Goal: Task Accomplishment & Management: Use online tool/utility

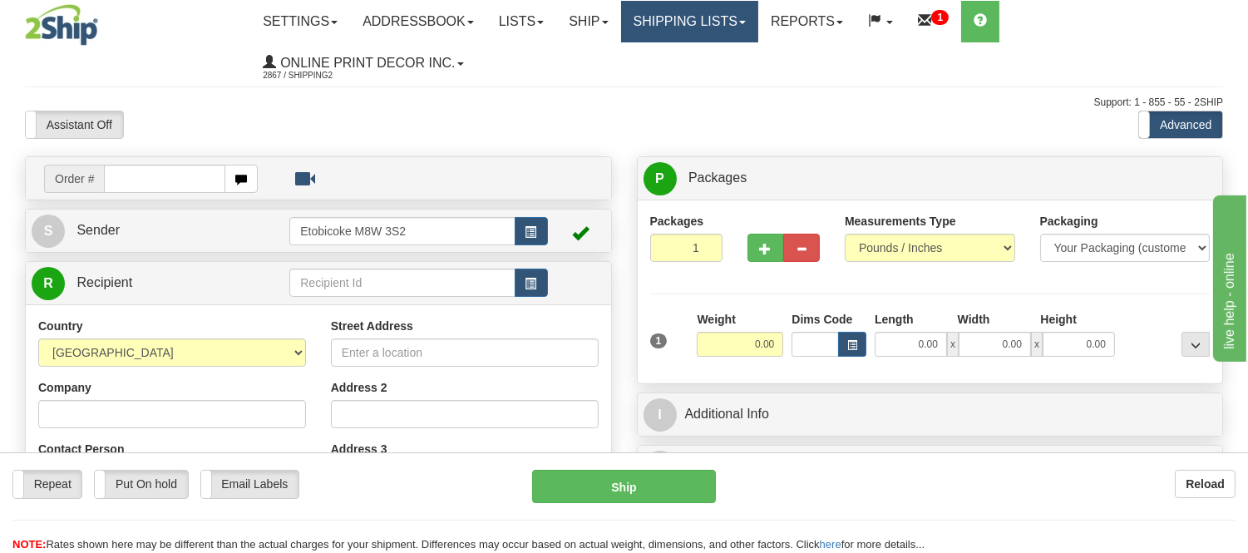
click at [717, 22] on link "Shipping lists" at bounding box center [689, 22] width 137 height 42
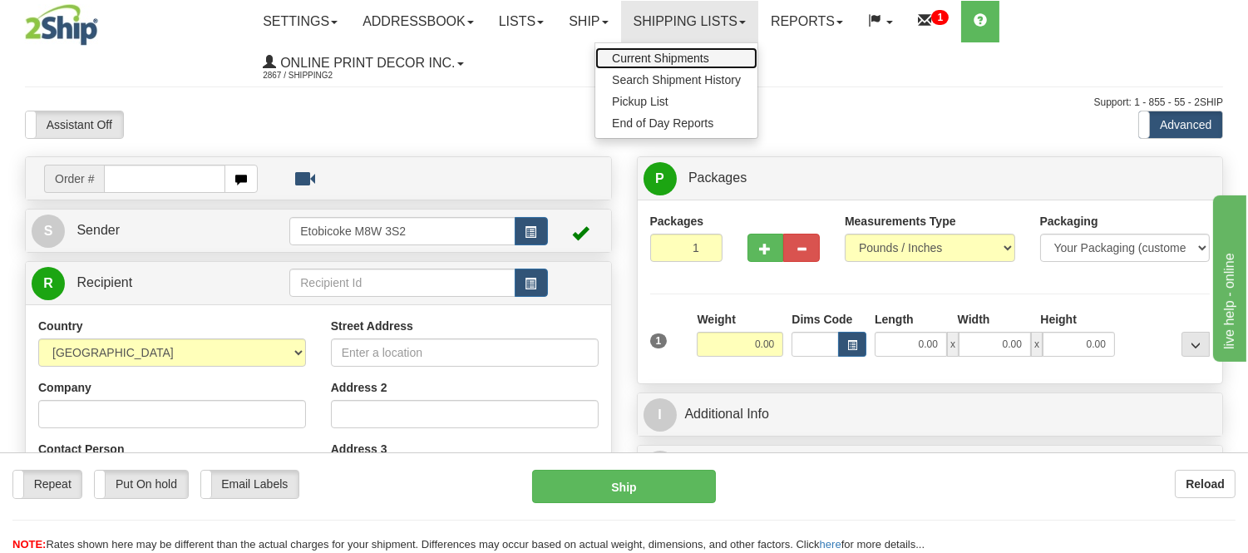
click at [709, 52] on span "Current Shipments" at bounding box center [660, 58] width 97 height 13
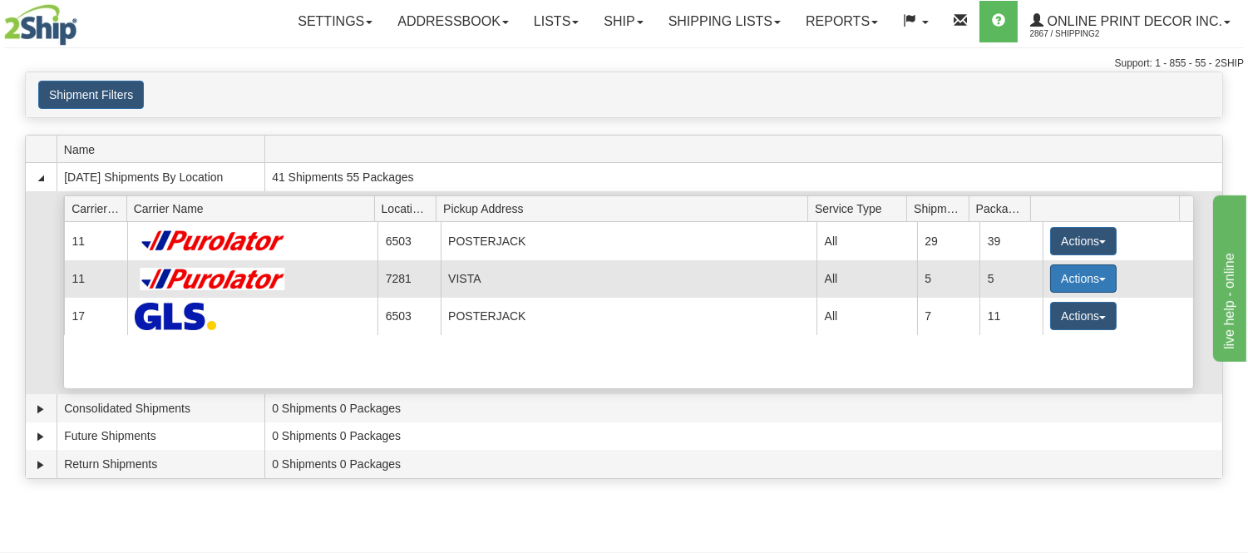
click at [1059, 272] on button "Actions" at bounding box center [1083, 278] width 67 height 28
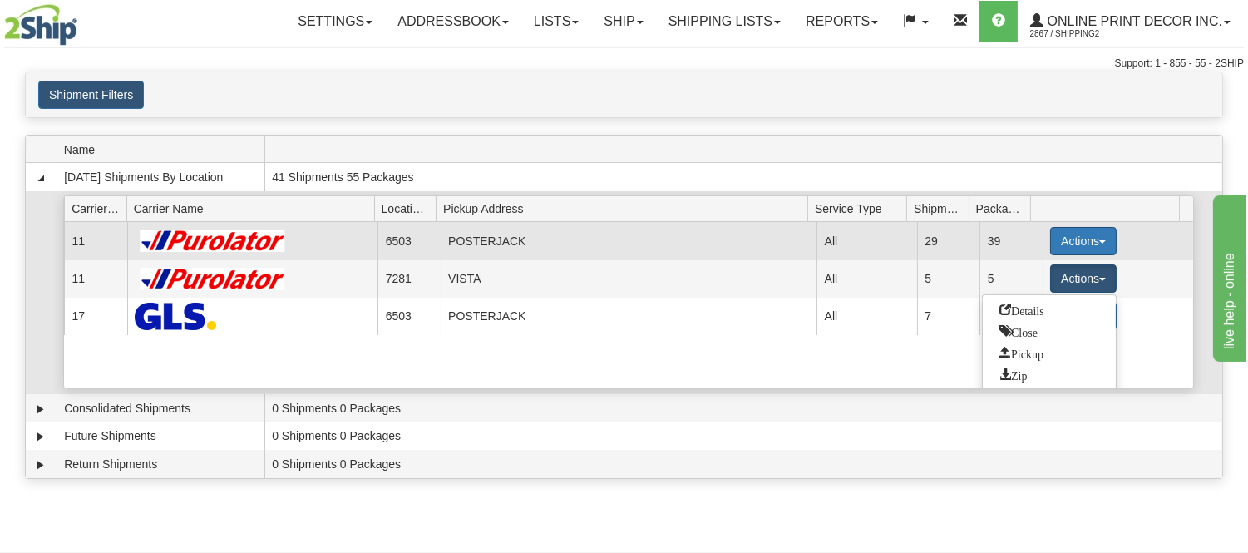
click at [1074, 235] on button "Actions" at bounding box center [1083, 241] width 67 height 28
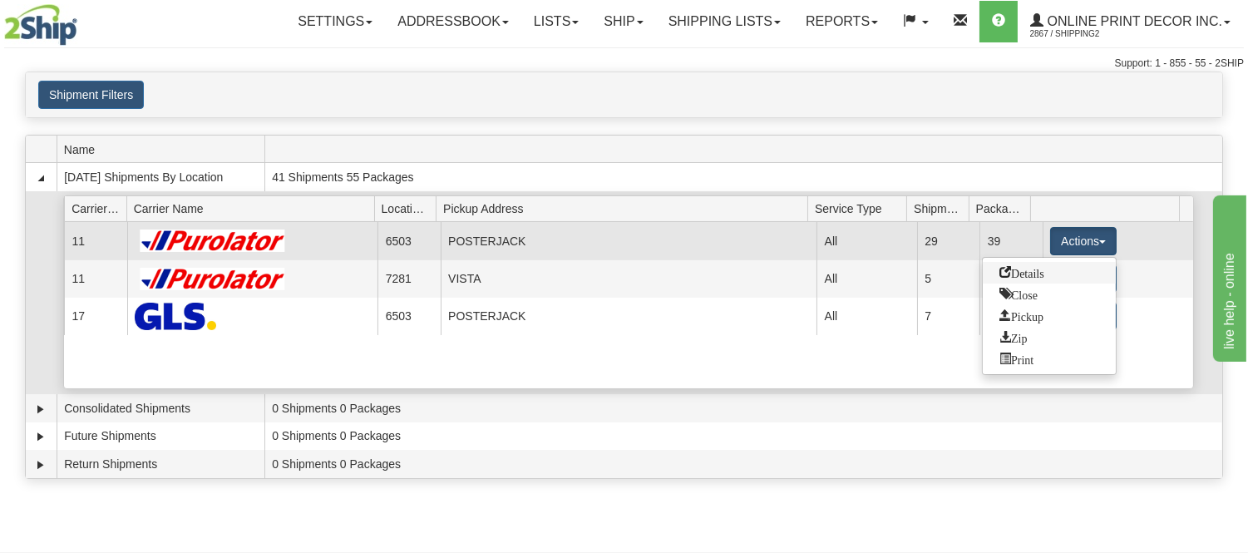
click at [1039, 269] on span "Details" at bounding box center [1022, 272] width 45 height 12
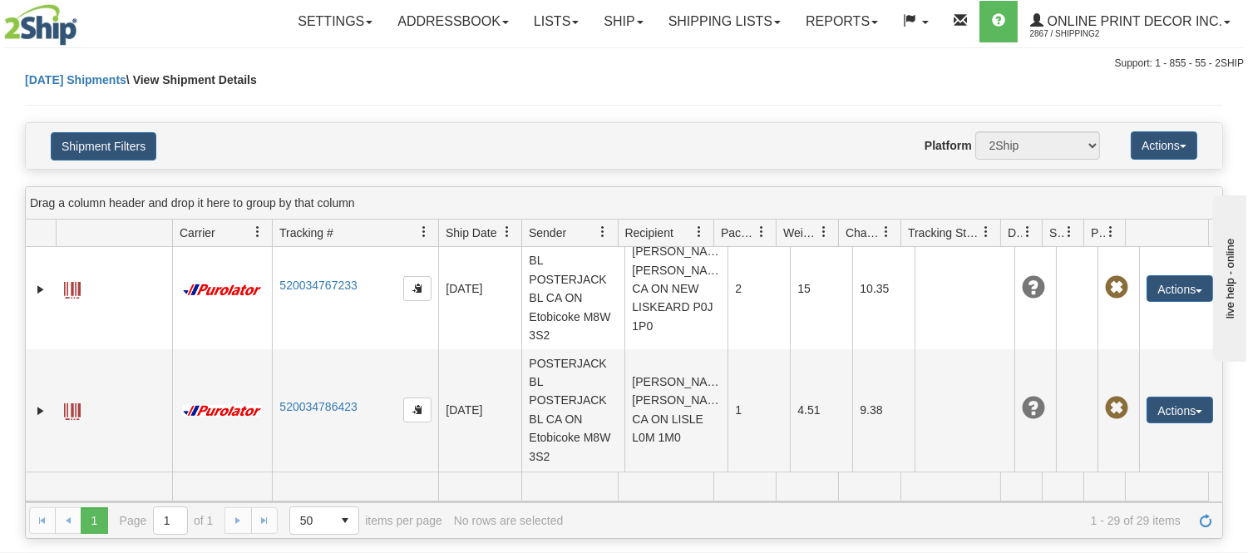
scroll to position [2565, 0]
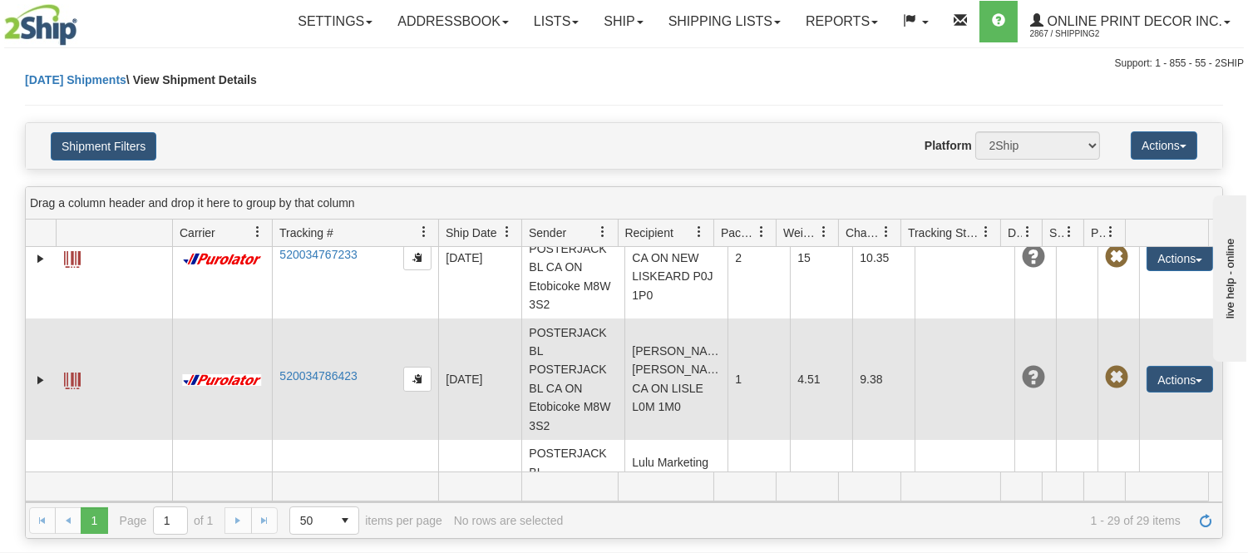
click at [675, 364] on td "MIguel Vadillo MIguel Vadillo CA ON LISLE L0M 1M0" at bounding box center [676, 378] width 103 height 121
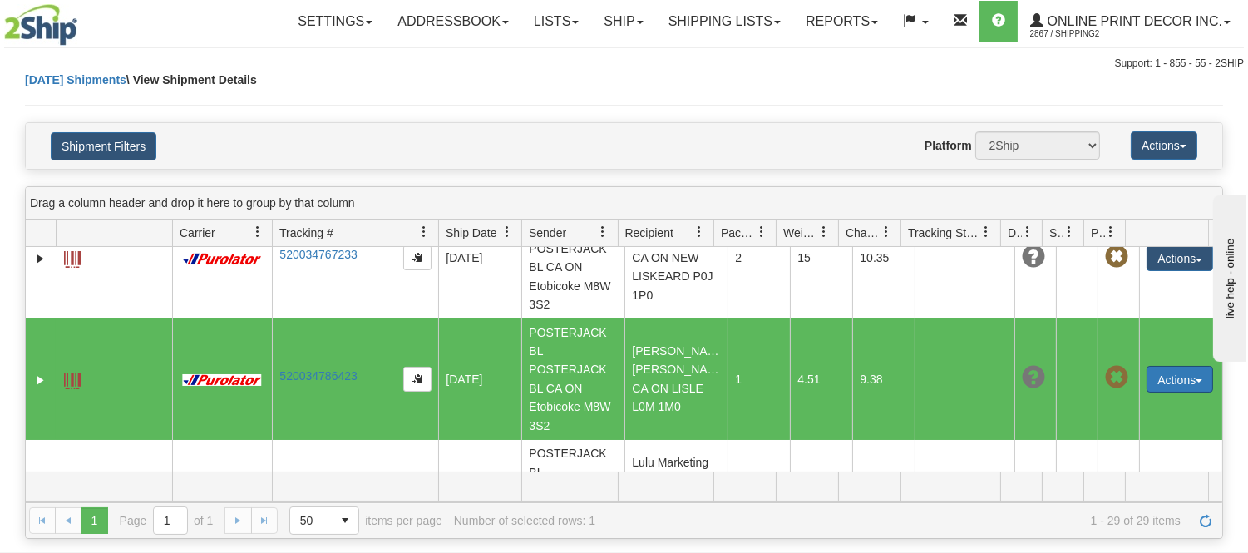
click at [1148, 366] on button "Actions" at bounding box center [1180, 379] width 67 height 27
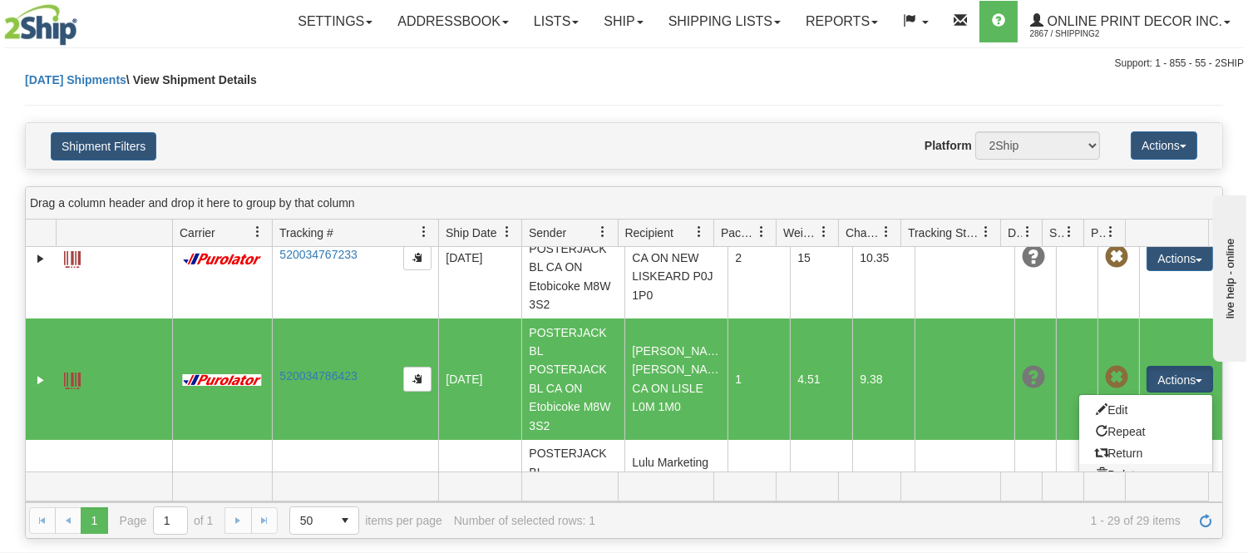
click at [1108, 464] on link "Delete" at bounding box center [1145, 475] width 133 height 22
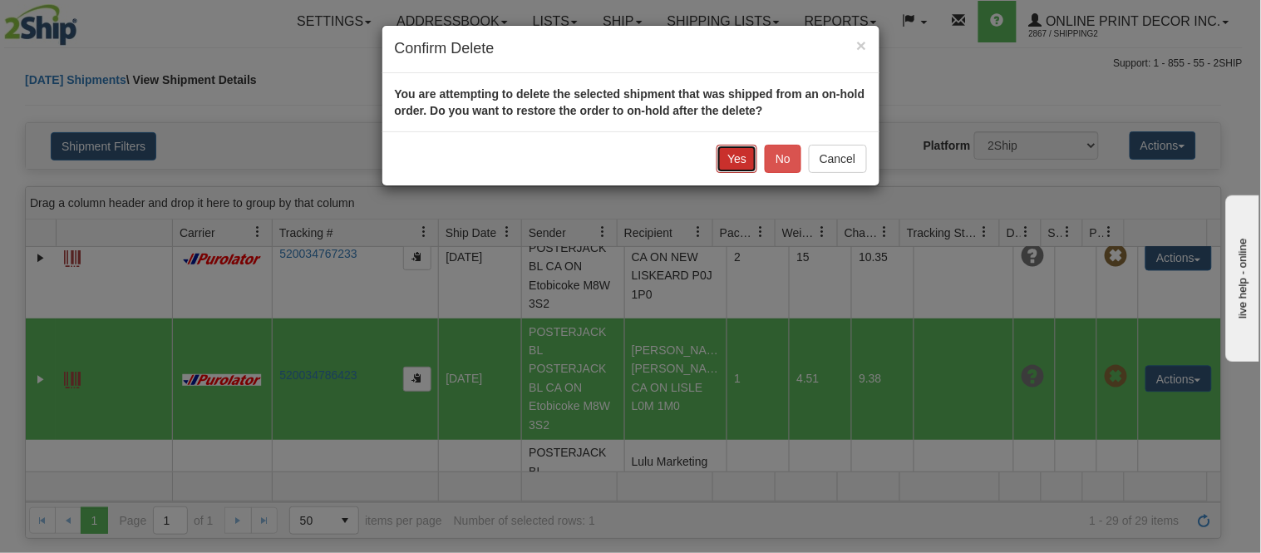
click at [733, 171] on button "Yes" at bounding box center [737, 159] width 41 height 28
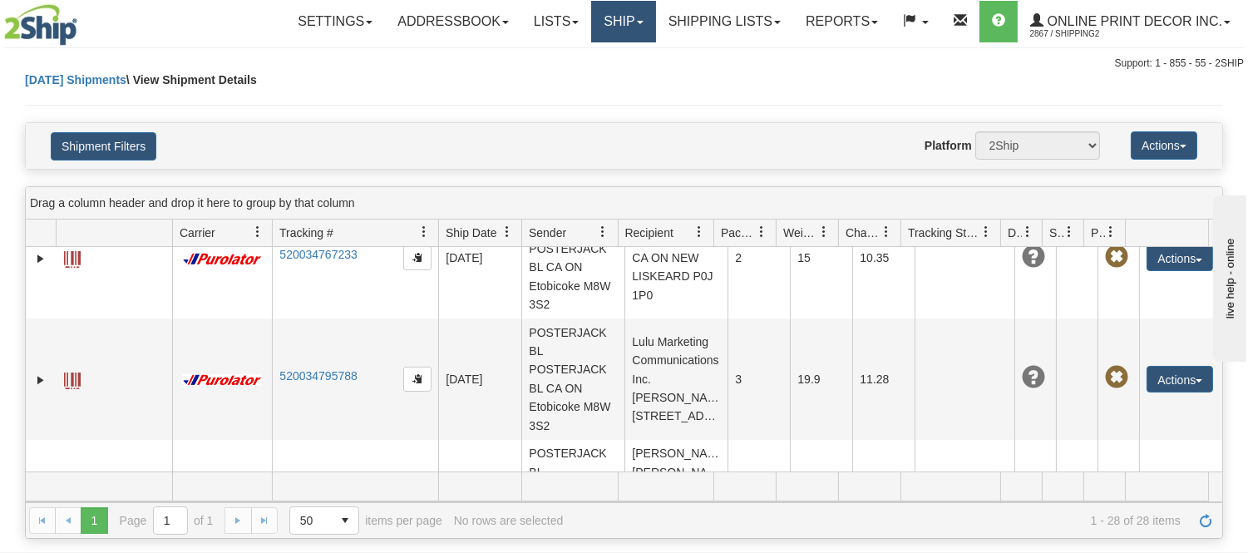
click at [626, 12] on link "Ship" at bounding box center [623, 22] width 64 height 42
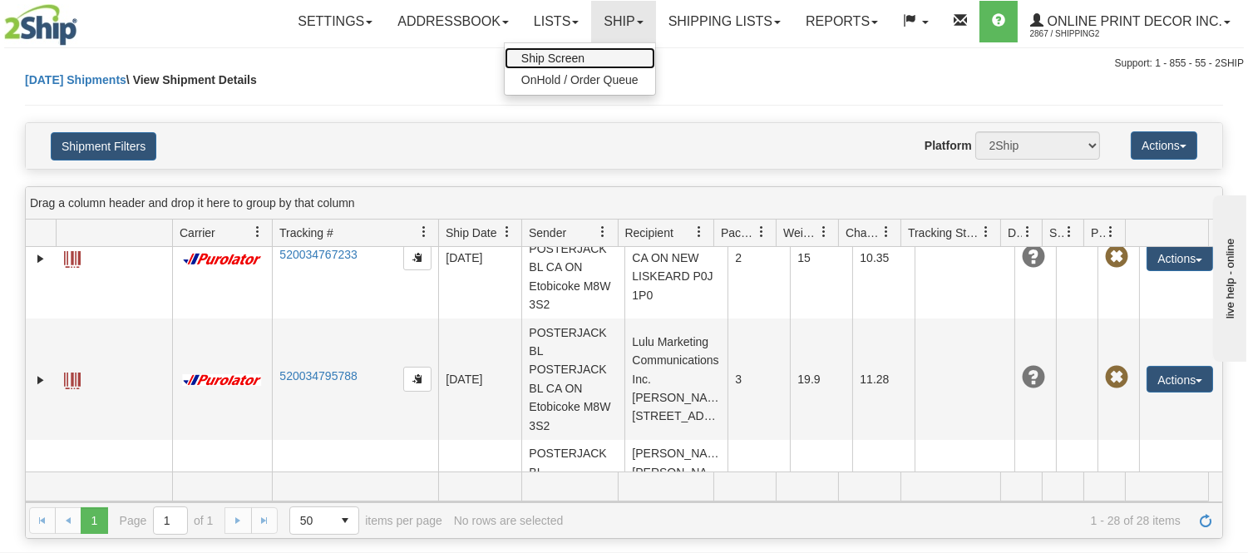
click at [593, 52] on link "Ship Screen" at bounding box center [580, 58] width 151 height 22
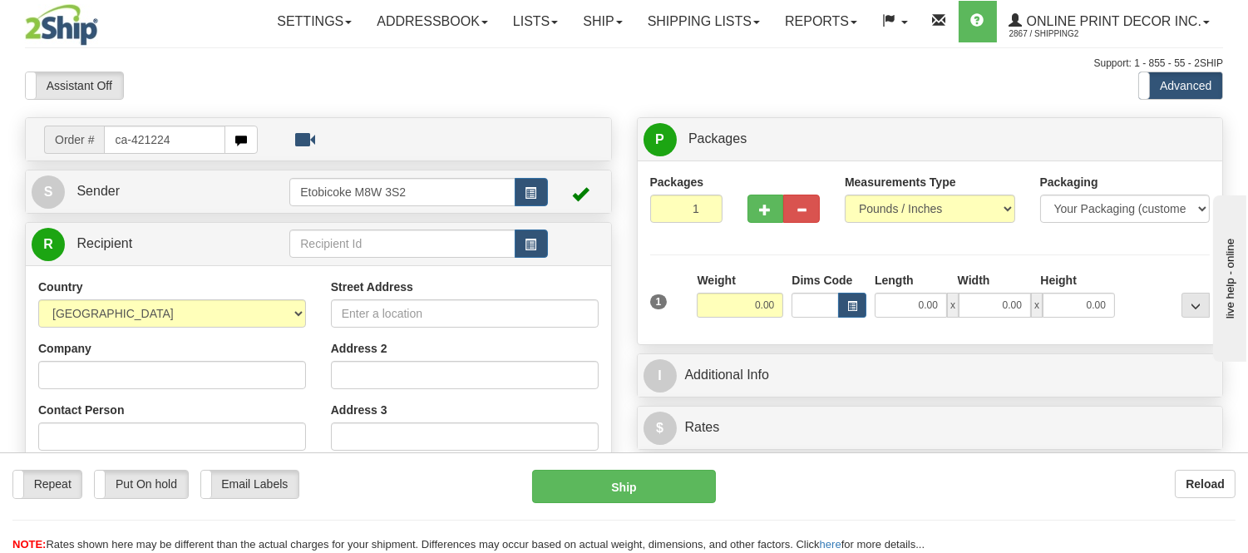
type input "ca-421224"
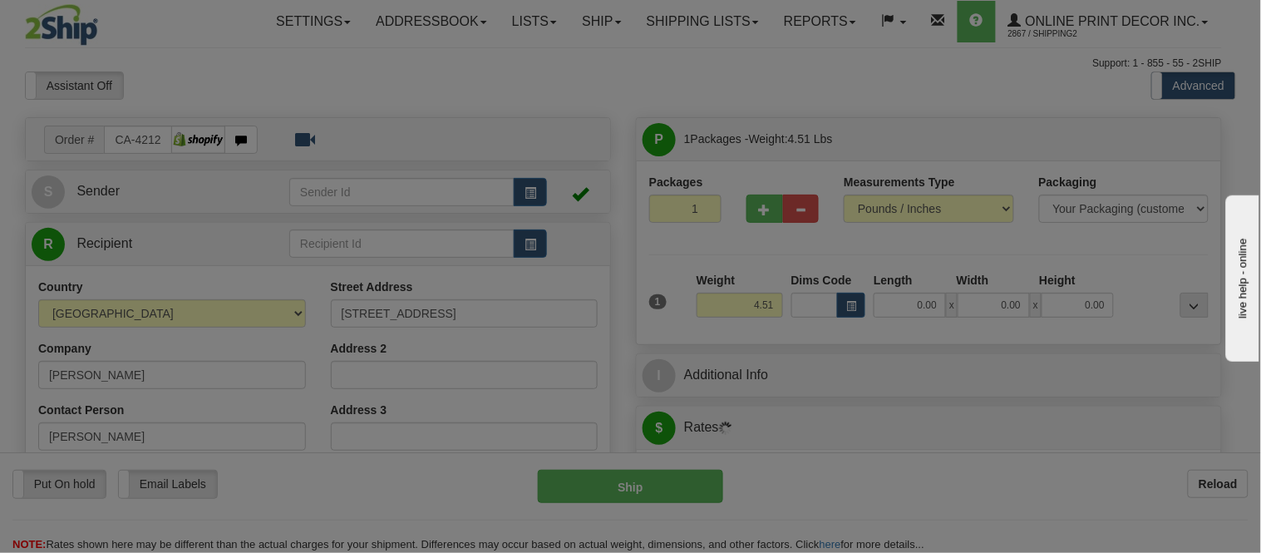
type input "LISLE"
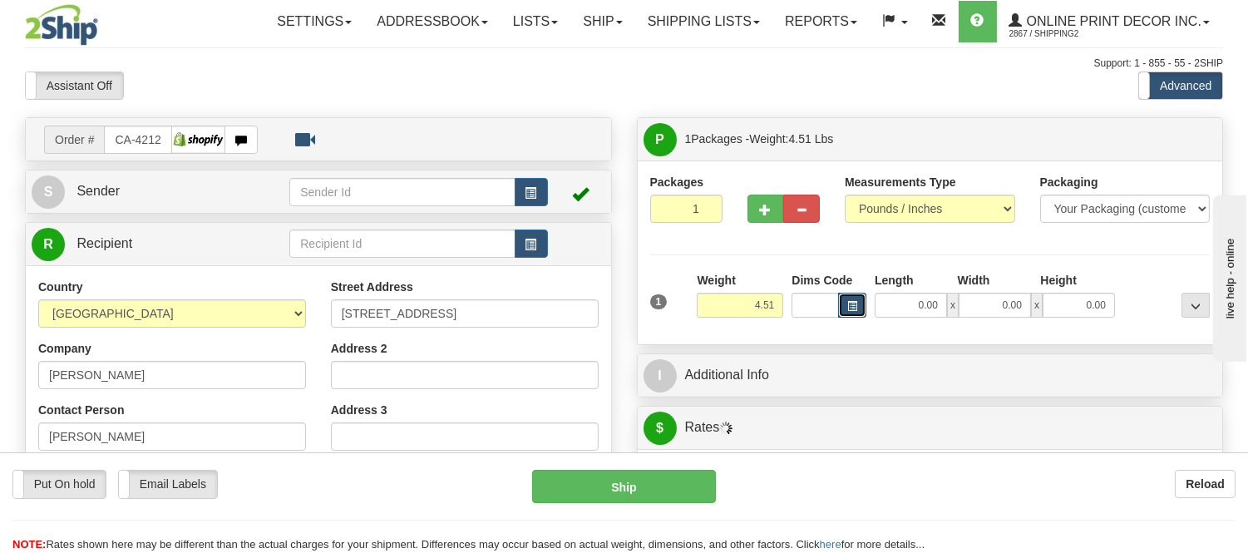
click at [850, 302] on span "button" at bounding box center [852, 306] width 10 height 9
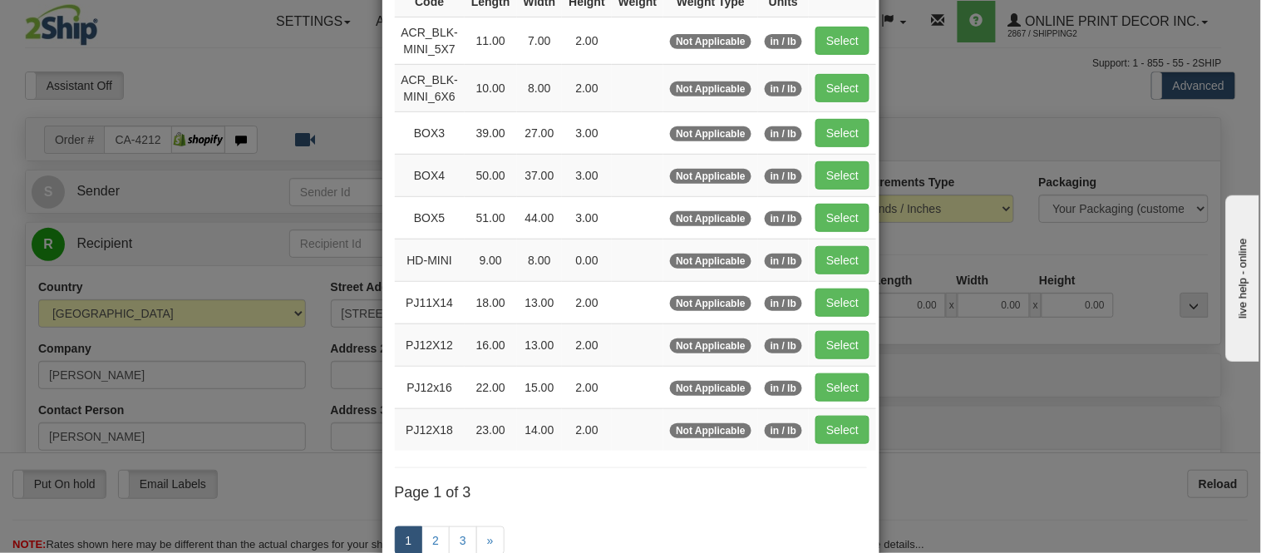
scroll to position [185, 0]
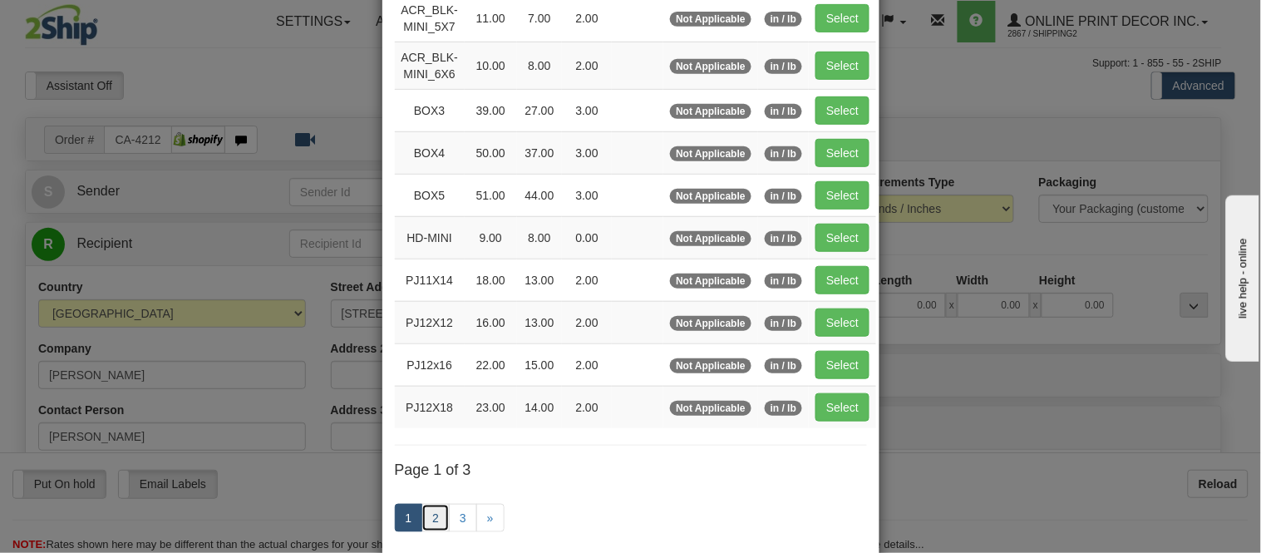
click at [422, 520] on link "2" at bounding box center [436, 518] width 28 height 28
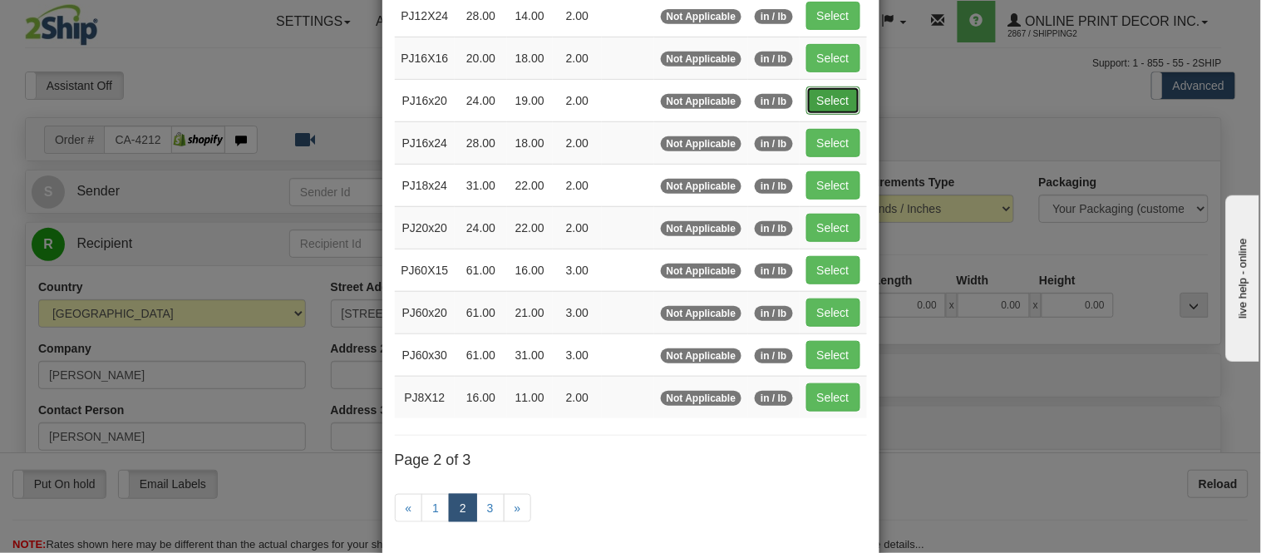
click at [841, 111] on button "Select" at bounding box center [834, 100] width 54 height 28
type input "PJ16x20"
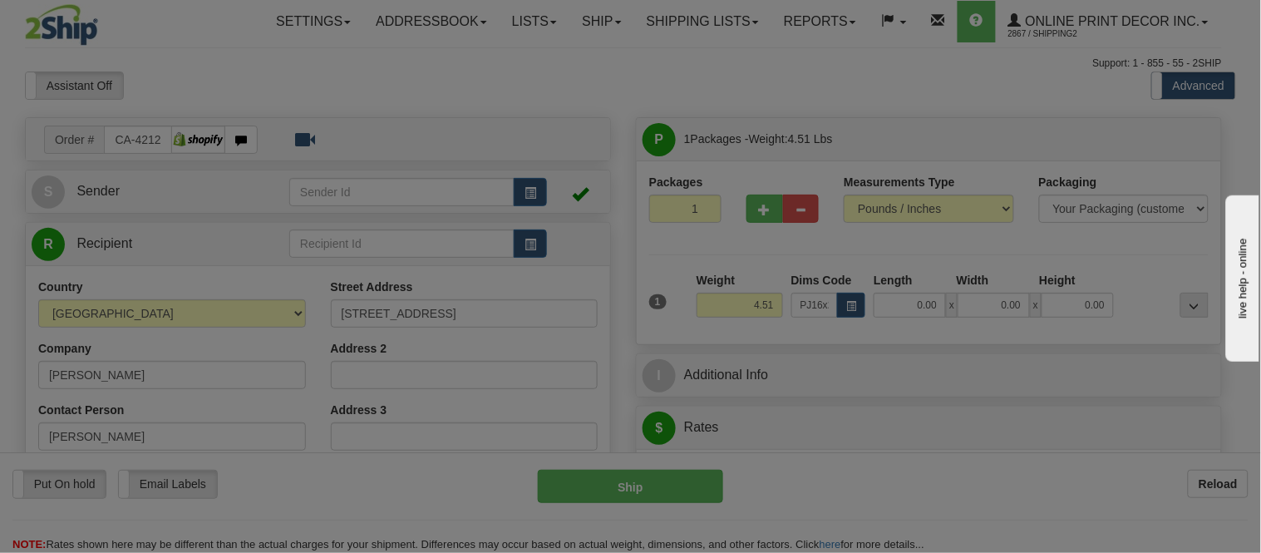
type input "24.00"
type input "19.00"
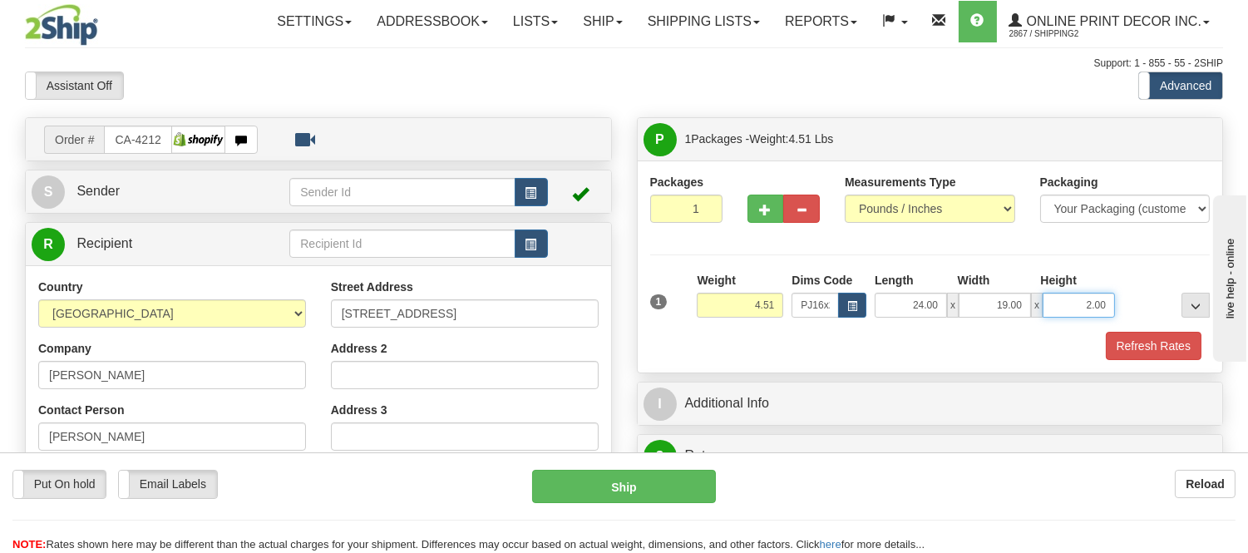
drag, startPoint x: 1108, startPoint y: 300, endPoint x: 1018, endPoint y: 299, distance: 89.8
click at [1018, 299] on div "24.00 x 19.00 x 2.00" at bounding box center [995, 305] width 240 height 25
click button "Delete" at bounding box center [0, 0] width 0 height 0
type input "4"
click button "Delete" at bounding box center [0, 0] width 0 height 0
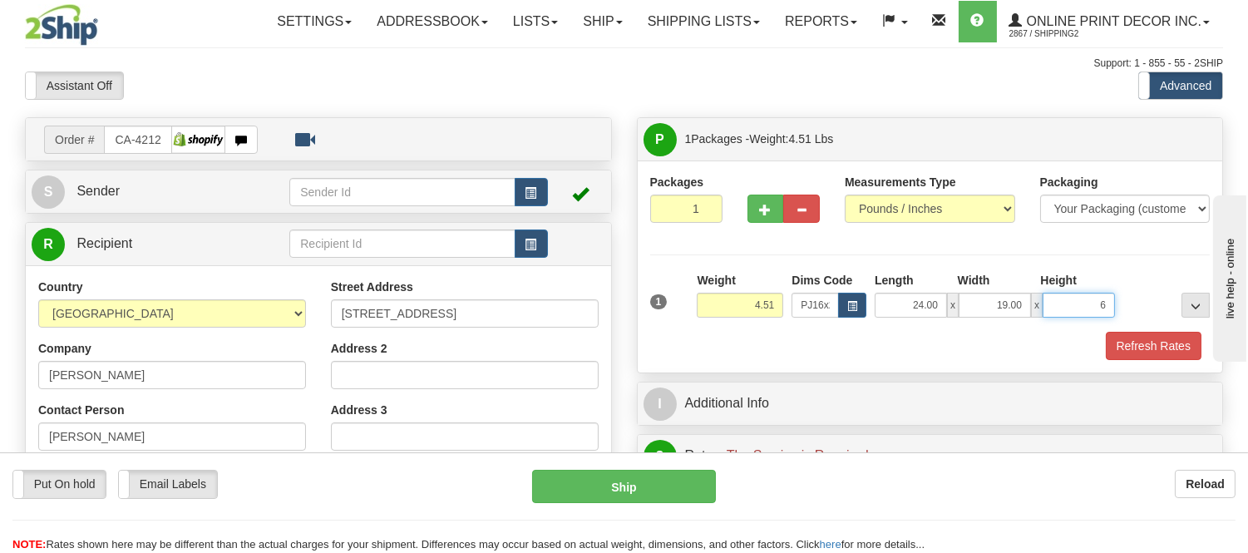
type input "6.00"
click at [763, 206] on span "button" at bounding box center [766, 210] width 12 height 11
radio input "true"
type input "2"
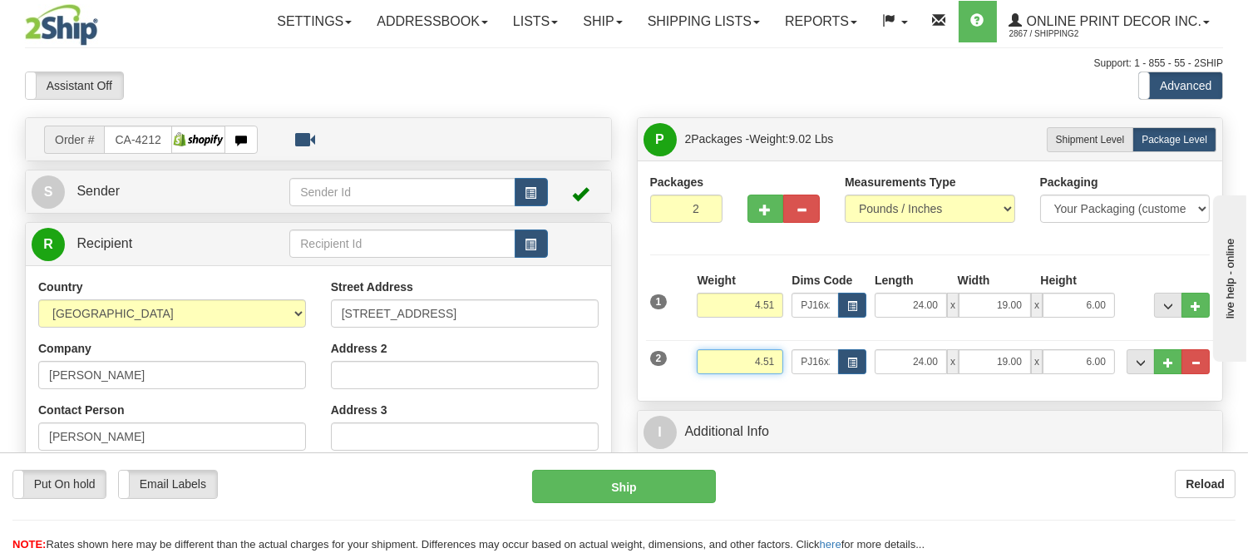
drag, startPoint x: 778, startPoint y: 368, endPoint x: 699, endPoint y: 383, distance: 79.4
click at [699, 383] on div "Weight 4.51" at bounding box center [740, 367] width 95 height 37
type input "1.00"
click at [845, 370] on button "button" at bounding box center [852, 361] width 28 height 25
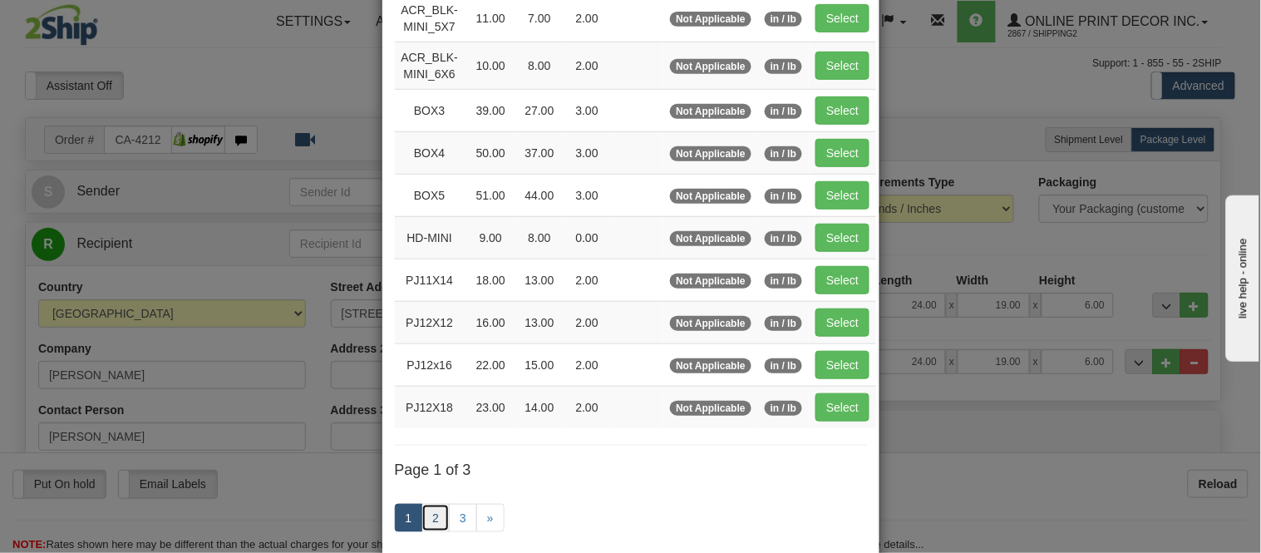
click at [433, 513] on link "2" at bounding box center [436, 518] width 28 height 28
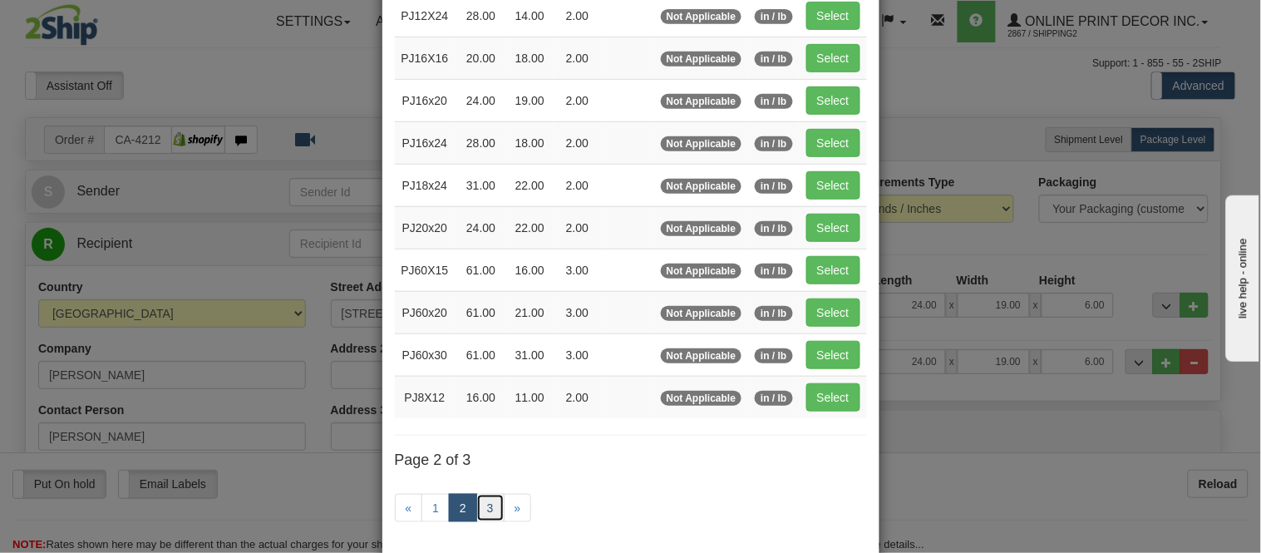
click at [487, 503] on link "3" at bounding box center [490, 508] width 28 height 28
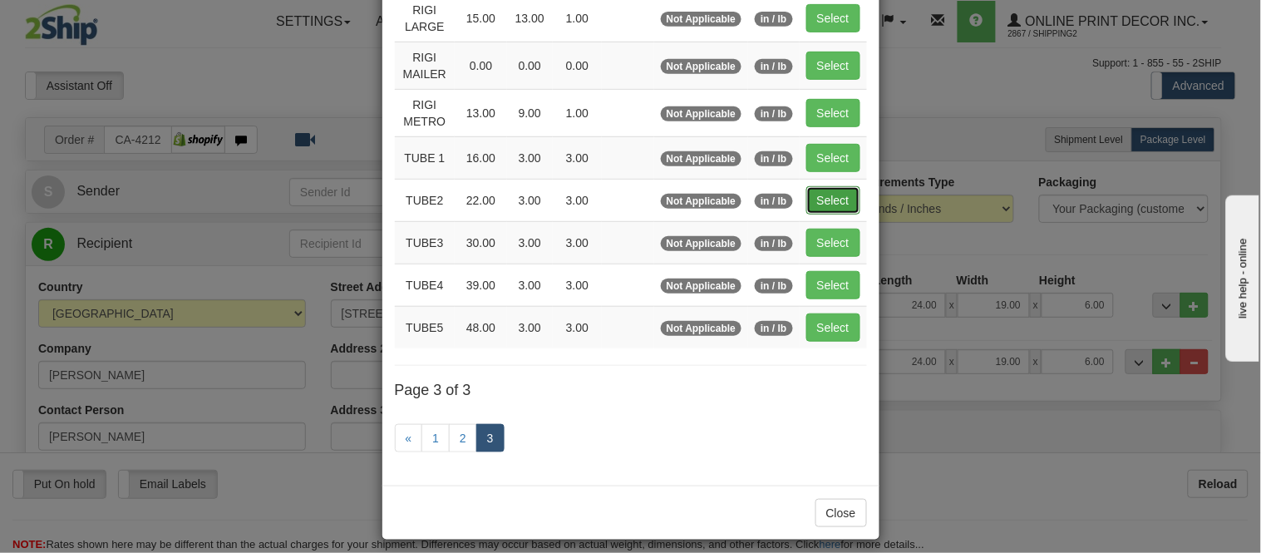
click at [832, 195] on button "Select" at bounding box center [834, 200] width 54 height 28
type input "TUBE2"
type input "22.00"
type input "3.00"
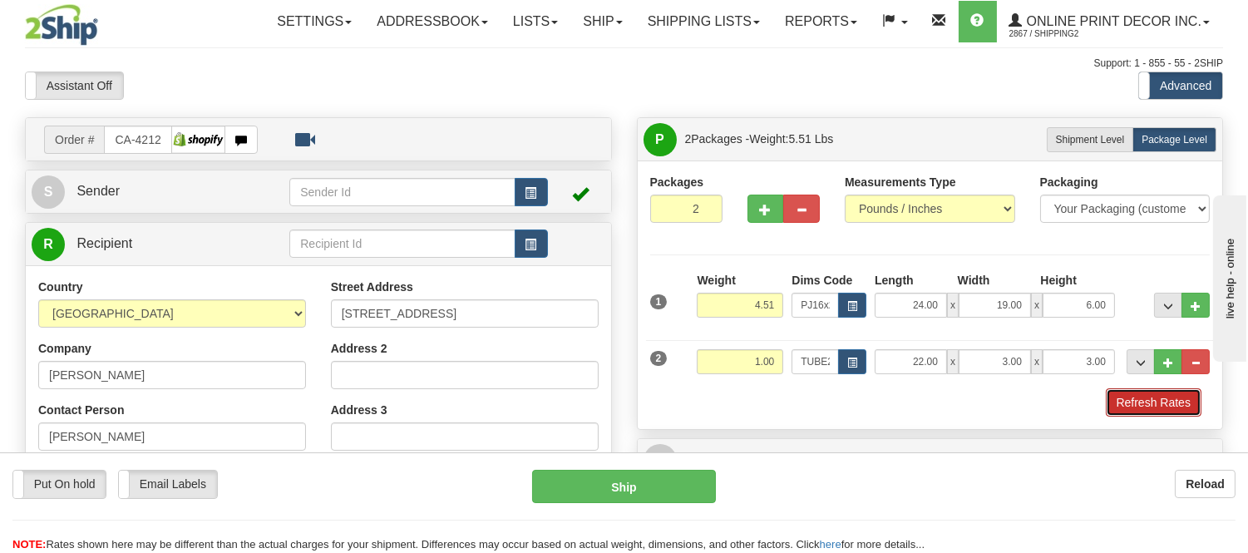
click at [1144, 395] on button "Refresh Rates" at bounding box center [1154, 402] width 96 height 28
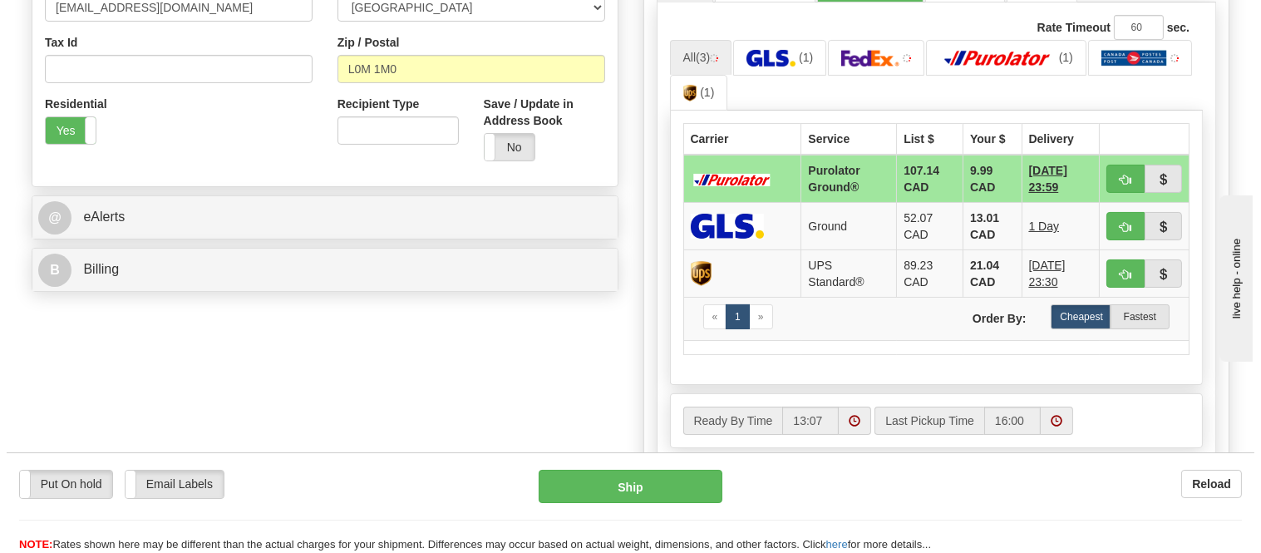
scroll to position [554, 0]
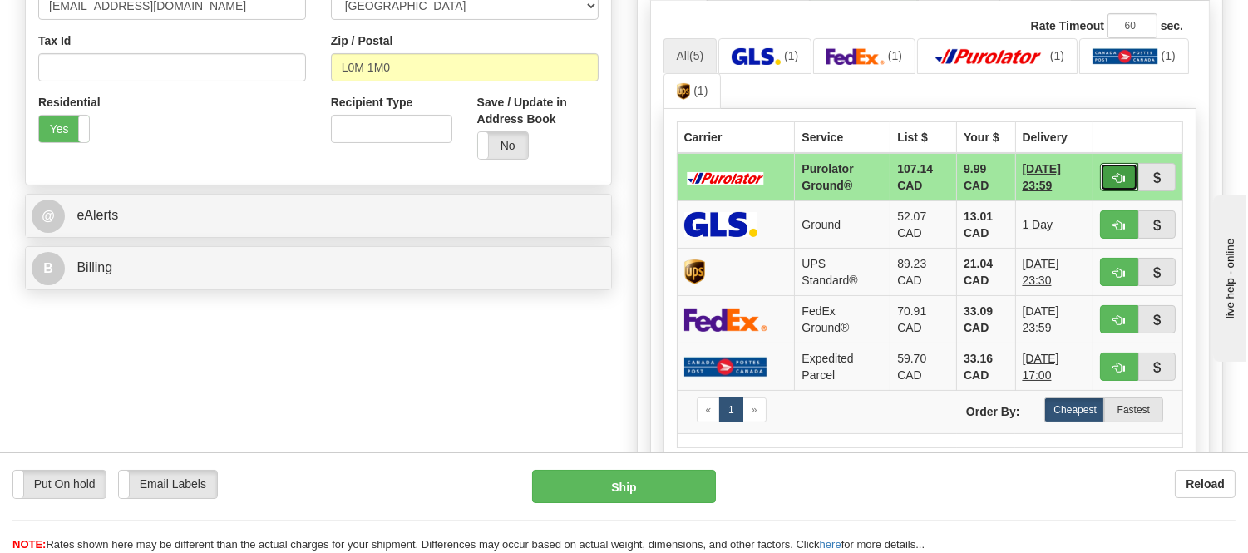
drag, startPoint x: 1107, startPoint y: 171, endPoint x: 1139, endPoint y: 122, distance: 58.8
click at [1137, 127] on table "Carrier Service List $ Your $ Delivery Purolator Ground® 107.14 CAD 9.99 CAD 09…" at bounding box center [930, 284] width 507 height 327
click at [1123, 218] on button "button" at bounding box center [1119, 224] width 38 height 28
type input "1"
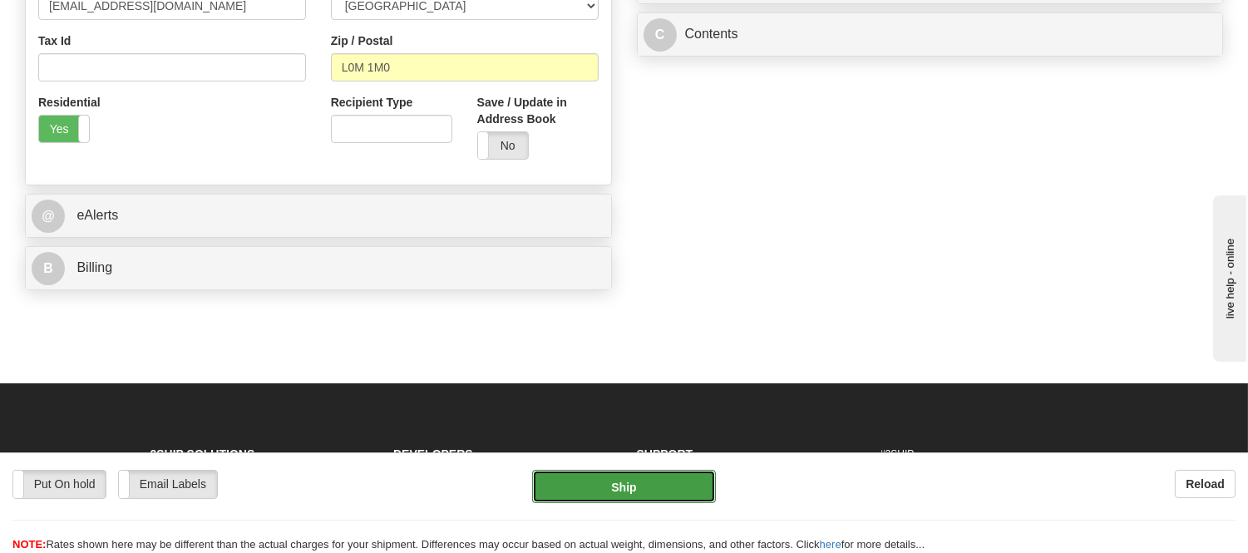
click at [672, 482] on button "Ship" at bounding box center [623, 486] width 183 height 33
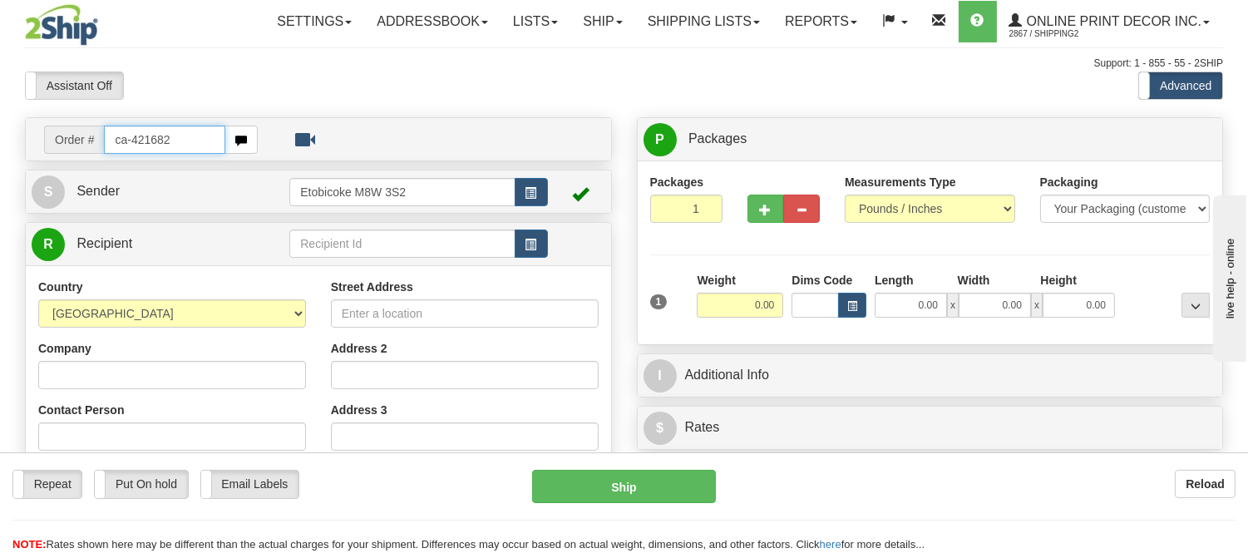
type input "ca-421682"
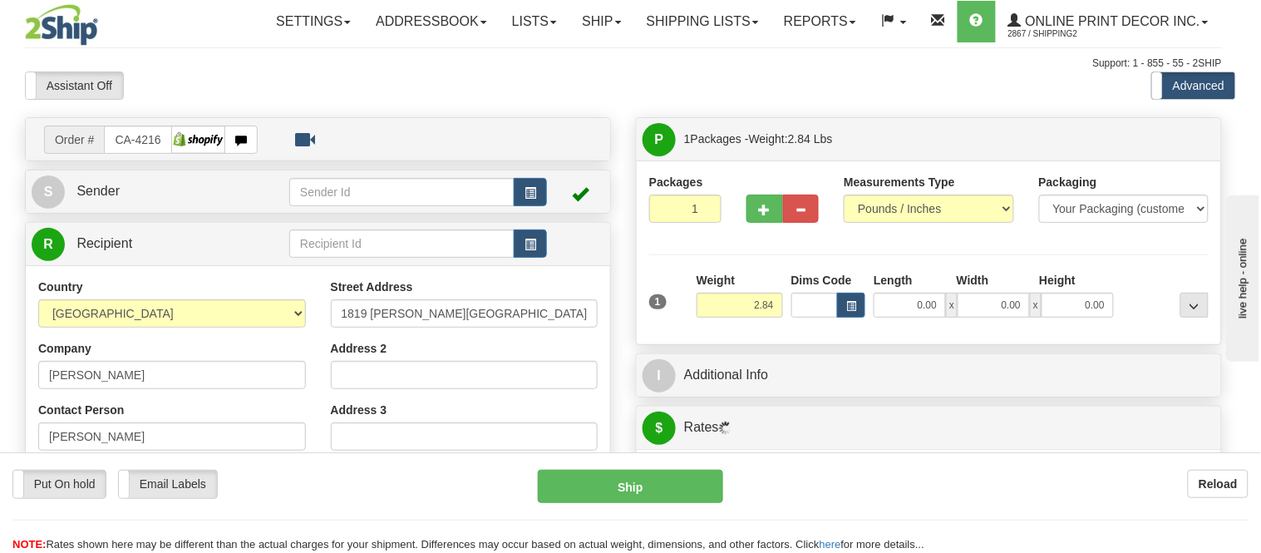
type input "OTTAWA"
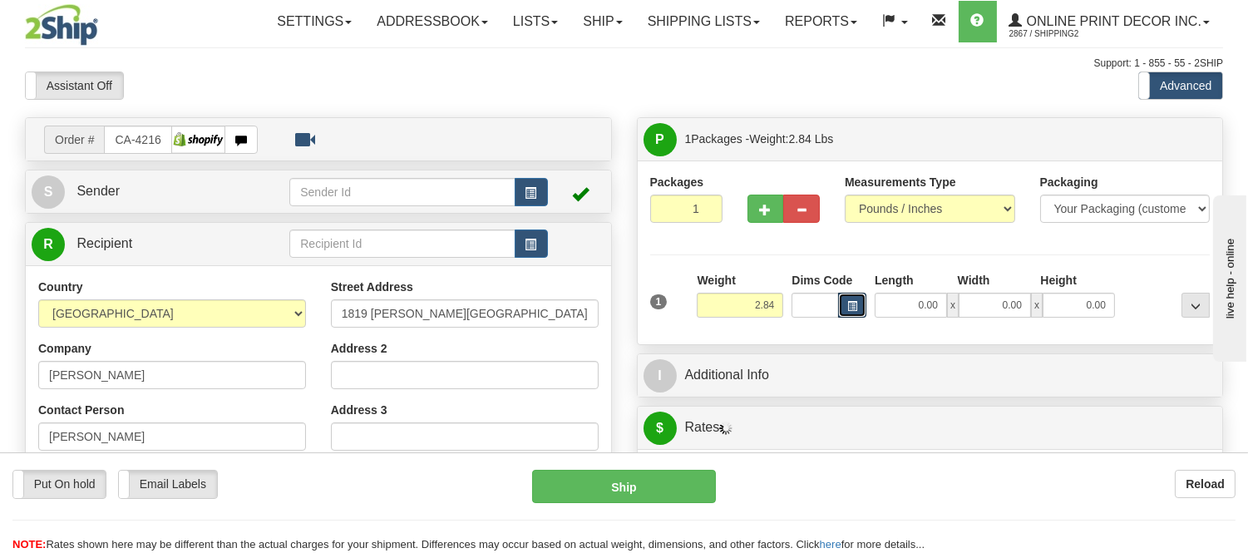
click at [853, 309] on span "button" at bounding box center [852, 306] width 10 height 9
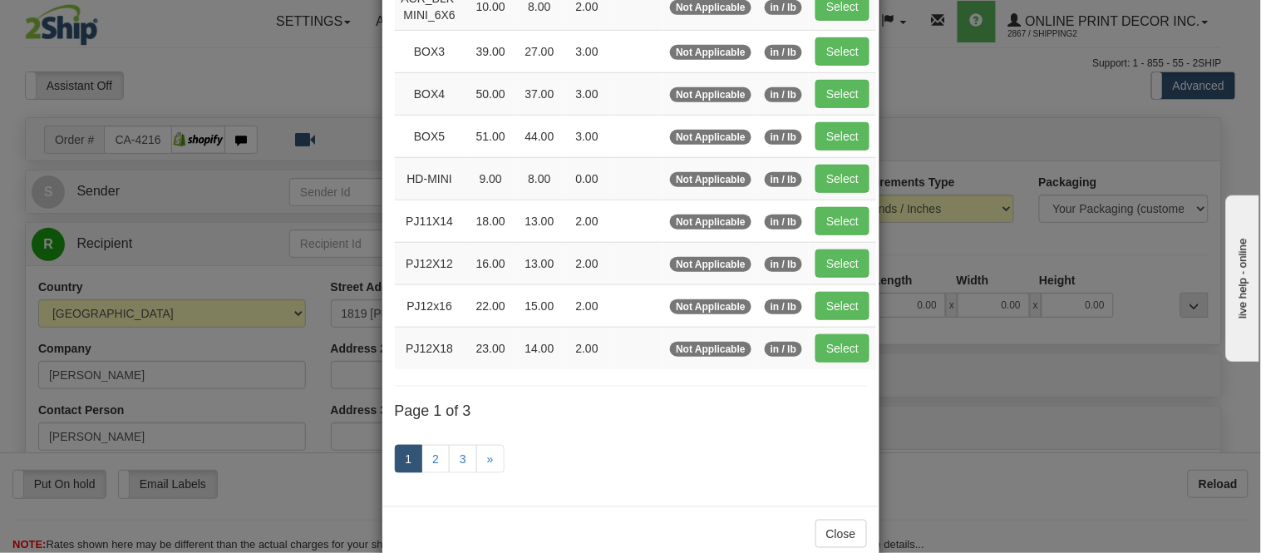
scroll to position [277, 0]
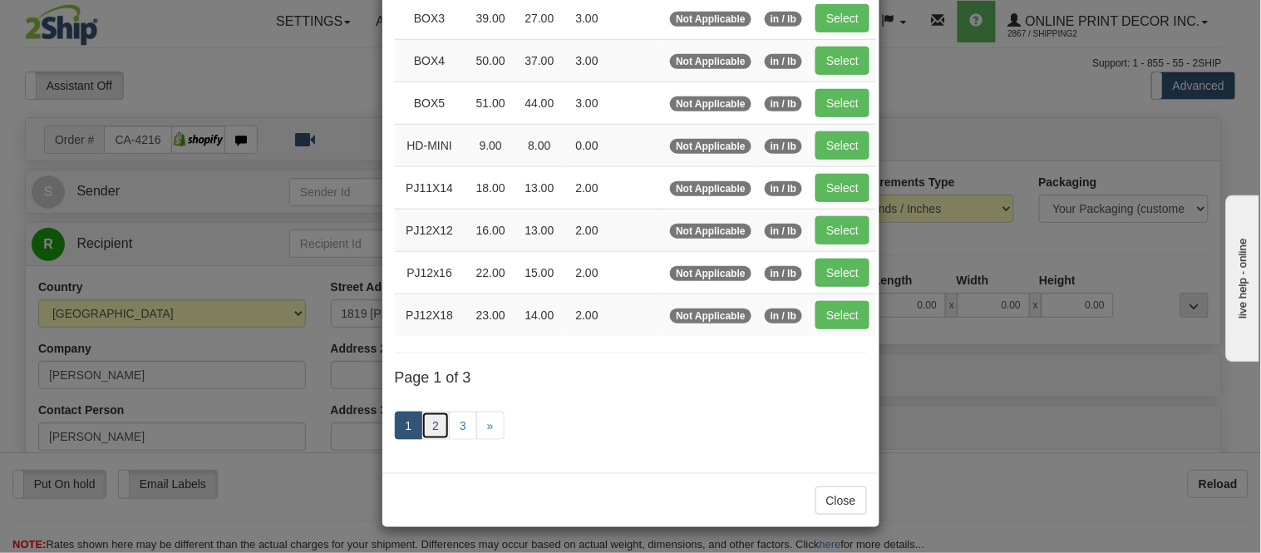
click at [422, 434] on link "2" at bounding box center [436, 426] width 28 height 28
click at [427, 430] on link "2" at bounding box center [436, 426] width 28 height 28
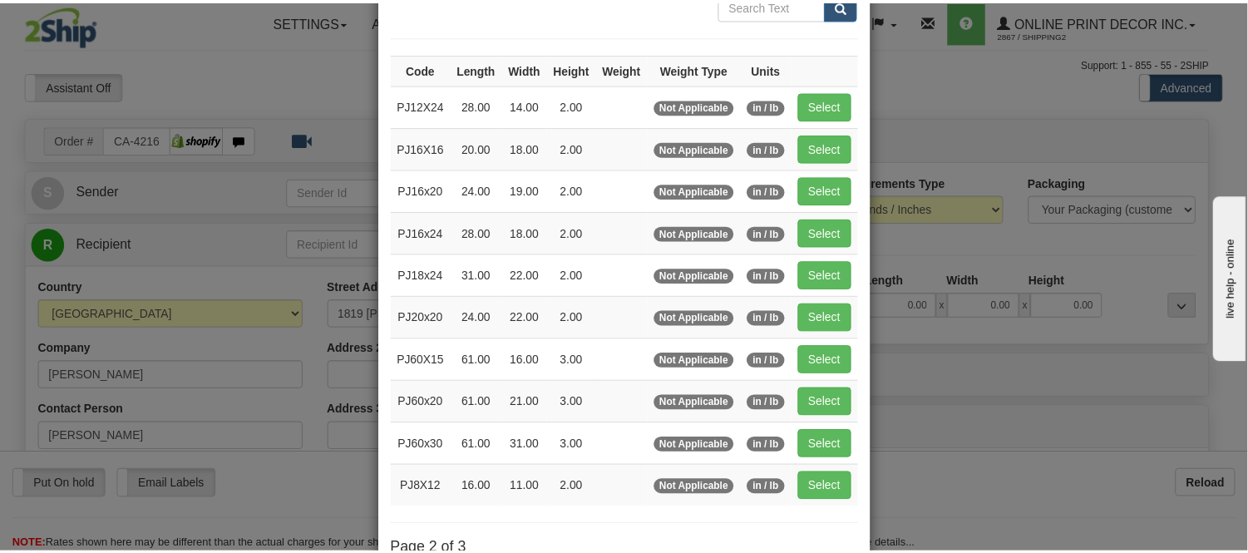
scroll to position [86, 0]
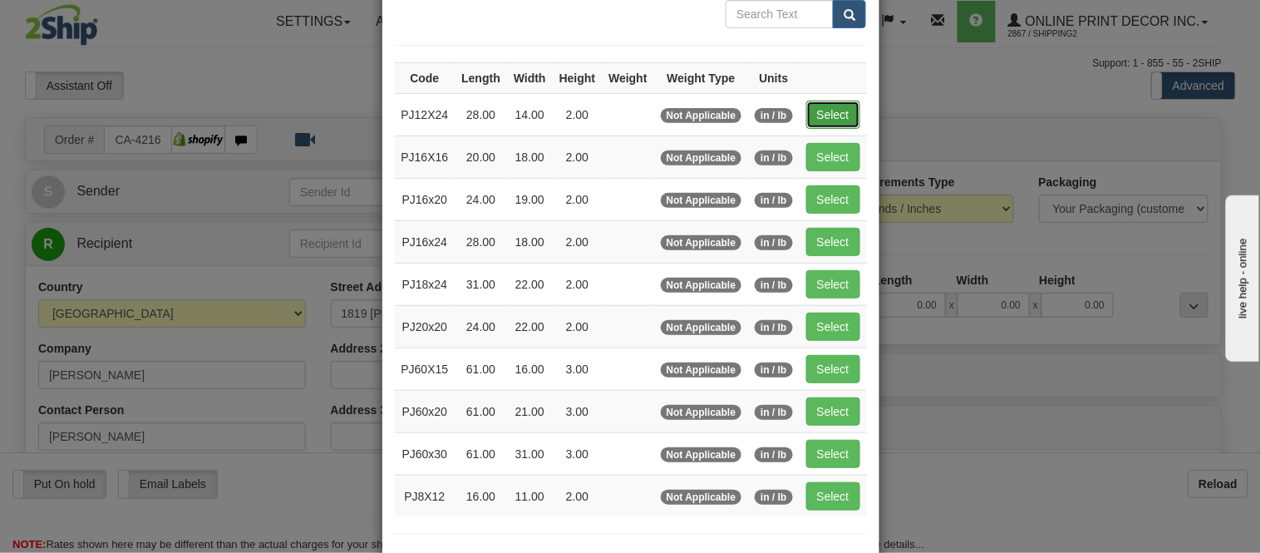
click at [812, 109] on button "Select" at bounding box center [834, 115] width 54 height 28
type input "PJ12X24"
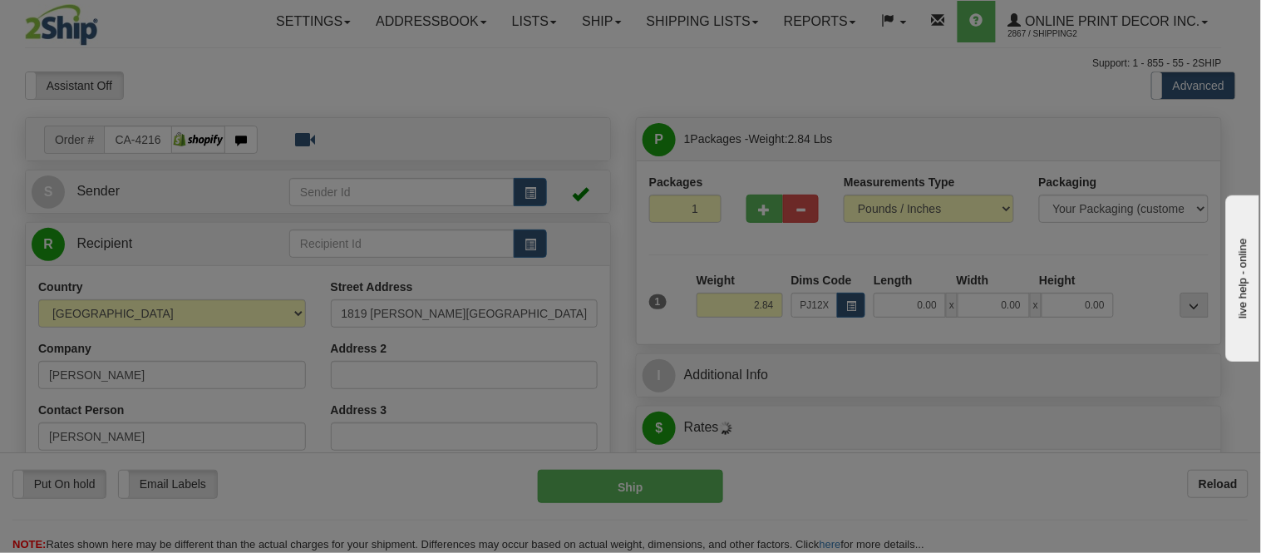
type input "28.00"
type input "14.00"
type input "2.00"
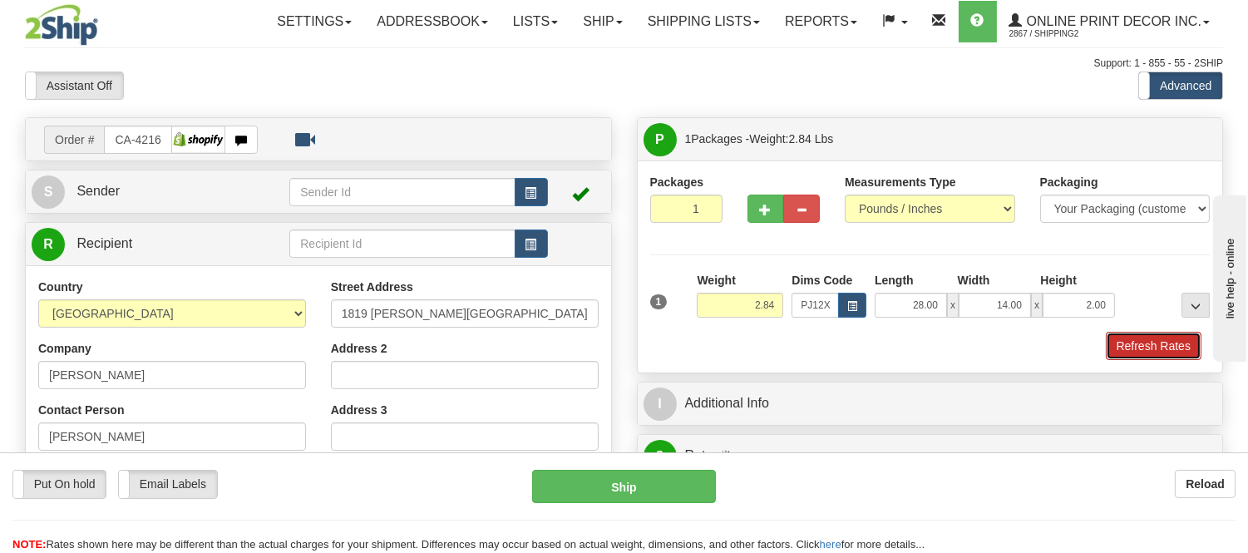
click at [1133, 336] on button "Refresh Rates" at bounding box center [1154, 346] width 96 height 28
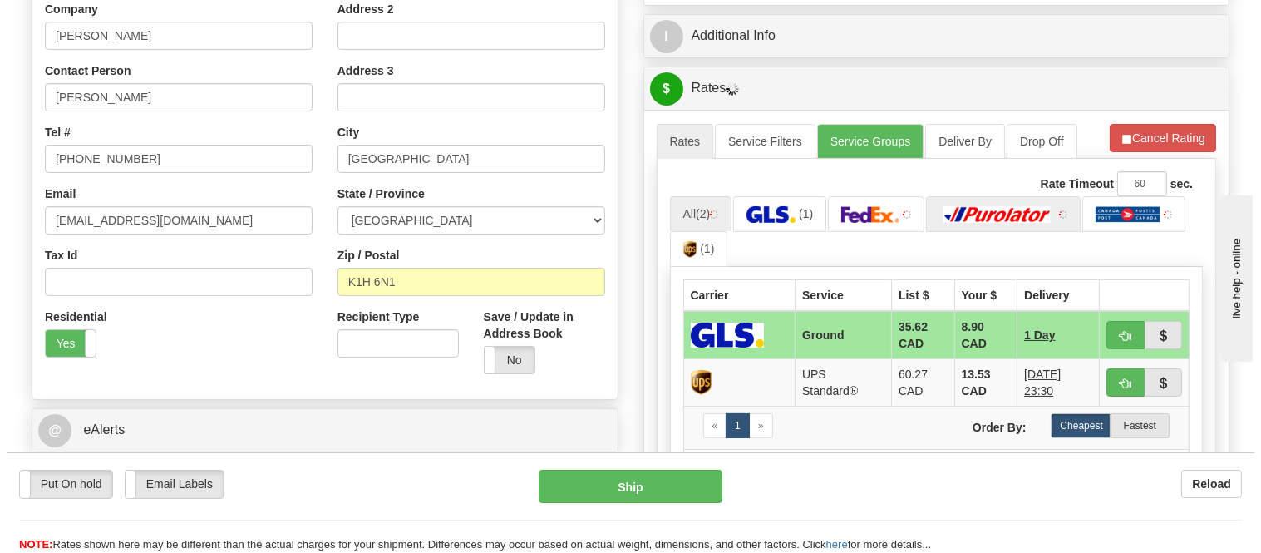
scroll to position [369, 0]
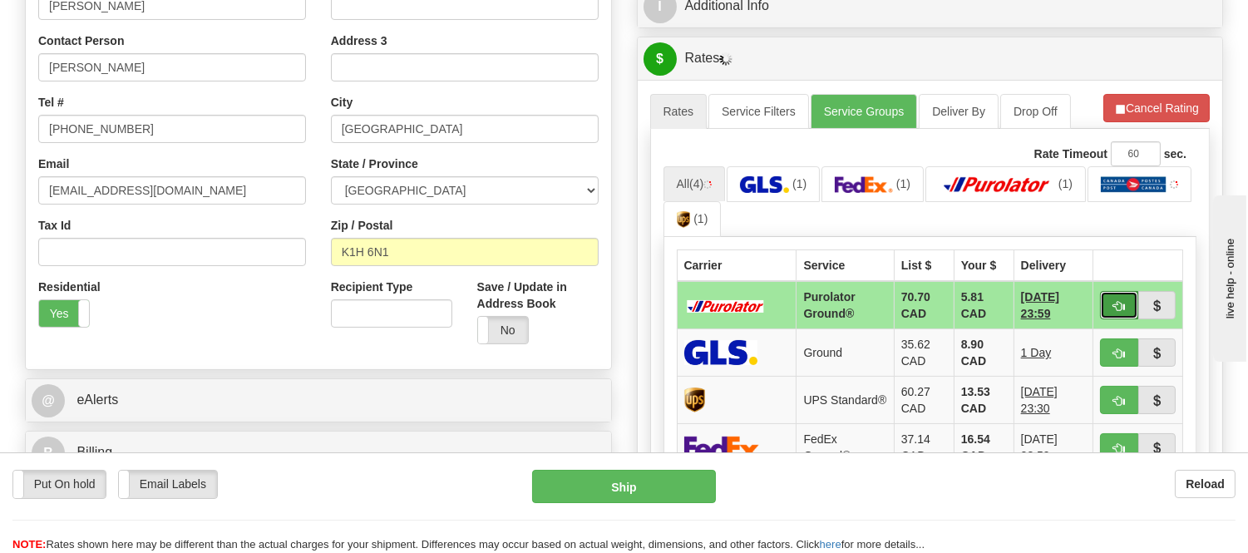
click at [1118, 301] on span "button" at bounding box center [1119, 306] width 12 height 11
click at [1115, 212] on ul "All (4) (1) (1) (1) (1)" at bounding box center [931, 202] width 534 height 72
click at [1110, 300] on button "button" at bounding box center [1119, 305] width 38 height 28
click at [1123, 230] on ul "All (4) (1) (1) (1) (1)" at bounding box center [931, 202] width 534 height 72
click at [1123, 301] on span "button" at bounding box center [1119, 306] width 12 height 11
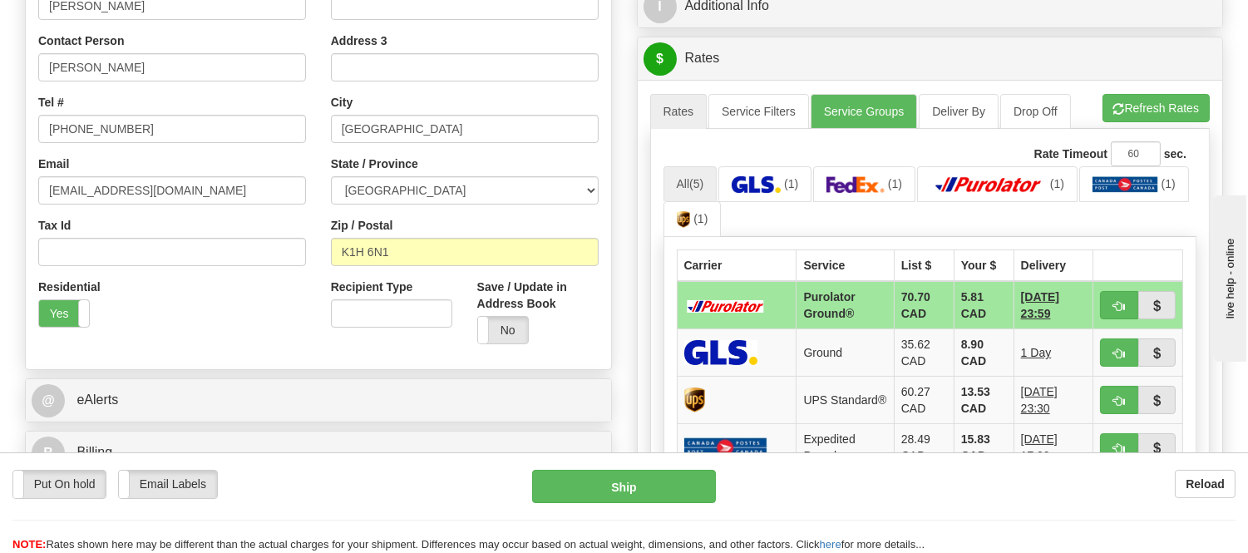
click at [1113, 210] on ul "All (5) (1) (1) (1) (1) (1)" at bounding box center [931, 202] width 534 height 72
click at [1111, 303] on button "button" at bounding box center [1119, 305] width 38 height 28
type input "260"
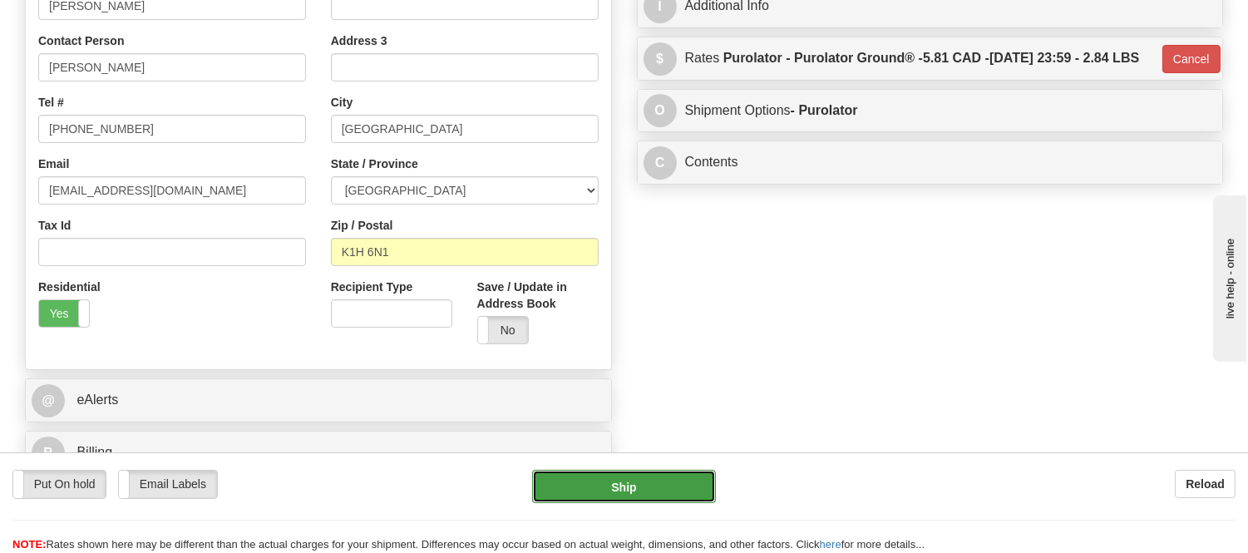
click at [671, 477] on button "Ship" at bounding box center [623, 486] width 183 height 33
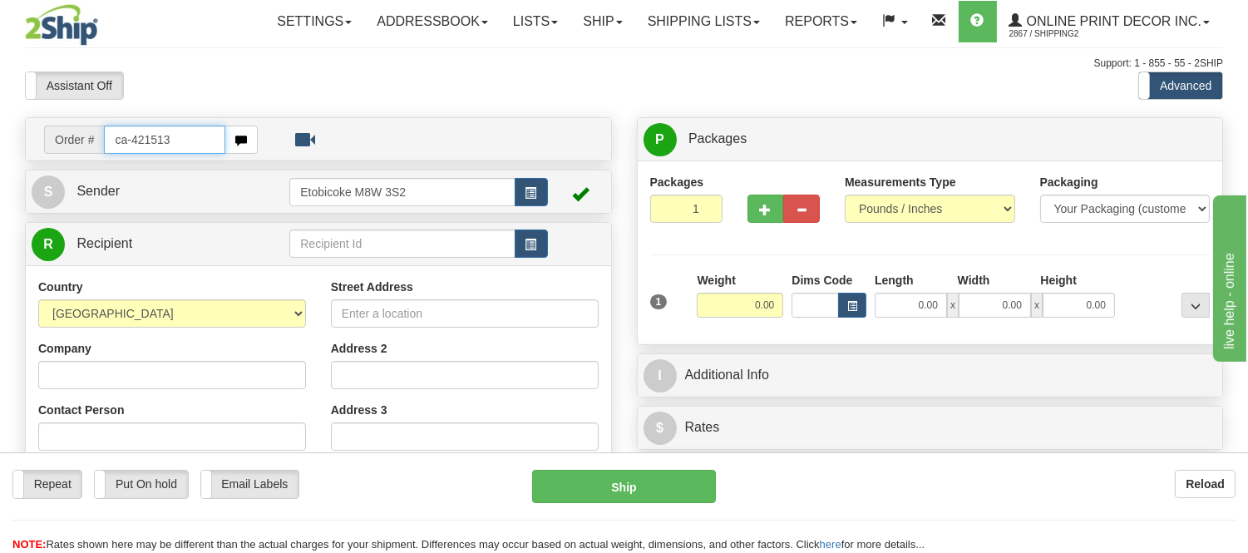
type input "ca-421513"
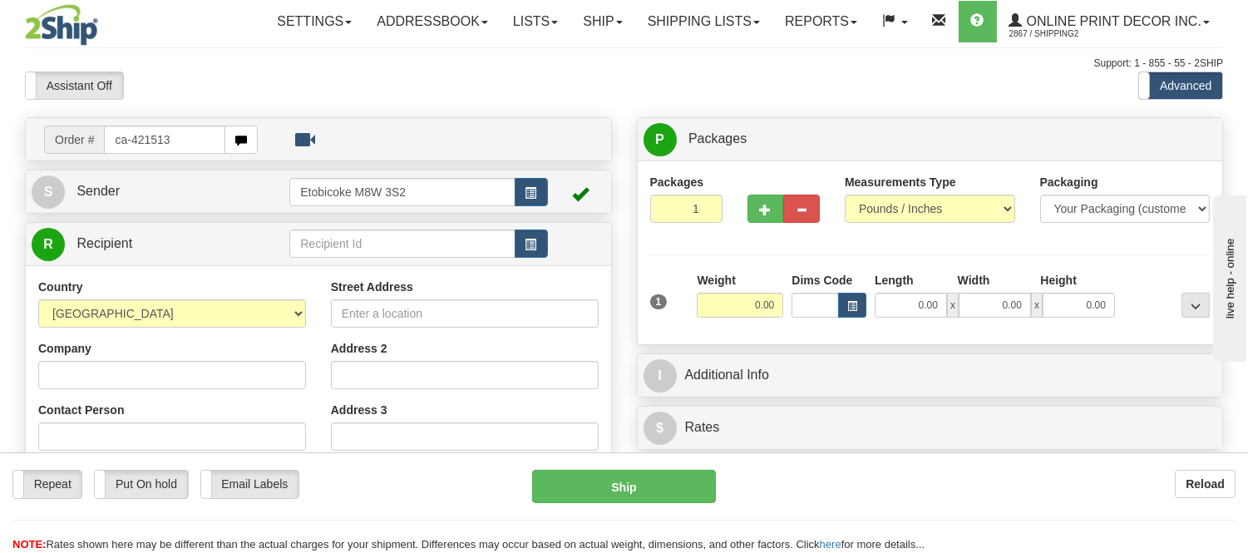
type input "ca-421513"
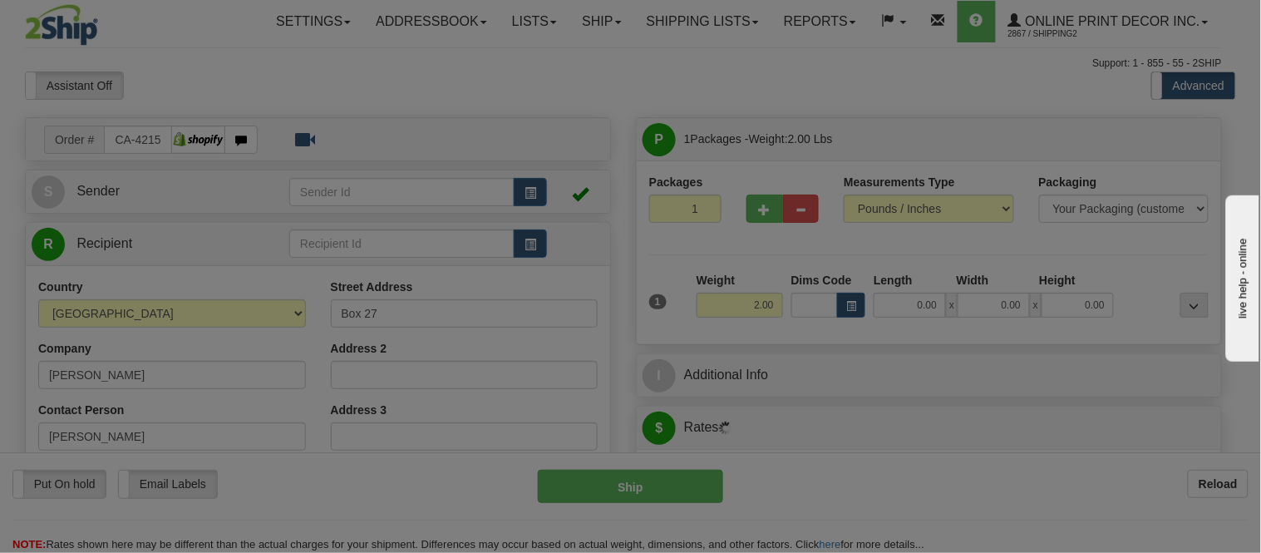
type input "CADOGAN"
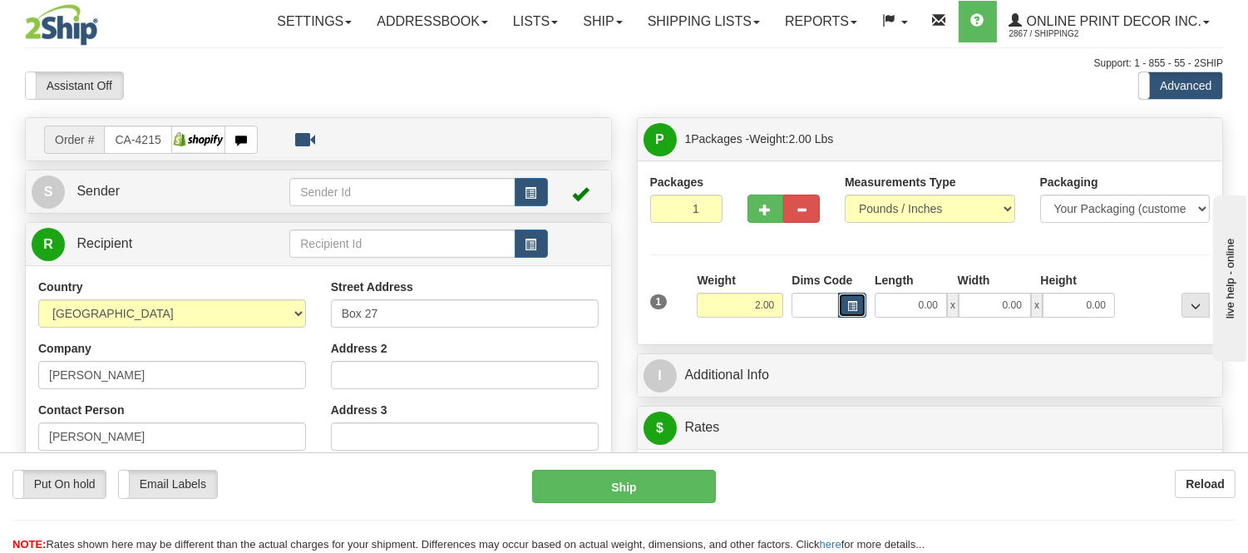
click at [862, 313] on button "button" at bounding box center [852, 305] width 28 height 25
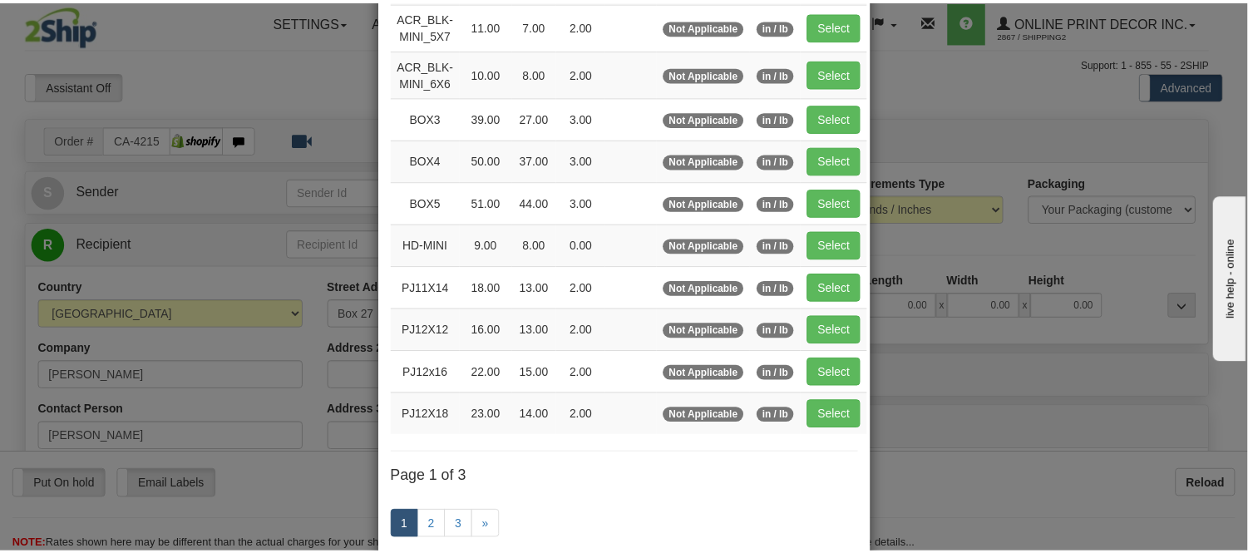
scroll to position [185, 0]
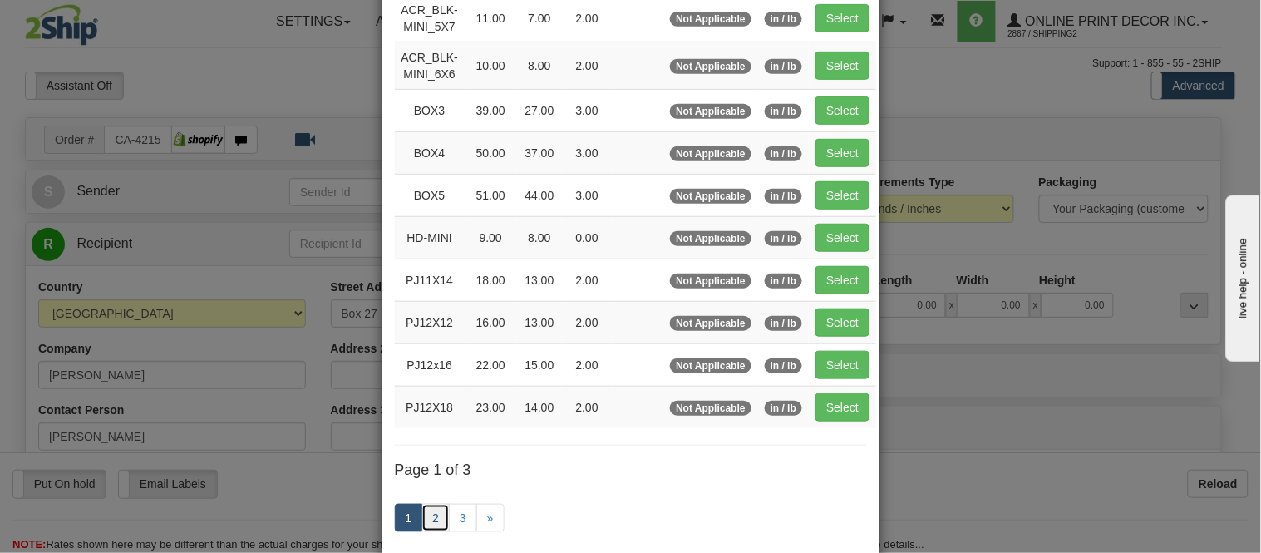
click at [428, 516] on link "2" at bounding box center [436, 518] width 28 height 28
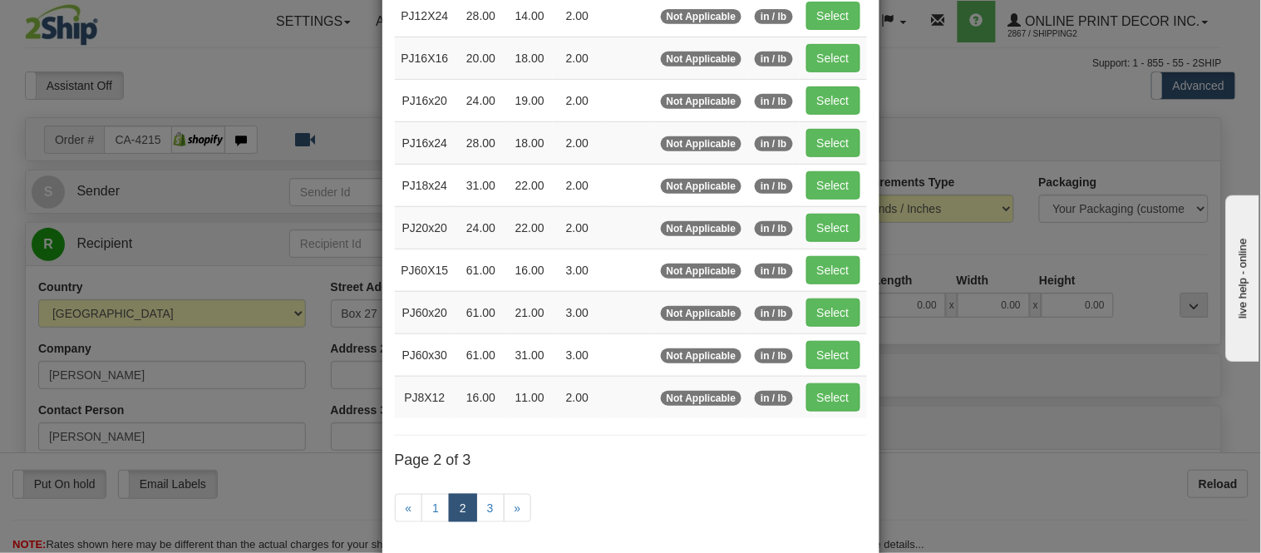
click at [853, 131] on td "Select" at bounding box center [833, 142] width 67 height 42
click at [836, 142] on button "Select" at bounding box center [834, 143] width 54 height 28
type input "PJ16x24"
type input "28.00"
type input "18.00"
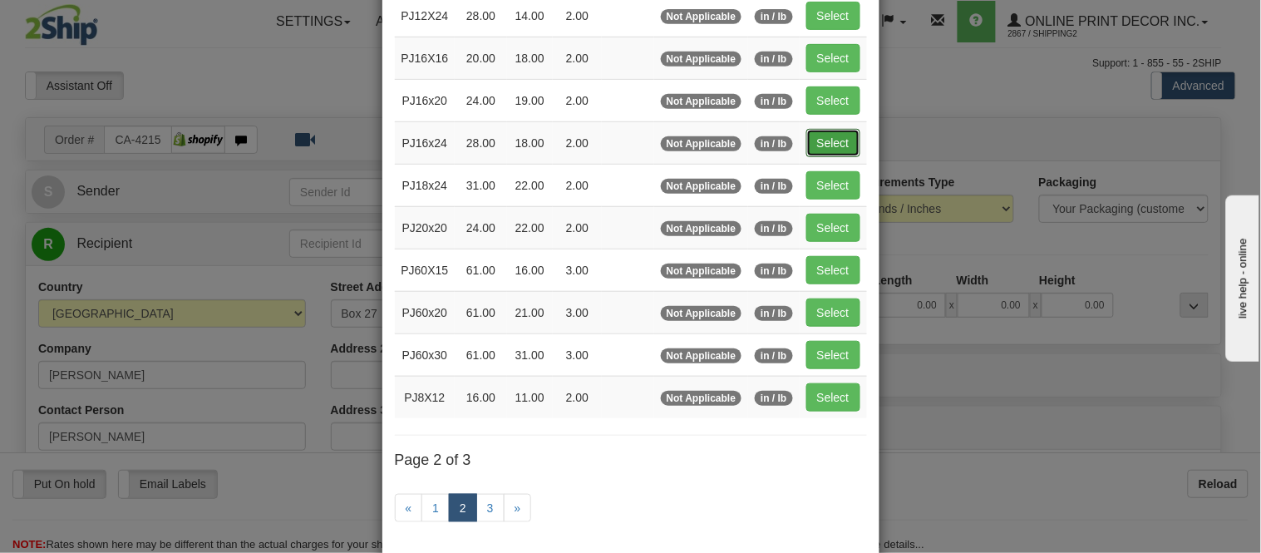
type input "2.00"
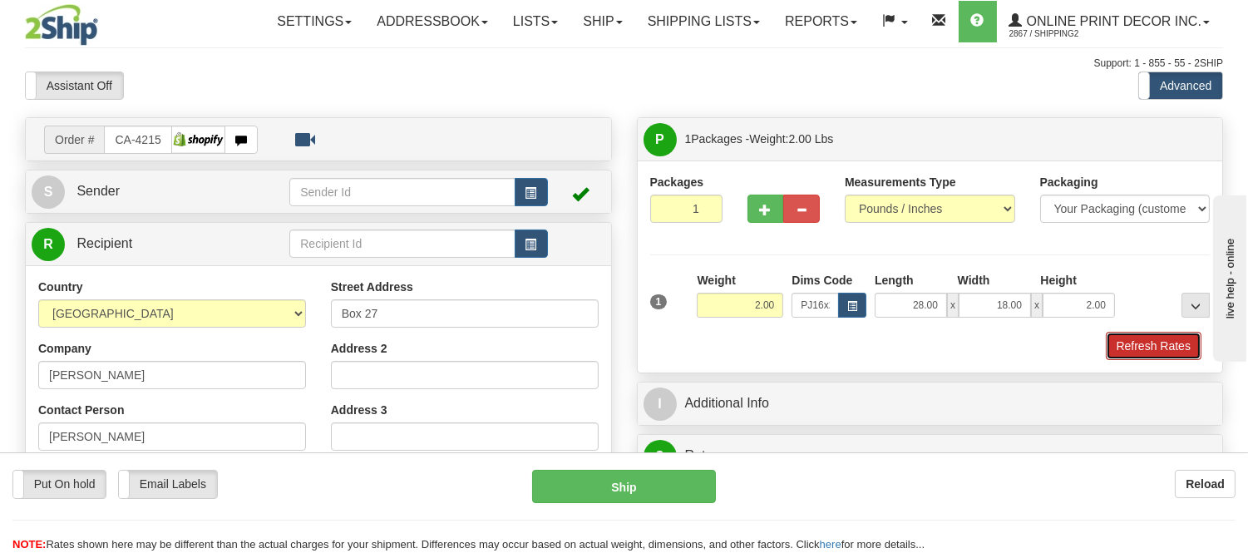
click at [1145, 351] on button "Refresh Rates" at bounding box center [1154, 346] width 96 height 28
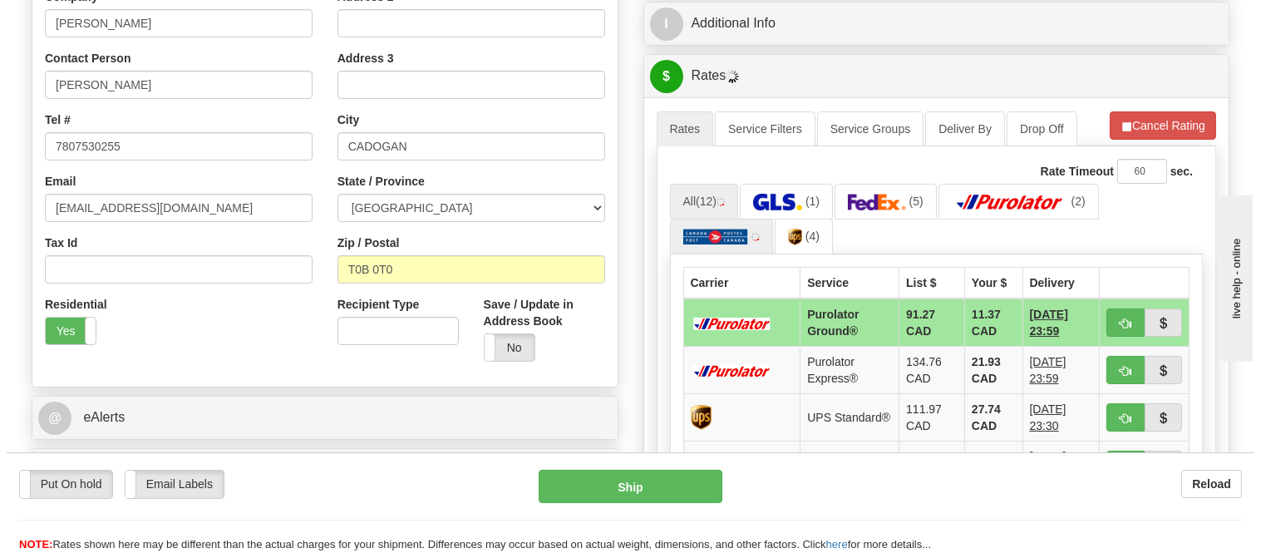
scroll to position [369, 0]
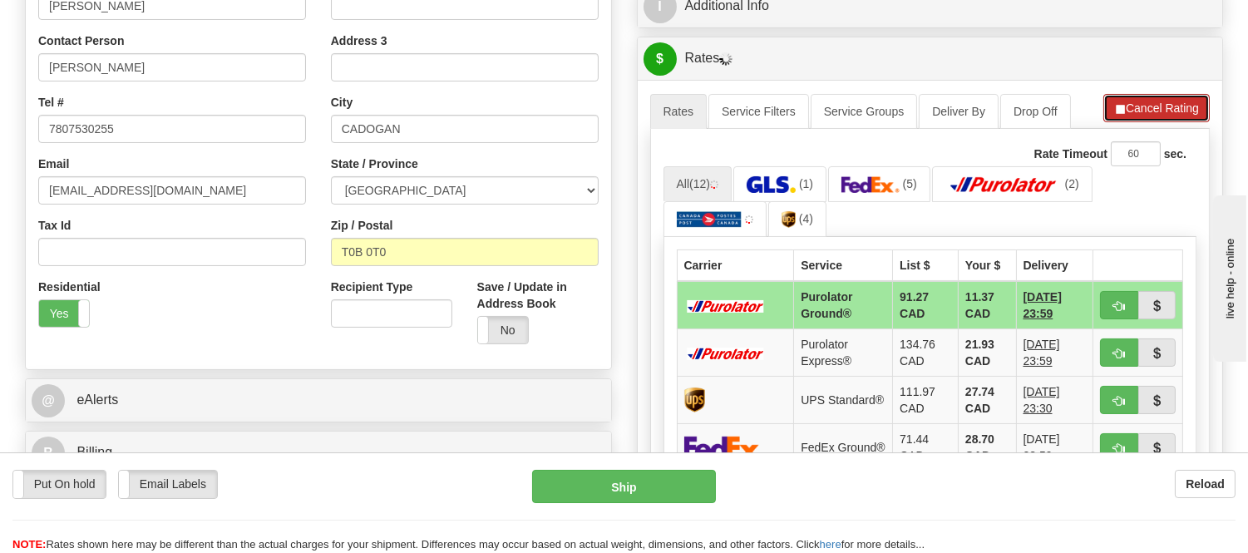
click at [1136, 121] on button "Cancel Rating" at bounding box center [1156, 108] width 106 height 28
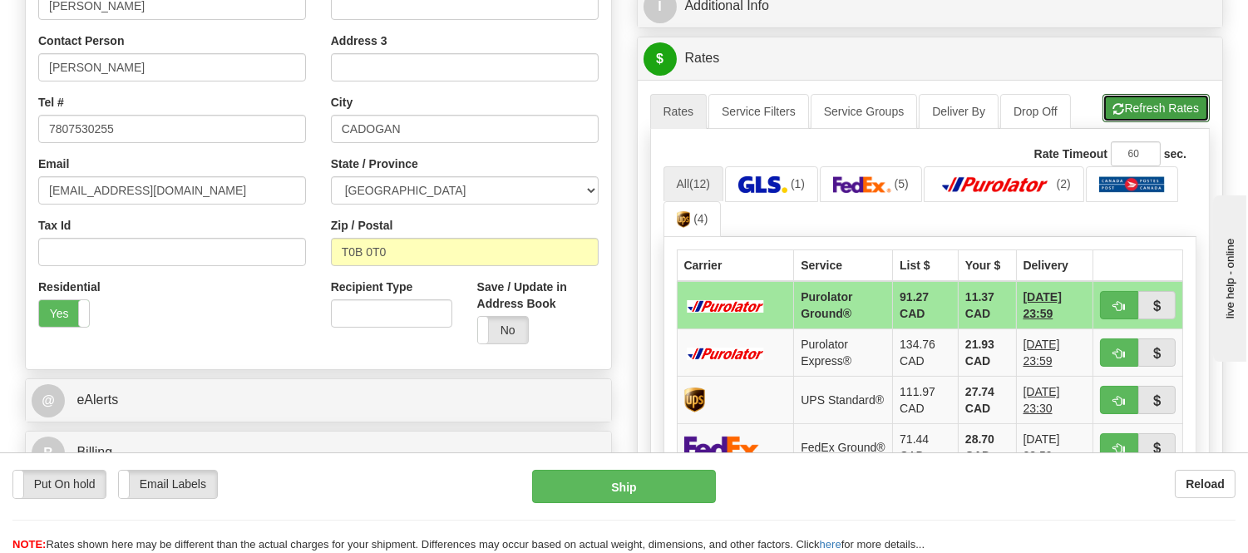
click at [1136, 121] on button "Refresh Rates" at bounding box center [1156, 108] width 107 height 28
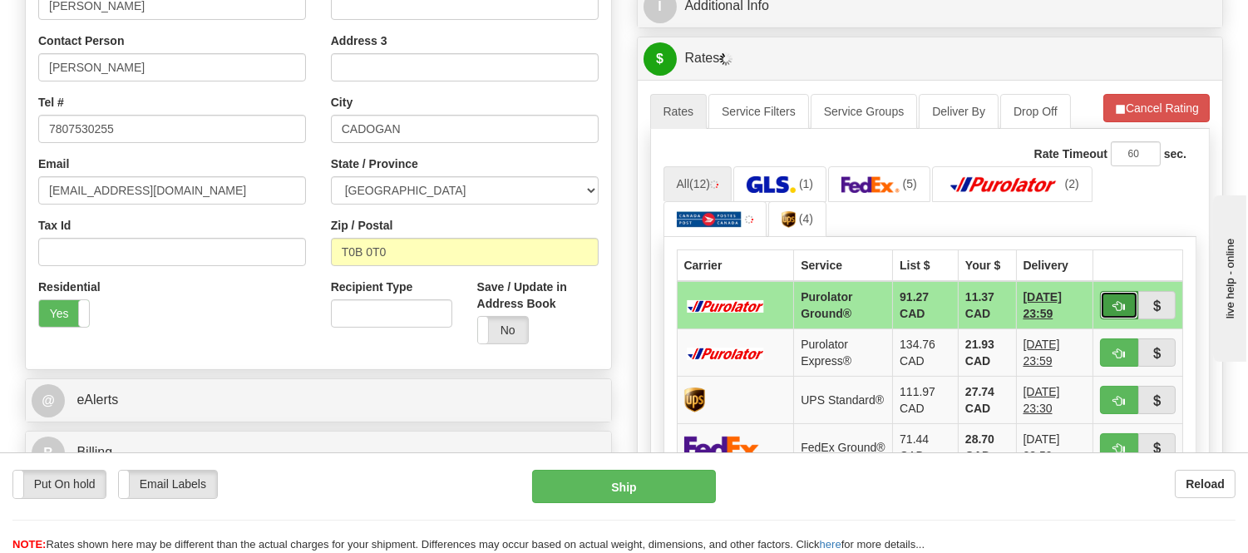
click at [1110, 299] on button "button" at bounding box center [1119, 305] width 38 height 28
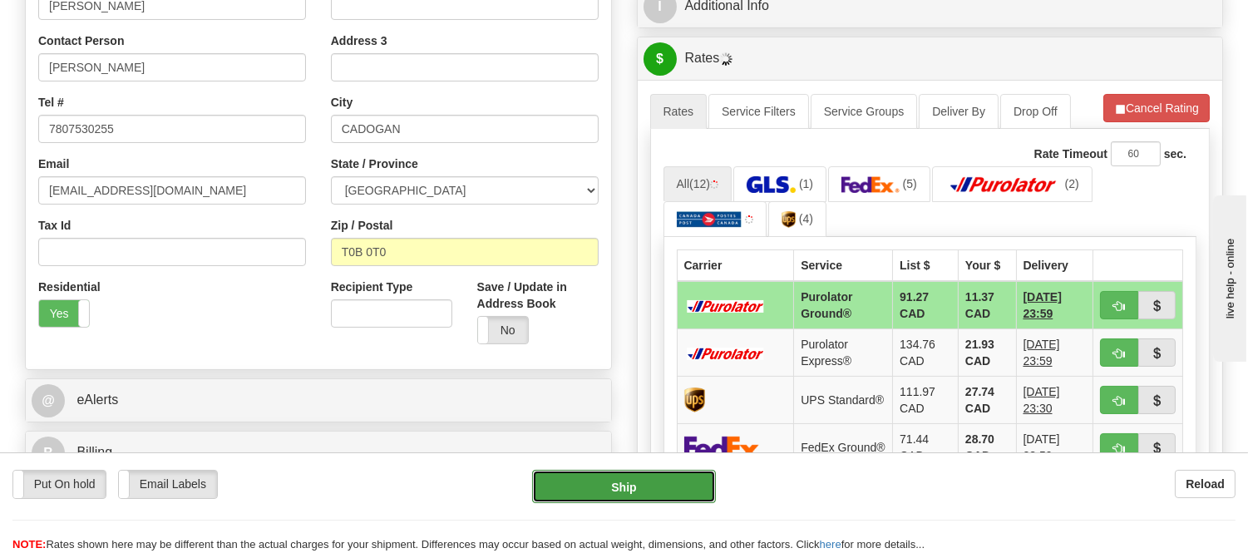
click at [583, 489] on button "Ship" at bounding box center [623, 486] width 183 height 33
type input "260"
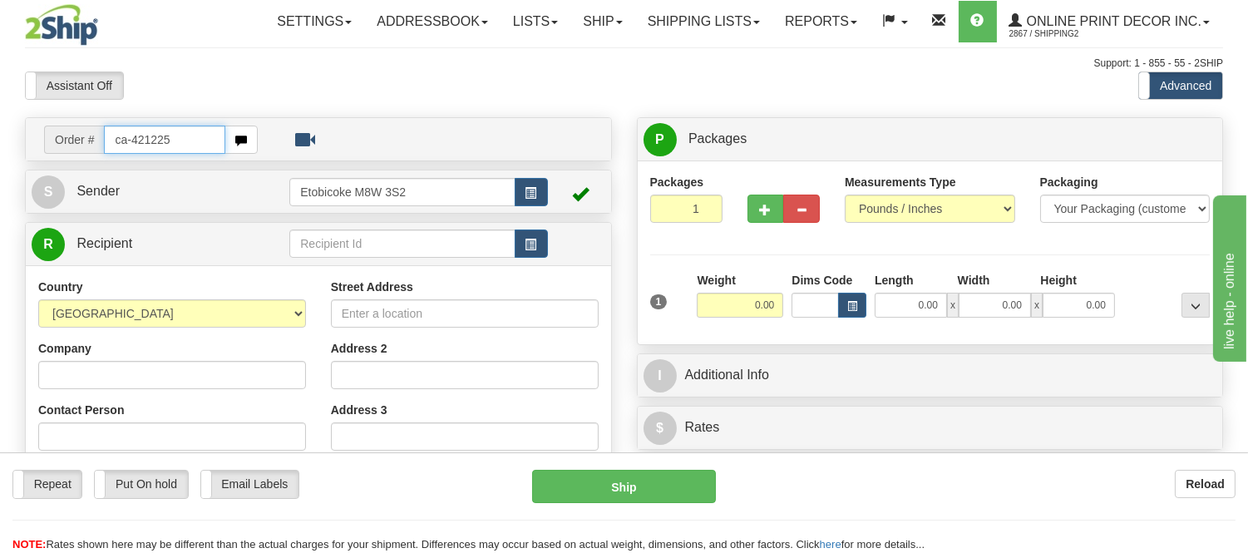
type input "ca-421225"
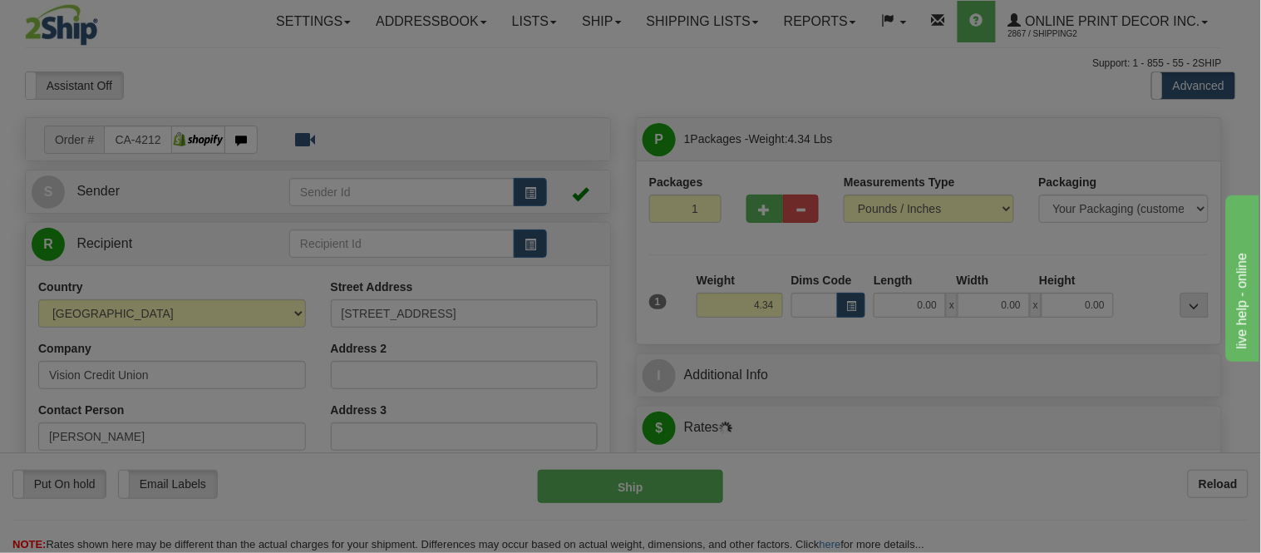
type input "CONSORT"
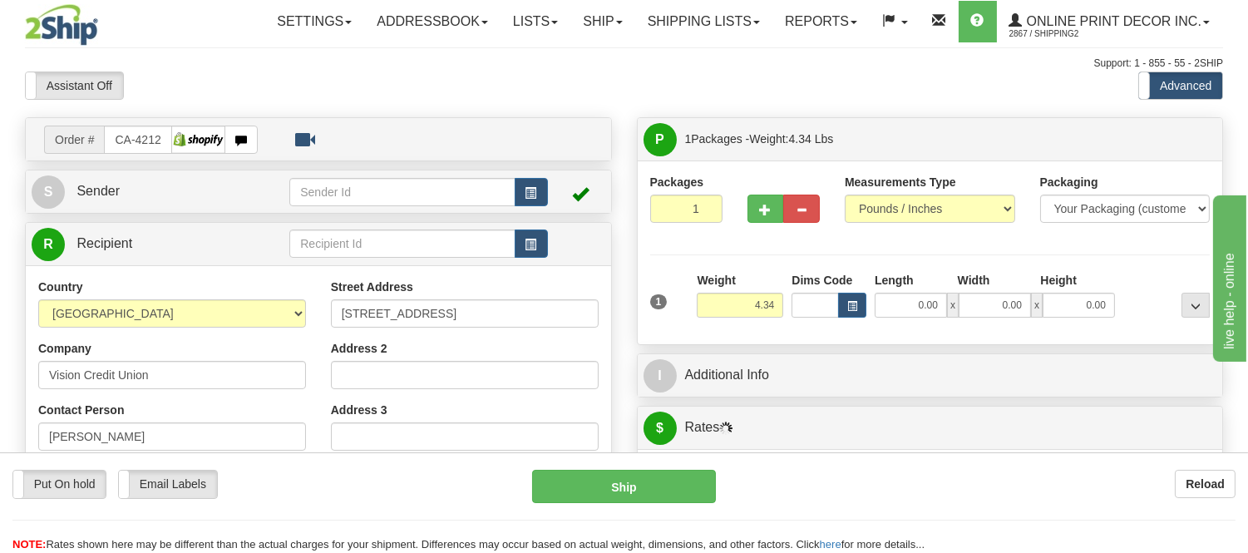
drag, startPoint x: 0, startPoint y: 235, endPoint x: 441, endPoint y: 48, distance: 478.8
click at [442, 45] on div "Toggle navigation Settings Shipping Preferences Fields Preferences New" at bounding box center [624, 545] width 1248 height 1090
drag, startPoint x: 801, startPoint y: 67, endPoint x: 879, endPoint y: 166, distance: 126.1
click at [801, 67] on div "Support: 1 - 855 - 55 - 2SHIP" at bounding box center [624, 64] width 1198 height 14
click at [852, 309] on span "button" at bounding box center [852, 306] width 10 height 9
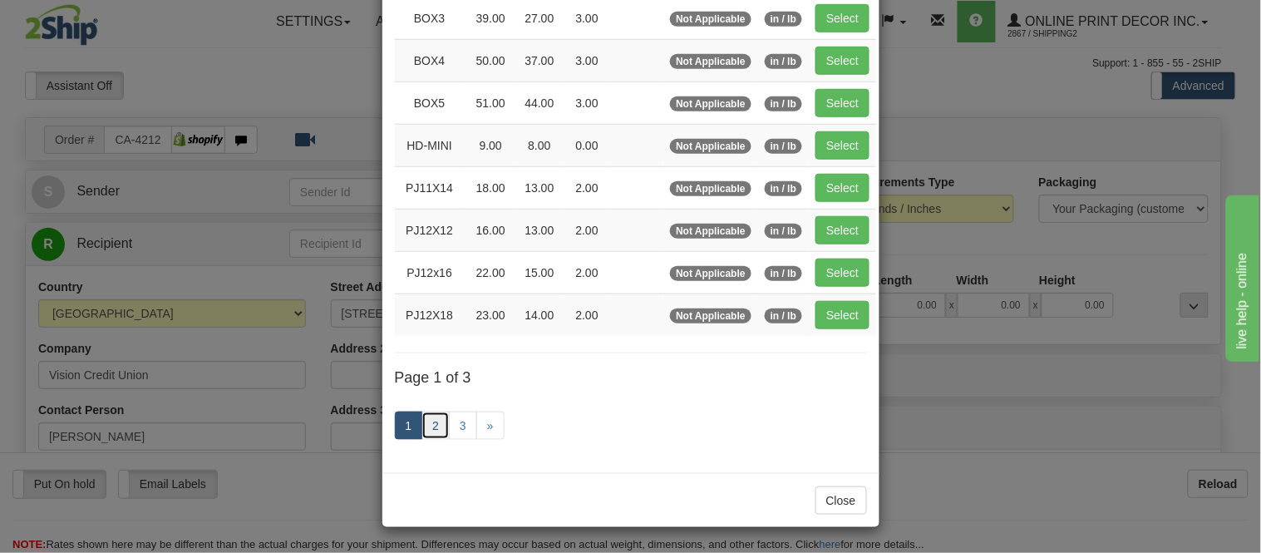
click at [434, 420] on link "2" at bounding box center [436, 426] width 28 height 28
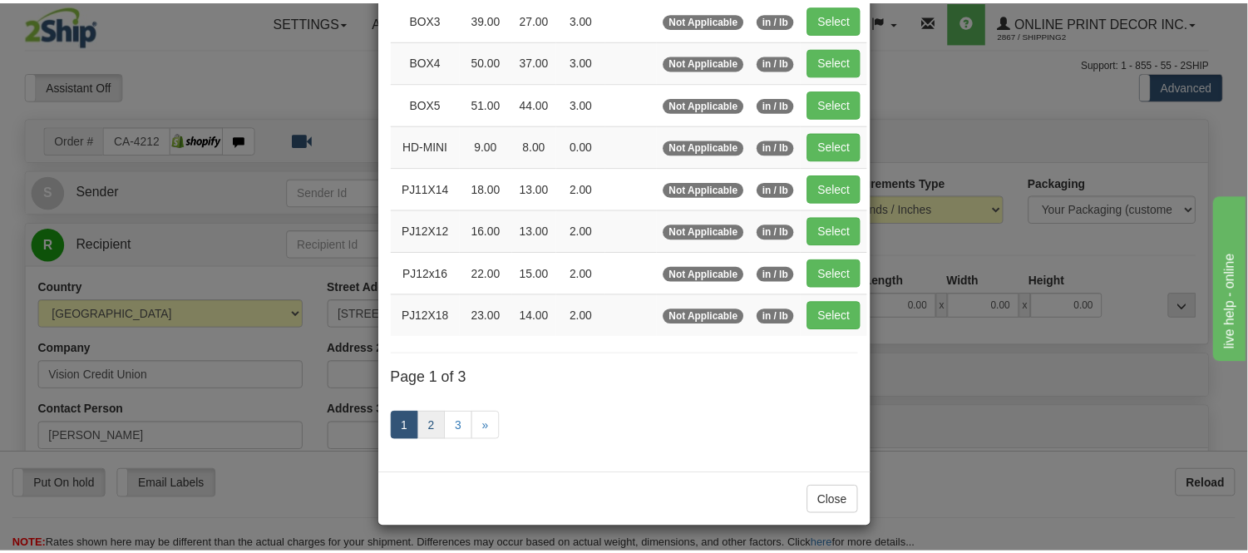
scroll to position [270, 0]
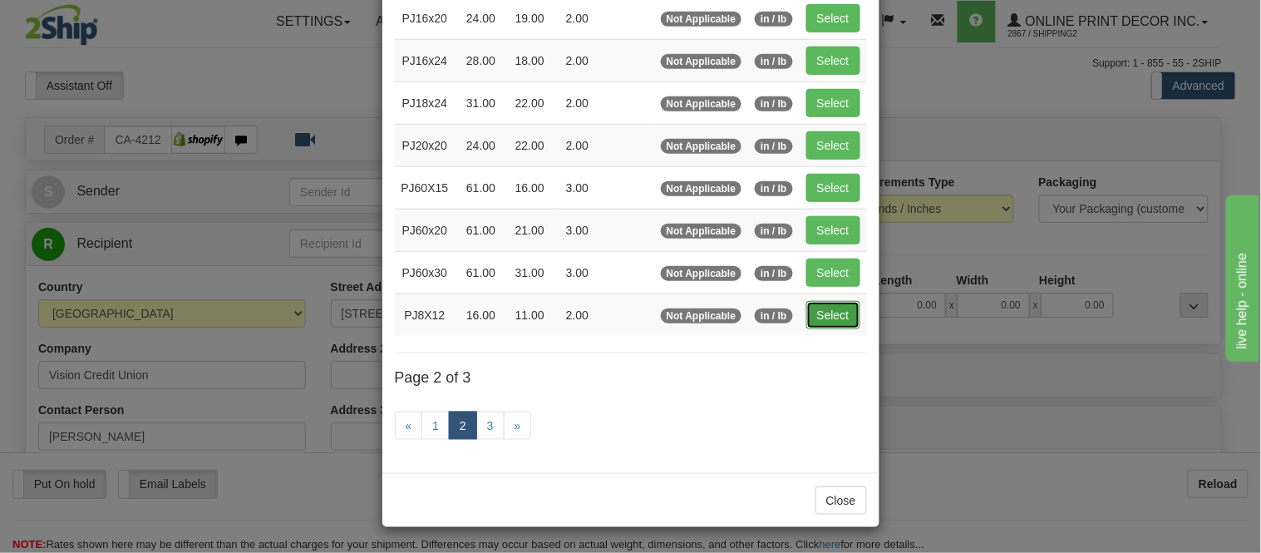
click at [827, 314] on button "Select" at bounding box center [834, 315] width 54 height 28
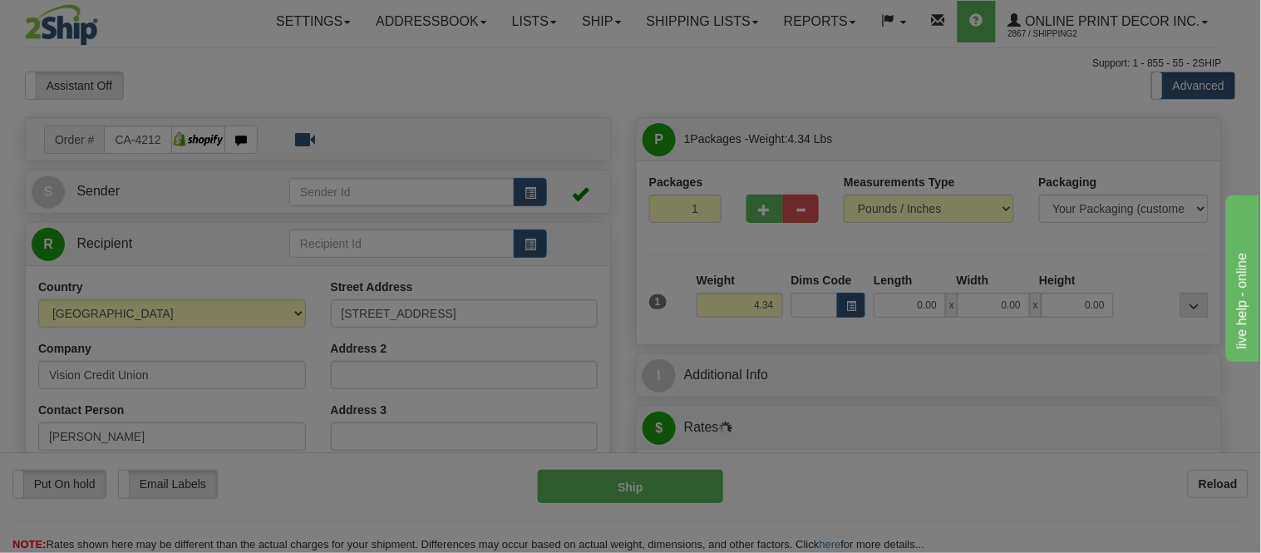
type input "PJ8X12"
type input "16.00"
type input "11.00"
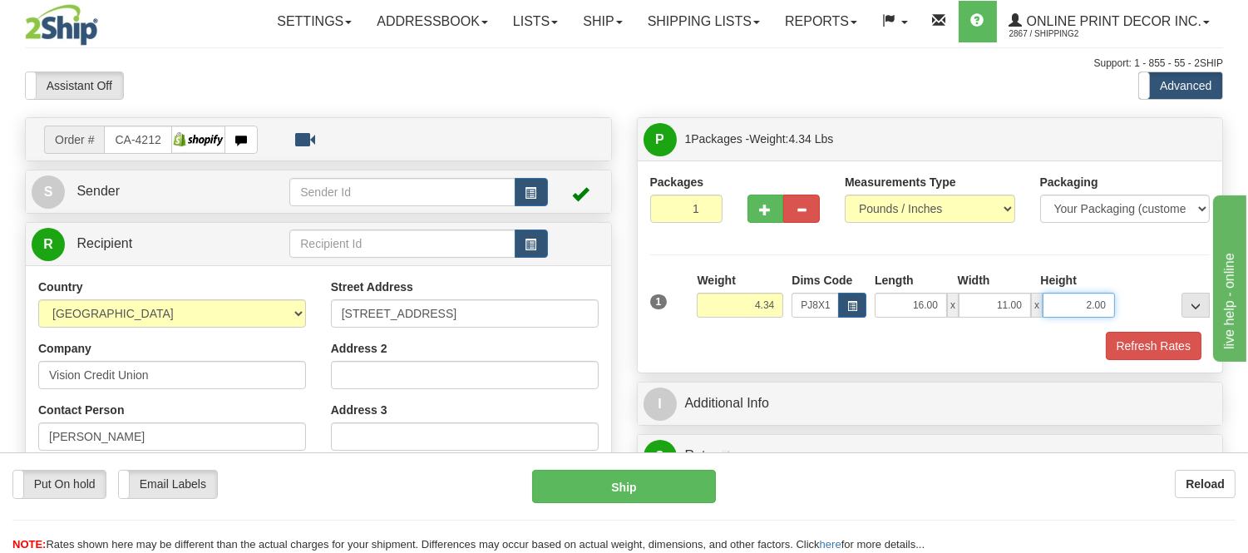
drag, startPoint x: 1107, startPoint y: 308, endPoint x: 1063, endPoint y: 329, distance: 49.1
click at [1063, 329] on div "1 Weight 4.34 Dims Code x x" at bounding box center [930, 301] width 569 height 59
click button "Delete" at bounding box center [0, 0] width 0 height 0
type input "4.00"
click at [1165, 363] on div "Packages 1 1 Measurements Type" at bounding box center [930, 266] width 585 height 212
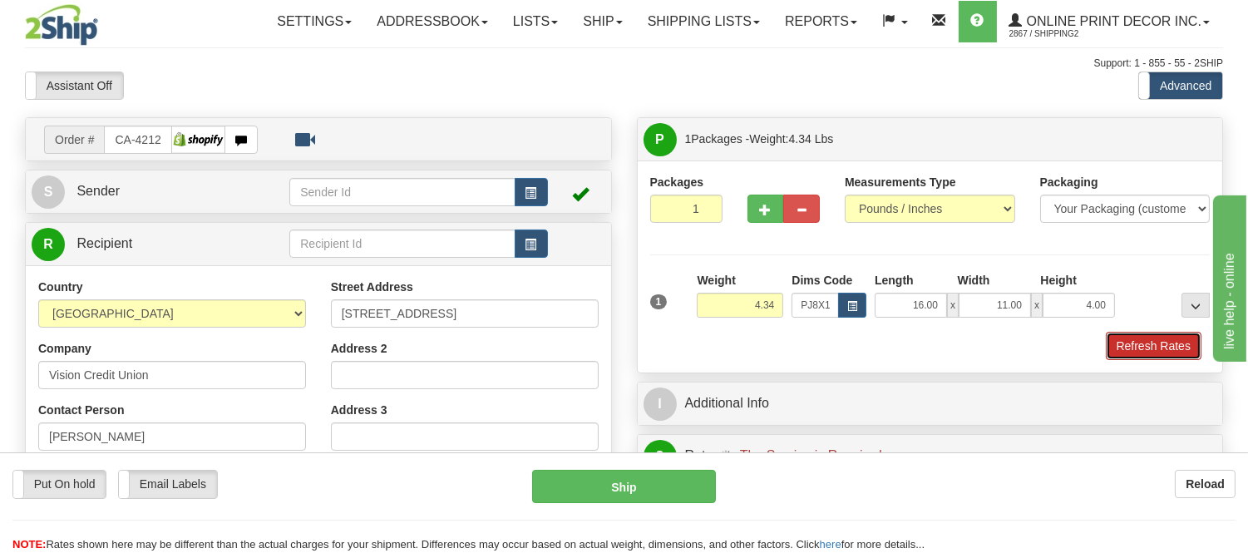
click at [1167, 338] on button "Refresh Rates" at bounding box center [1154, 346] width 96 height 28
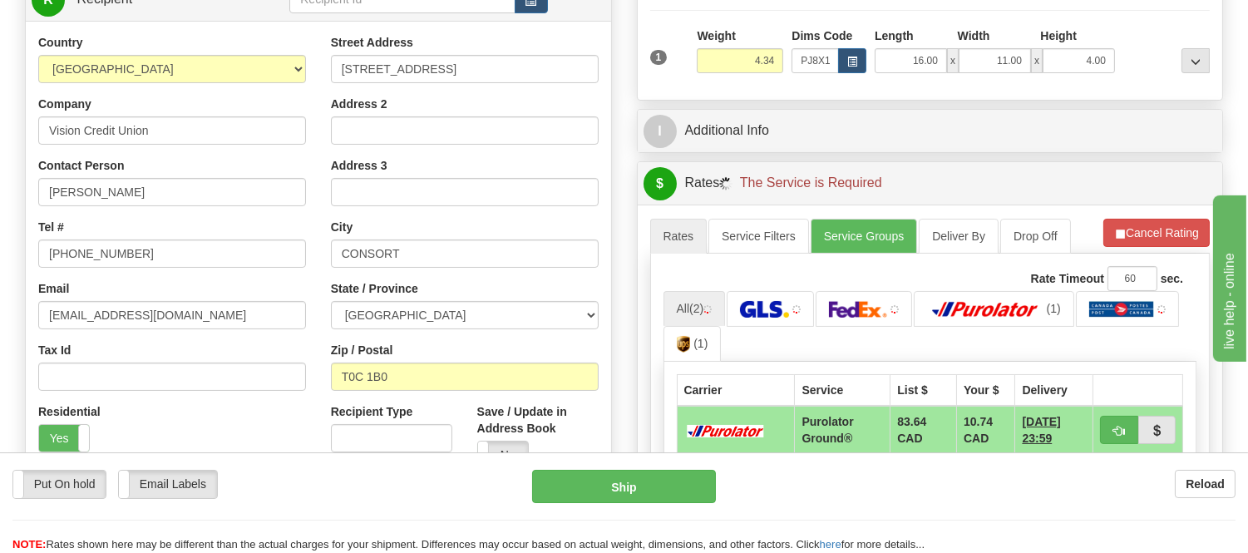
scroll to position [277, 0]
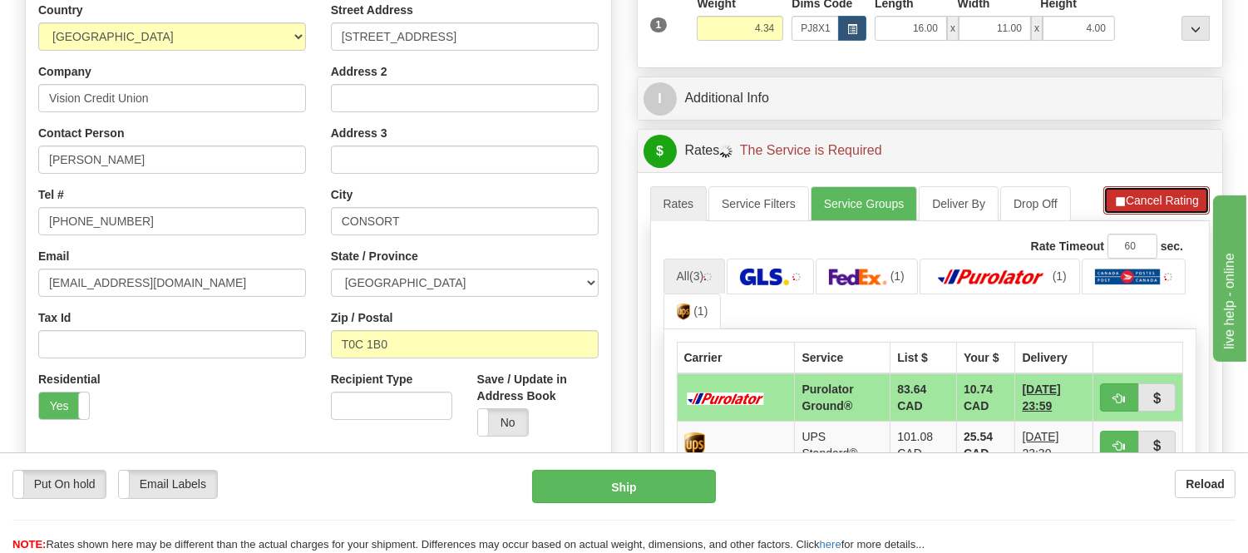
click at [1132, 209] on button "Cancel Rating" at bounding box center [1156, 200] width 106 height 28
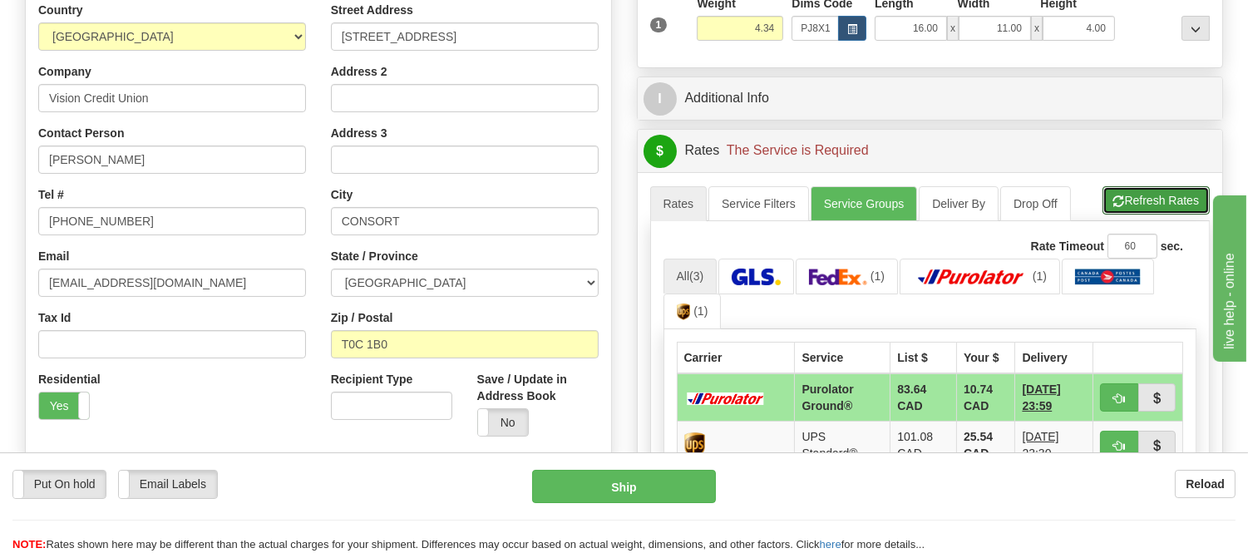
click at [1132, 209] on button "Refresh Rates" at bounding box center [1156, 200] width 107 height 28
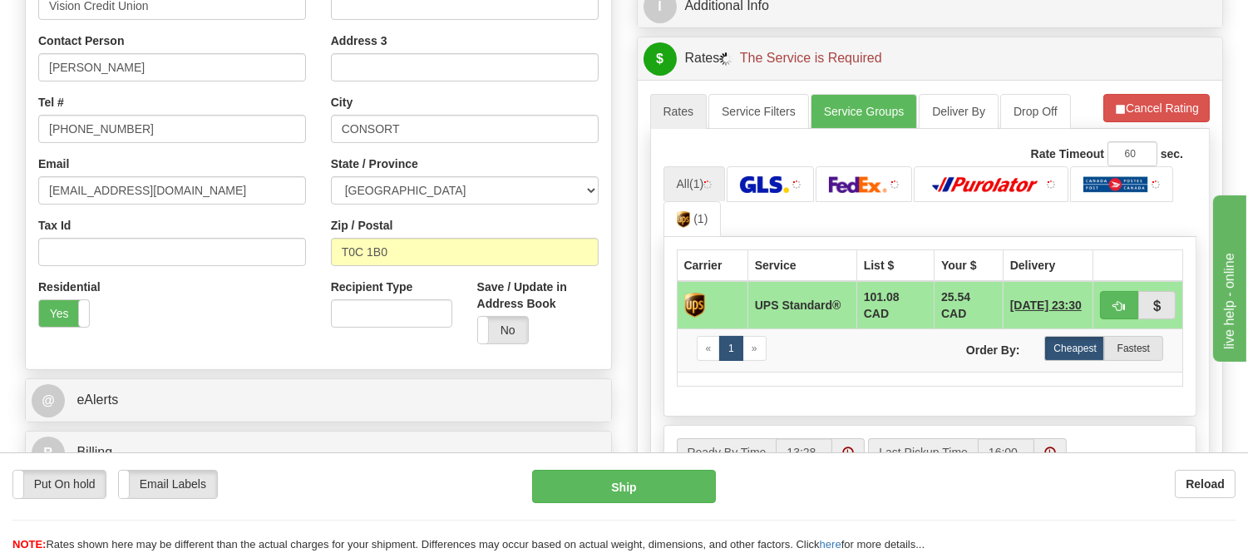
scroll to position [462, 0]
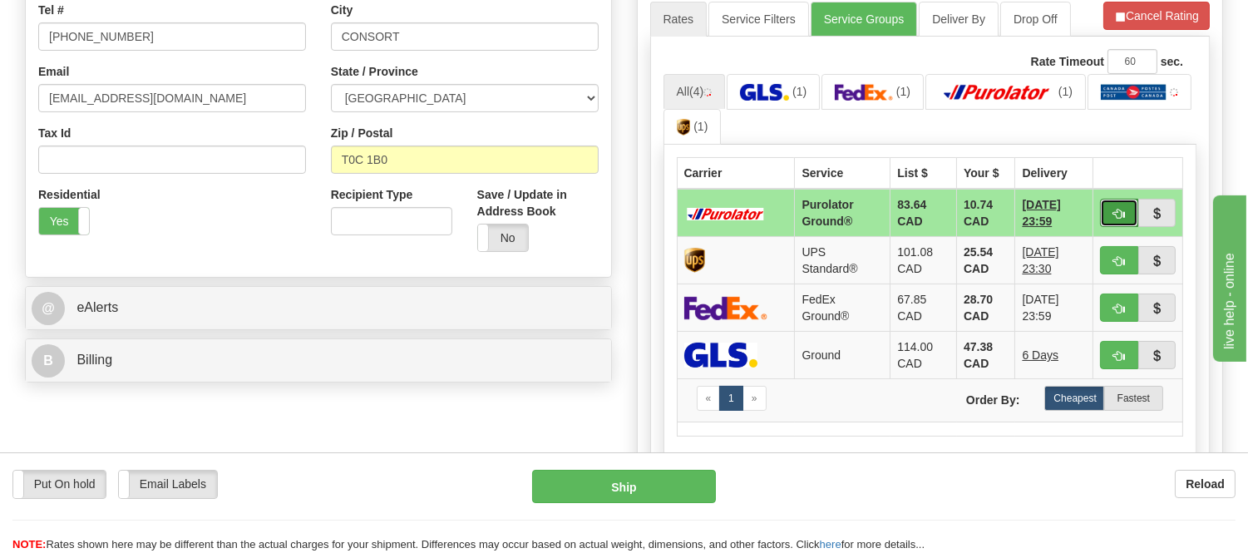
click at [1108, 210] on button "button" at bounding box center [1119, 213] width 38 height 28
click at [1123, 121] on ul "All (4) (1) (1) (1) (1)" at bounding box center [931, 110] width 534 height 72
click at [1104, 206] on button "button" at bounding box center [1119, 213] width 38 height 28
click at [1128, 118] on ul "All (4) (1) (1) (1) (1)" at bounding box center [931, 110] width 534 height 72
click at [1123, 221] on button "button" at bounding box center [1119, 213] width 38 height 28
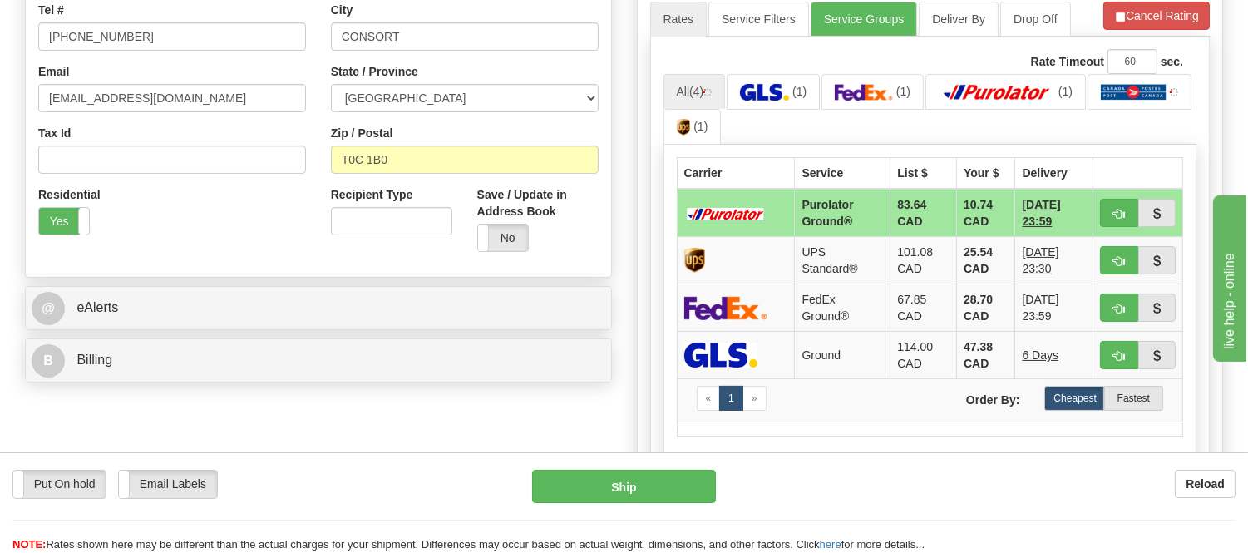
click at [1137, 101] on ul "All (4) (1) (1) (1) (1)" at bounding box center [931, 110] width 534 height 72
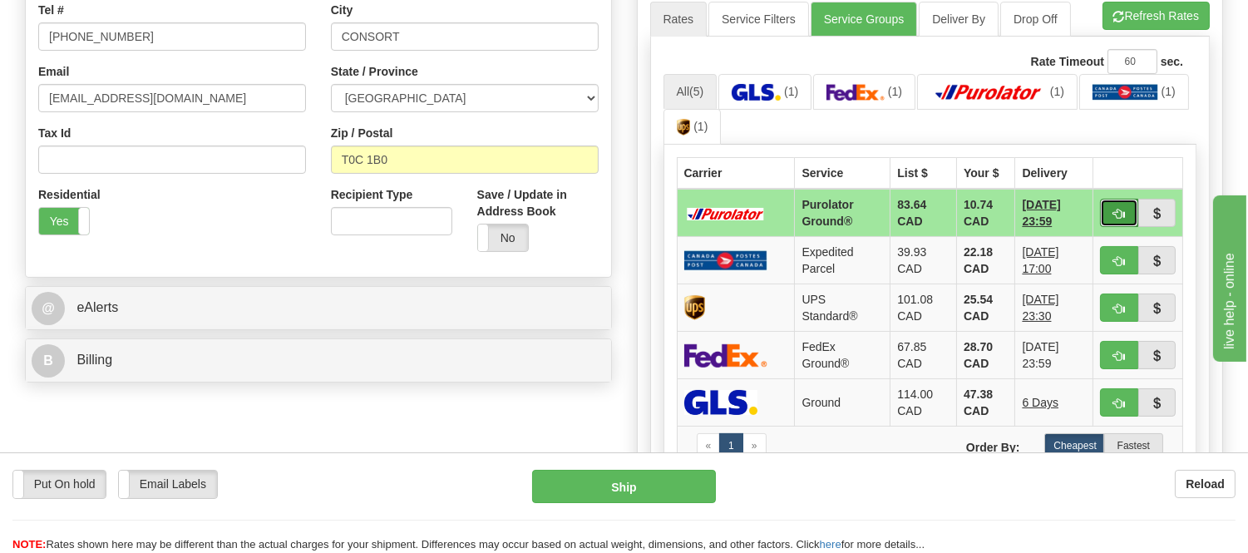
click at [1120, 209] on span "button" at bounding box center [1119, 214] width 12 height 11
type input "260"
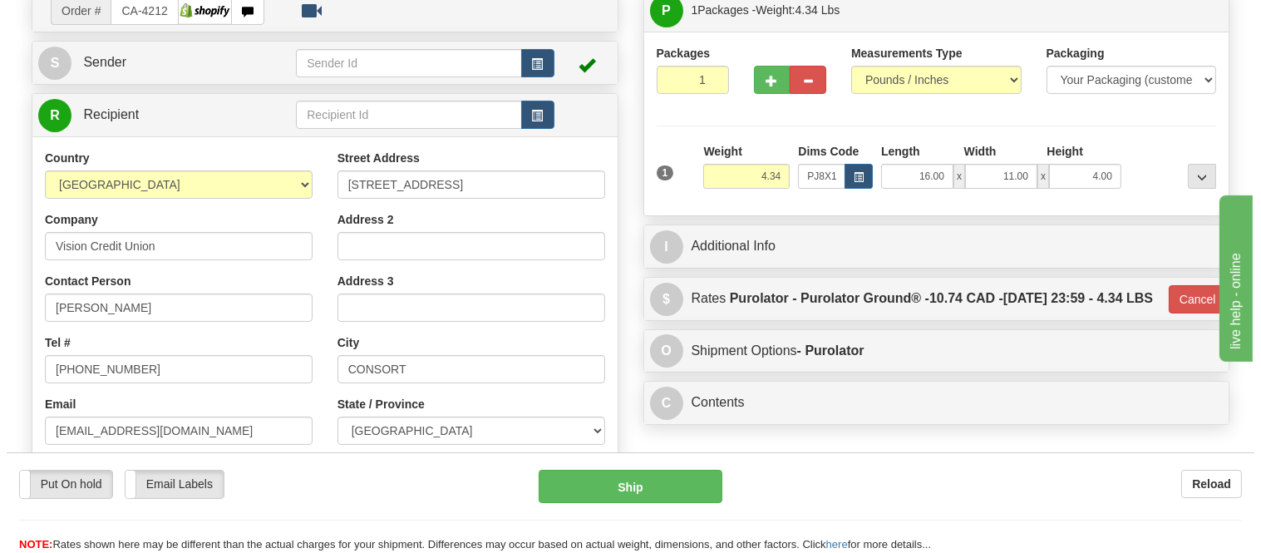
scroll to position [92, 0]
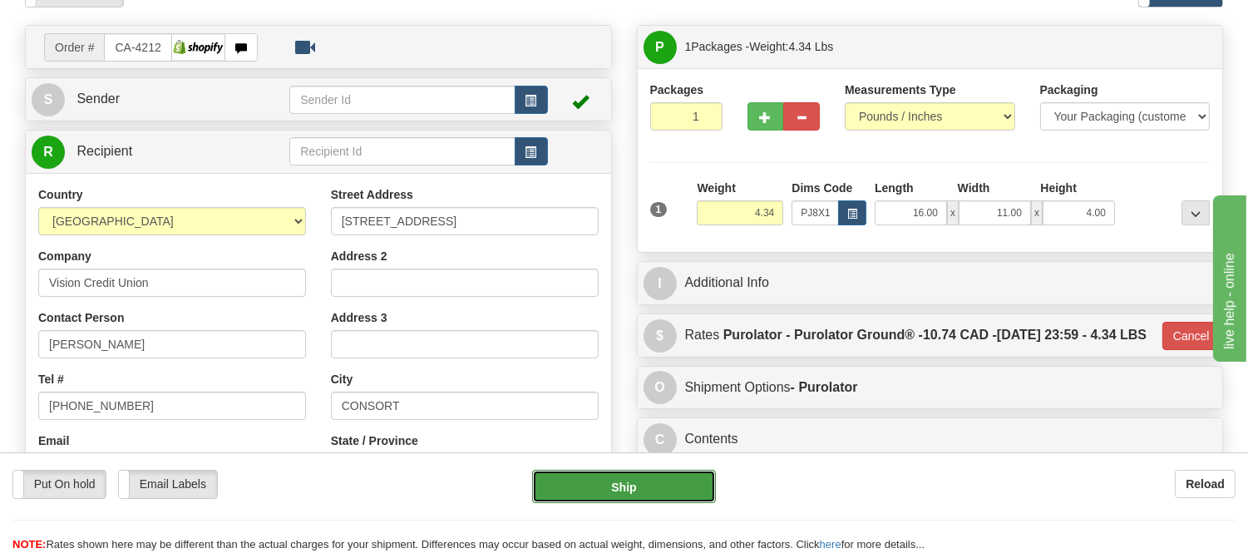
click at [676, 486] on button "Ship" at bounding box center [623, 486] width 183 height 33
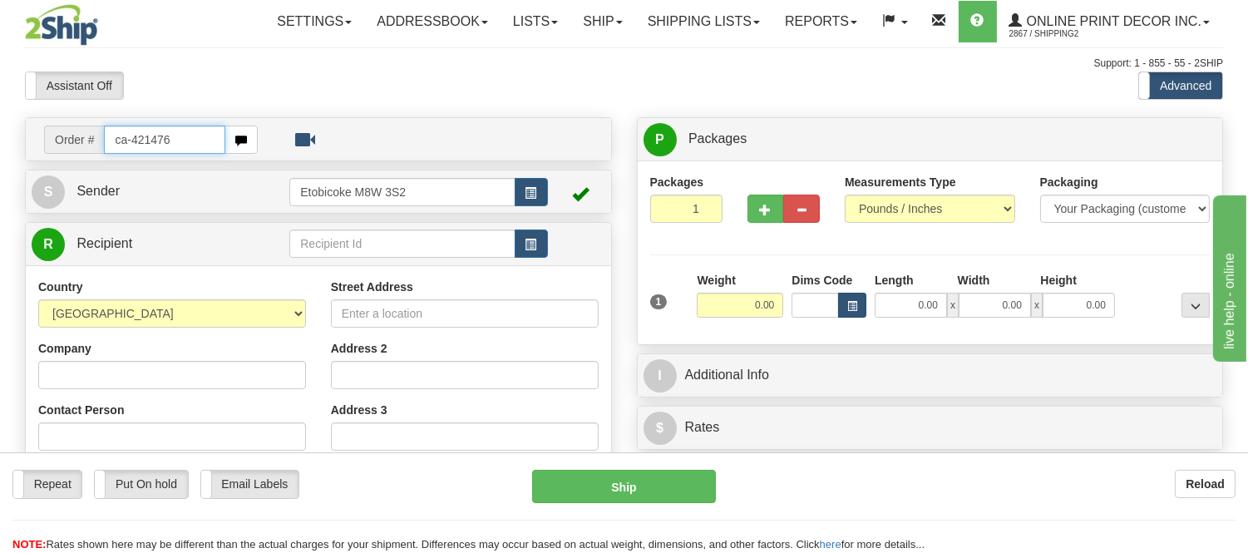
type input "ca-421476"
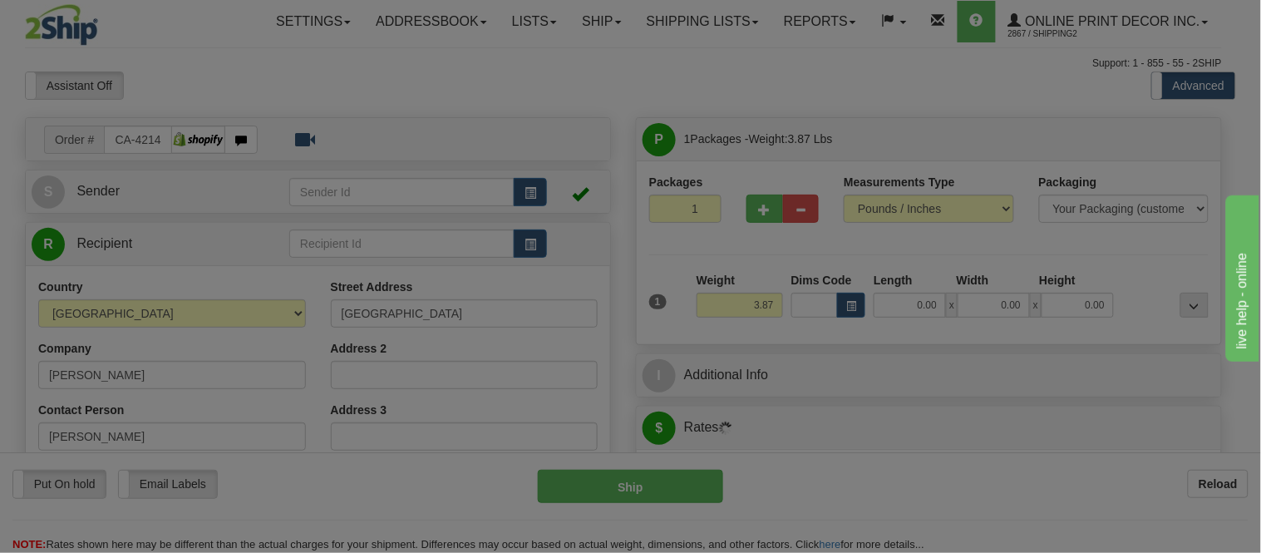
type input "CHILLIWACK"
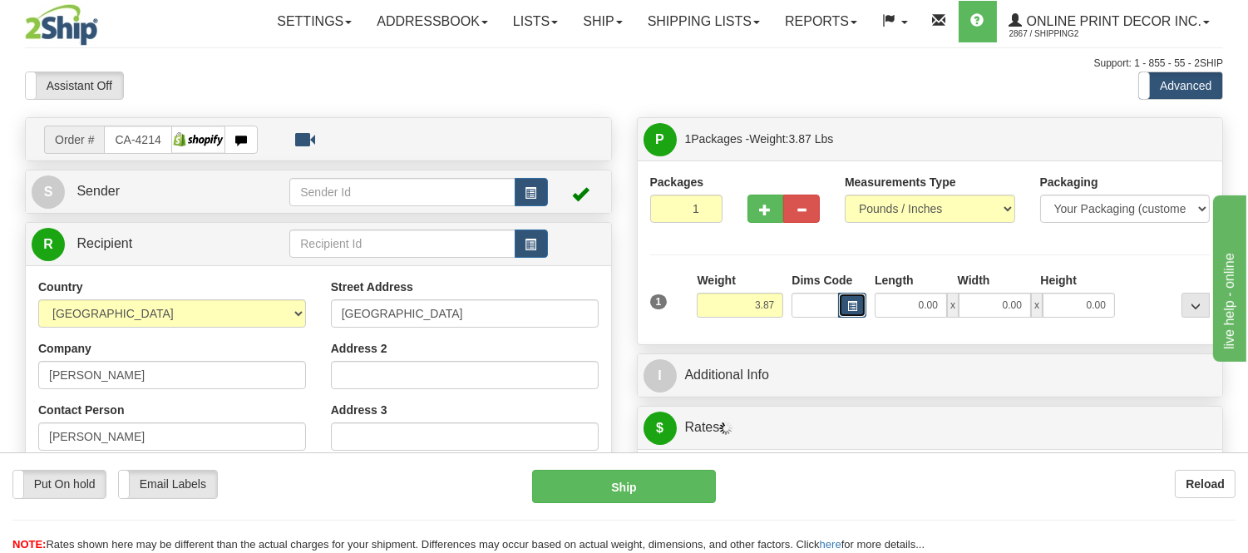
click at [850, 311] on span "button" at bounding box center [852, 306] width 10 height 9
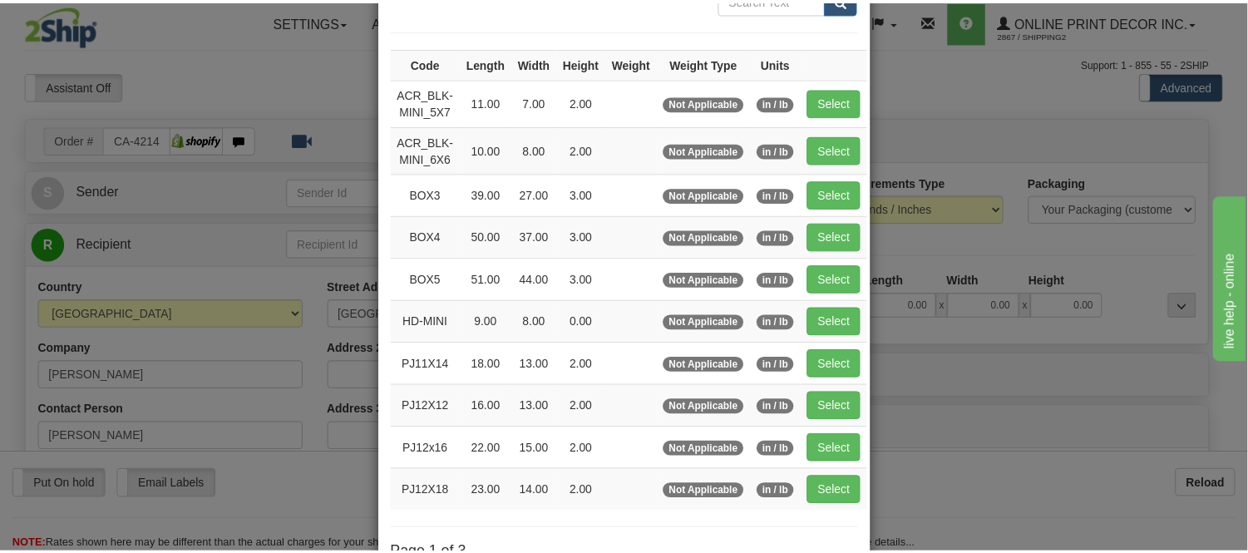
scroll to position [185, 0]
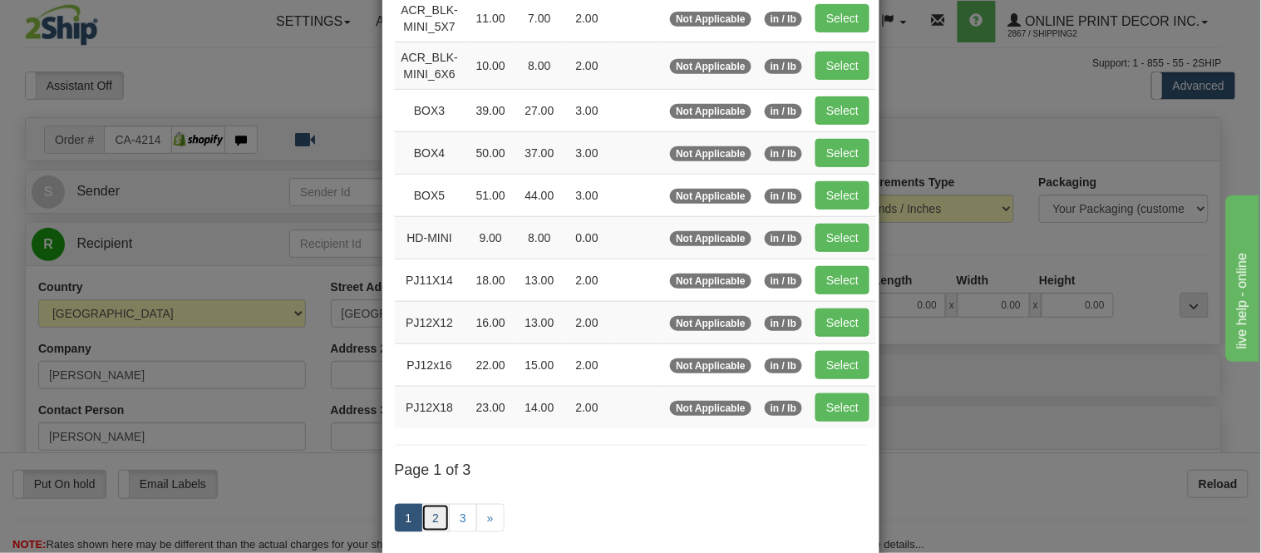
click at [427, 513] on link "2" at bounding box center [436, 518] width 28 height 28
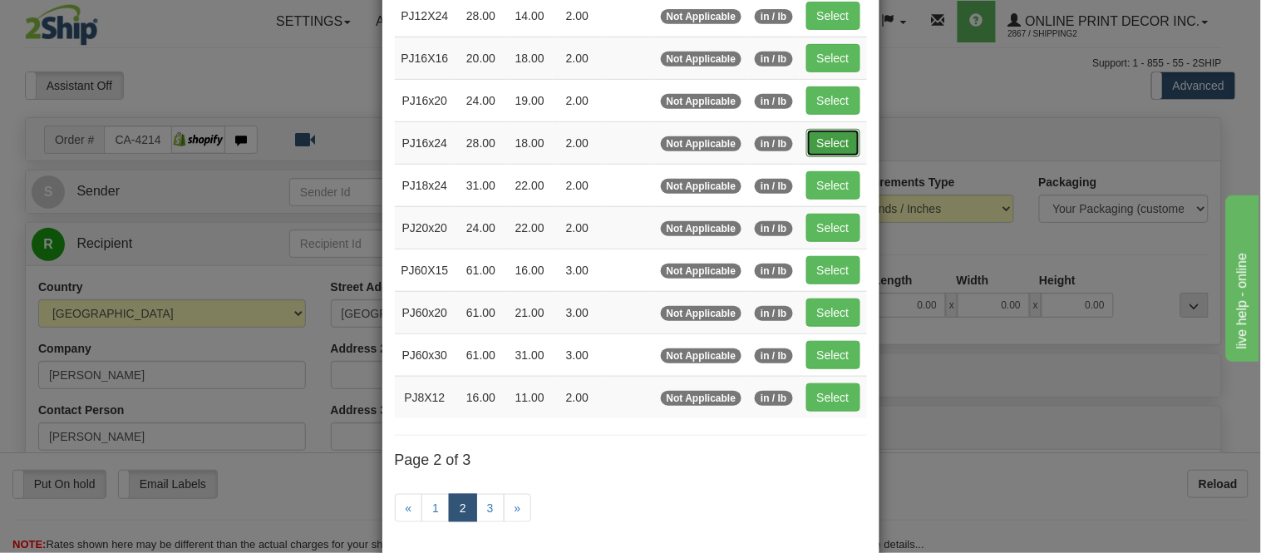
click at [821, 137] on button "Select" at bounding box center [834, 143] width 54 height 28
type input "PJ16x24"
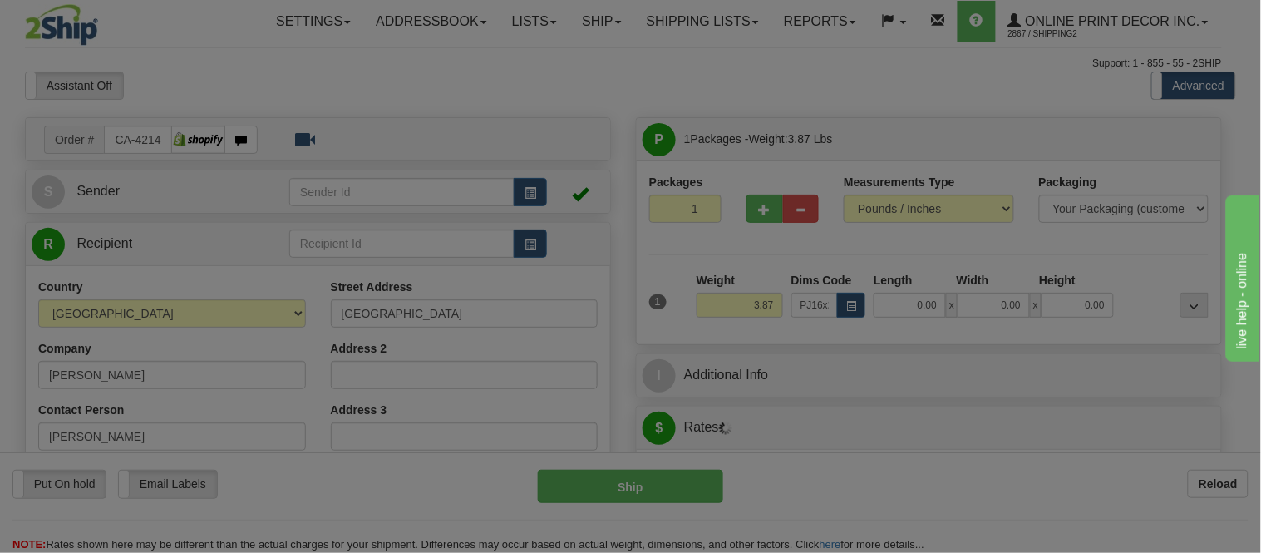
type input "28.00"
type input "18.00"
type input "2.00"
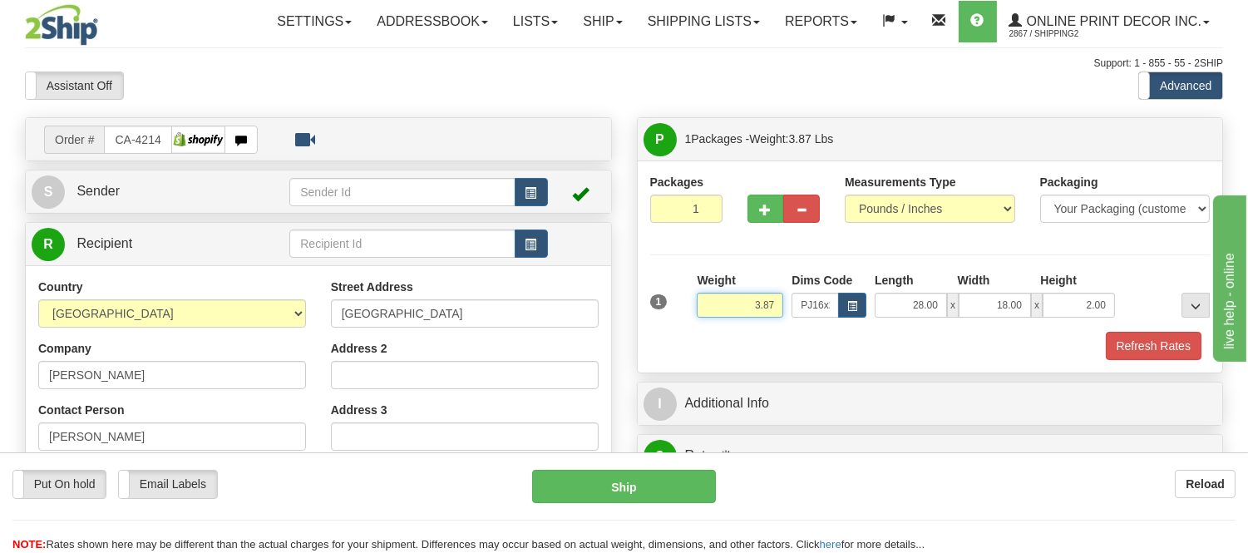
drag, startPoint x: 774, startPoint y: 299, endPoint x: 727, endPoint y: 312, distance: 49.0
click at [727, 312] on input "3.87" at bounding box center [740, 305] width 86 height 25
type input "2.98"
click at [758, 213] on button "button" at bounding box center [766, 209] width 37 height 28
radio input "true"
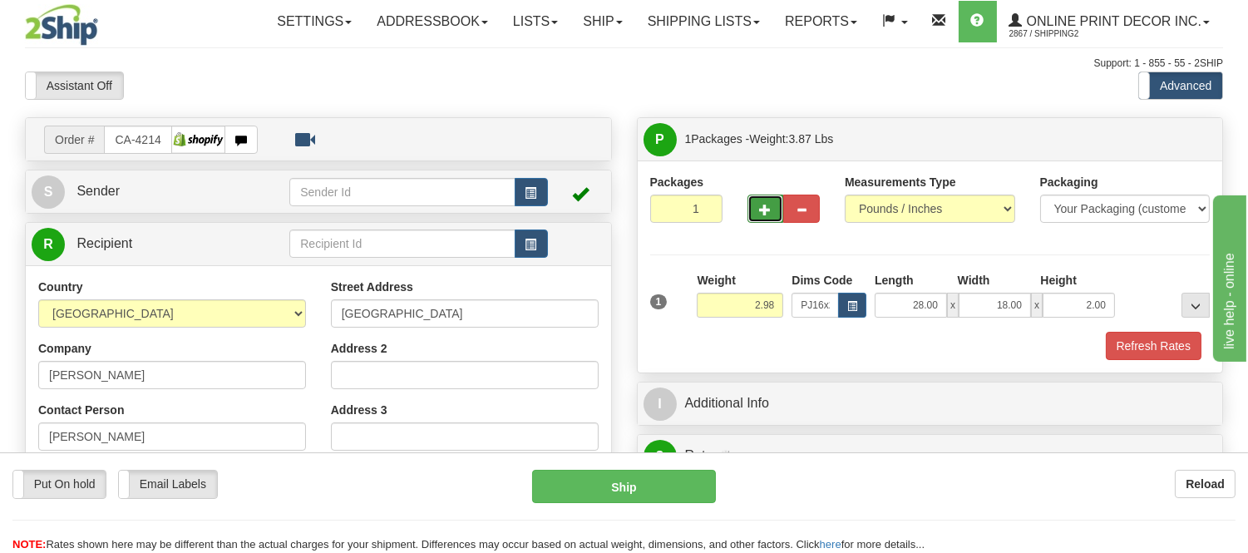
type input "2"
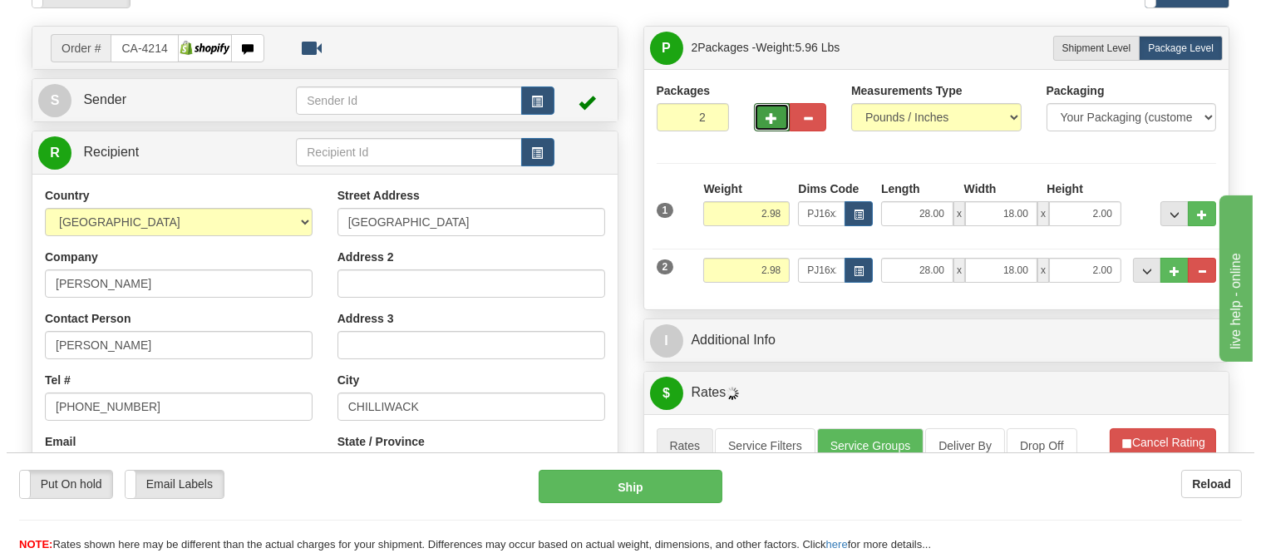
scroll to position [92, 0]
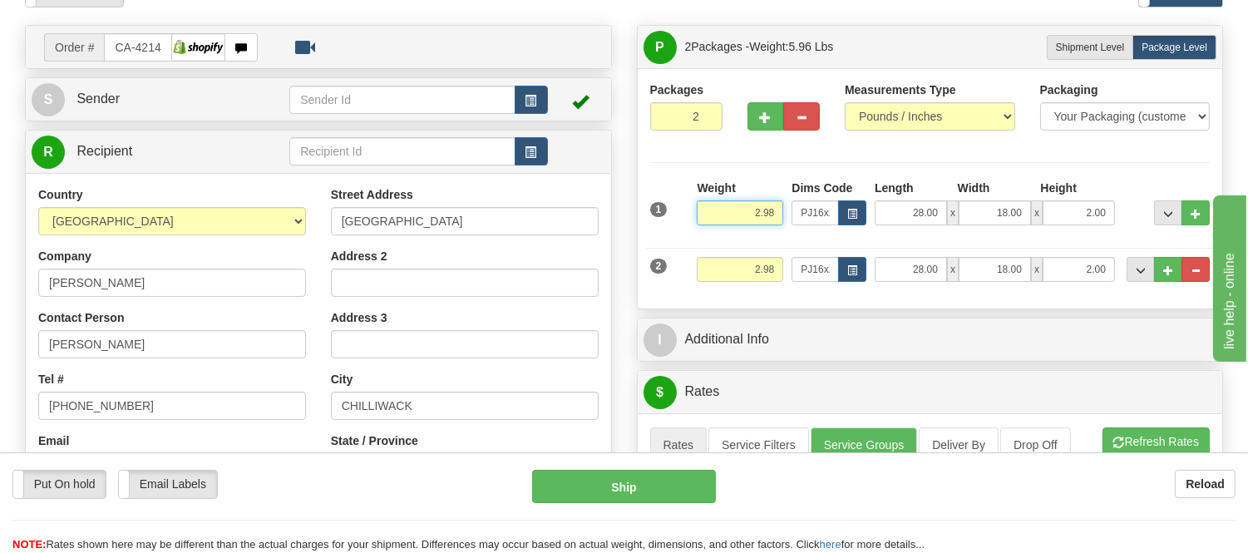
drag, startPoint x: 779, startPoint y: 211, endPoint x: 750, endPoint y: 225, distance: 32.0
click at [750, 225] on input "2.98" at bounding box center [740, 212] width 86 height 25
click button "Delete" at bounding box center [0, 0] width 0 height 0
type input "3.00"
click at [845, 267] on button "button" at bounding box center [852, 269] width 28 height 25
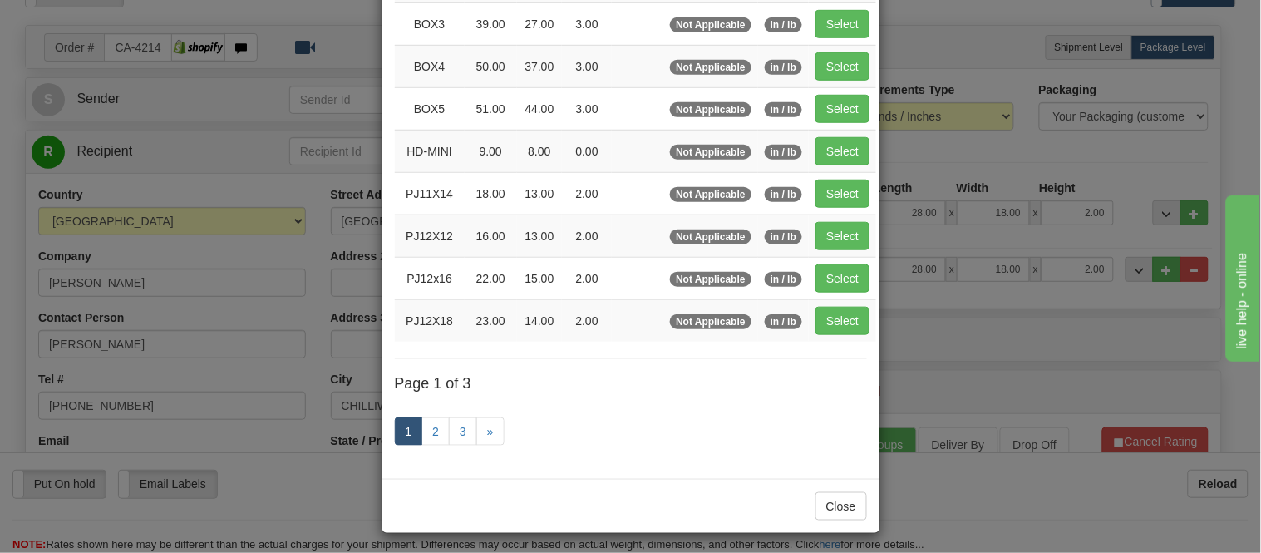
scroll to position [277, 0]
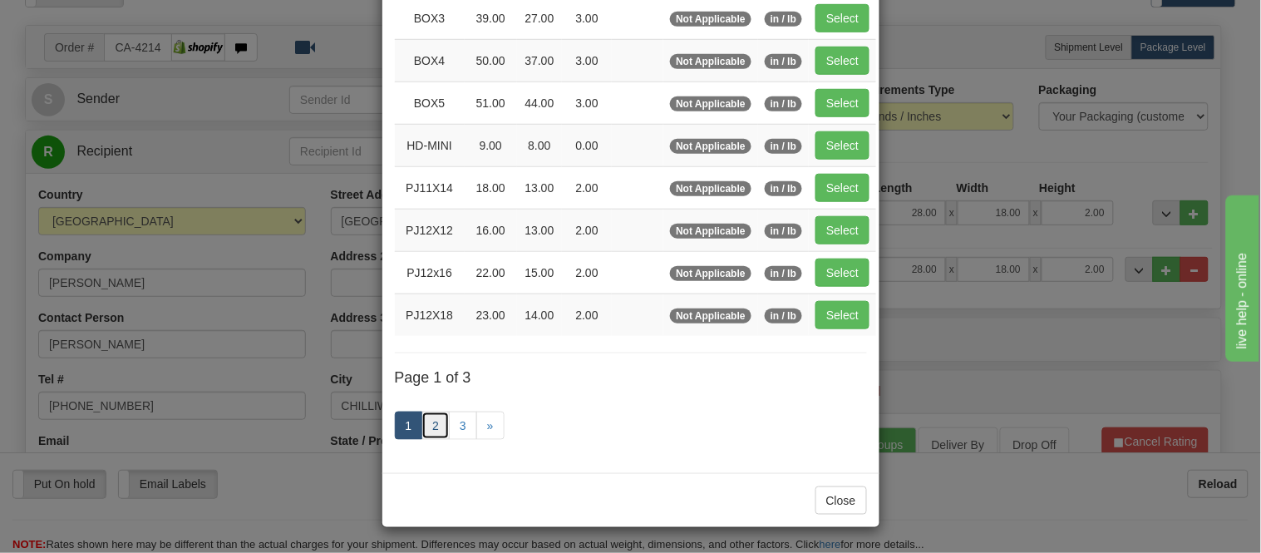
click at [422, 432] on link "2" at bounding box center [436, 426] width 28 height 28
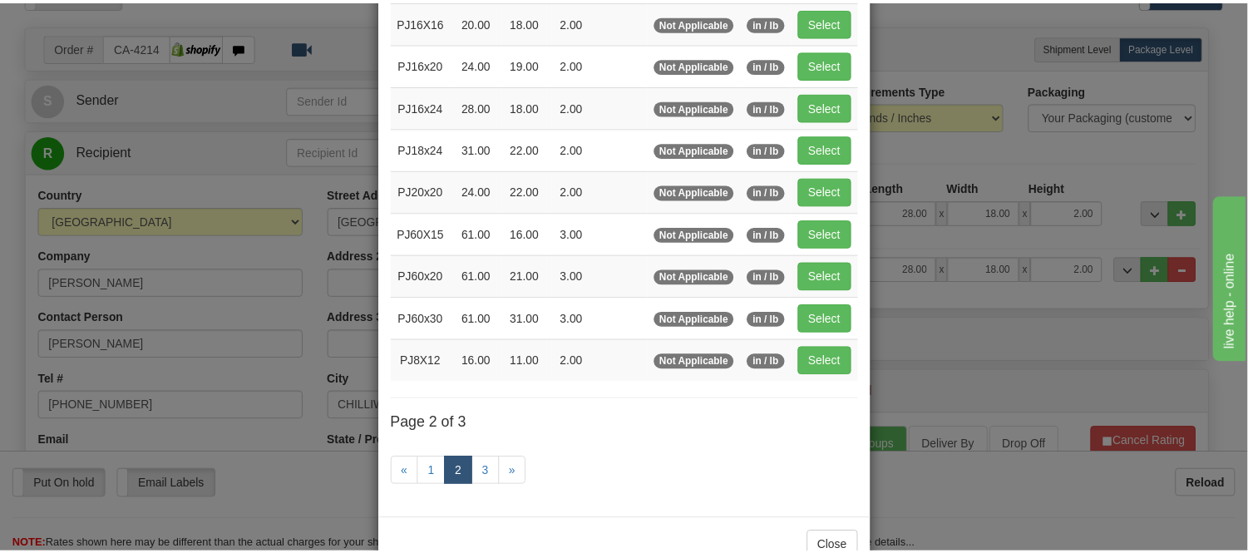
scroll to position [178, 0]
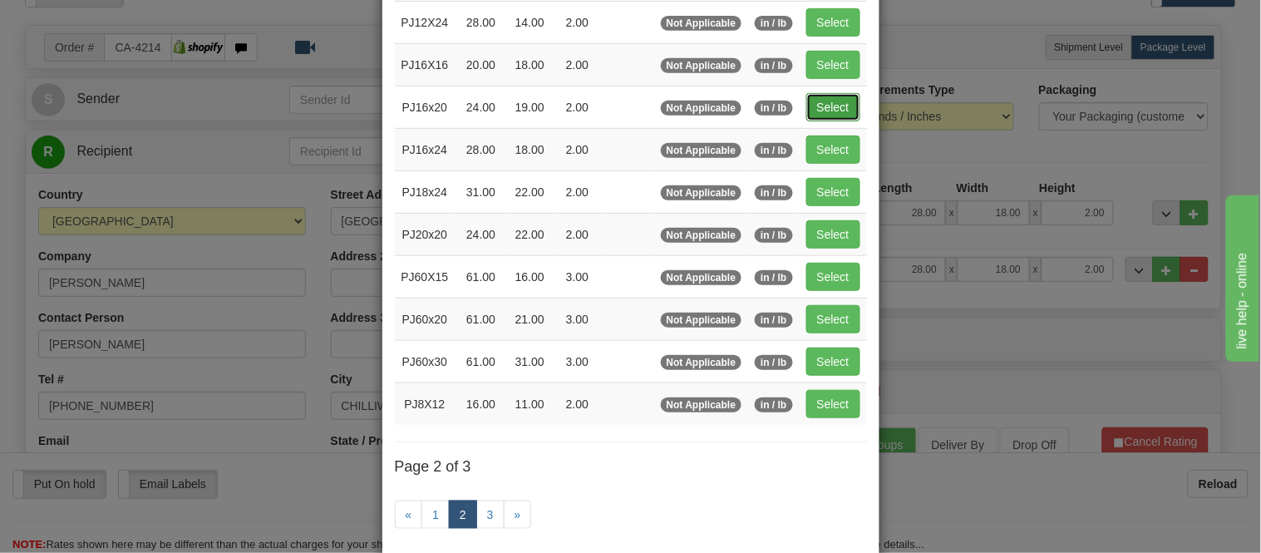
click at [812, 96] on button "Select" at bounding box center [834, 107] width 54 height 28
type input "PJ16x20"
type input "24.00"
type input "19.00"
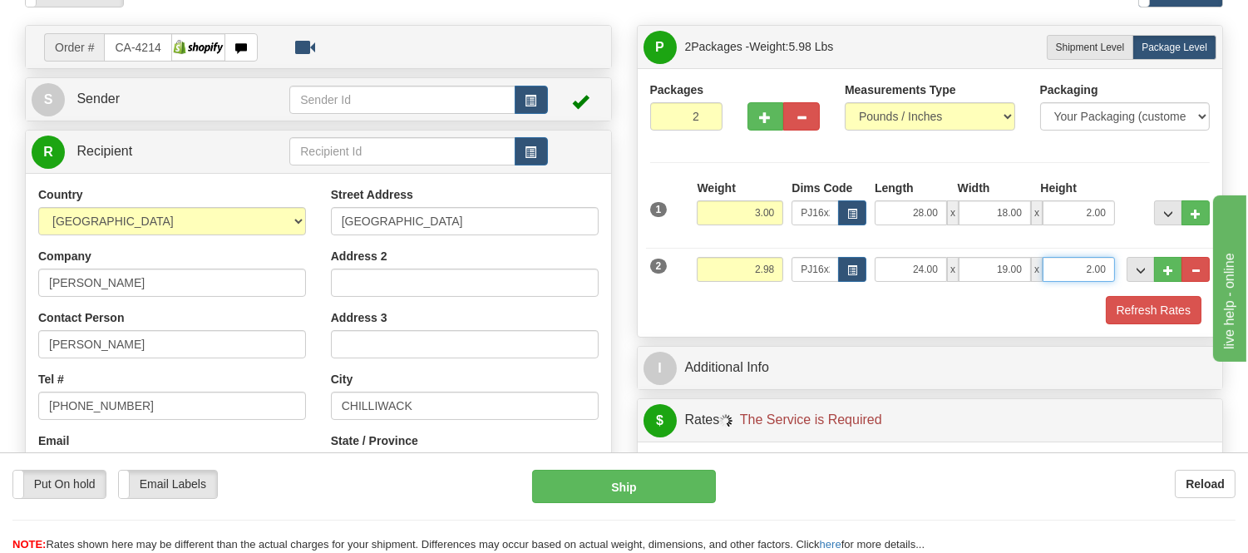
drag, startPoint x: 1108, startPoint y: 269, endPoint x: 1025, endPoint y: 259, distance: 82.8
click at [1025, 259] on div "24.00 x 19.00 x 2.00" at bounding box center [995, 269] width 240 height 25
click button "Delete" at bounding box center [0, 0] width 0 height 0
type input "4.00"
click at [1133, 296] on div "Packaging Your Packaging (customer supplied) Envelope (carrier supplied) Pack (…" at bounding box center [953, 295] width 521 height 1
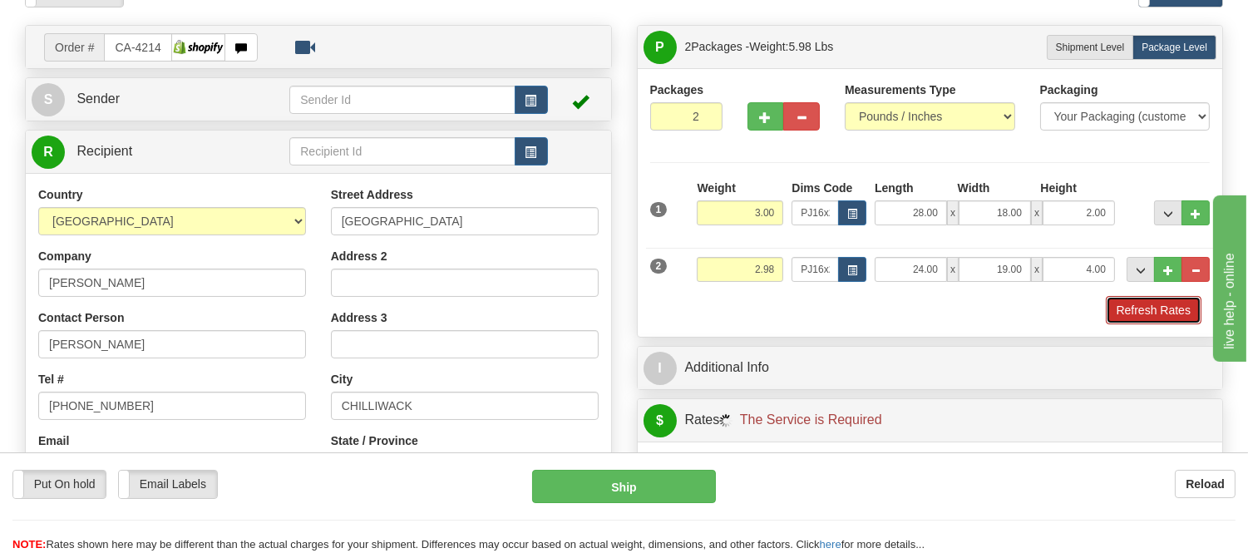
click at [1129, 322] on button "Refresh Rates" at bounding box center [1154, 310] width 96 height 28
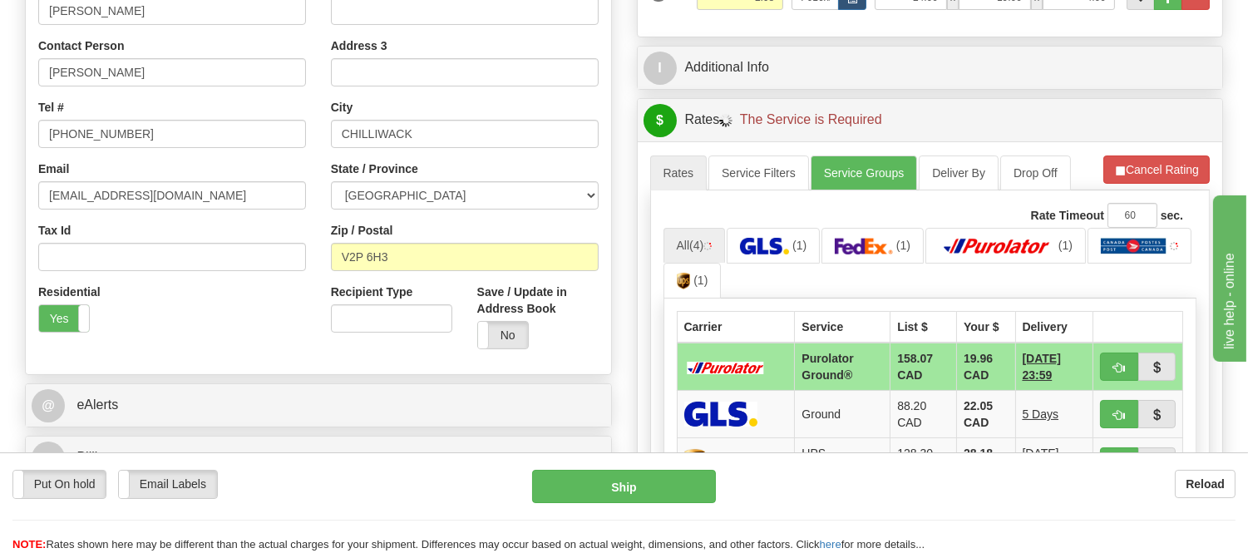
scroll to position [369, 0]
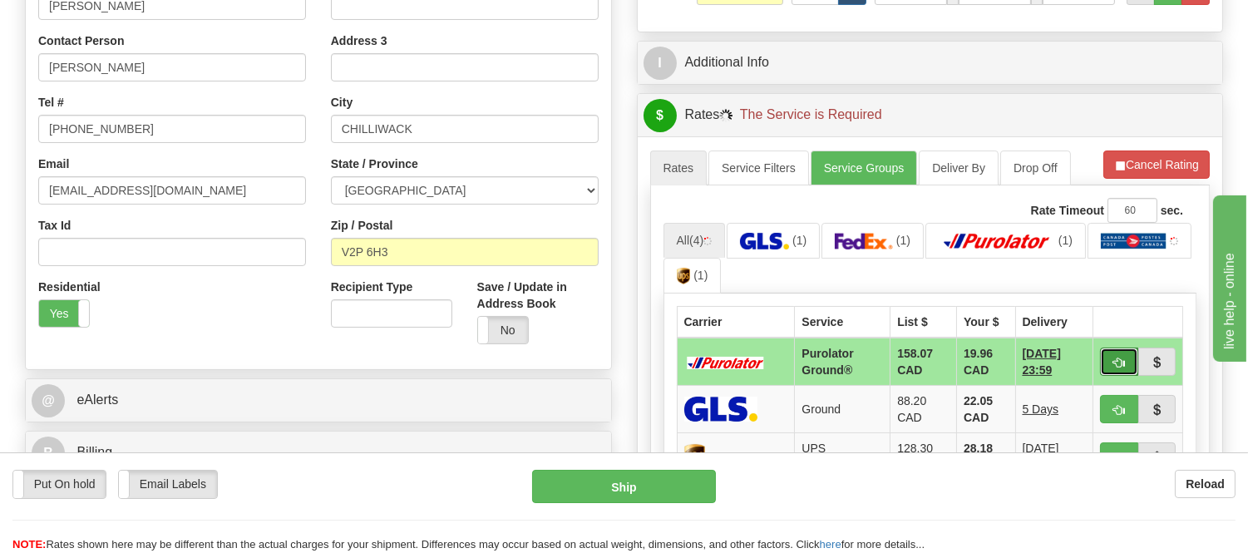
click at [1113, 358] on span "button" at bounding box center [1119, 363] width 12 height 11
click at [1113, 353] on button "button" at bounding box center [1119, 362] width 38 height 28
click at [1107, 254] on ul "All (4) (1) (1) (1) (1)" at bounding box center [931, 259] width 534 height 72
click at [1116, 361] on span "button" at bounding box center [1119, 363] width 12 height 11
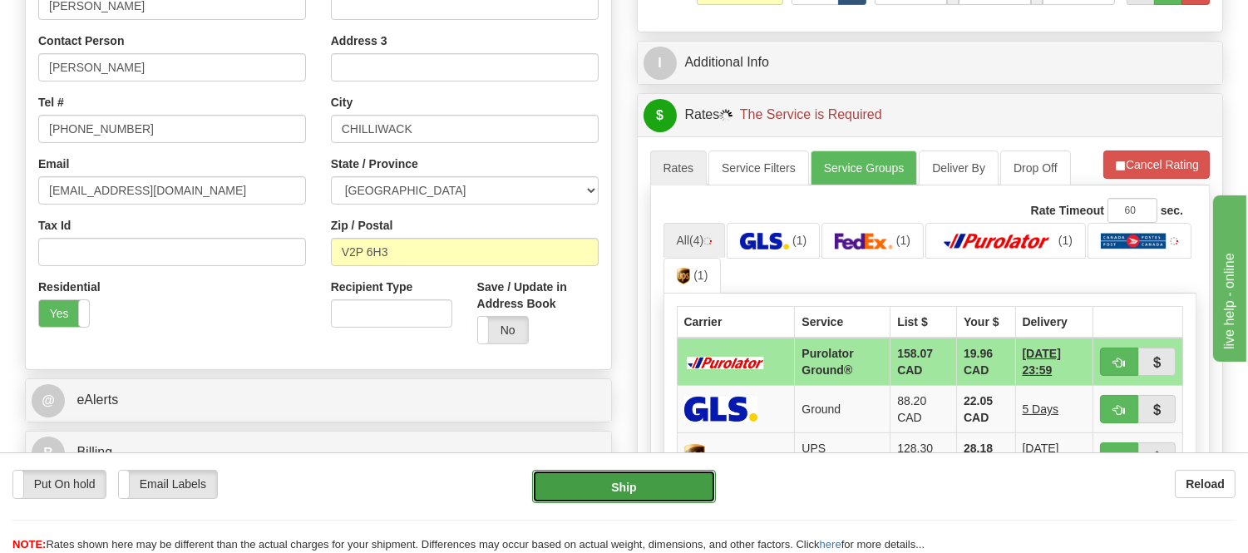
click at [622, 496] on button "Ship" at bounding box center [623, 486] width 183 height 33
type input "260"
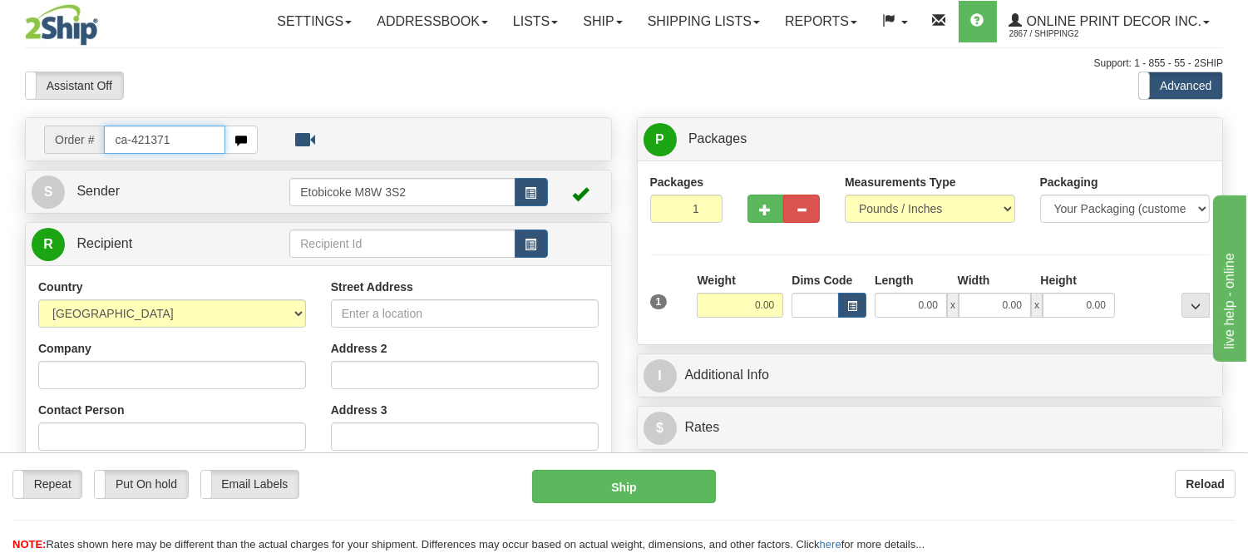
type input "ca-421371"
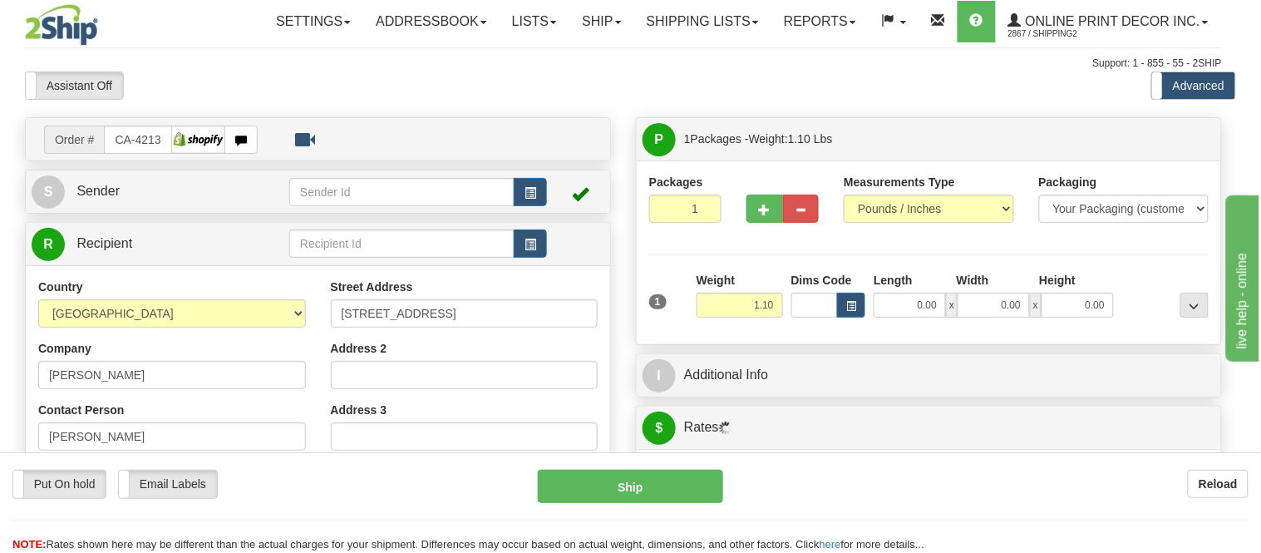
type input "[GEOGRAPHIC_DATA]"
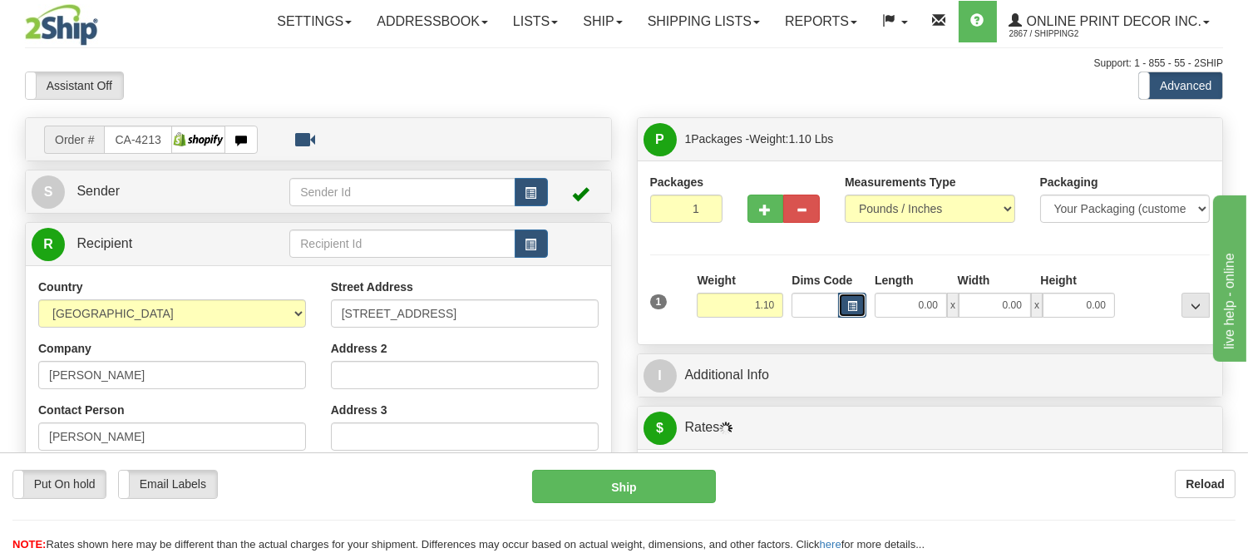
click at [860, 304] on button "button" at bounding box center [852, 305] width 28 height 25
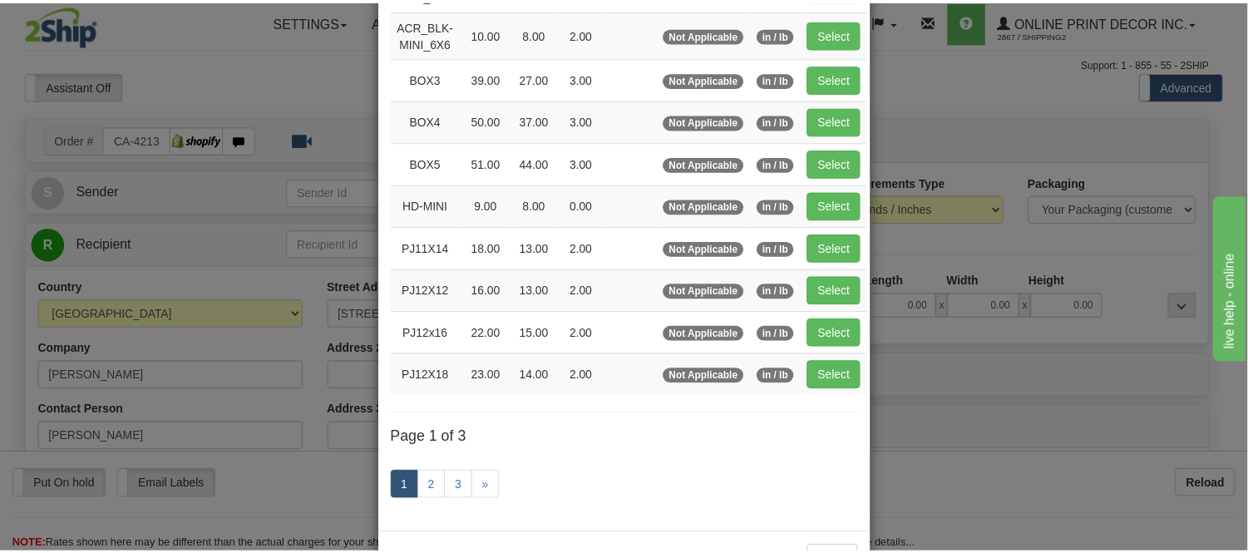
scroll to position [185, 0]
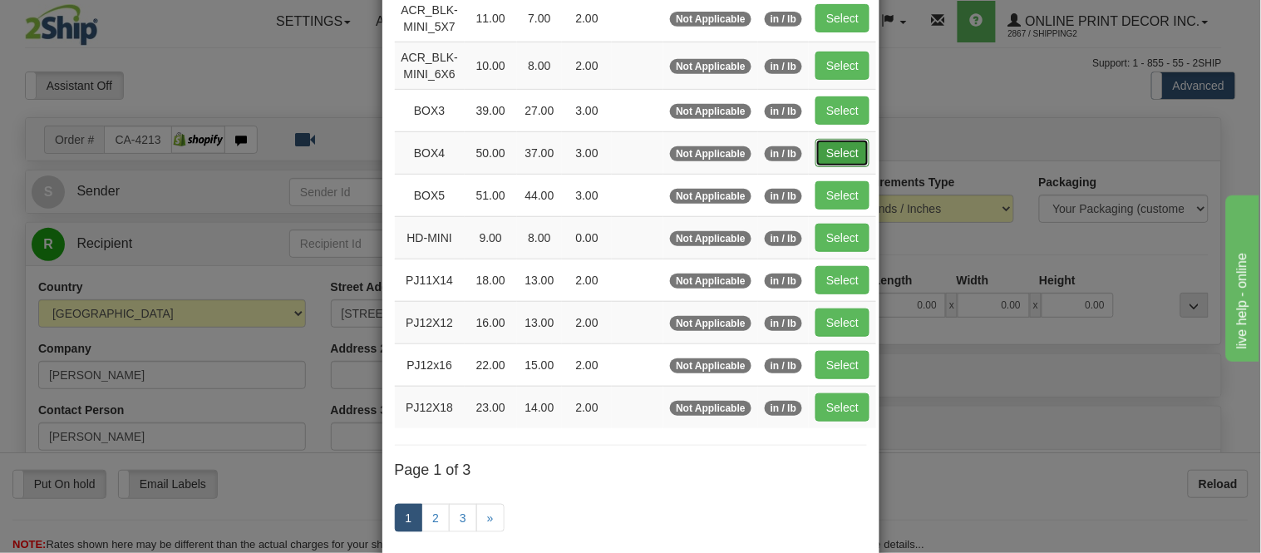
click at [836, 146] on button "Select" at bounding box center [843, 153] width 54 height 28
type input "BOX4"
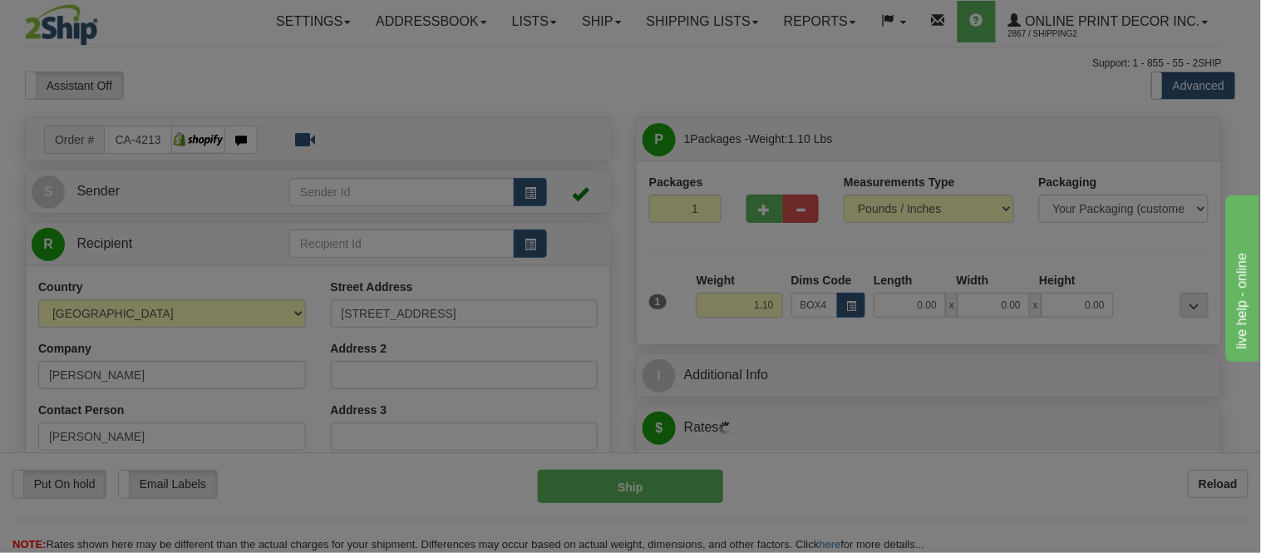
type input "50.00"
type input "37.00"
type input "3.00"
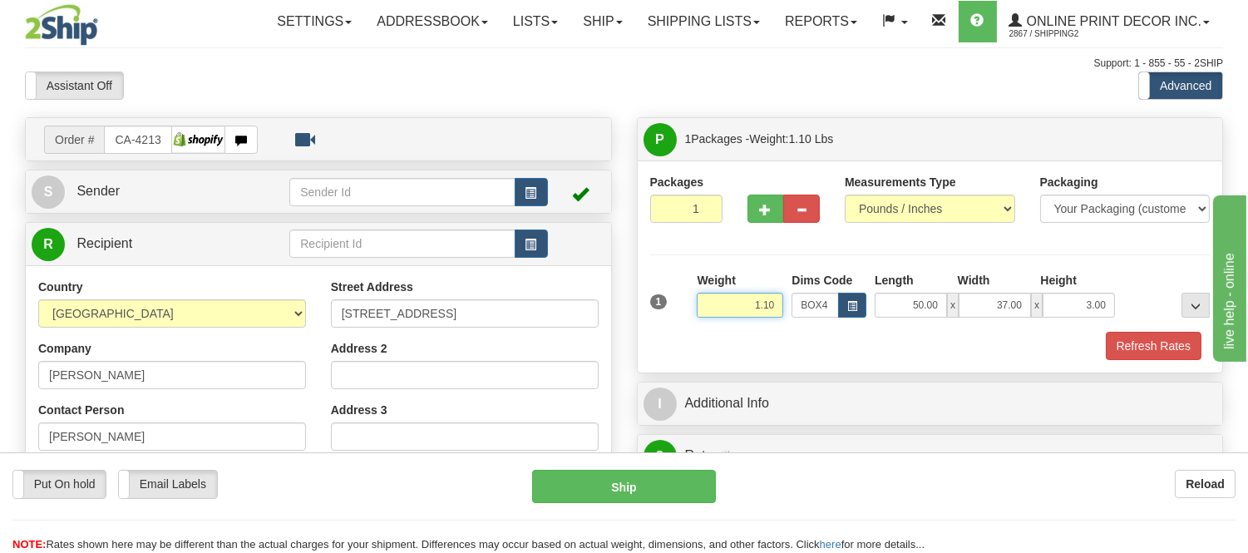
drag, startPoint x: 778, startPoint y: 303, endPoint x: 712, endPoint y: 314, distance: 67.5
click at [712, 314] on input "1.10" at bounding box center [740, 305] width 86 height 25
type input "17.98"
click at [1171, 338] on button "Refresh Rates" at bounding box center [1154, 346] width 96 height 28
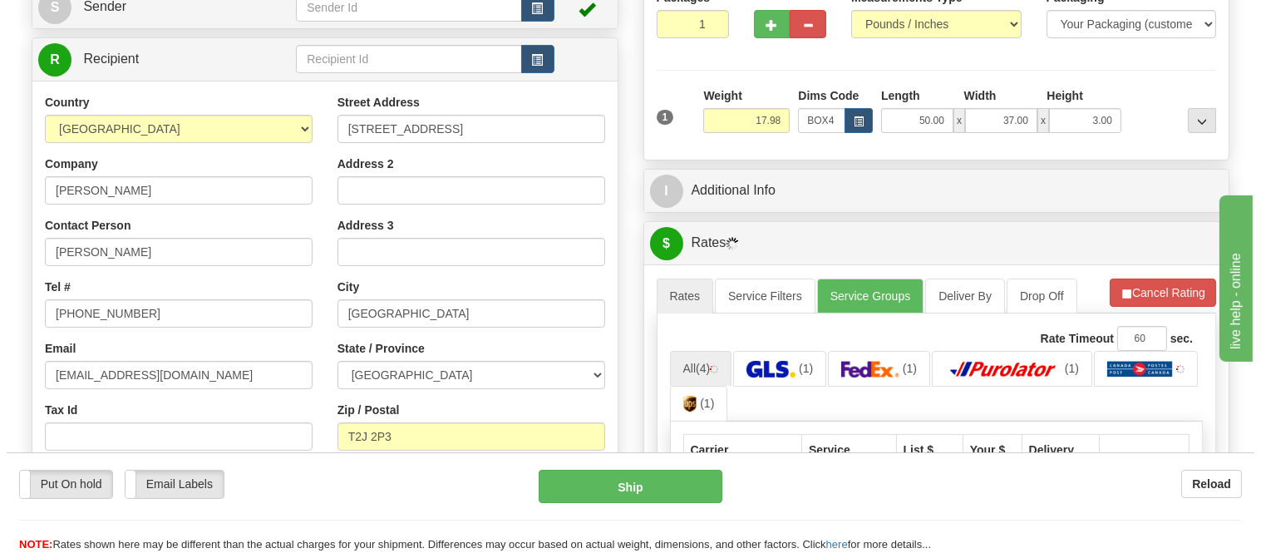
scroll to position [369, 0]
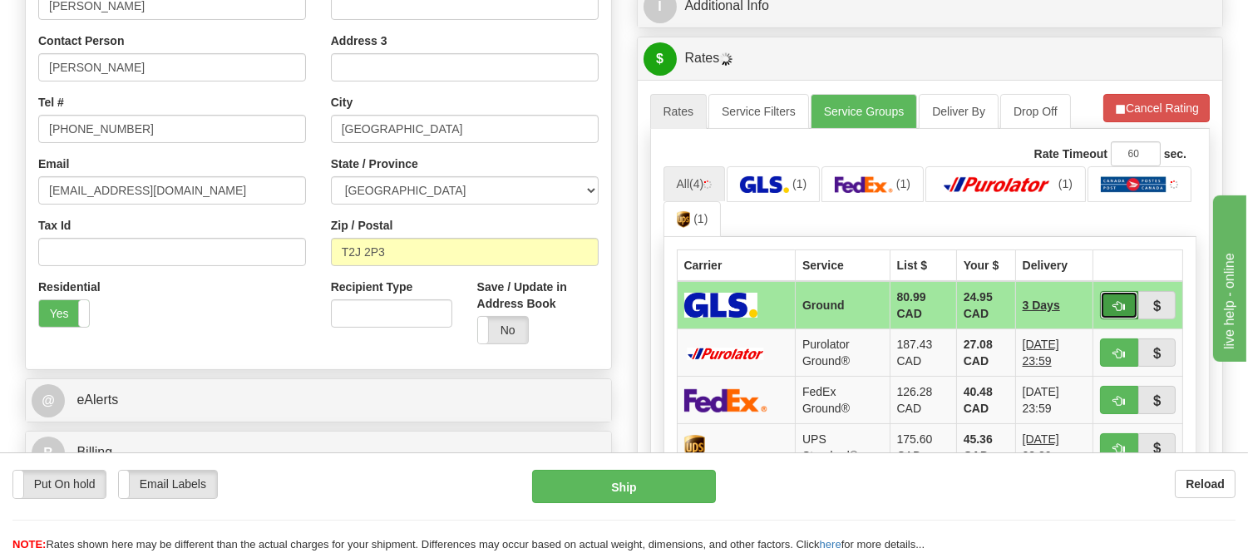
click at [1123, 305] on span "button" at bounding box center [1119, 306] width 12 height 11
click at [1133, 219] on ul "All (4) (1) (1) (1) (1)" at bounding box center [931, 202] width 534 height 72
click at [1108, 300] on button "button" at bounding box center [1119, 305] width 38 height 28
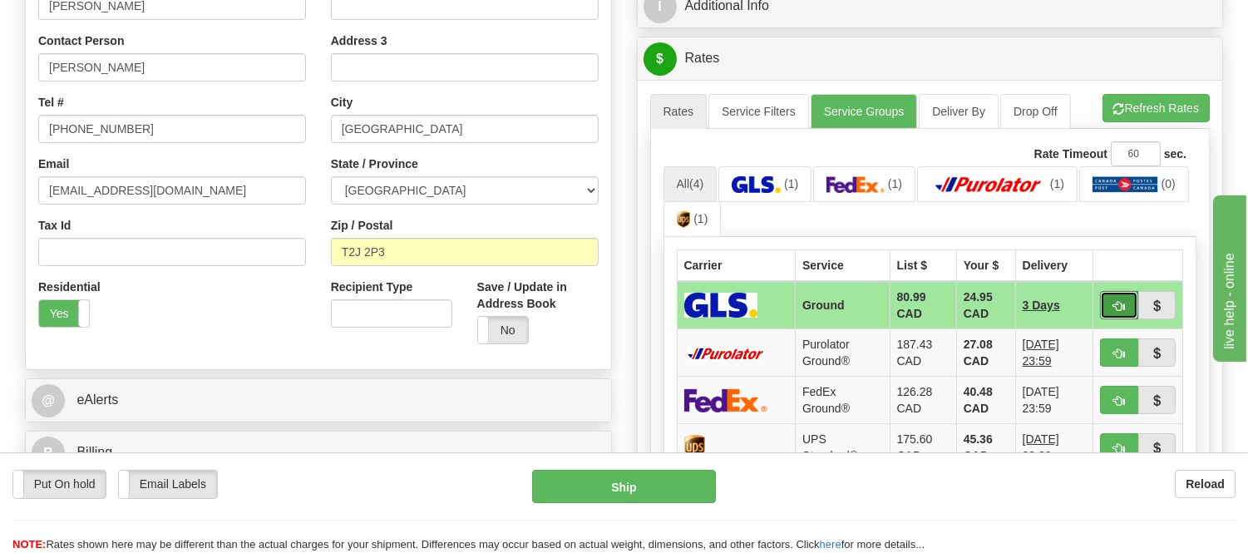
click at [1111, 300] on button "button" at bounding box center [1119, 305] width 38 height 28
type input "1"
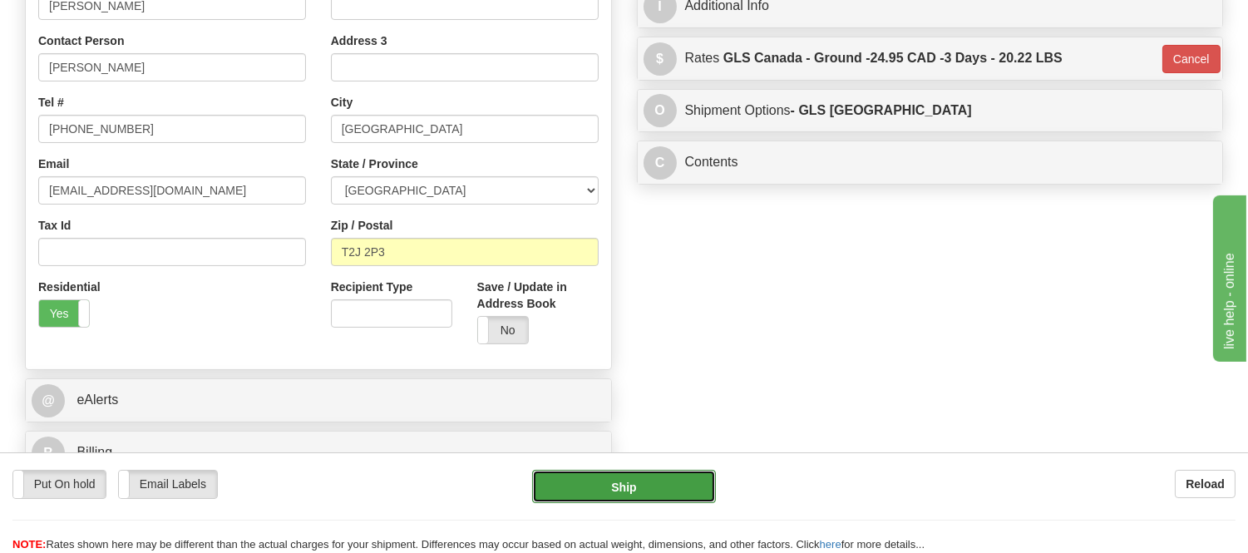
click at [677, 479] on button "Ship" at bounding box center [623, 486] width 183 height 33
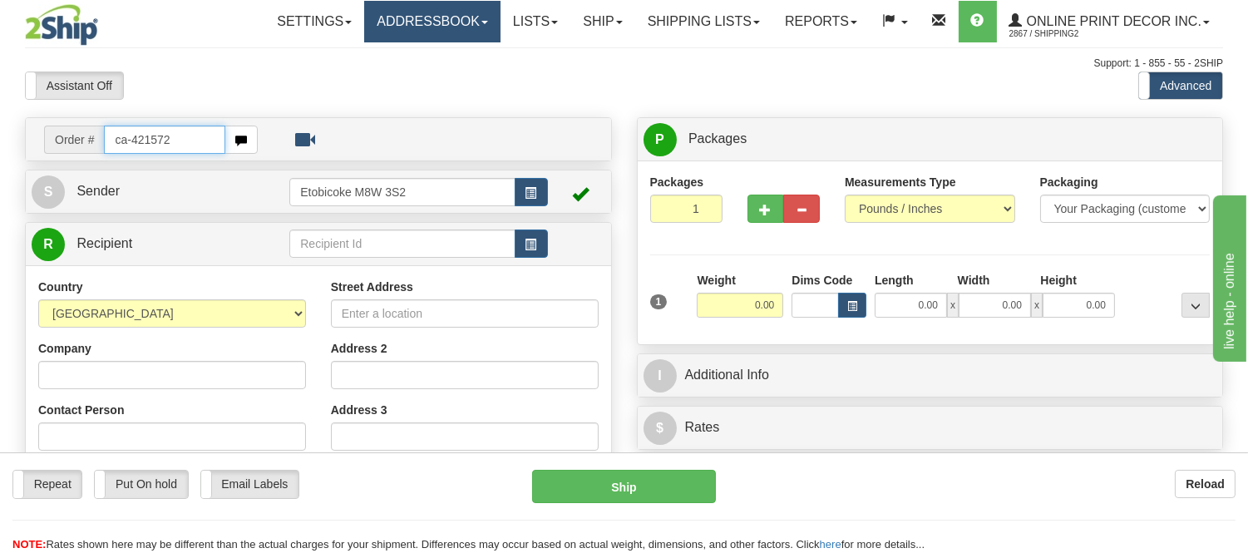
type input "ca-421572"
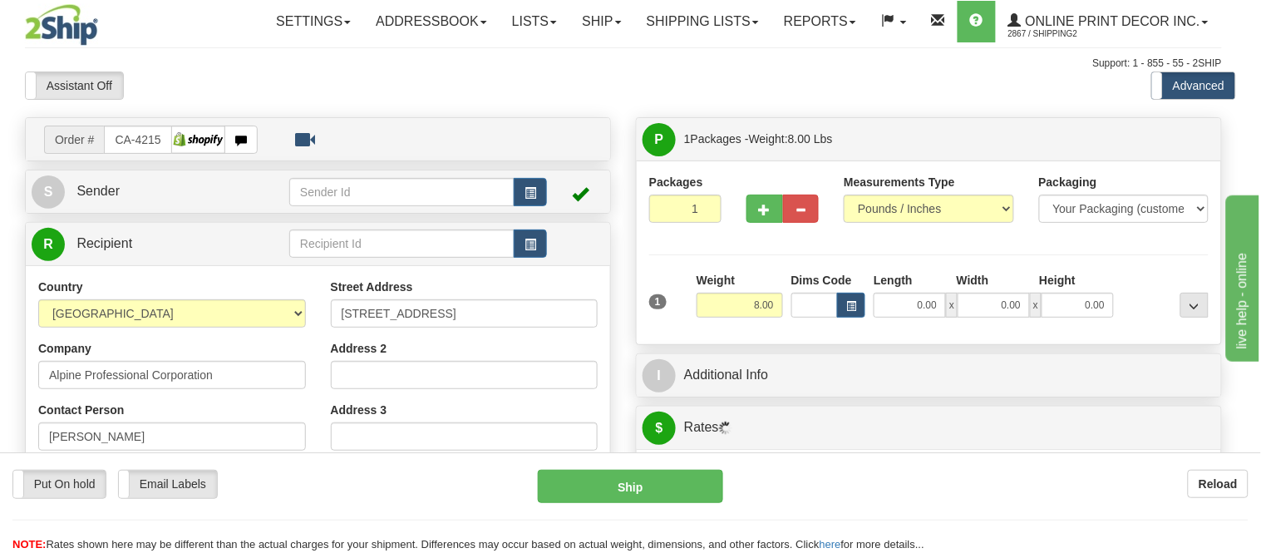
type input "CALGARY"
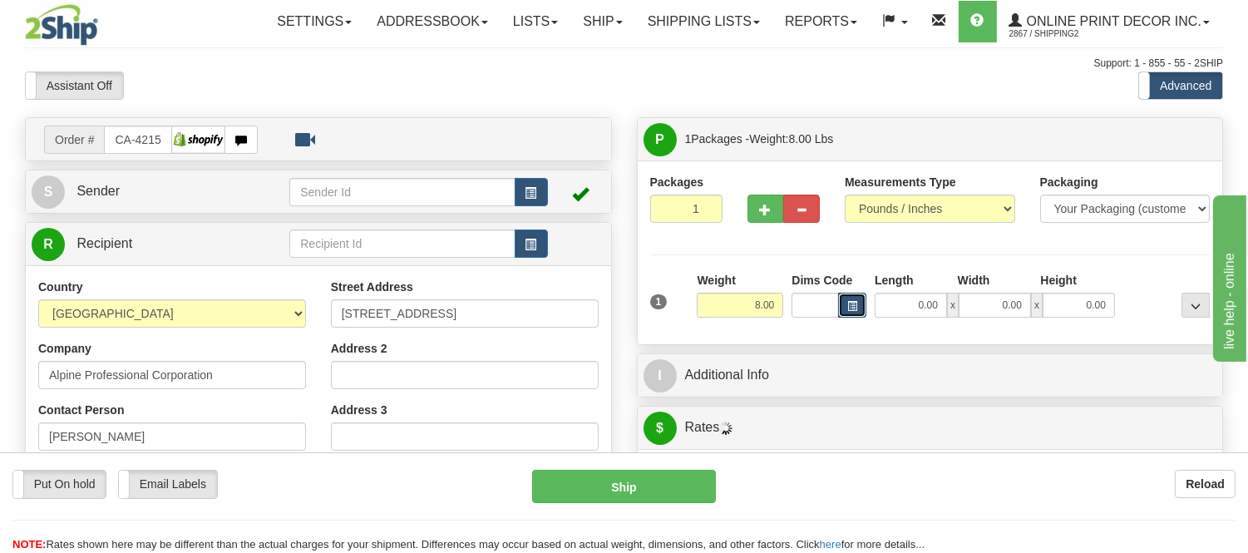
click at [847, 300] on button "button" at bounding box center [852, 305] width 28 height 25
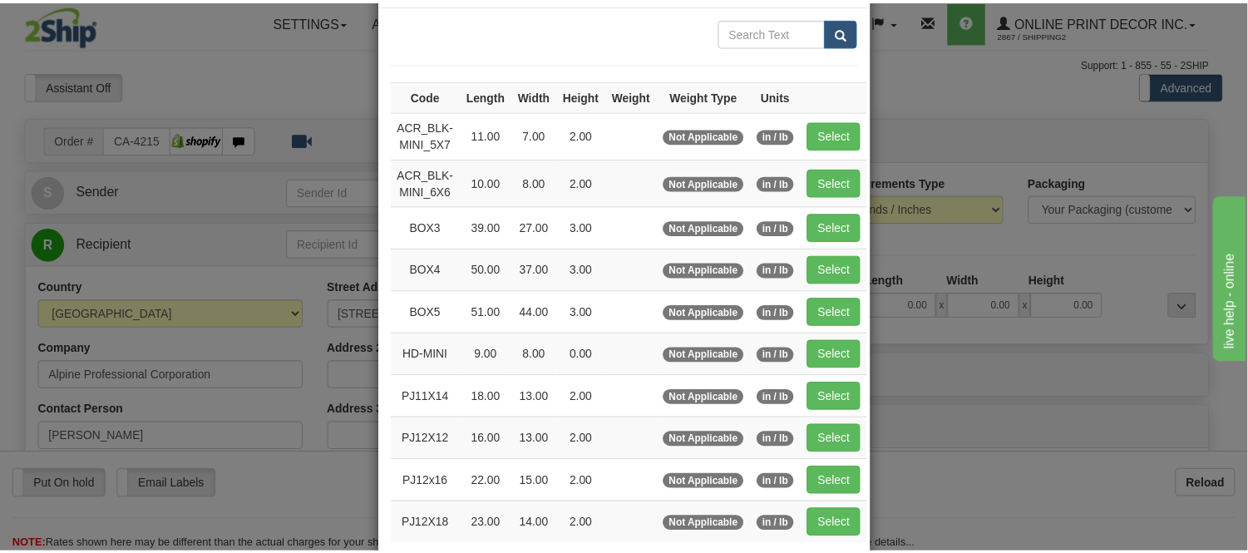
scroll to position [185, 0]
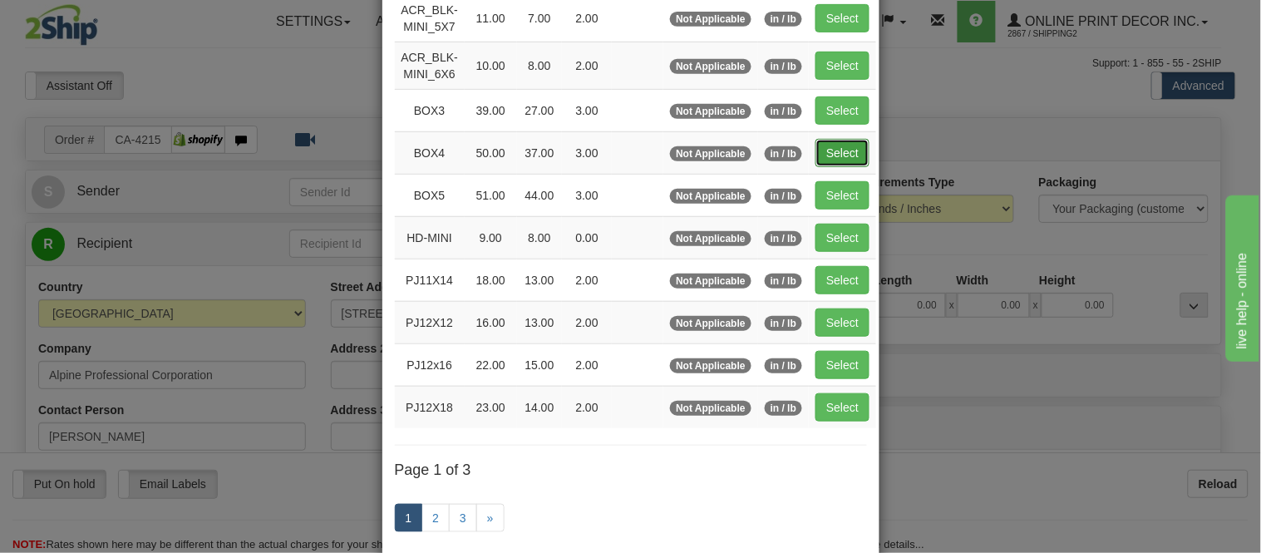
click at [854, 147] on button "Select" at bounding box center [843, 153] width 54 height 28
type input "BOX4"
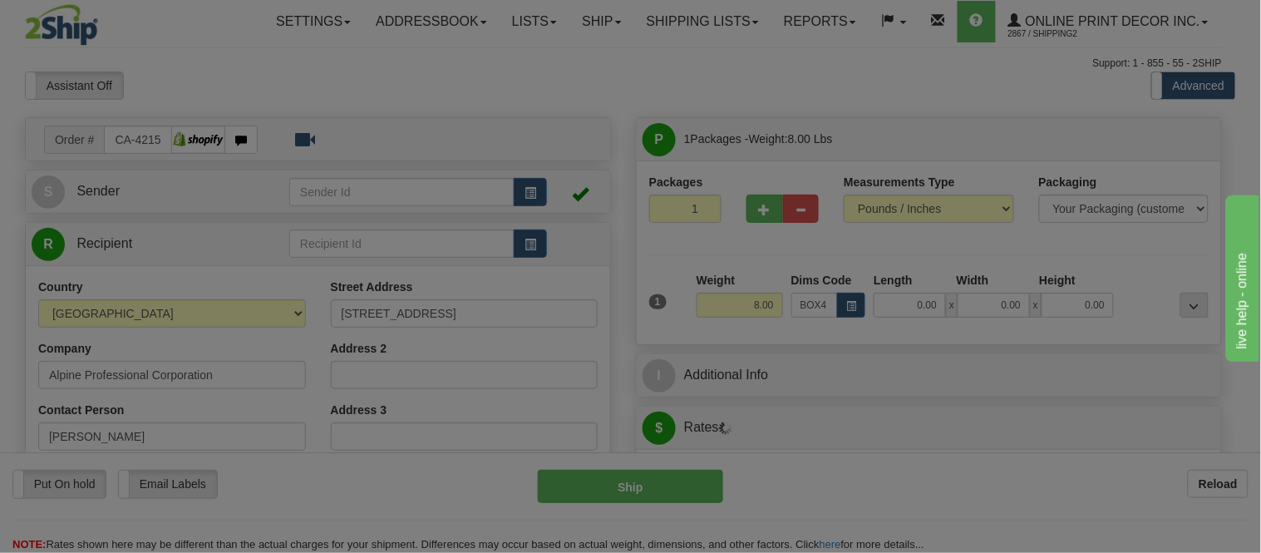
type input "50.00"
type input "37.00"
type input "3.00"
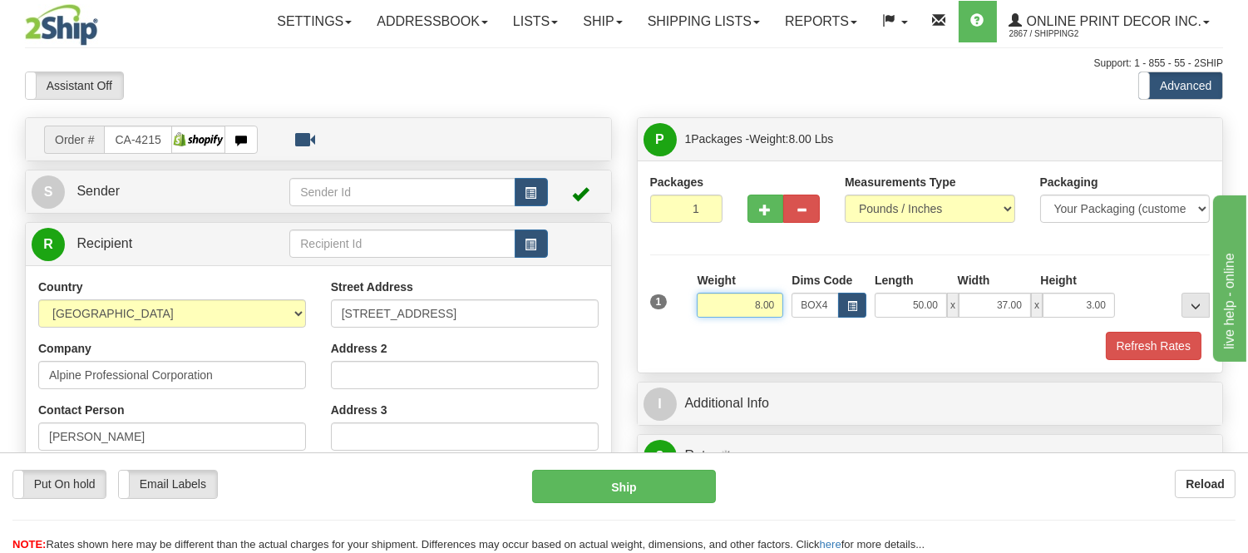
drag, startPoint x: 783, startPoint y: 301, endPoint x: 646, endPoint y: 314, distance: 136.9
click at [646, 314] on div "1 Weight 8.00 Dims Code BOX4" at bounding box center [930, 301] width 569 height 59
type input "17.98"
click at [1161, 334] on button "Refresh Rates" at bounding box center [1154, 346] width 96 height 28
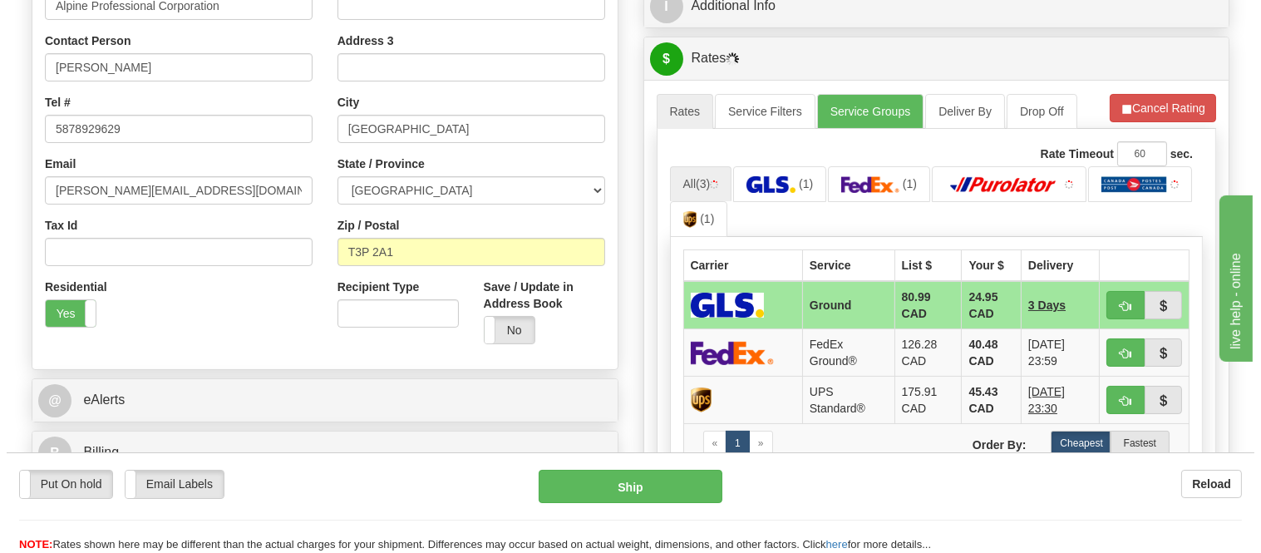
scroll to position [462, 0]
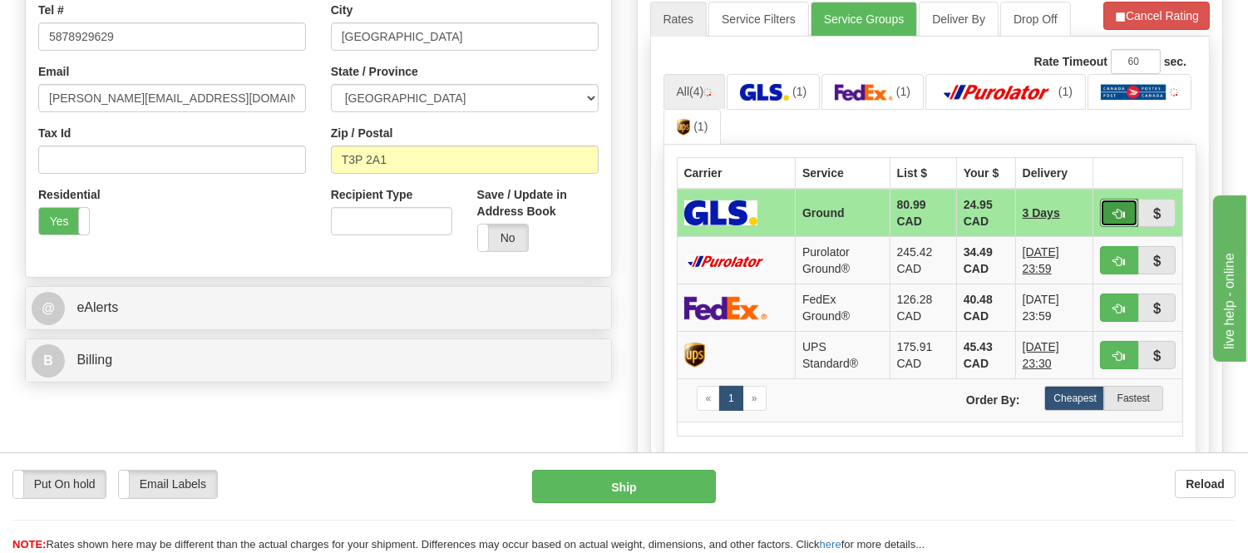
click at [1113, 209] on span "button" at bounding box center [1119, 214] width 12 height 11
click at [1110, 219] on button "button" at bounding box center [1119, 213] width 38 height 28
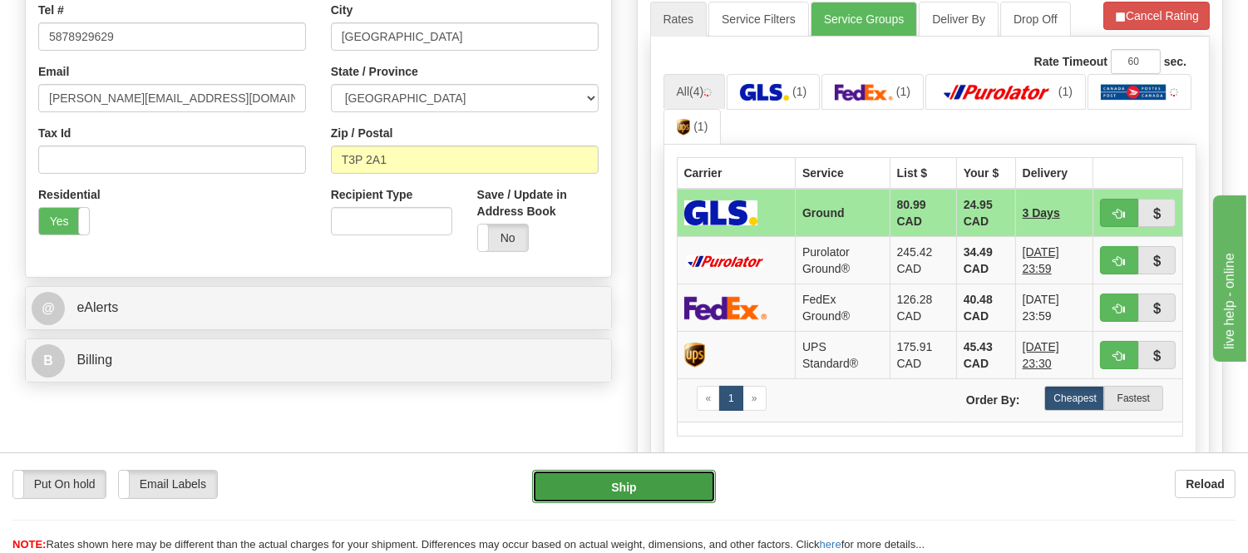
click at [679, 481] on button "Ship" at bounding box center [623, 486] width 183 height 33
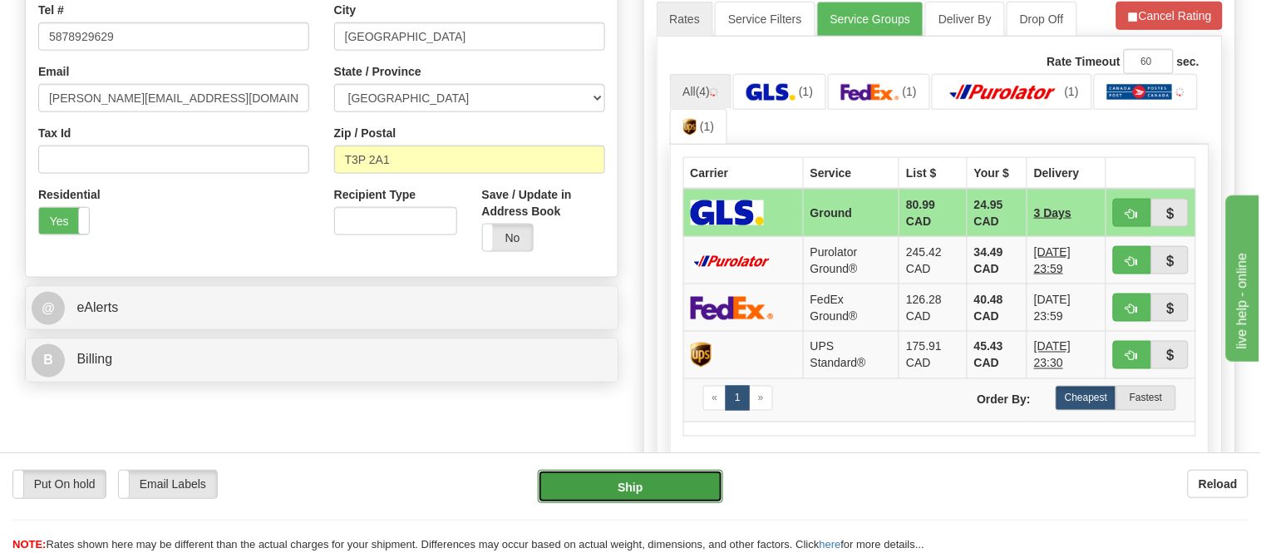
type input "1"
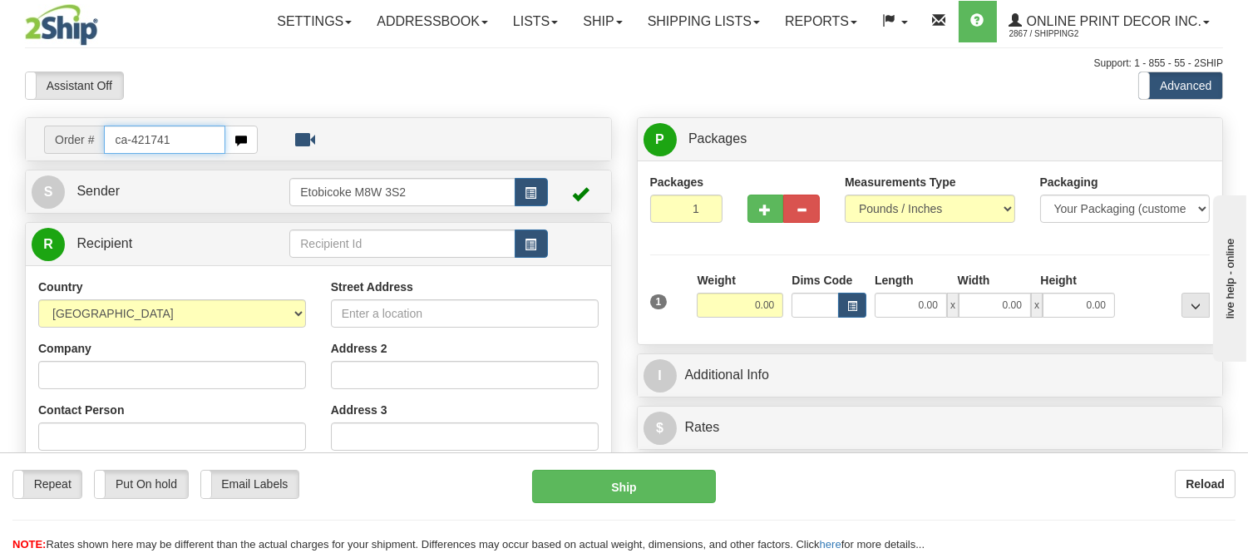
type input "ca-421741"
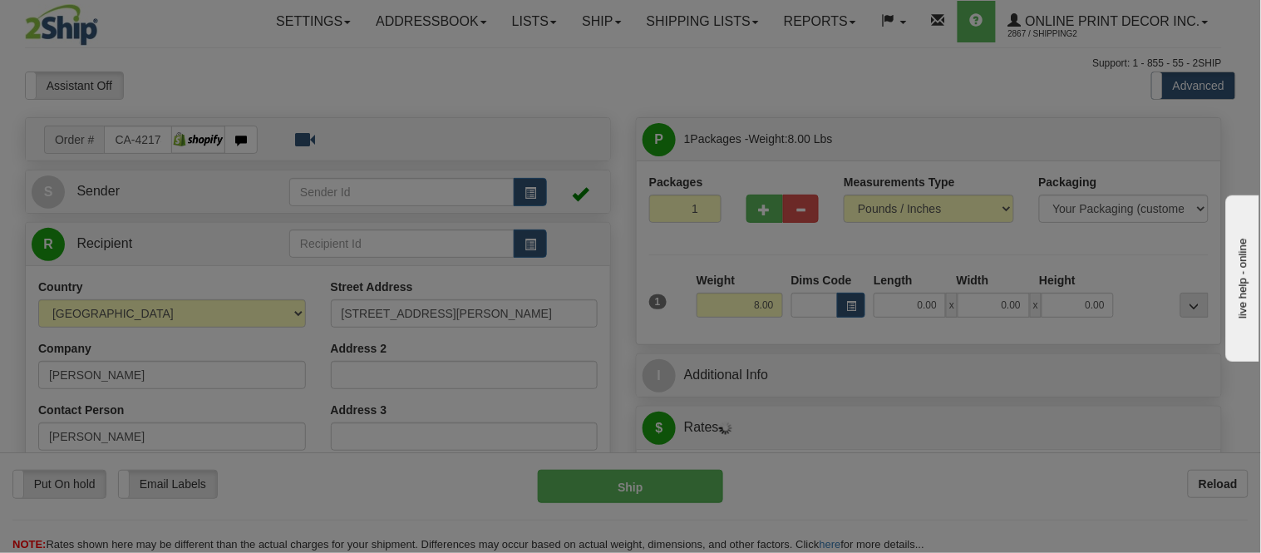
type input "TOFINO"
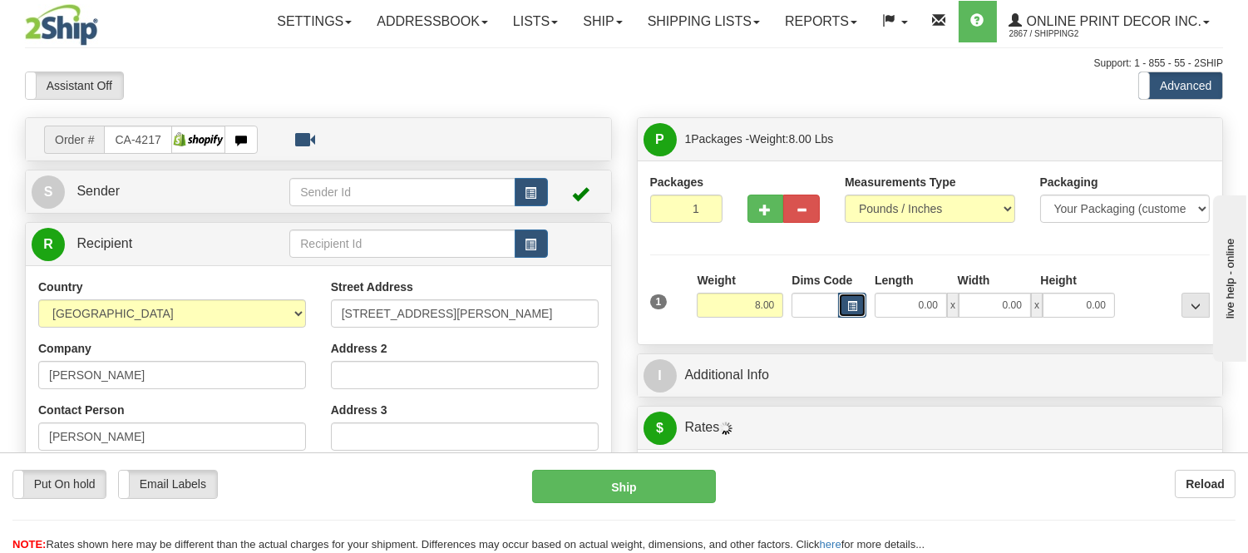
click at [850, 304] on span "button" at bounding box center [852, 306] width 10 height 9
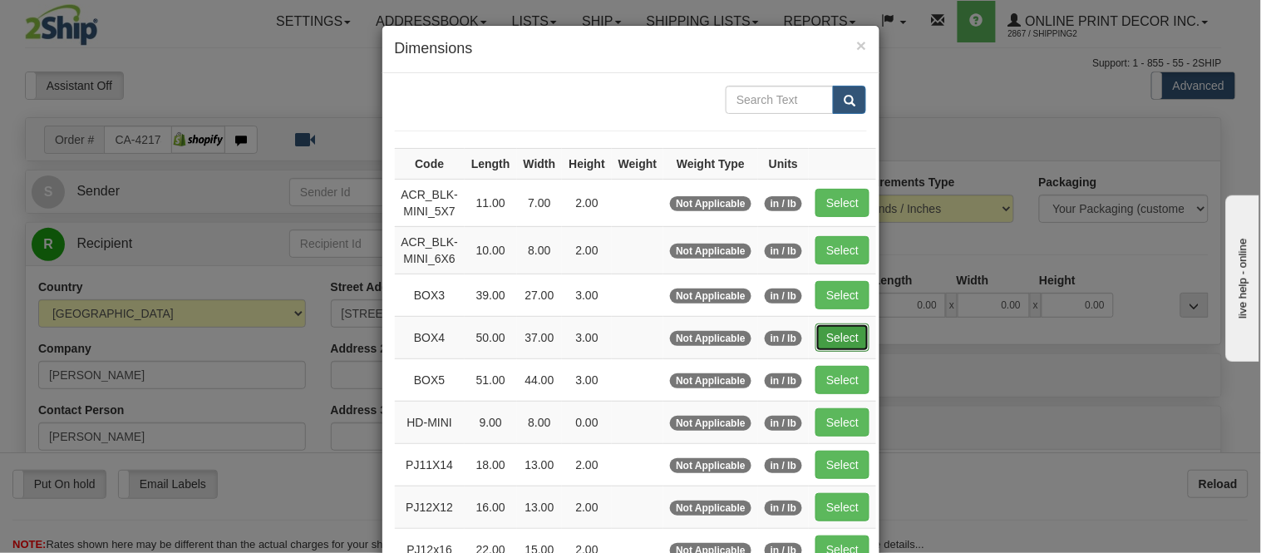
click at [820, 334] on button "Select" at bounding box center [843, 337] width 54 height 28
type input "BOX4"
type input "50.00"
type input "37.00"
type input "3.00"
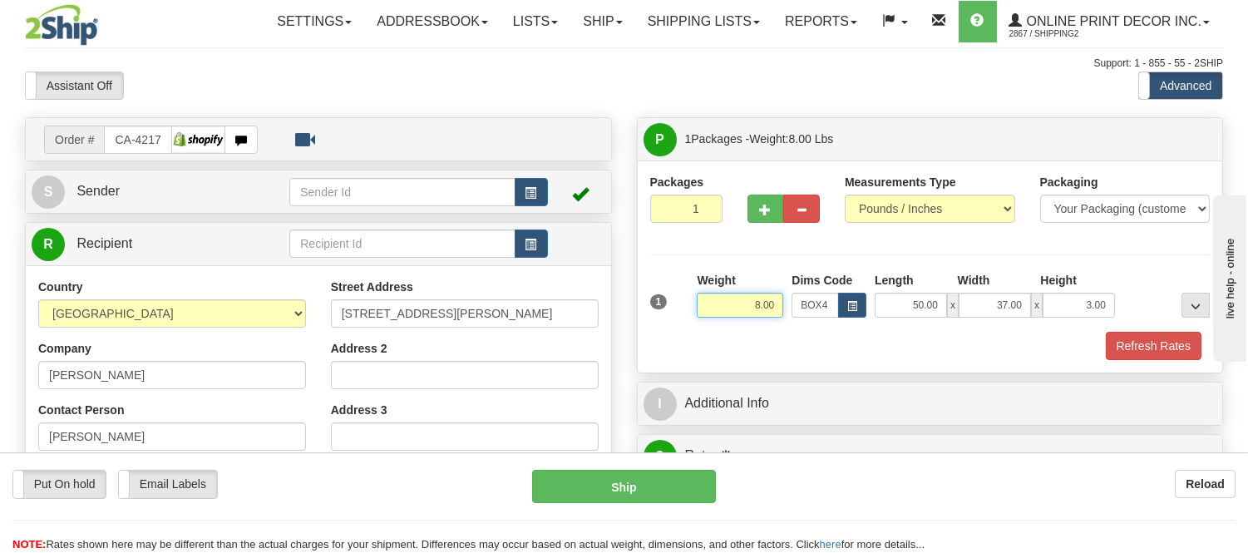
drag, startPoint x: 778, startPoint y: 301, endPoint x: 679, endPoint y: 298, distance: 98.2
click at [679, 298] on div "1 Weight 8.00 Dims Code BOX4" at bounding box center [930, 301] width 569 height 59
type input "17.98"
click at [1166, 339] on button "Refresh Rates" at bounding box center [1154, 346] width 96 height 28
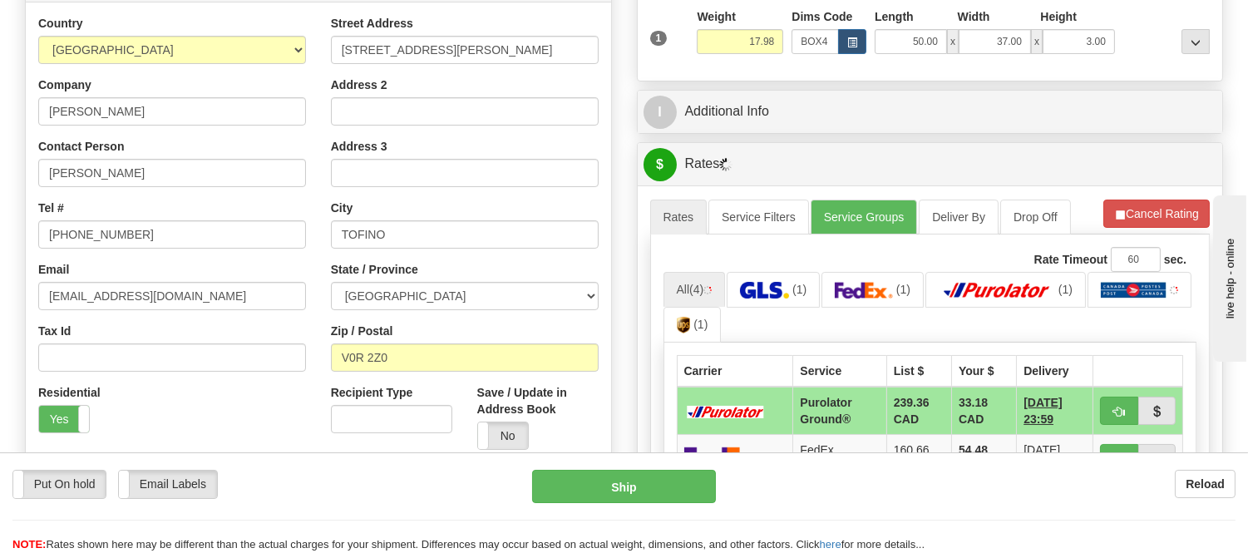
scroll to position [369, 0]
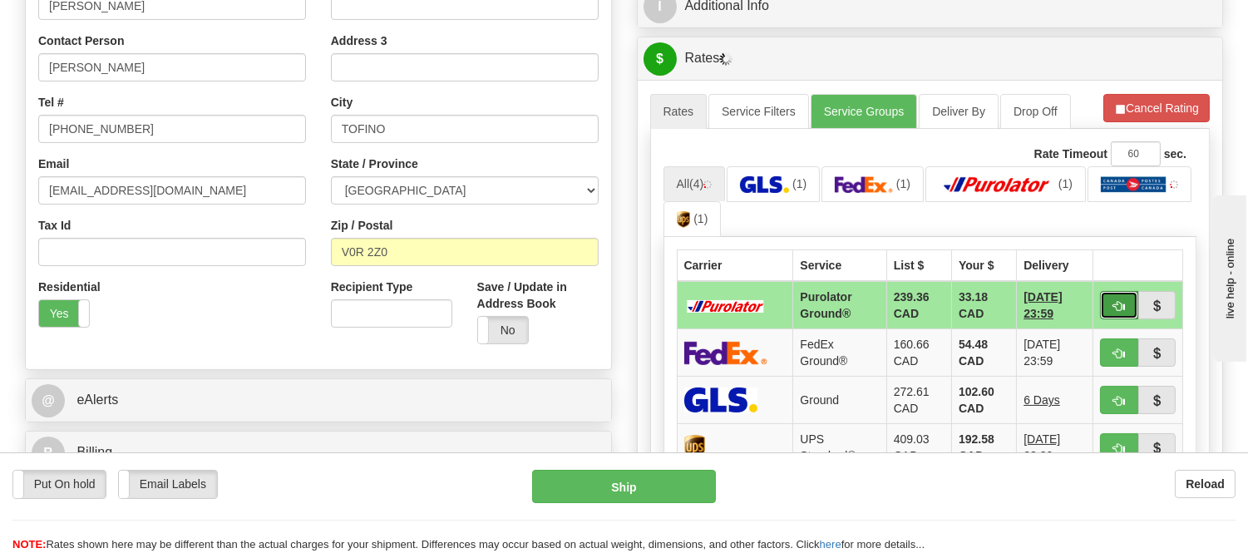
click at [1110, 298] on button "button" at bounding box center [1119, 305] width 38 height 28
click at [1094, 215] on ul "All (4) (1) (1) (1) (1)" at bounding box center [931, 202] width 534 height 72
click at [1125, 302] on button "button" at bounding box center [1119, 305] width 38 height 28
click at [1159, 110] on button "Cancel Rating" at bounding box center [1156, 108] width 106 height 28
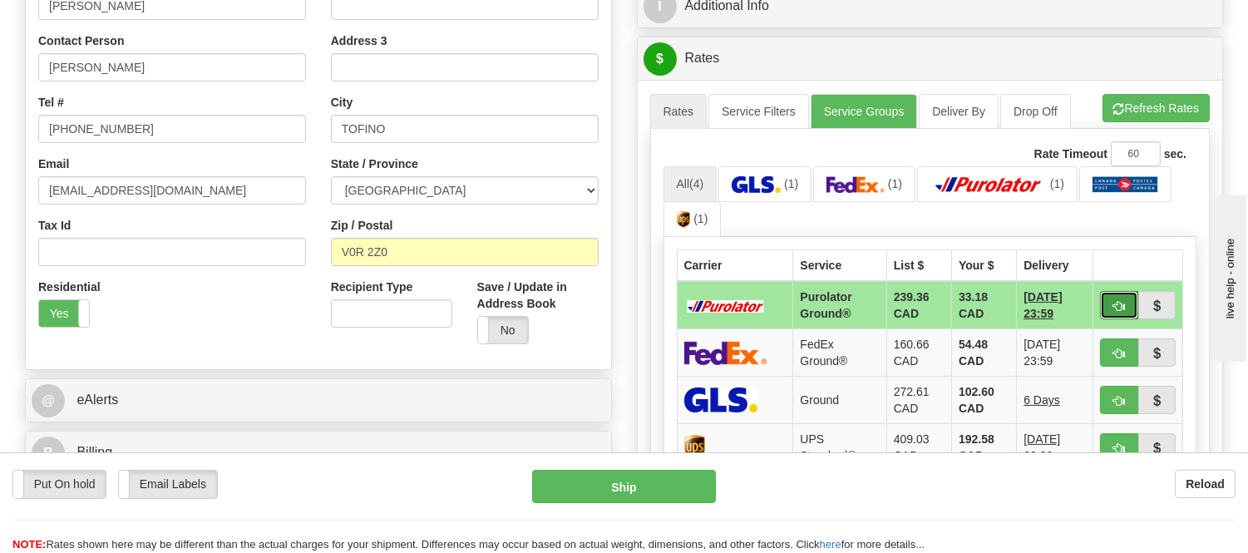
click at [1108, 302] on button "button" at bounding box center [1119, 305] width 38 height 28
type input "260"
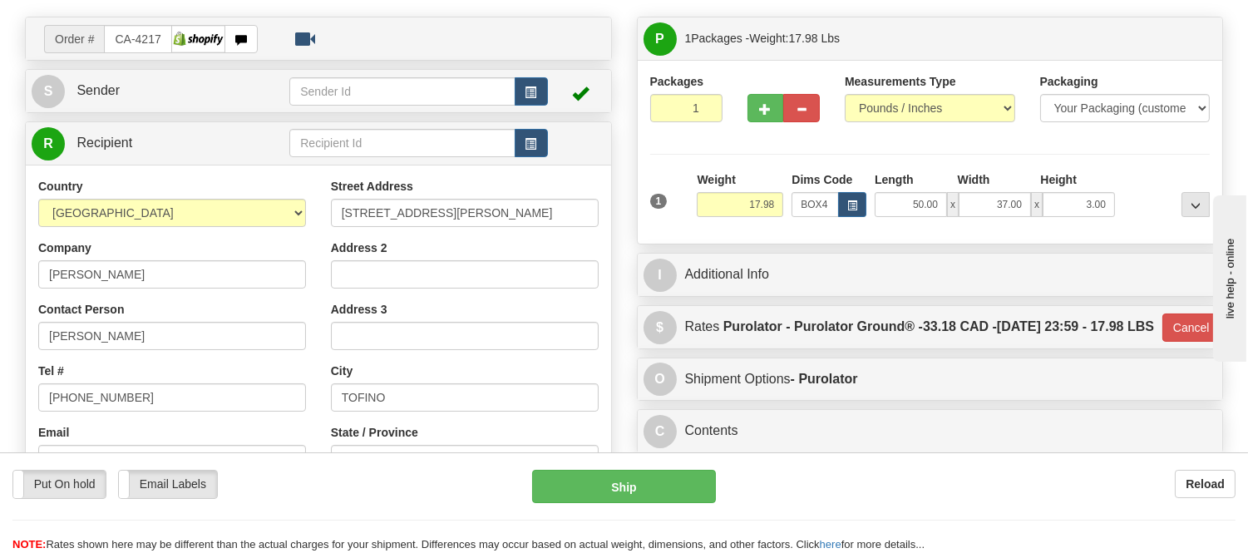
scroll to position [92, 0]
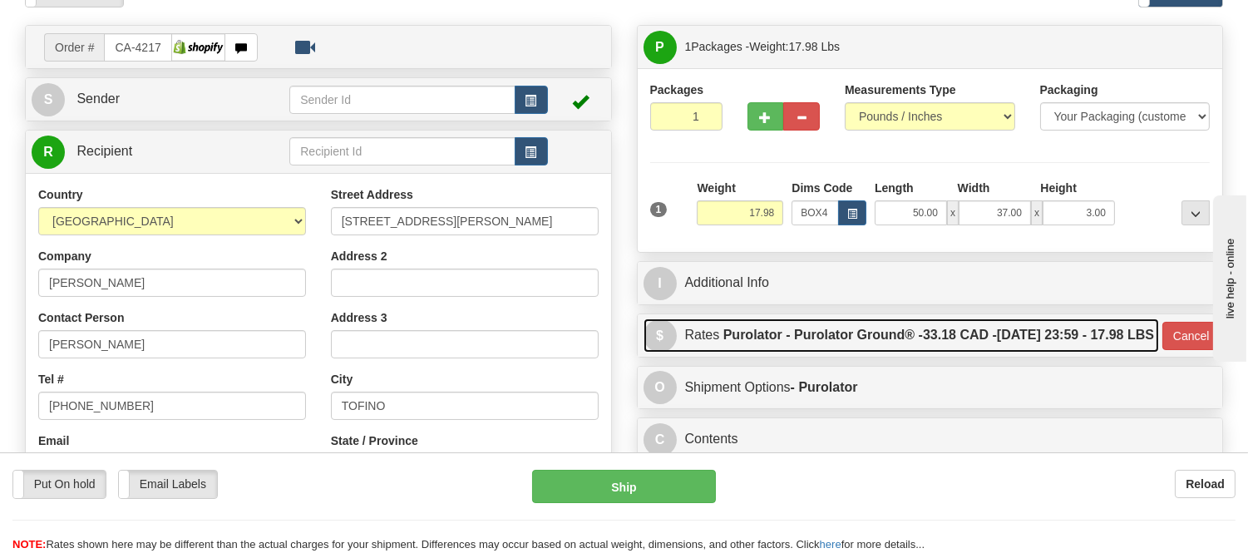
click at [732, 352] on label "Purolator - Purolator Ground® - 33.18 CAD - 09/09/2025 23:59 - 17.98 LBS" at bounding box center [938, 334] width 431 height 33
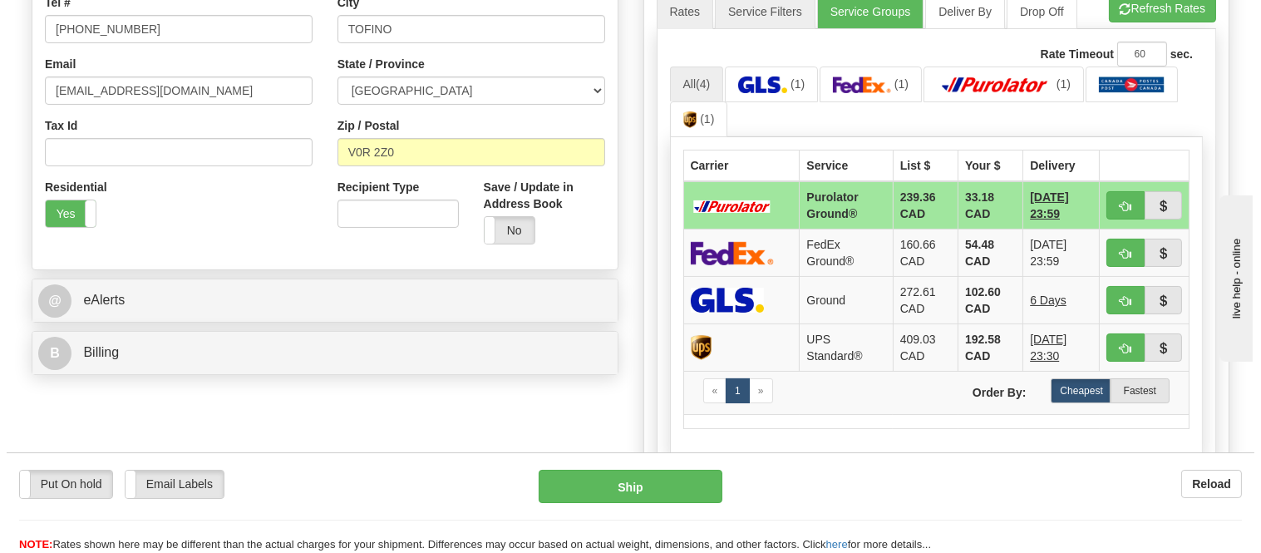
scroll to position [462, 0]
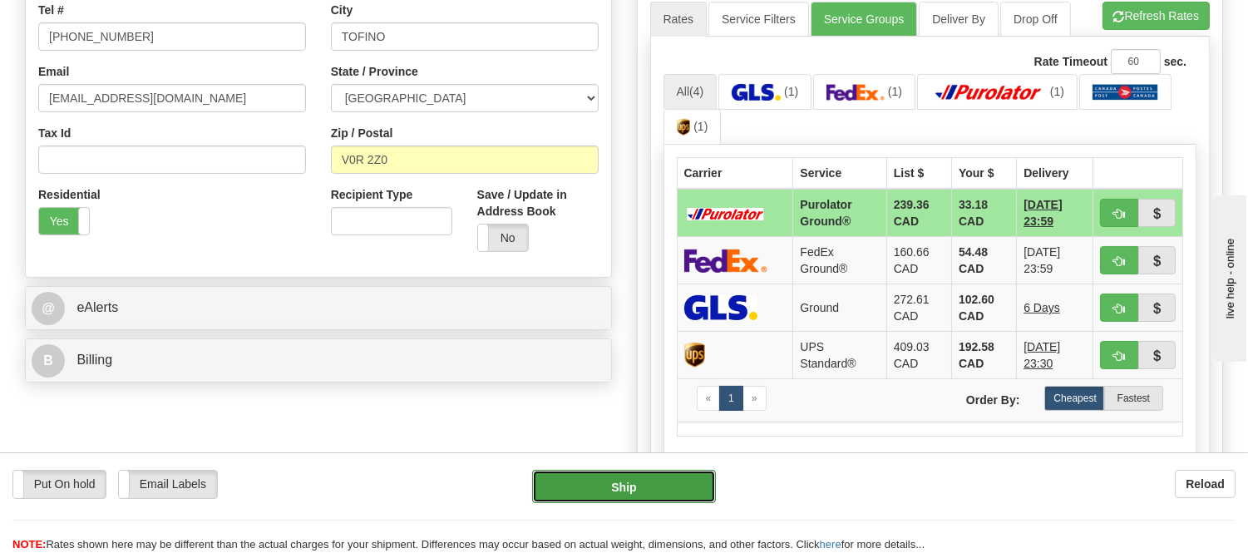
click at [679, 483] on button "Ship" at bounding box center [623, 486] width 183 height 33
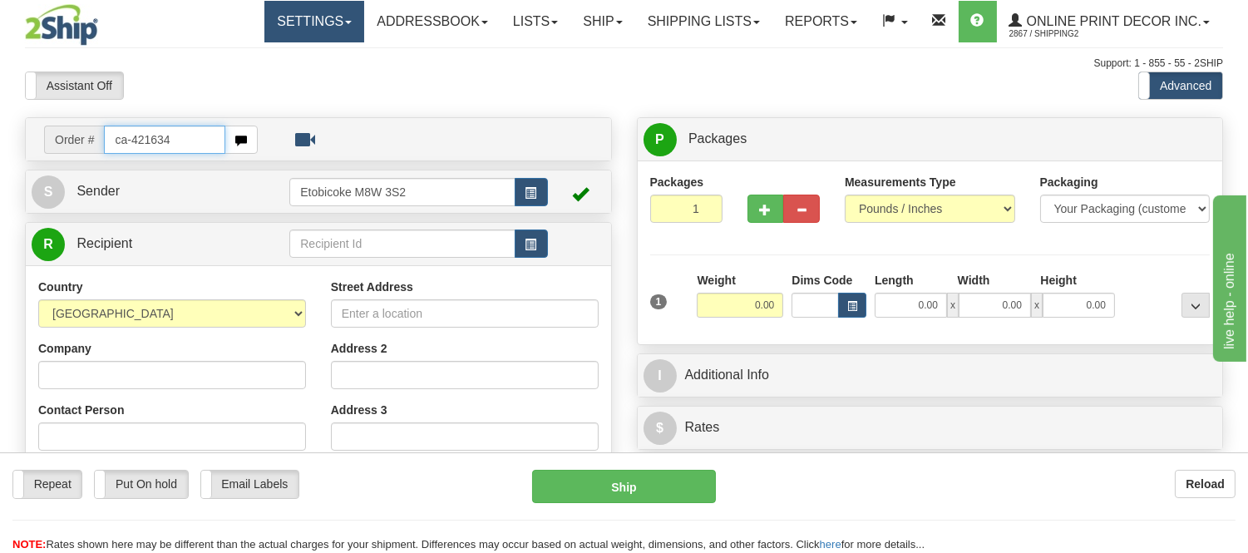
type input "ca-421634"
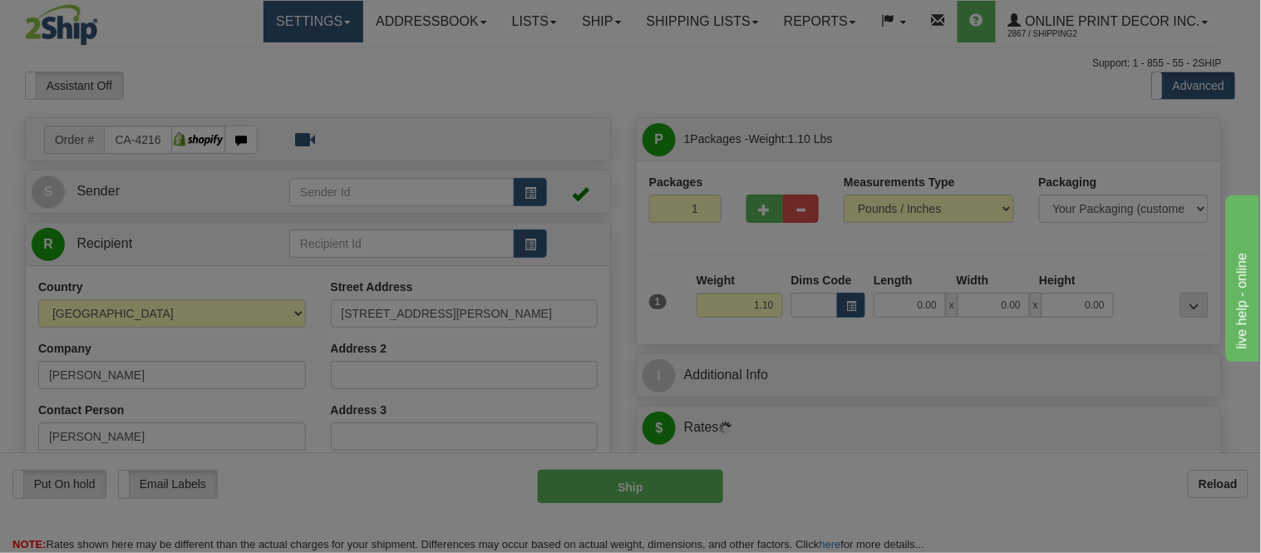
type input "DELTA"
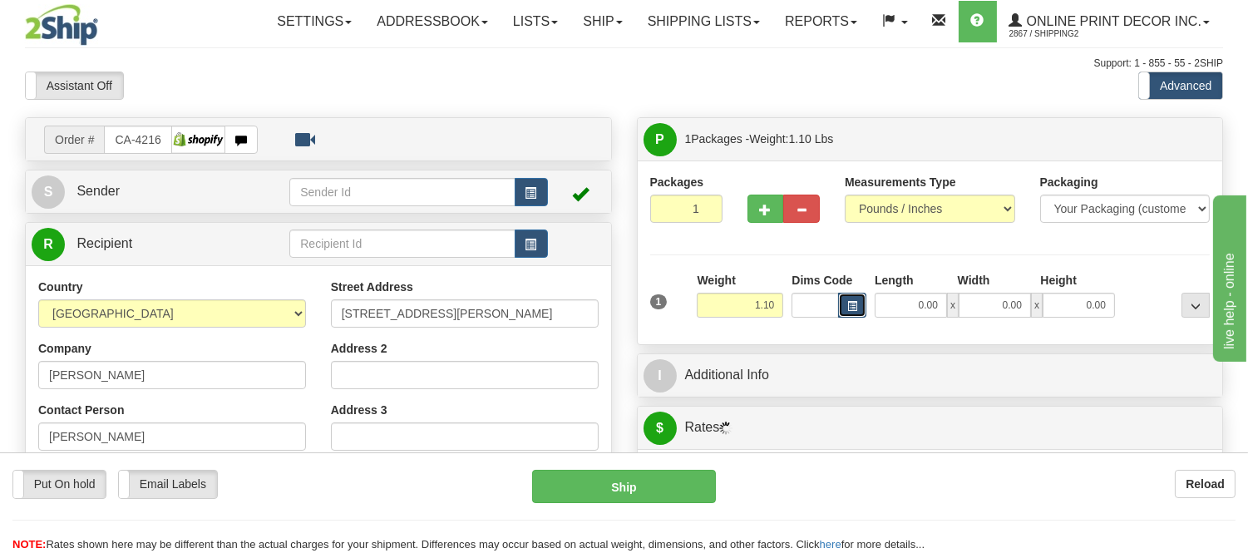
click at [855, 310] on span "button" at bounding box center [852, 306] width 10 height 9
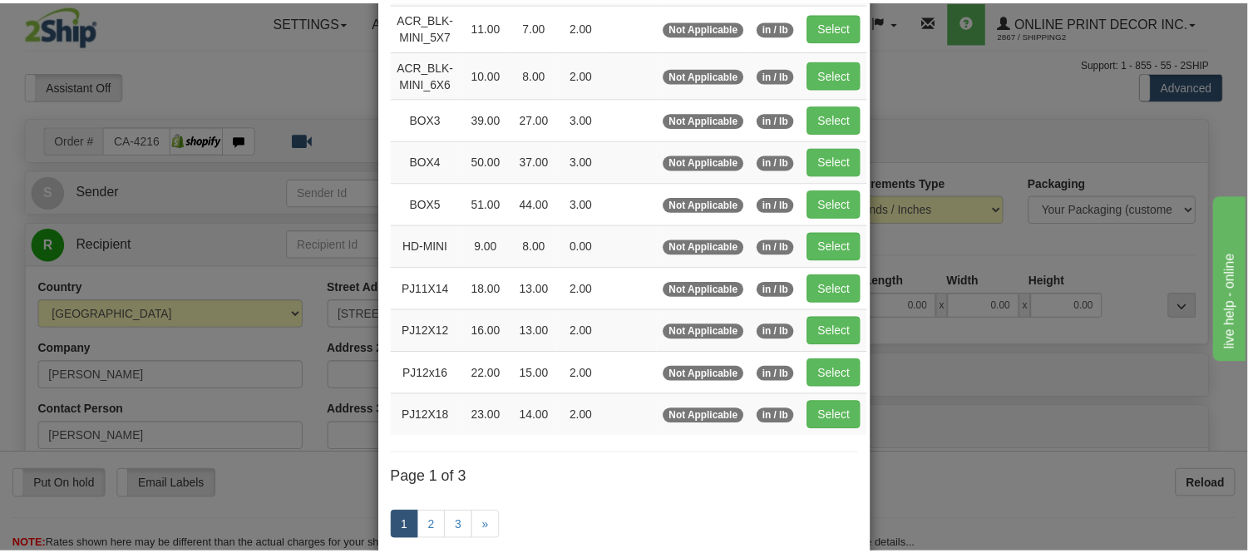
scroll to position [185, 0]
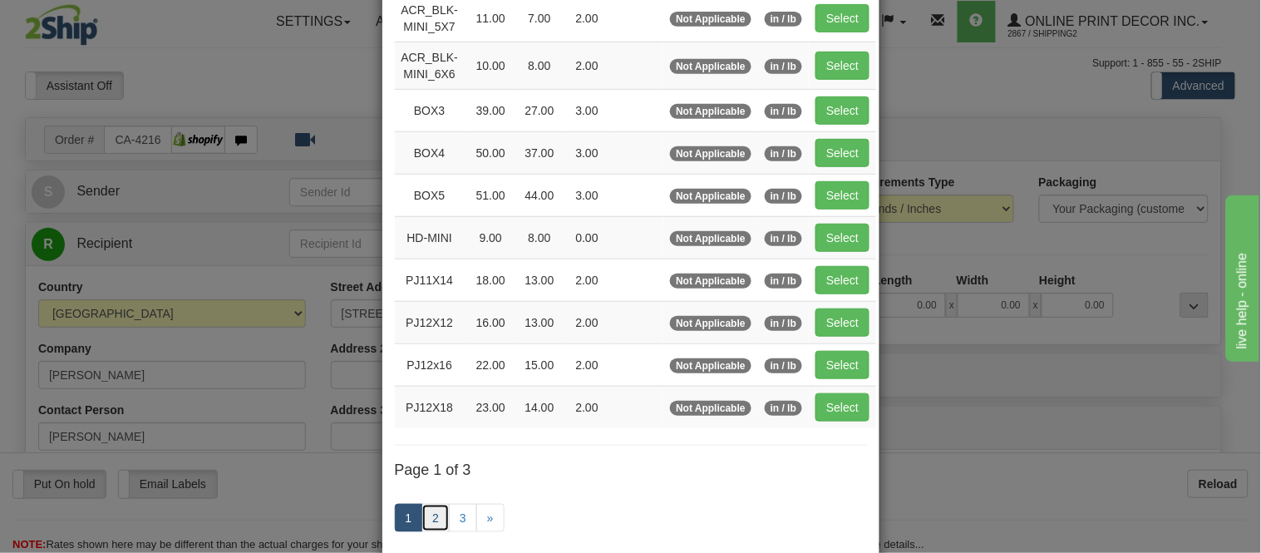
click at [427, 506] on link "2" at bounding box center [436, 518] width 28 height 28
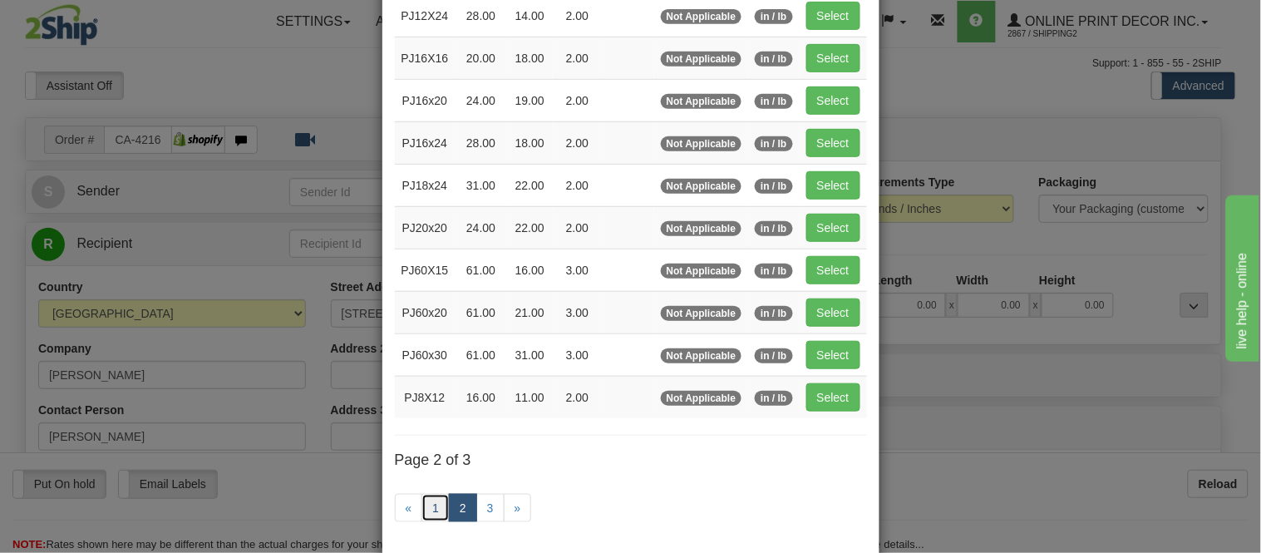
click at [427, 509] on link "1" at bounding box center [436, 508] width 28 height 28
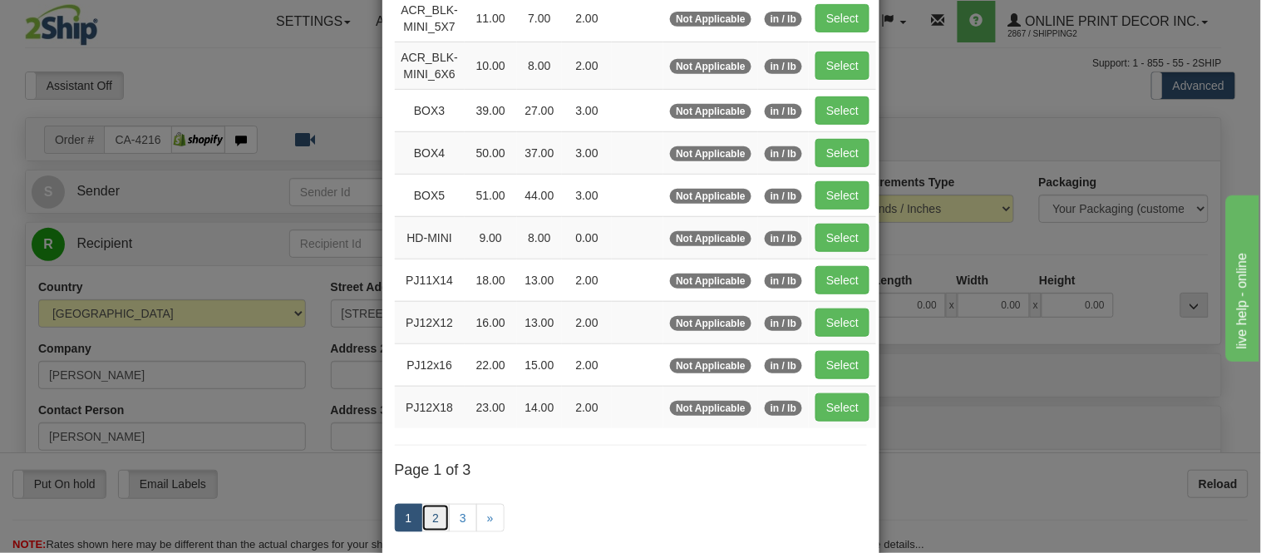
click at [429, 510] on link "2" at bounding box center [436, 518] width 28 height 28
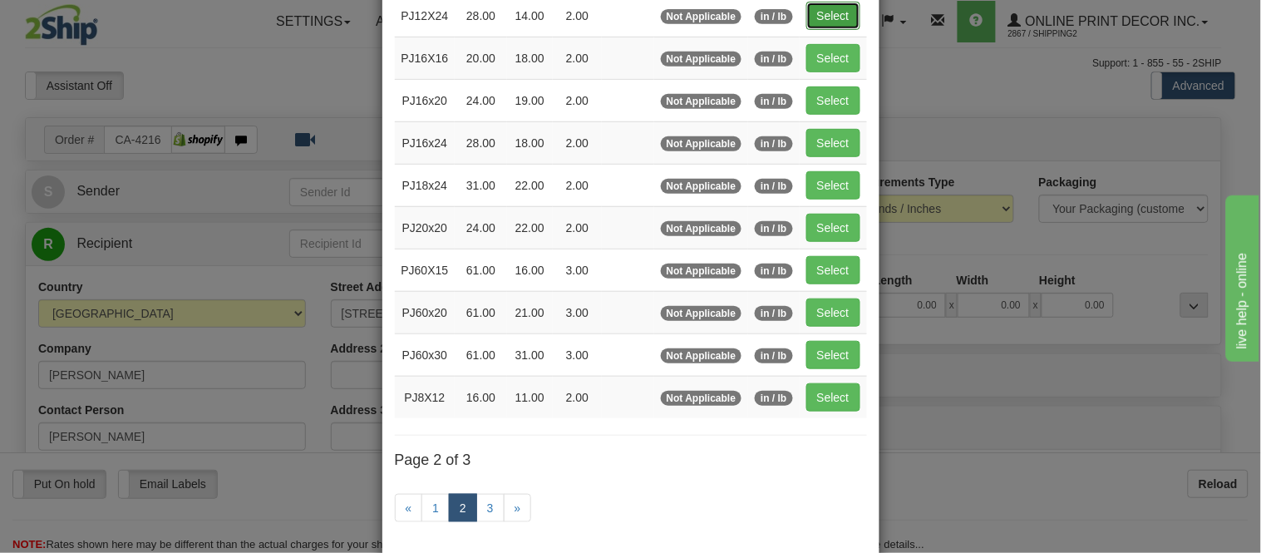
click at [807, 2] on button "Select" at bounding box center [834, 16] width 54 height 28
type input "PJ12X24"
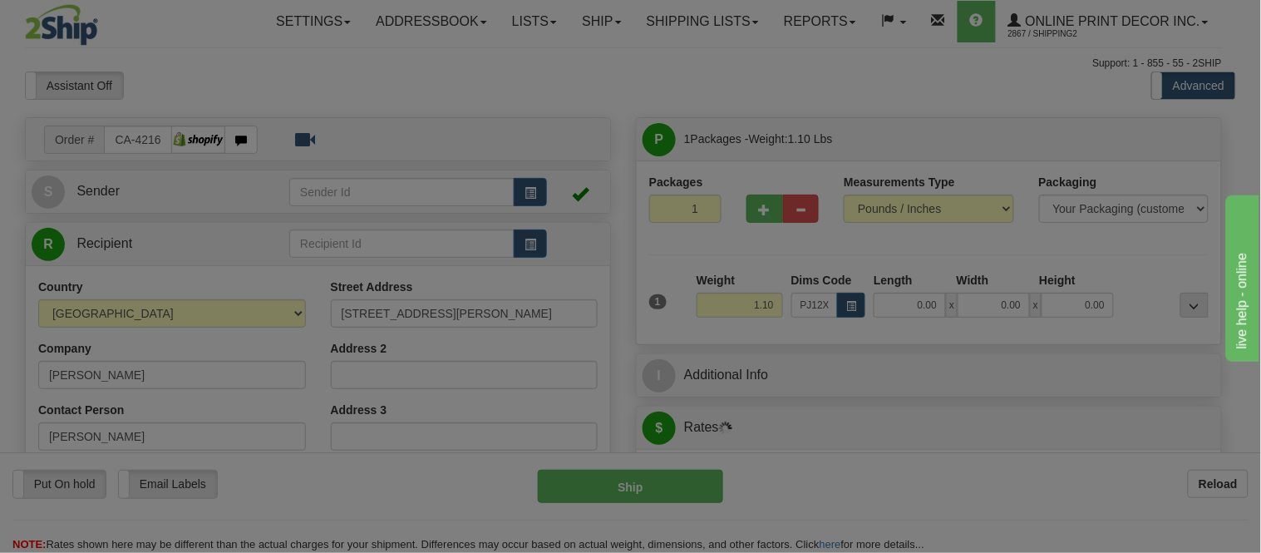
type input "28.00"
type input "14.00"
type input "2.00"
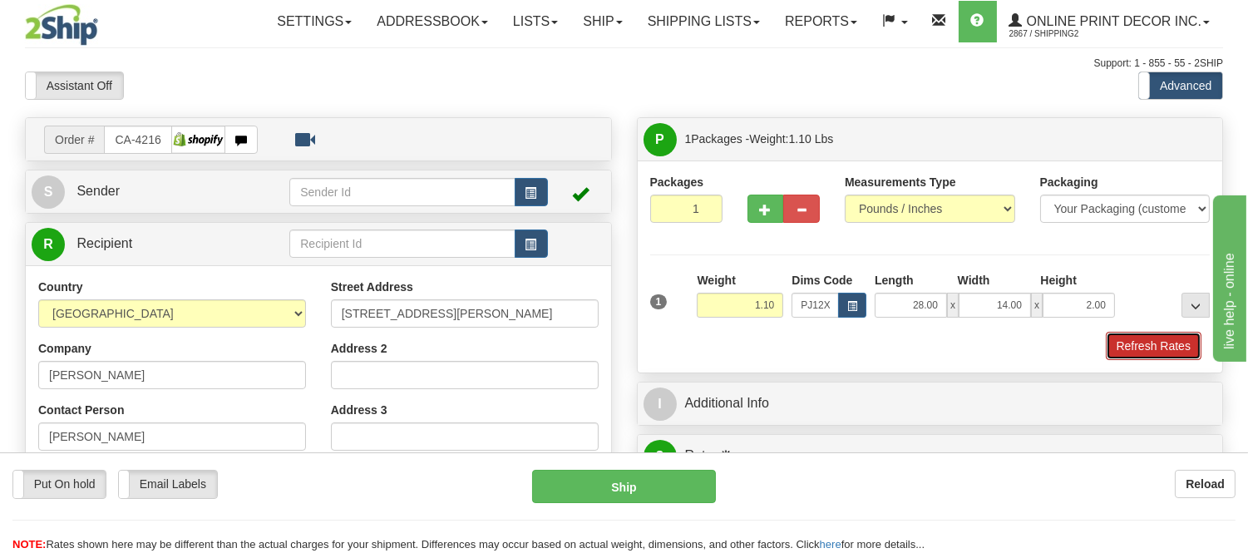
click at [1137, 345] on button "Refresh Rates" at bounding box center [1154, 346] width 96 height 28
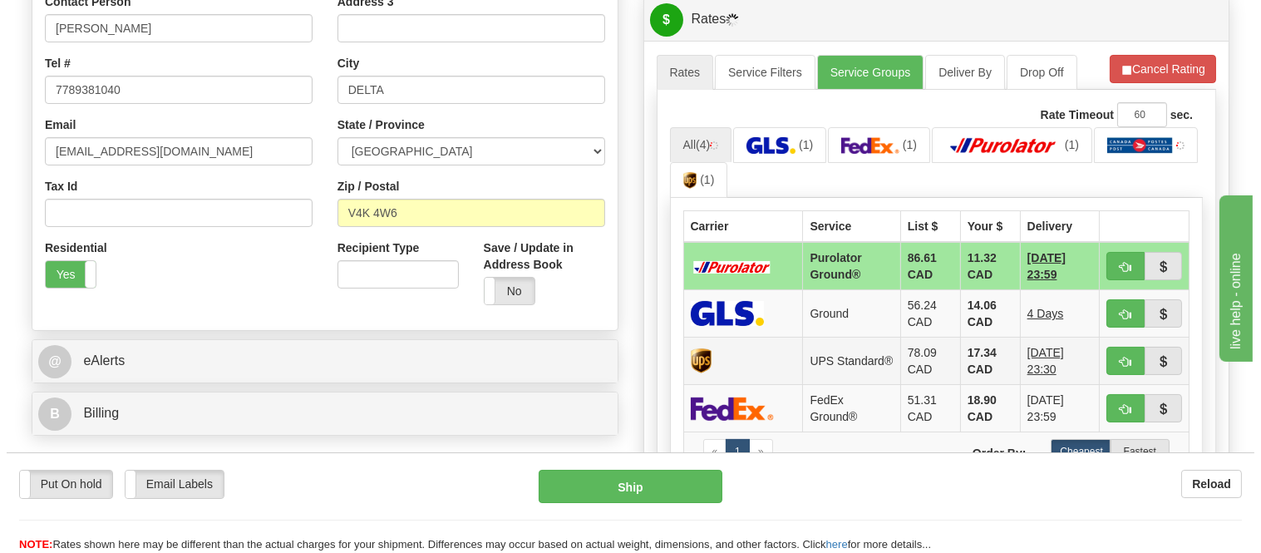
scroll to position [462, 0]
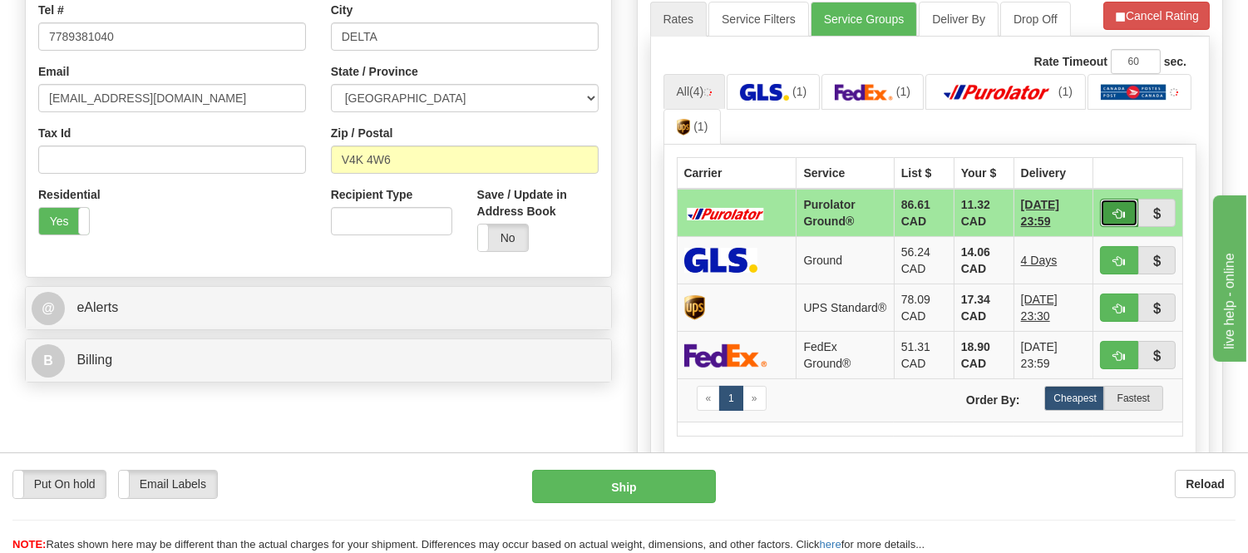
click at [1126, 206] on button "button" at bounding box center [1119, 213] width 38 height 28
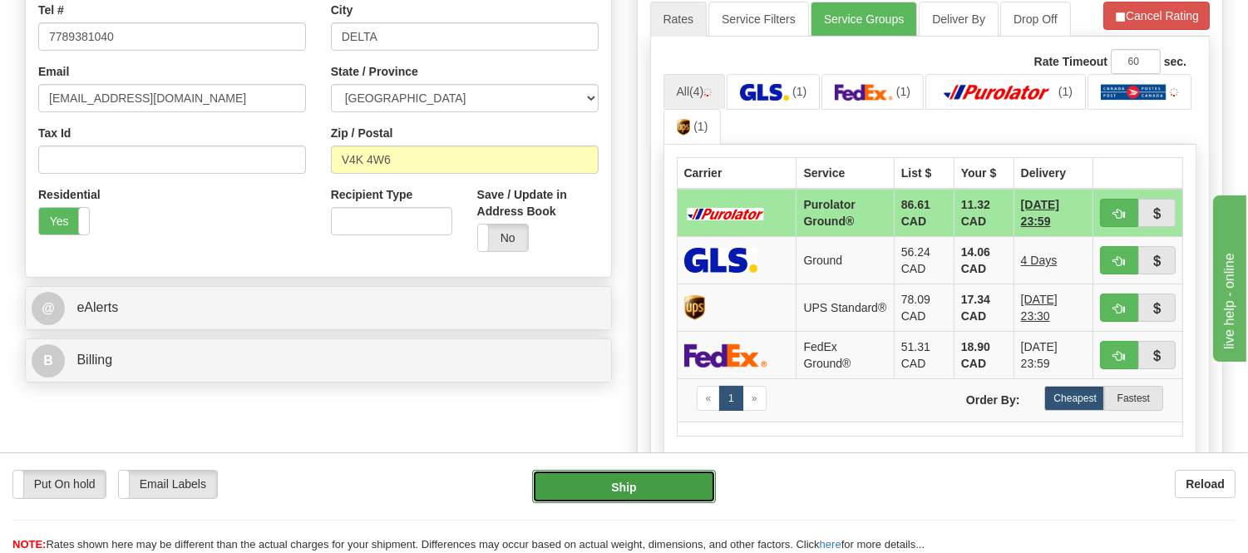
click at [652, 489] on button "Ship" at bounding box center [623, 486] width 183 height 33
type input "260"
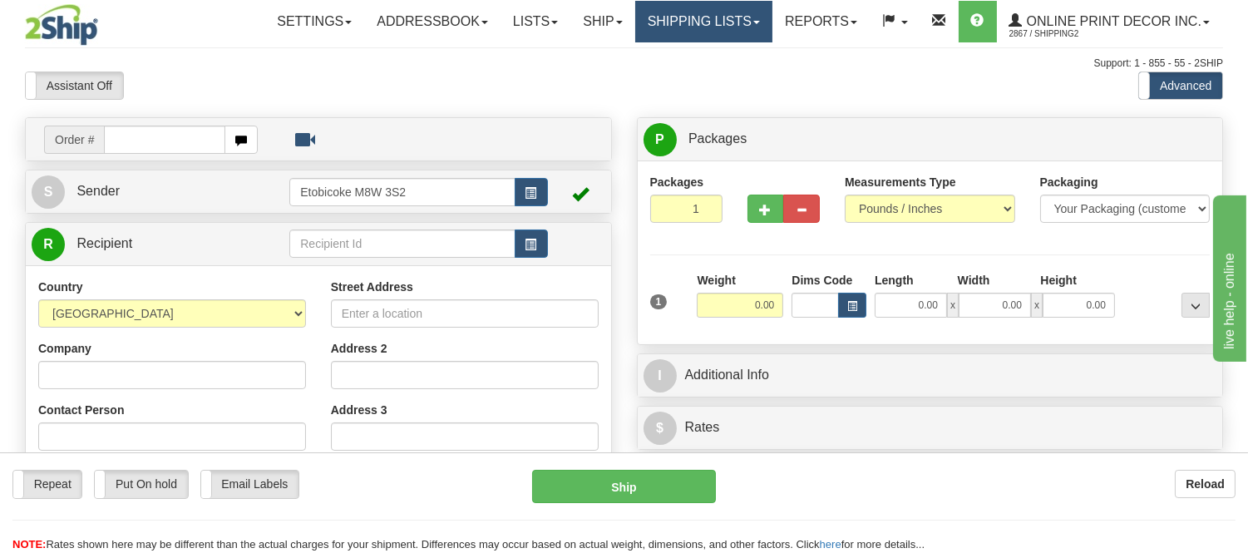
click at [687, 22] on link "Shipping lists" at bounding box center [703, 22] width 137 height 42
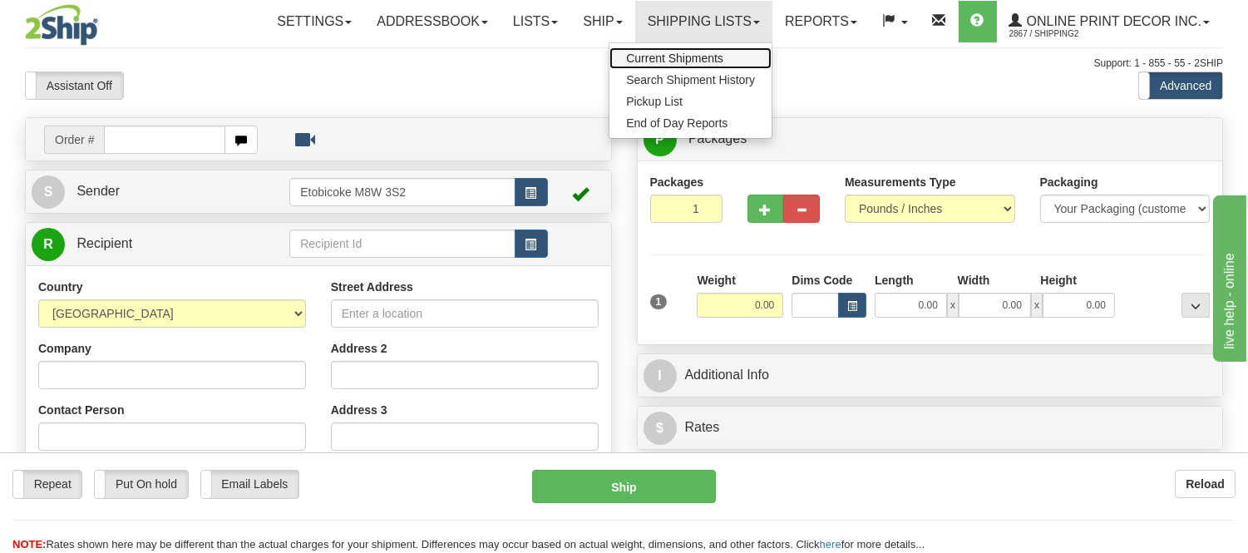
click at [683, 52] on span "Current Shipments" at bounding box center [674, 58] width 97 height 13
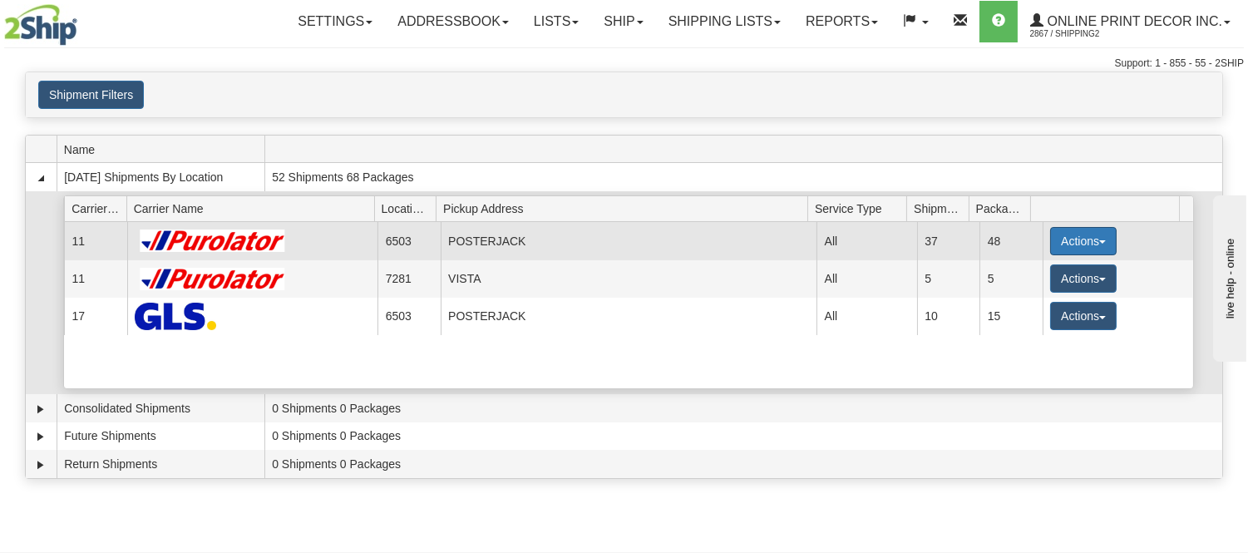
click at [1054, 248] on button "Actions" at bounding box center [1083, 241] width 67 height 28
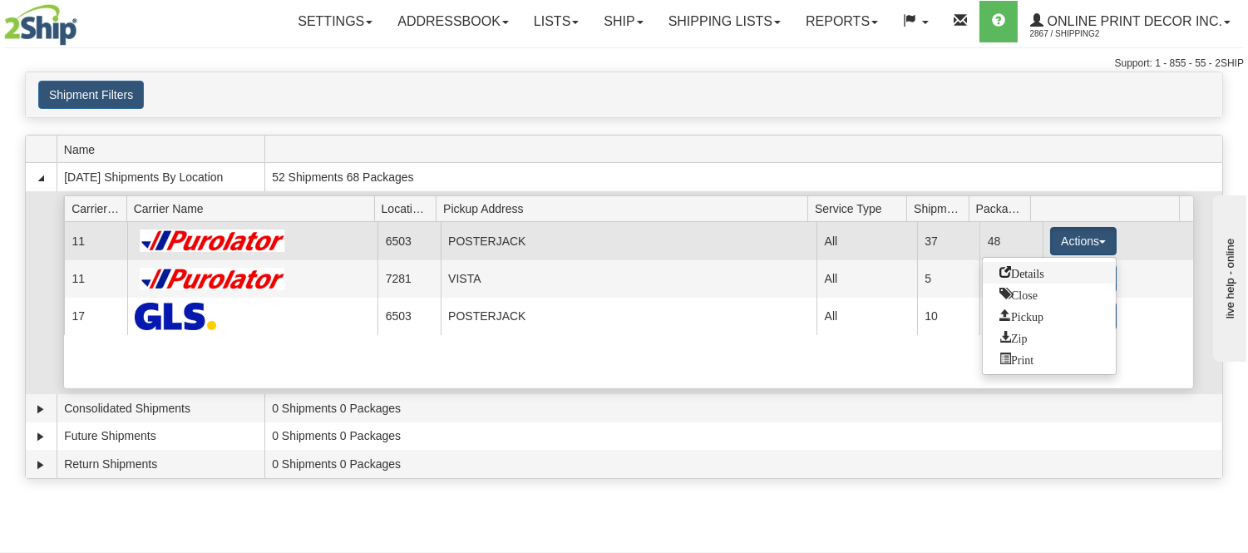
click at [1042, 271] on span "Details" at bounding box center [1022, 272] width 45 height 12
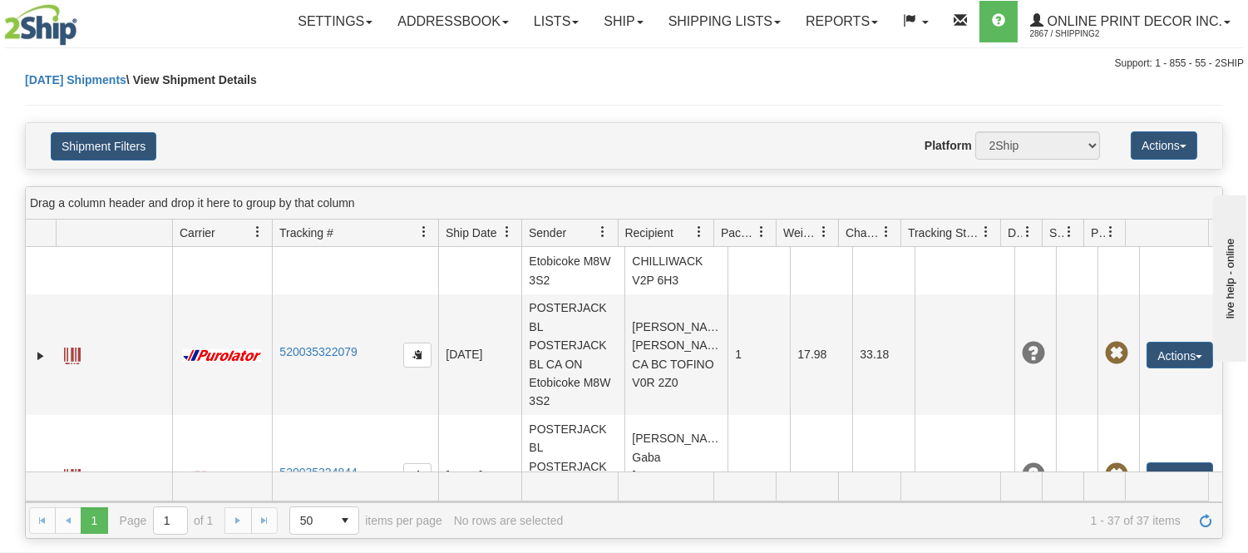
scroll to position [4402, 0]
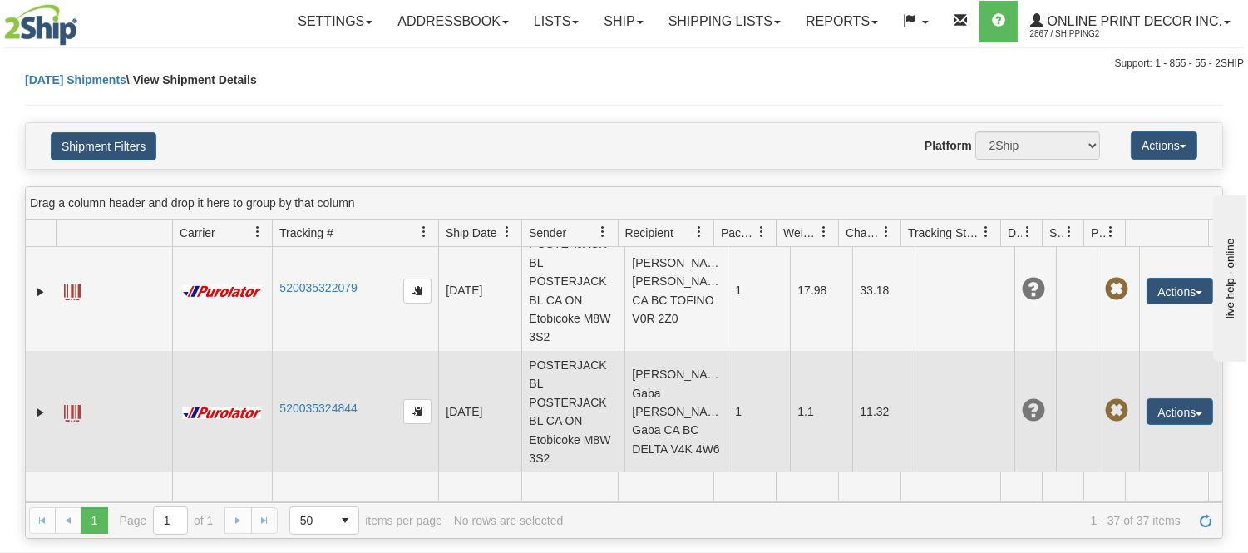
click at [68, 418] on span at bounding box center [72, 413] width 17 height 17
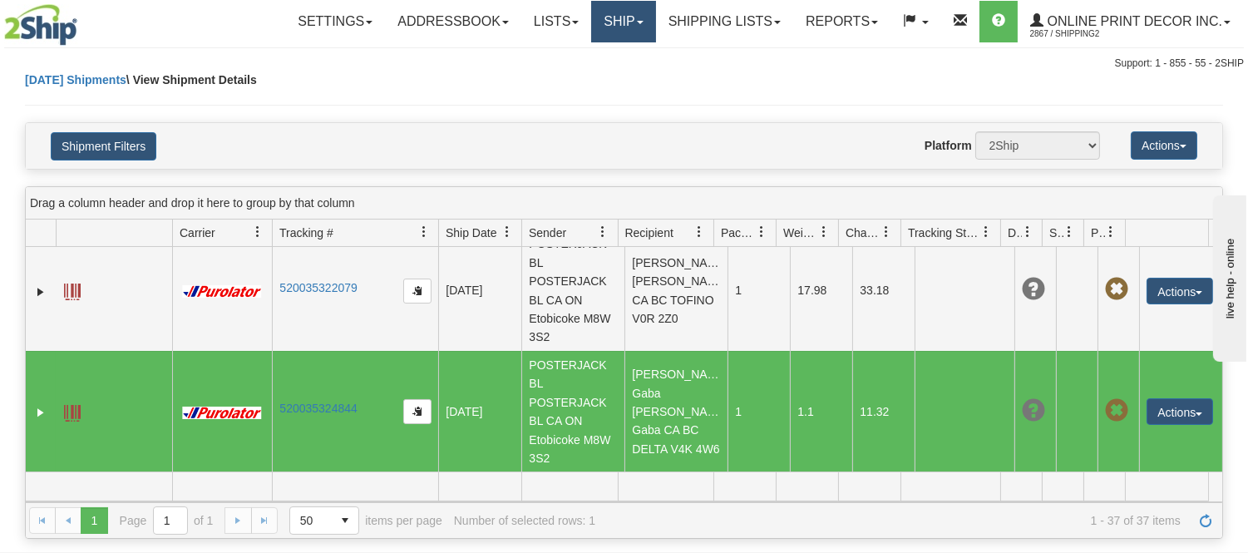
click at [602, 14] on link "Ship" at bounding box center [623, 22] width 64 height 42
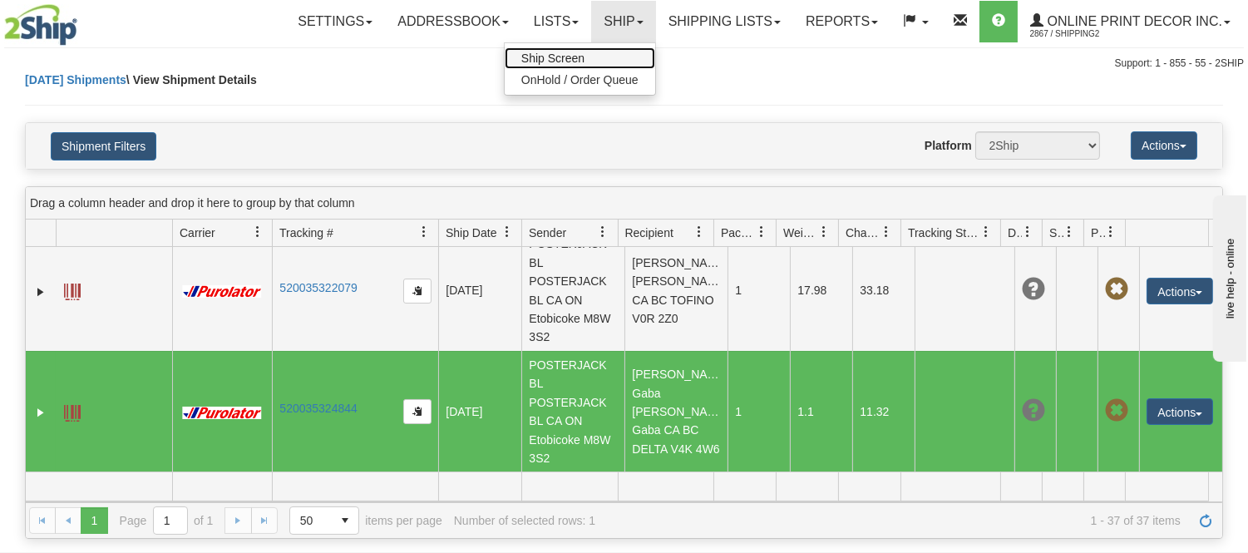
click at [560, 60] on span "Ship Screen" at bounding box center [552, 58] width 63 height 13
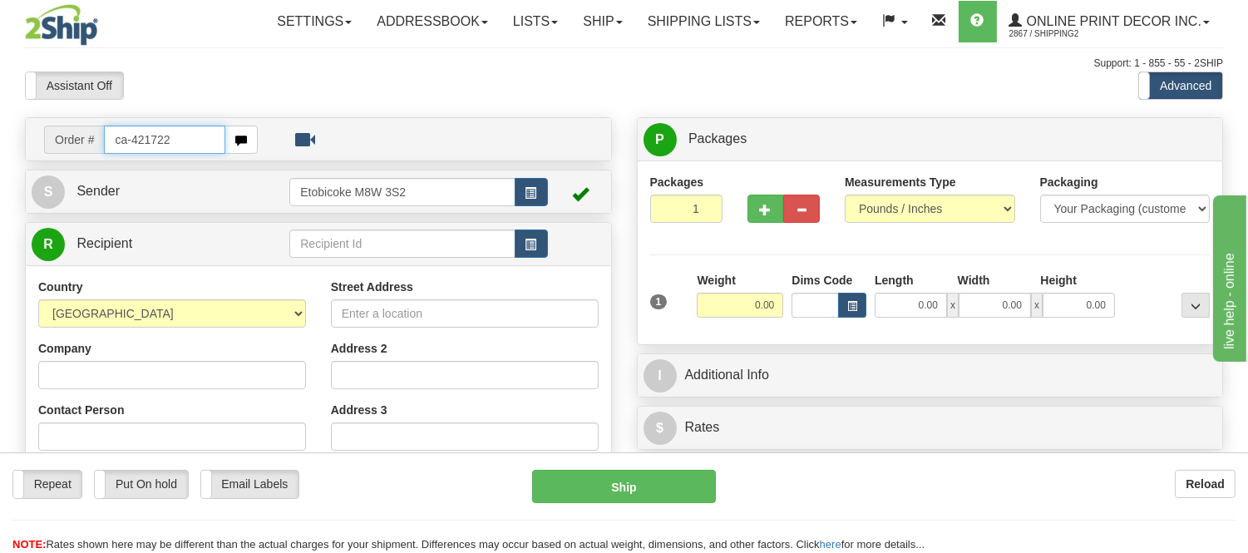
type input "ca-421722"
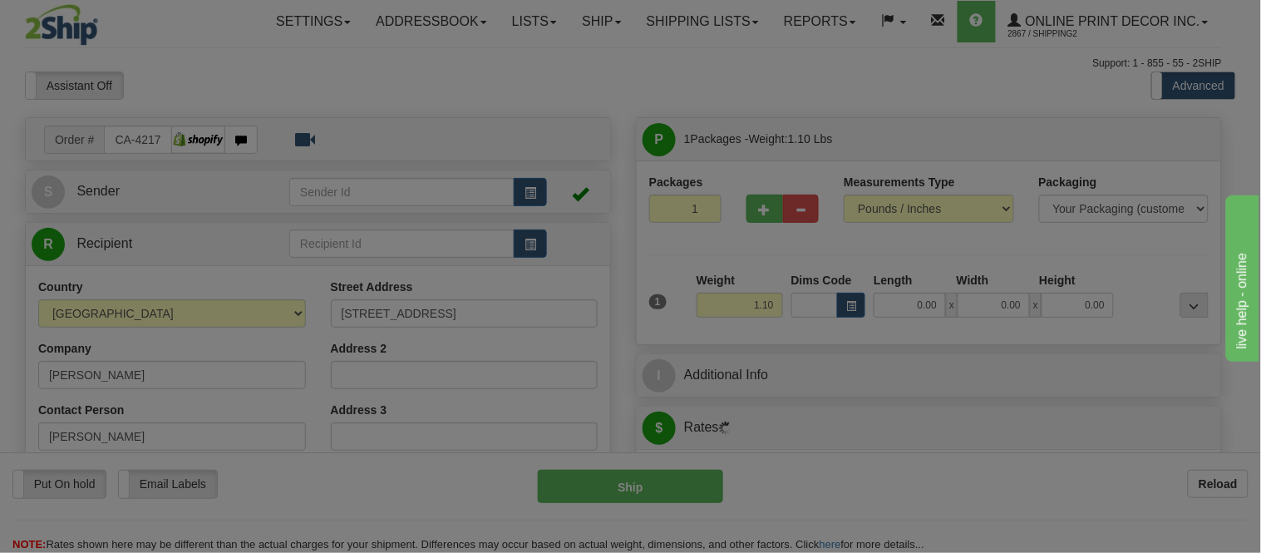
type input "[PERSON_NAME]"
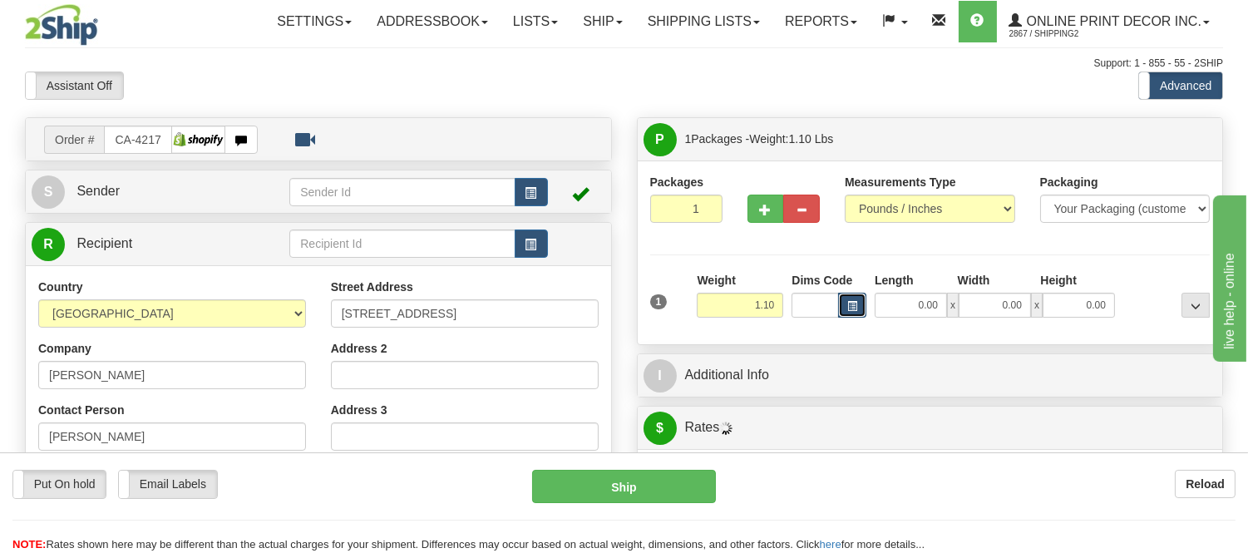
click at [852, 309] on span "button" at bounding box center [852, 306] width 10 height 9
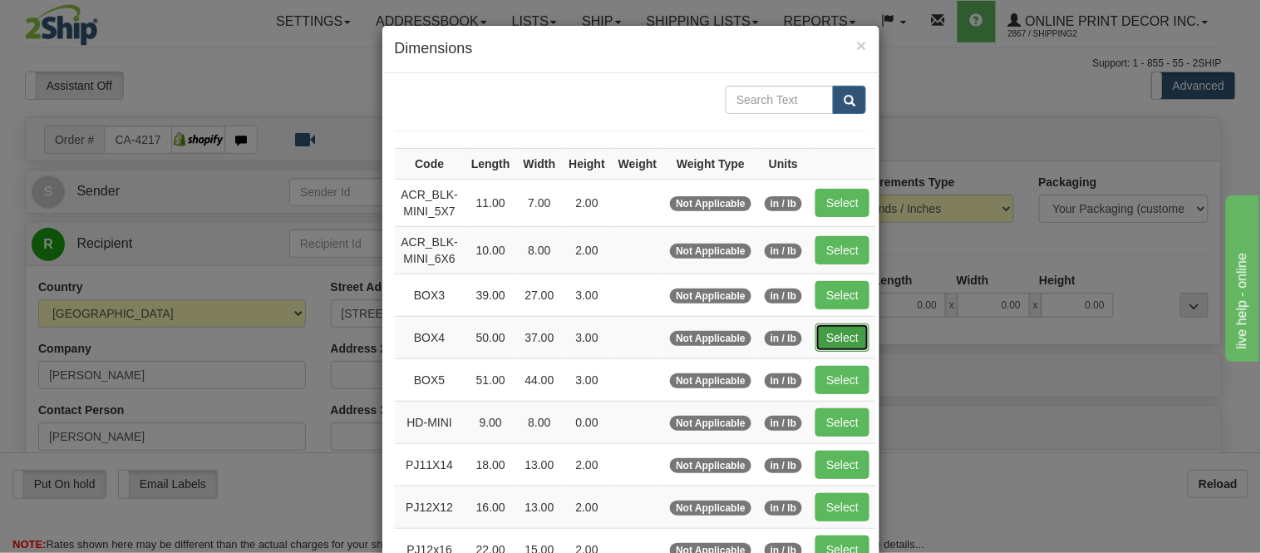
click at [848, 328] on button "Select" at bounding box center [843, 337] width 54 height 28
type input "BOX4"
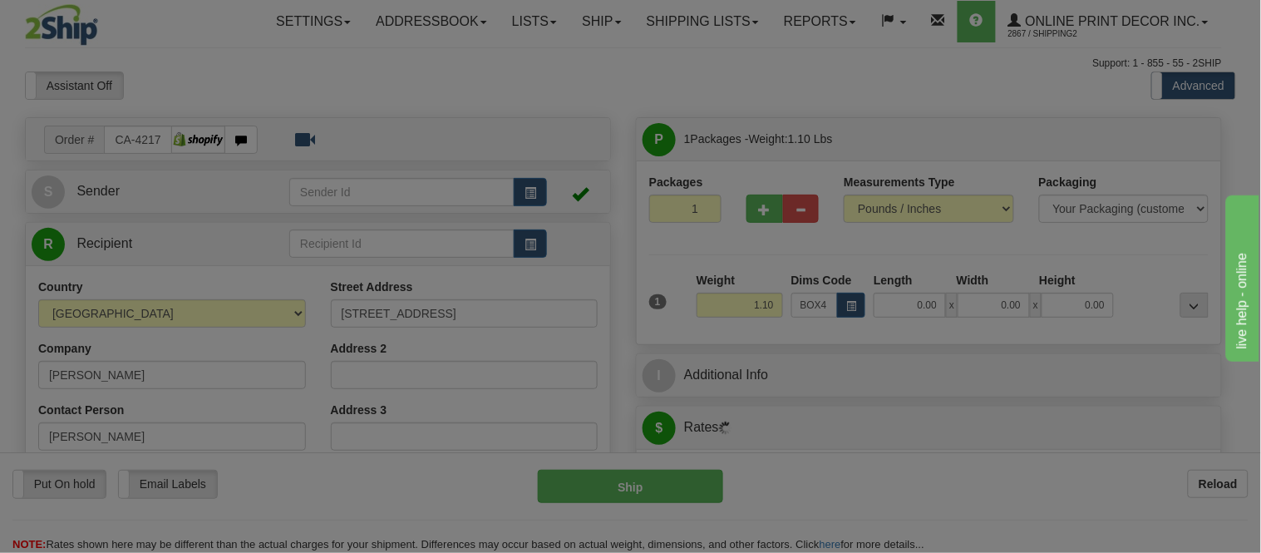
type input "50.00"
type input "37.00"
type input "3.00"
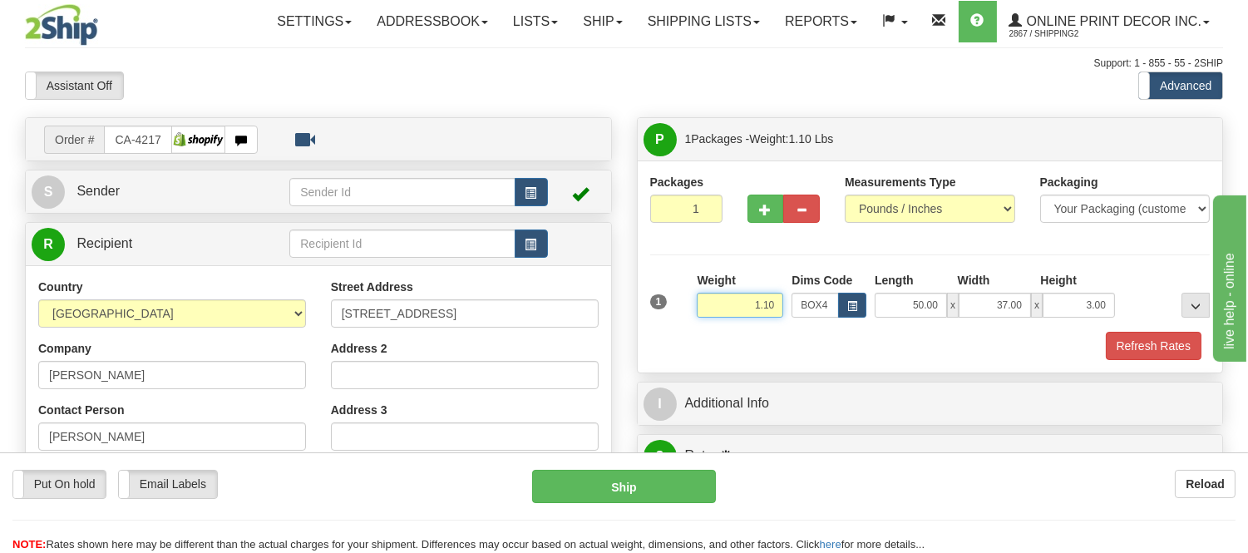
drag, startPoint x: 778, startPoint y: 305, endPoint x: 713, endPoint y: 323, distance: 67.2
click at [713, 323] on div "Weight 1.10" at bounding box center [740, 301] width 95 height 58
type input "13.98"
click at [1178, 358] on button "Refresh Rates" at bounding box center [1154, 346] width 96 height 28
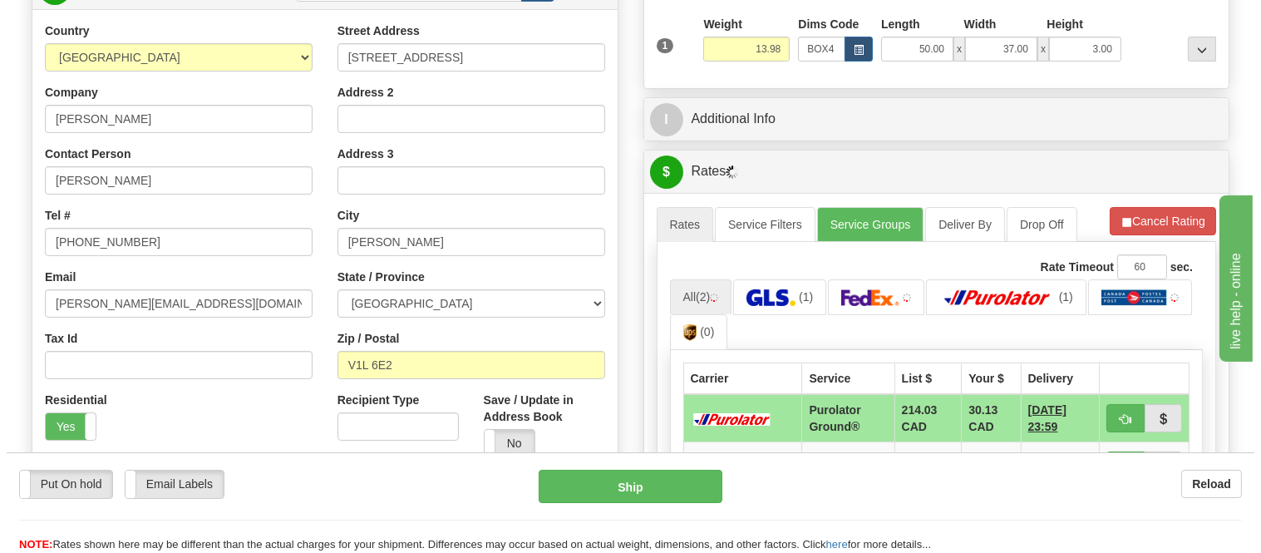
scroll to position [369, 0]
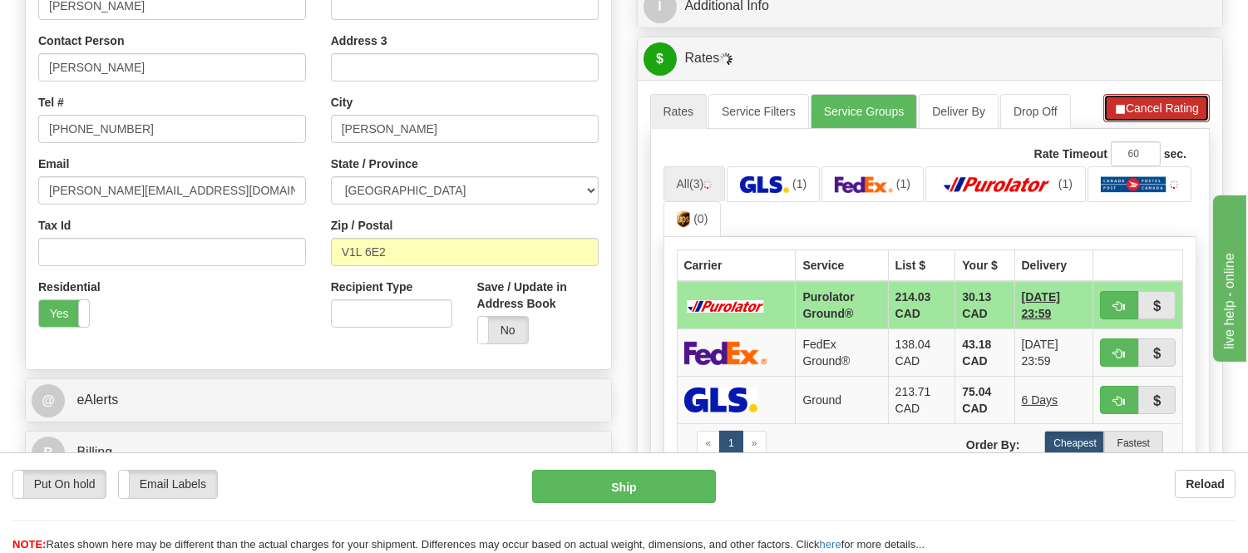
click at [1118, 119] on button "Cancel Rating" at bounding box center [1156, 108] width 106 height 28
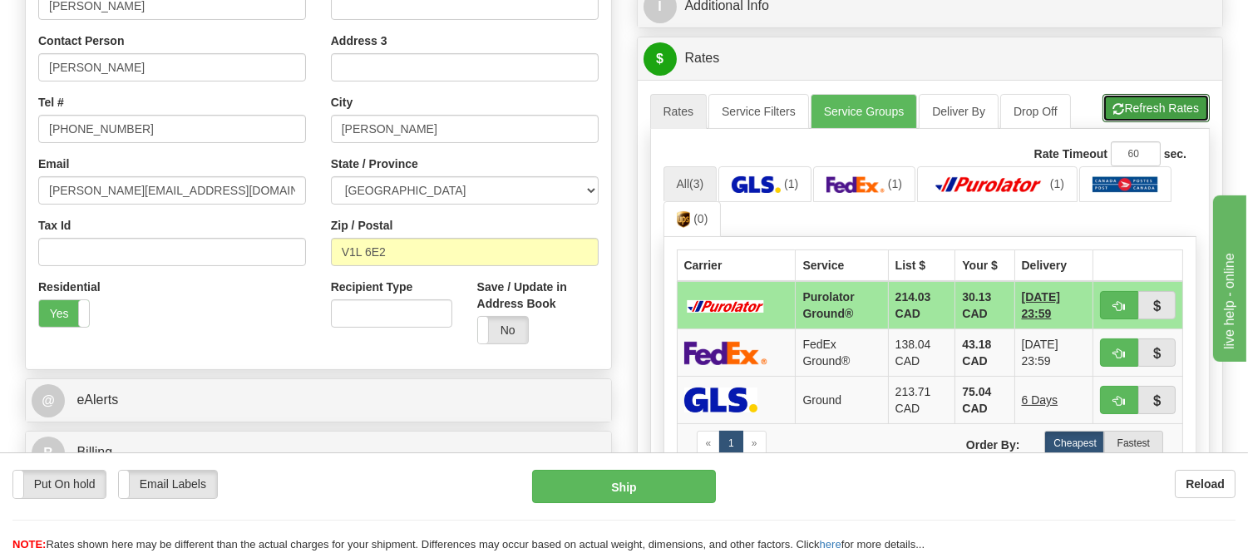
click at [1118, 119] on button "Refresh Rates" at bounding box center [1156, 108] width 107 height 28
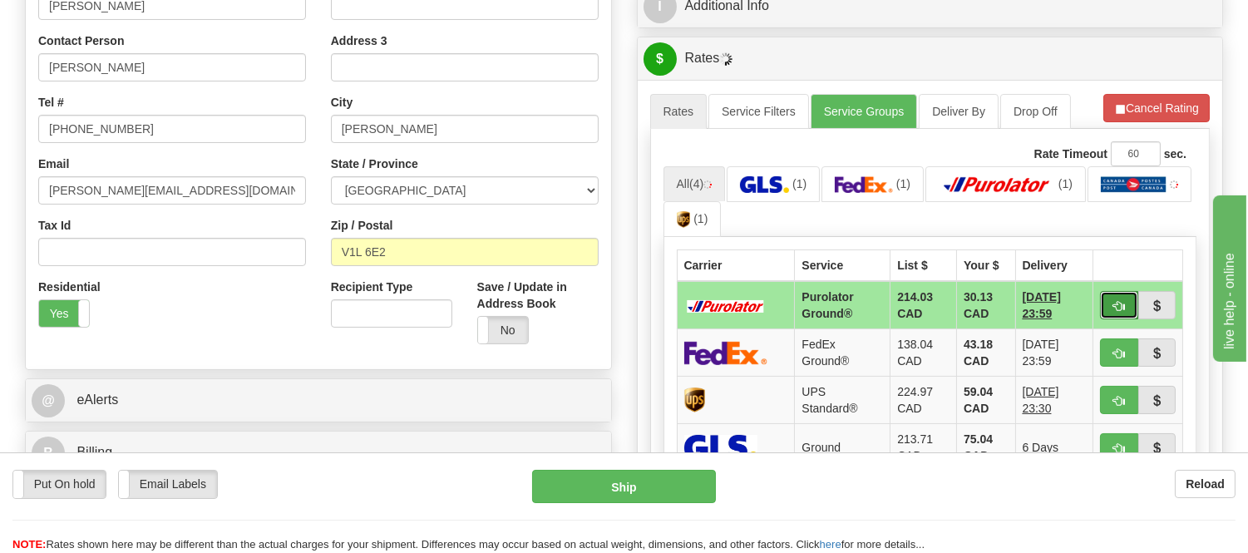
click at [1107, 298] on button "button" at bounding box center [1119, 305] width 38 height 28
click at [1127, 209] on ul "All (4) (1) (1) (1) (1)" at bounding box center [931, 202] width 534 height 72
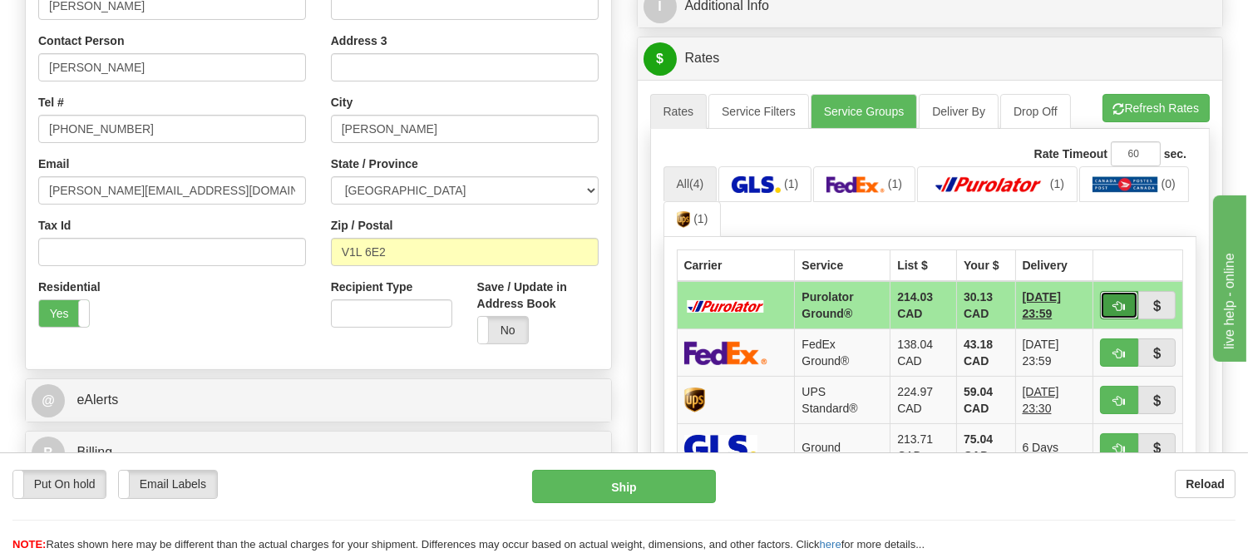
click at [1115, 309] on span "button" at bounding box center [1119, 306] width 12 height 11
type input "260"
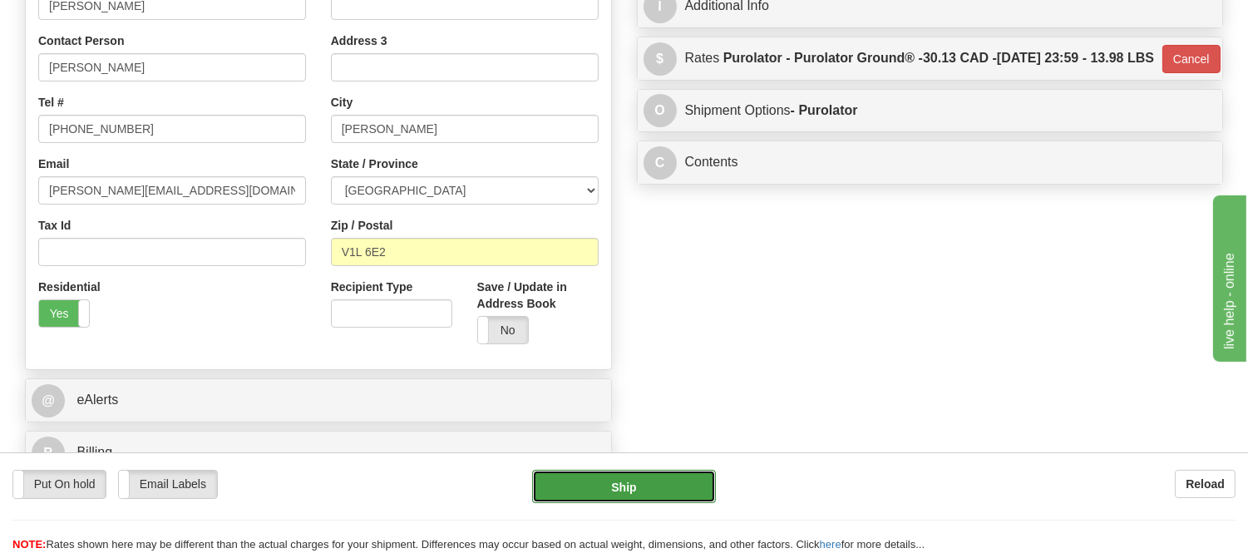
click at [678, 482] on button "Ship" at bounding box center [623, 486] width 183 height 33
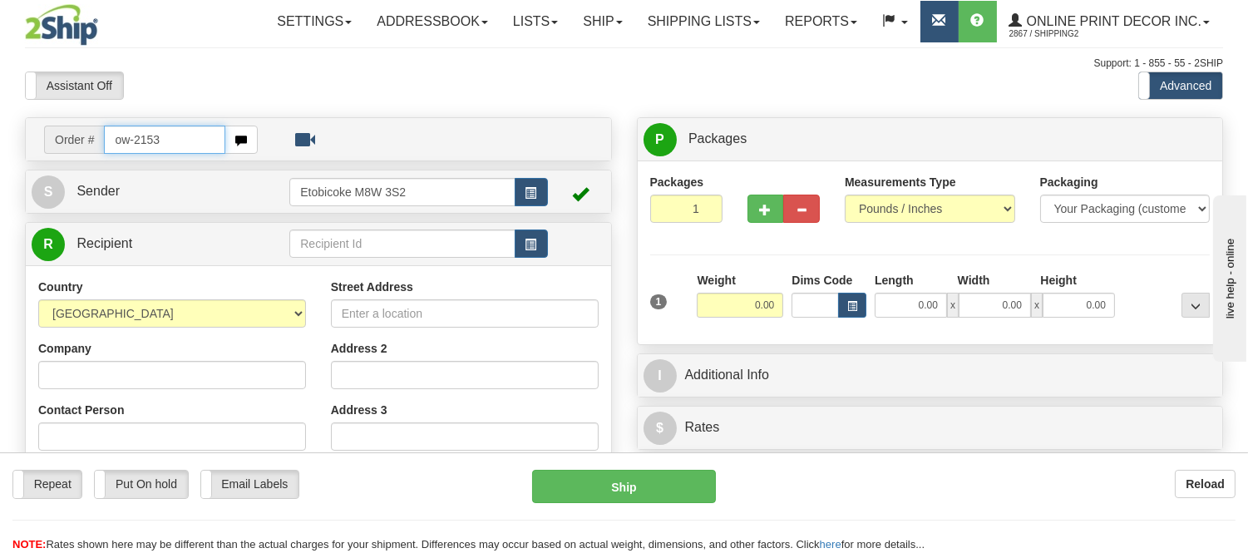
type input "ow-2153"
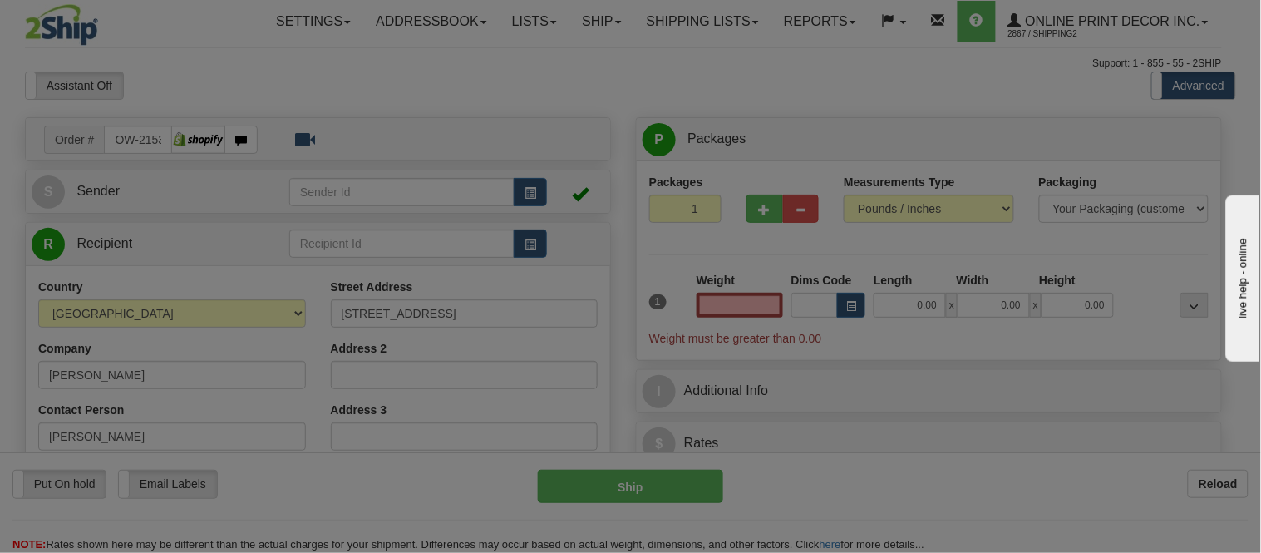
type input "ANJOU"
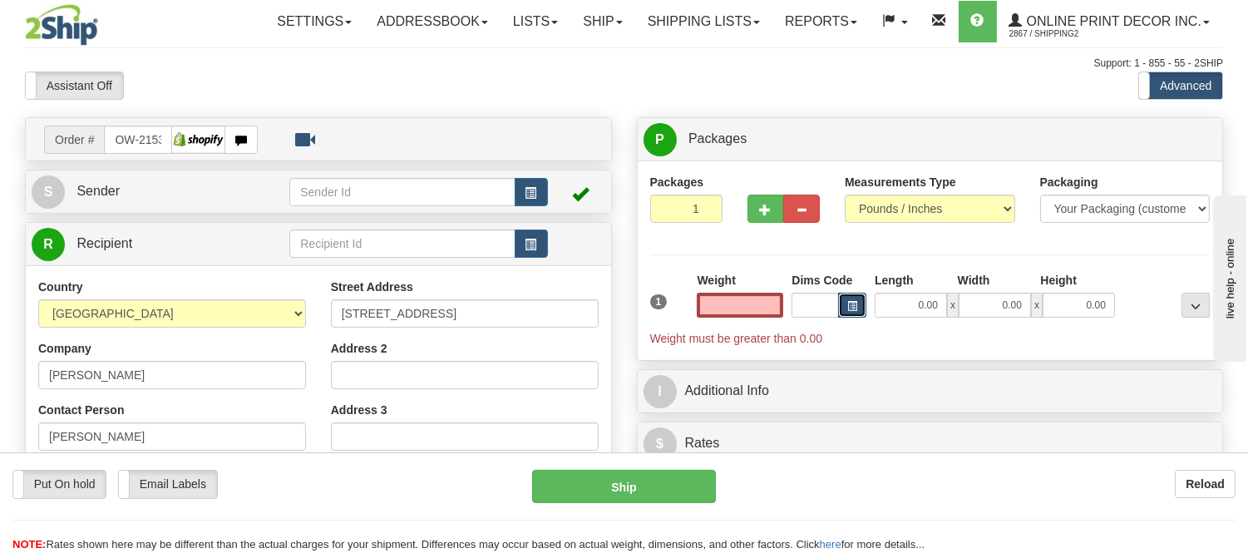
type input "0.00"
click at [855, 309] on button "button" at bounding box center [852, 305] width 28 height 25
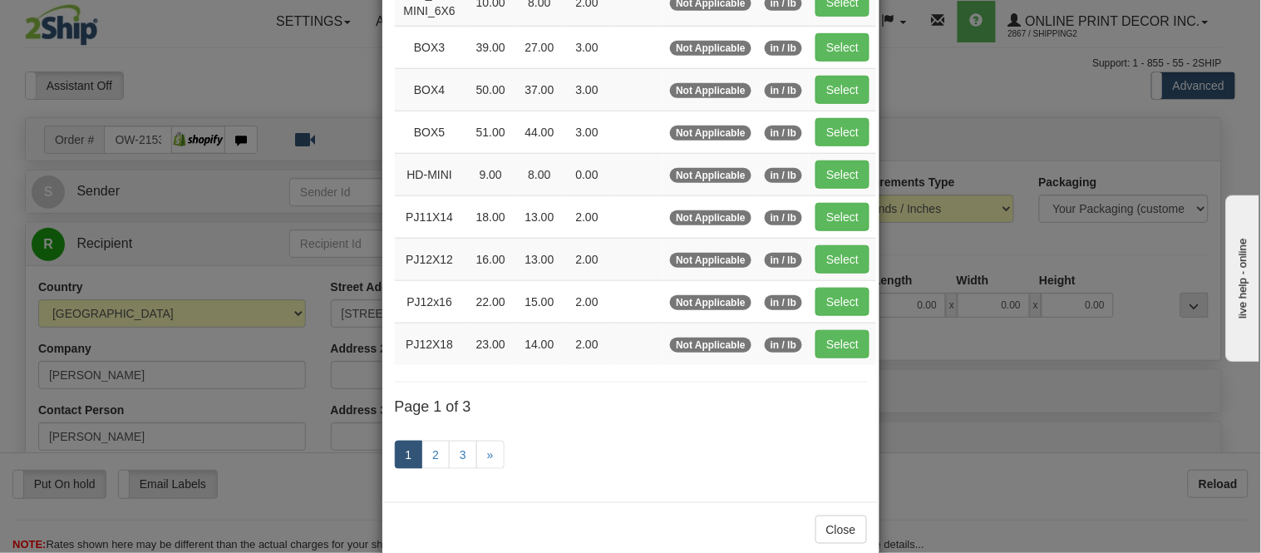
scroll to position [277, 0]
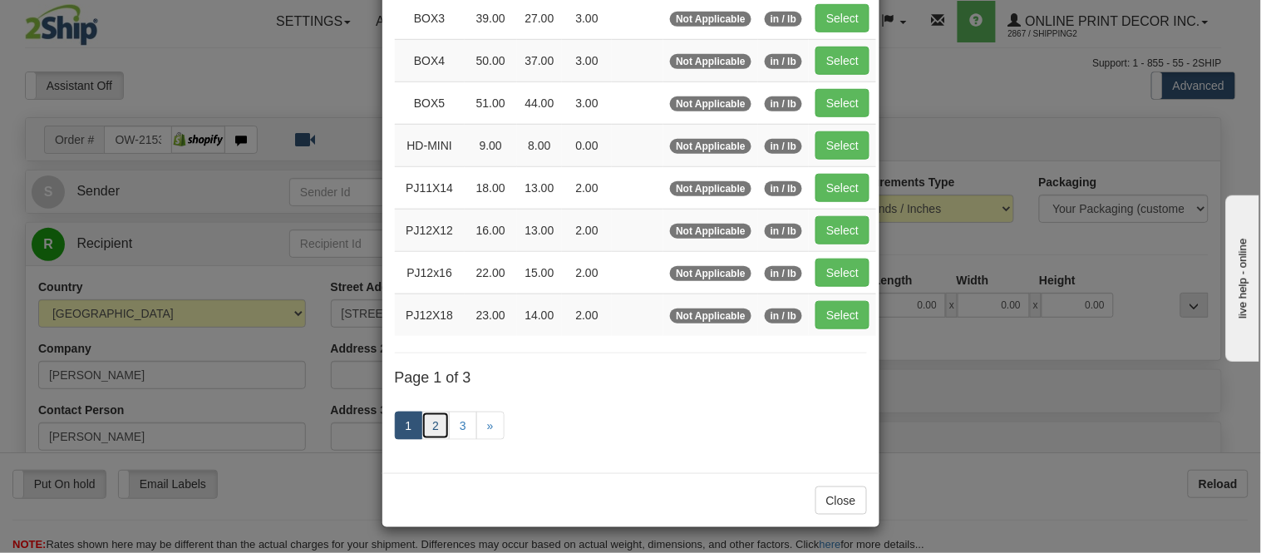
click at [432, 422] on link "2" at bounding box center [436, 426] width 28 height 28
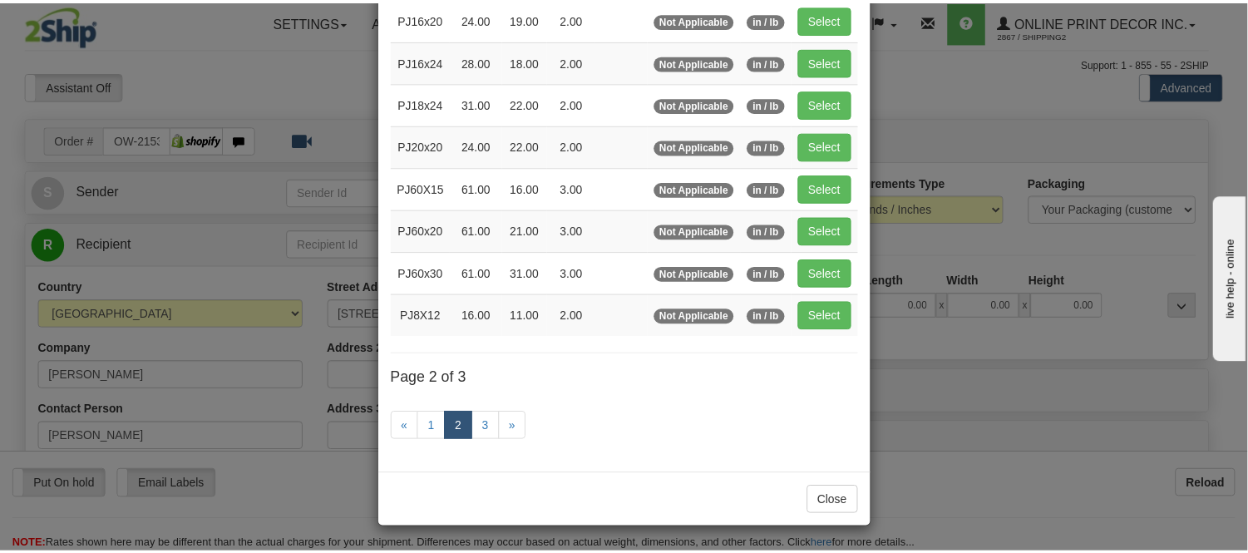
scroll to position [270, 0]
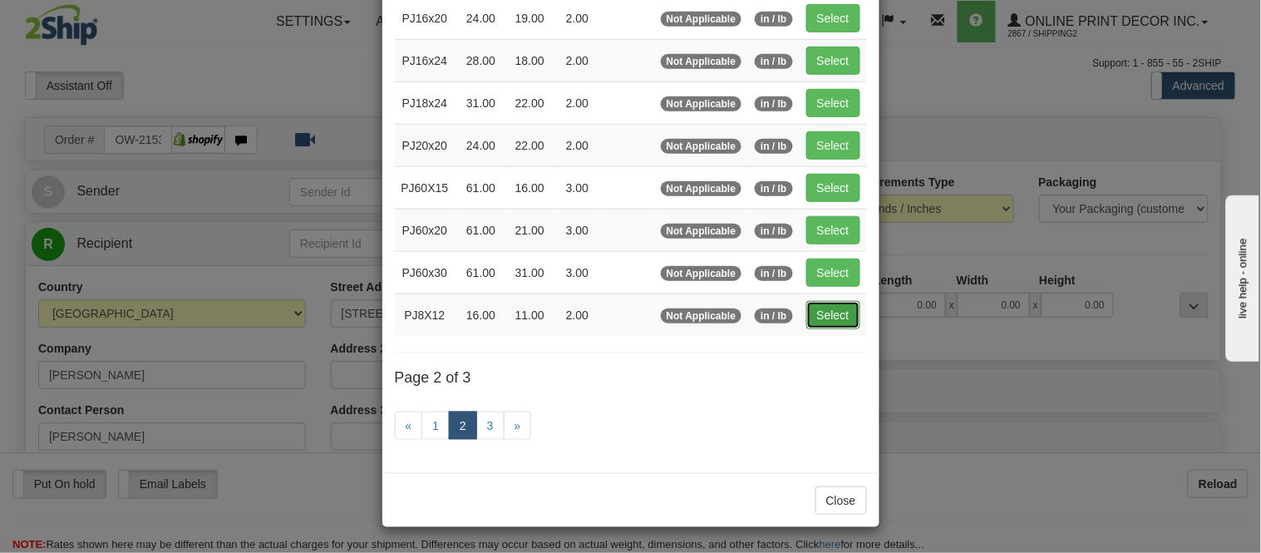
click at [827, 306] on button "Select" at bounding box center [834, 315] width 54 height 28
type input "PJ8X12"
type input "16.00"
type input "11.00"
type input "2.00"
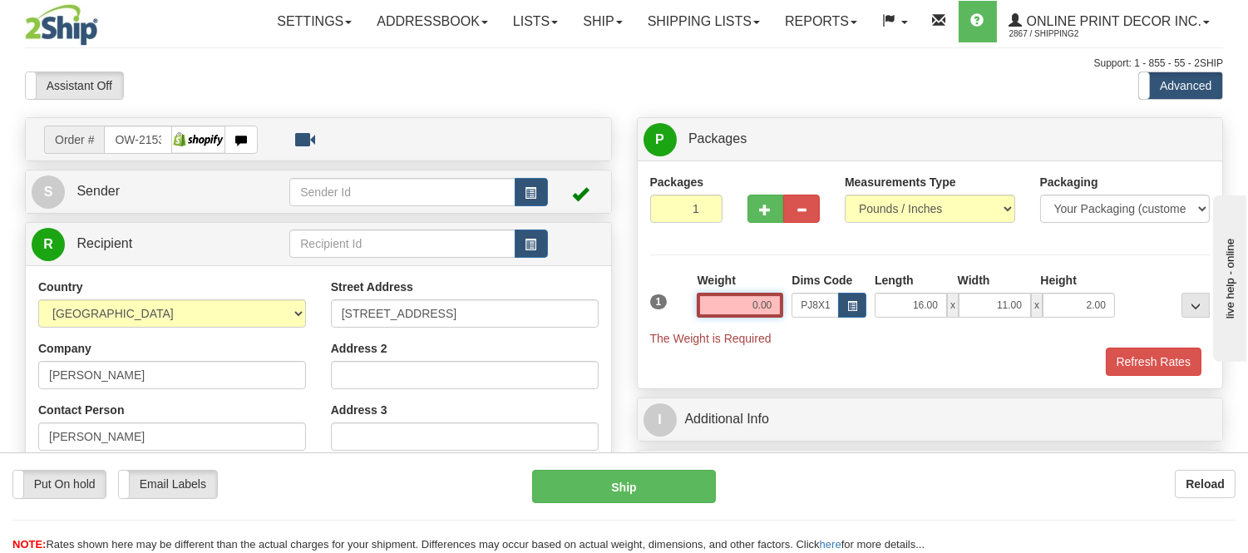
drag, startPoint x: 774, startPoint y: 302, endPoint x: 657, endPoint y: 323, distance: 119.1
click at [661, 321] on div "1 Weight 0.00 Dims Code x x" at bounding box center [930, 309] width 569 height 75
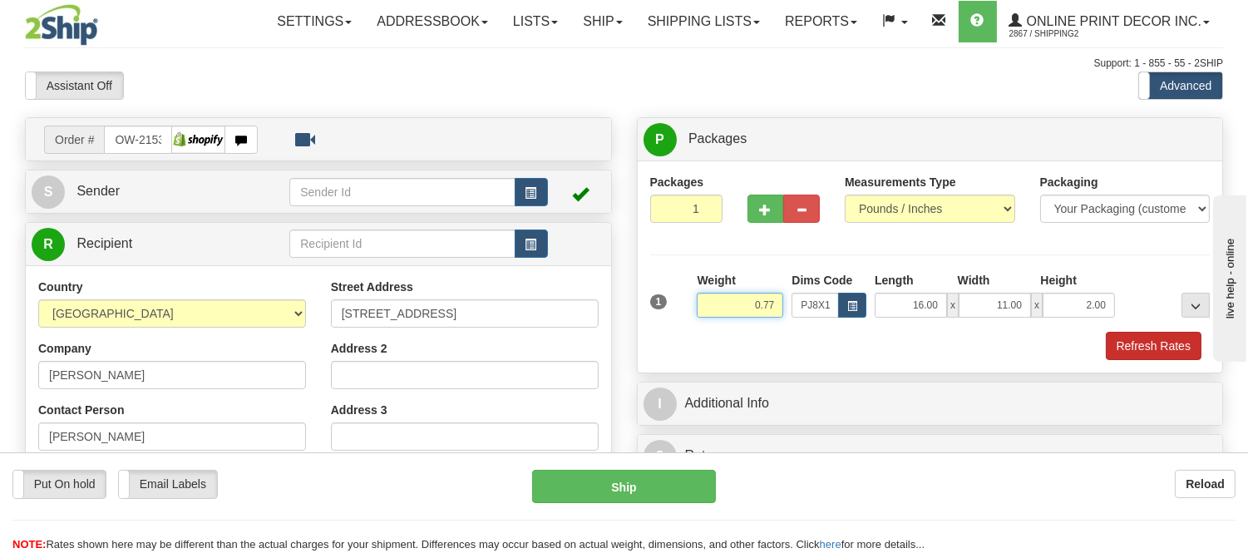
type input "0.77"
click at [1166, 335] on button "Refresh Rates" at bounding box center [1154, 346] width 96 height 28
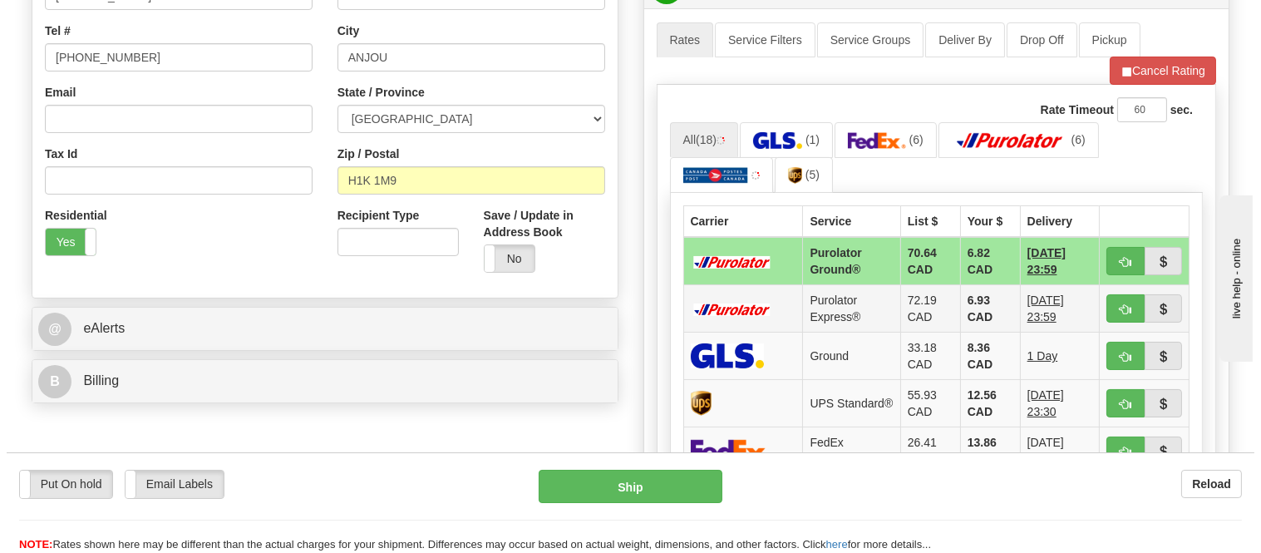
scroll to position [462, 0]
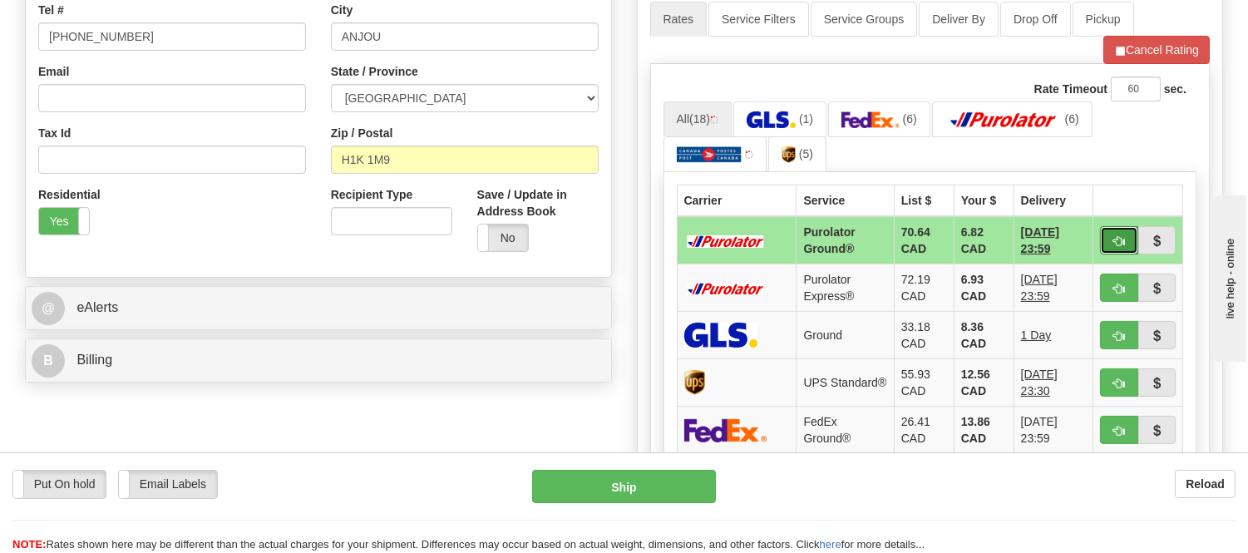
click at [1125, 239] on button "button" at bounding box center [1119, 240] width 38 height 28
click at [1123, 136] on ul "All (18) (1) (6) (6) (5)" at bounding box center [931, 137] width 534 height 72
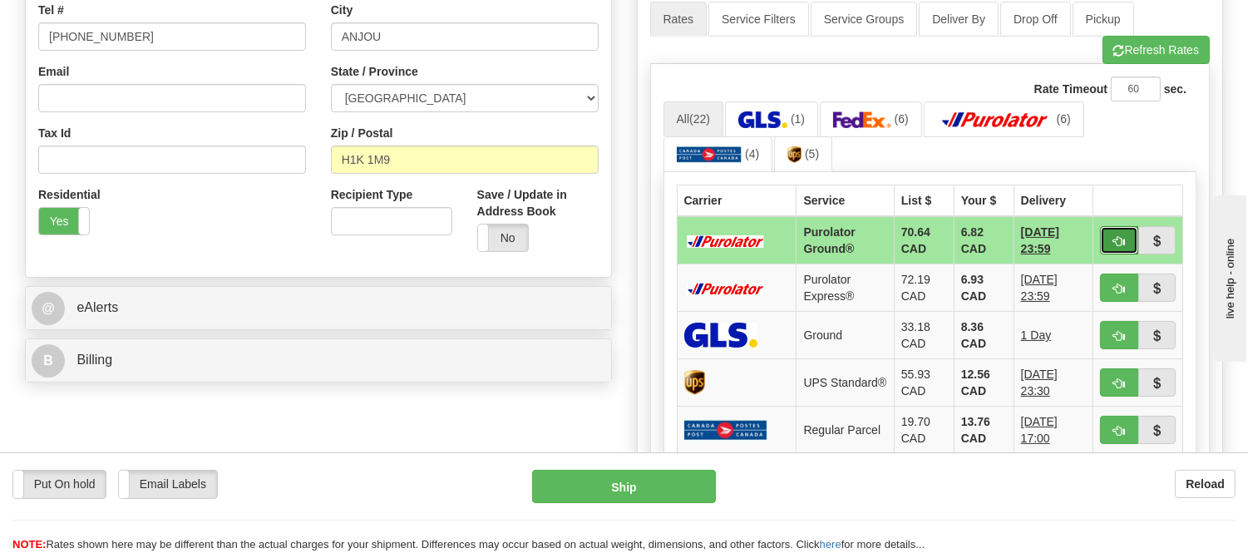
click at [1109, 238] on button "button" at bounding box center [1119, 240] width 38 height 28
type input "260"
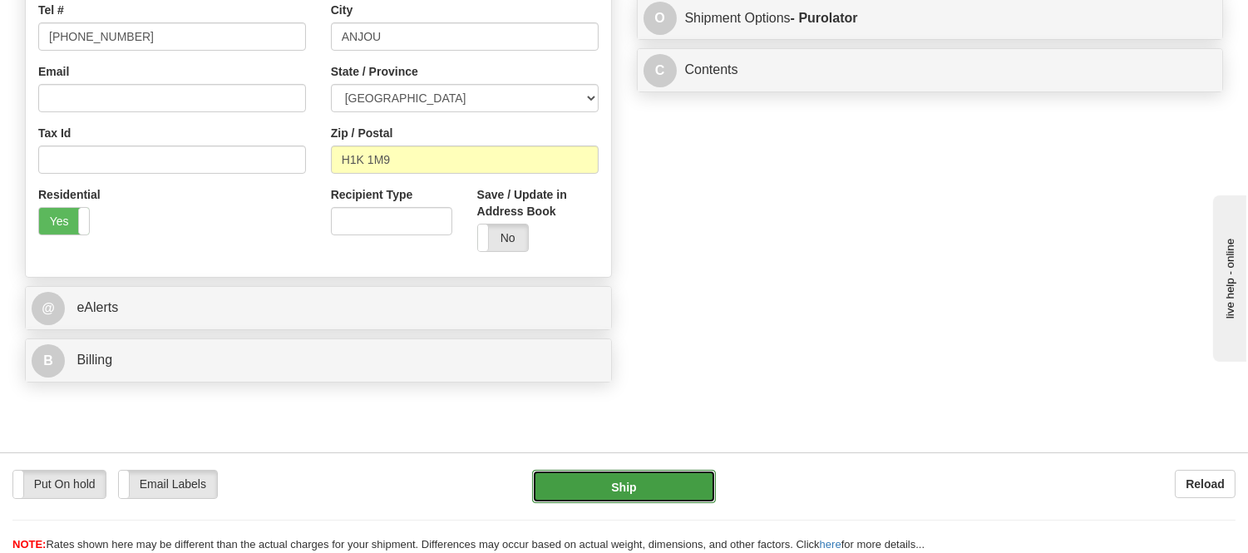
click at [667, 488] on button "Ship" at bounding box center [623, 486] width 183 height 33
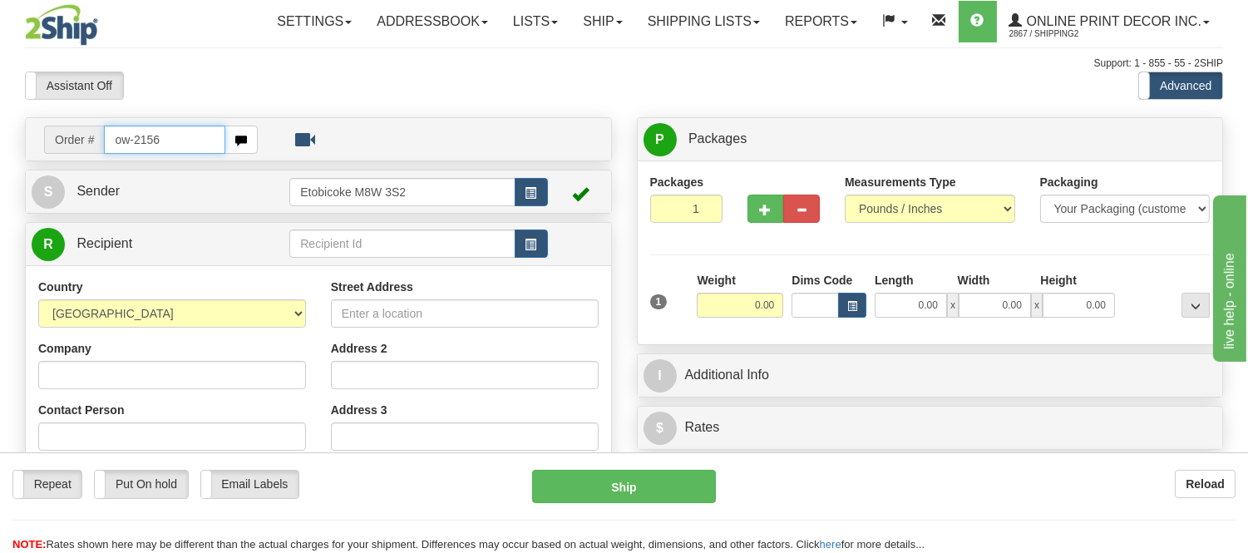
type input "ow-2156"
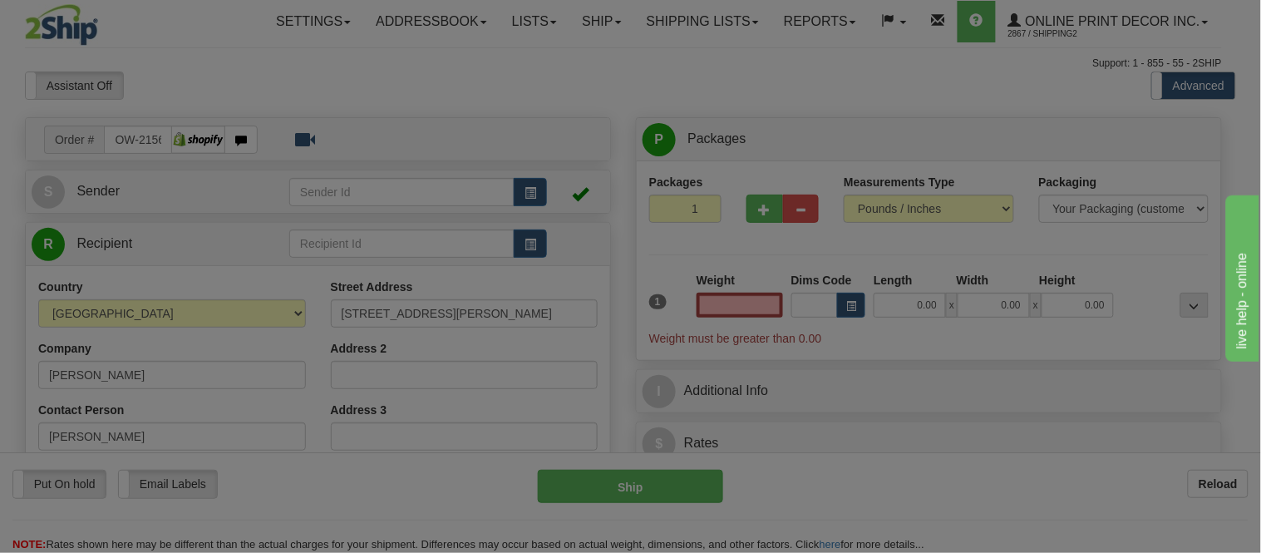
type input "RIMOUSKI"
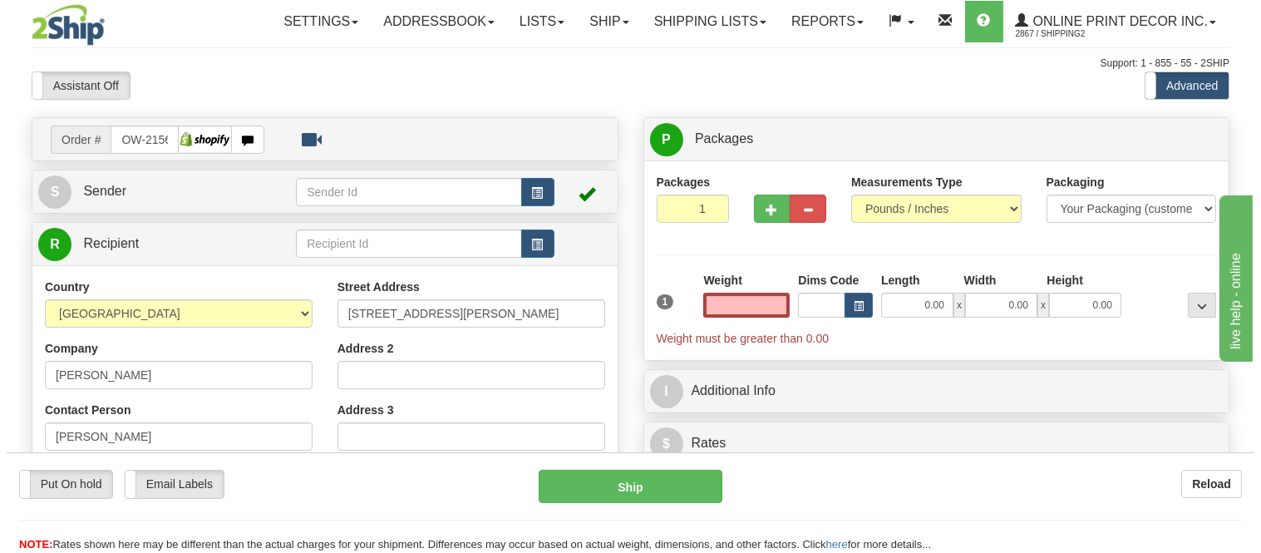
scroll to position [185, 0]
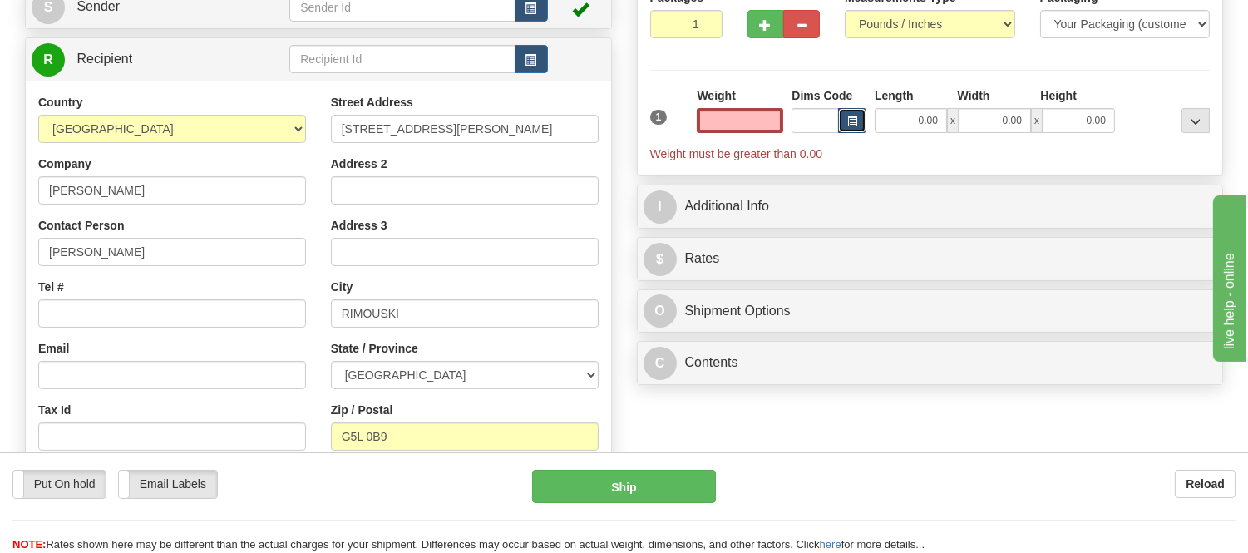
type input "0.00"
click at [844, 114] on button "button" at bounding box center [852, 120] width 28 height 25
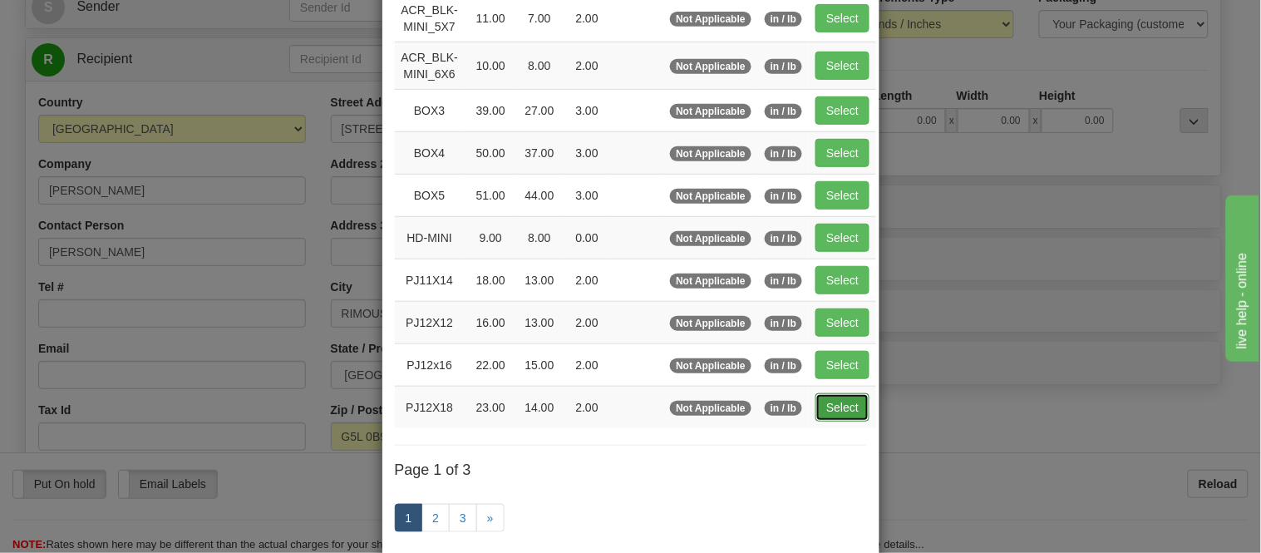
click at [852, 399] on button "Select" at bounding box center [843, 407] width 54 height 28
type input "PJ12X18"
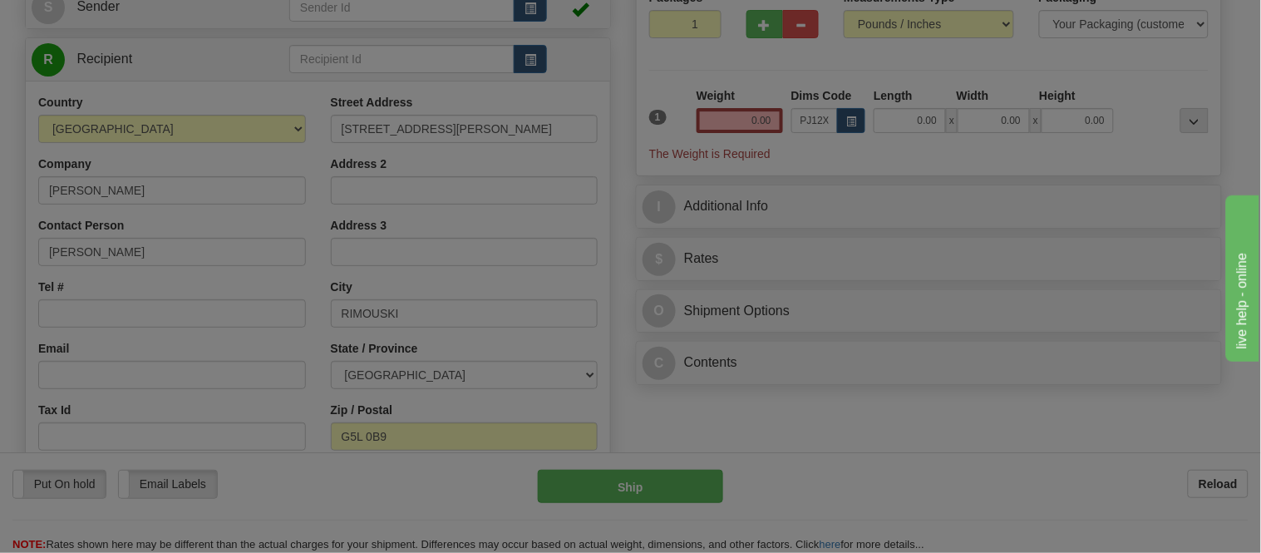
type input "23.00"
type input "14.00"
type input "2.00"
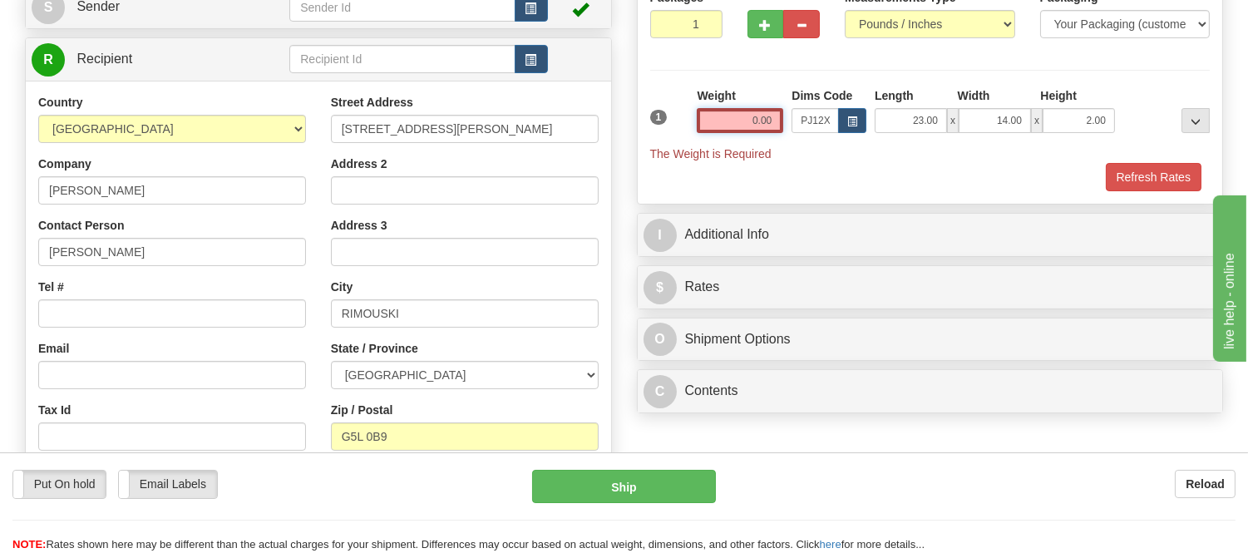
drag, startPoint x: 765, startPoint y: 126, endPoint x: 719, endPoint y: 138, distance: 47.4
click at [719, 138] on div "Weight 0.00" at bounding box center [740, 116] width 95 height 58
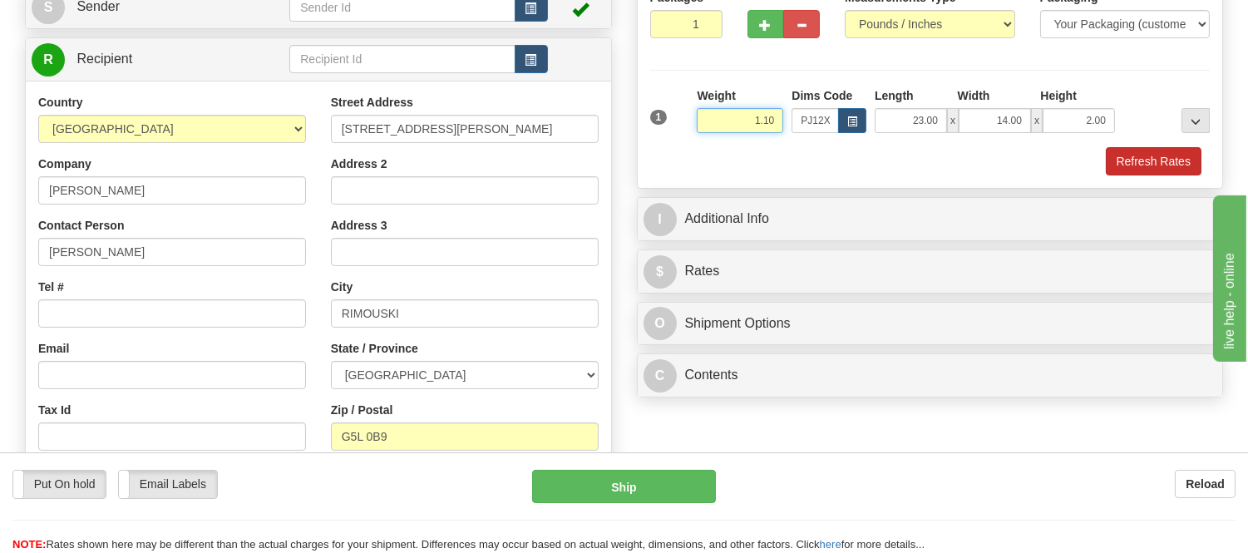
type input "1.10"
click at [1120, 160] on button "Refresh Rates" at bounding box center [1154, 161] width 96 height 28
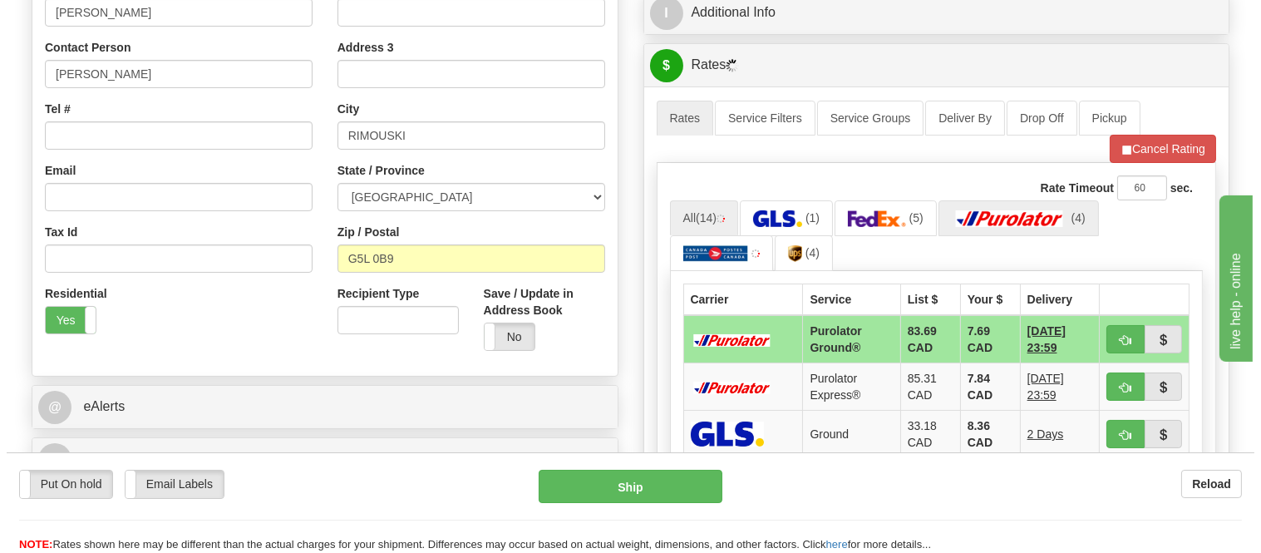
scroll to position [462, 0]
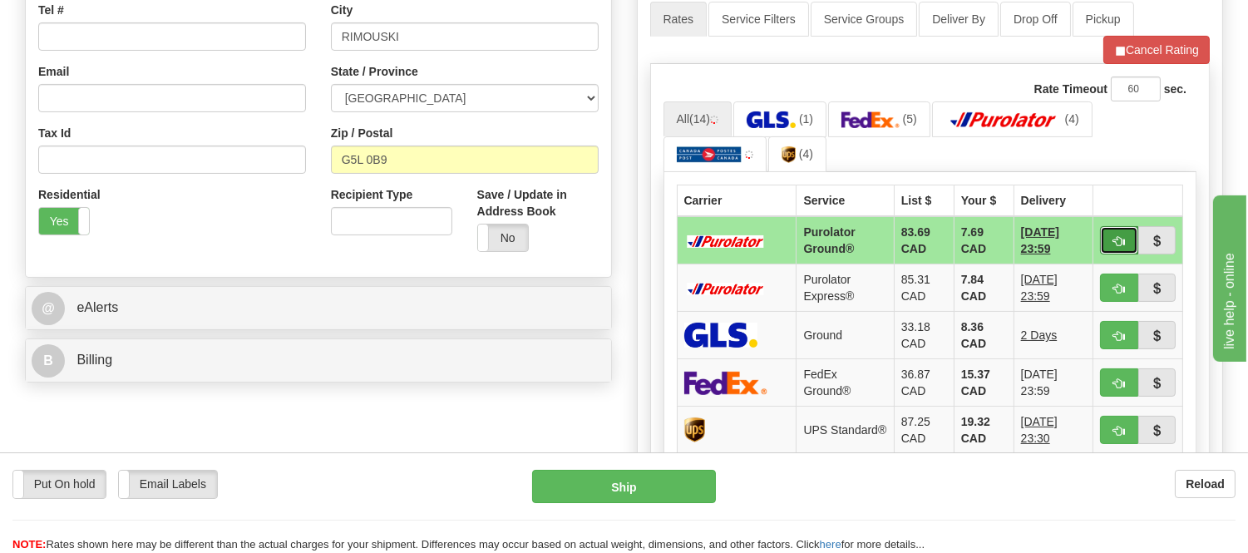
click at [1121, 239] on span "button" at bounding box center [1119, 241] width 12 height 11
click at [824, 60] on ul "Rates Service Filters Service Groups Deliver By Drop Off Pickup Refresh Rates C…" at bounding box center [930, 33] width 560 height 62
click at [1102, 238] on button "button" at bounding box center [1119, 240] width 38 height 28
click at [963, 47] on ul "Rates Service Filters Service Groups Deliver By Drop Off Pickup Refresh Rates C…" at bounding box center [930, 33] width 560 height 62
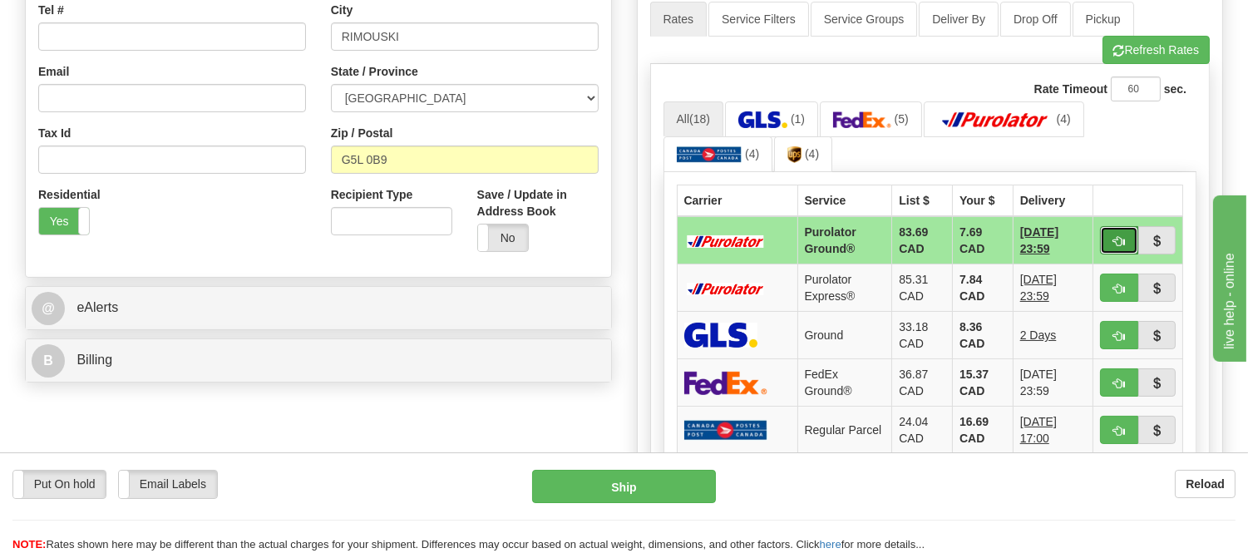
click at [1118, 241] on span "button" at bounding box center [1119, 241] width 12 height 11
type input "260"
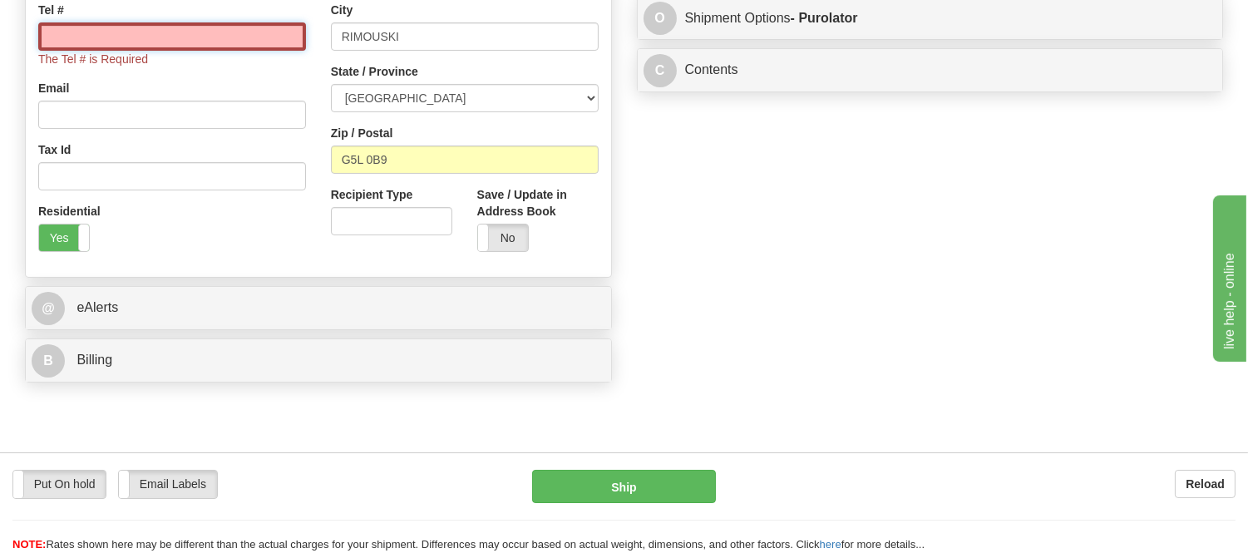
click at [267, 32] on input "Tel #" at bounding box center [172, 36] width 268 height 28
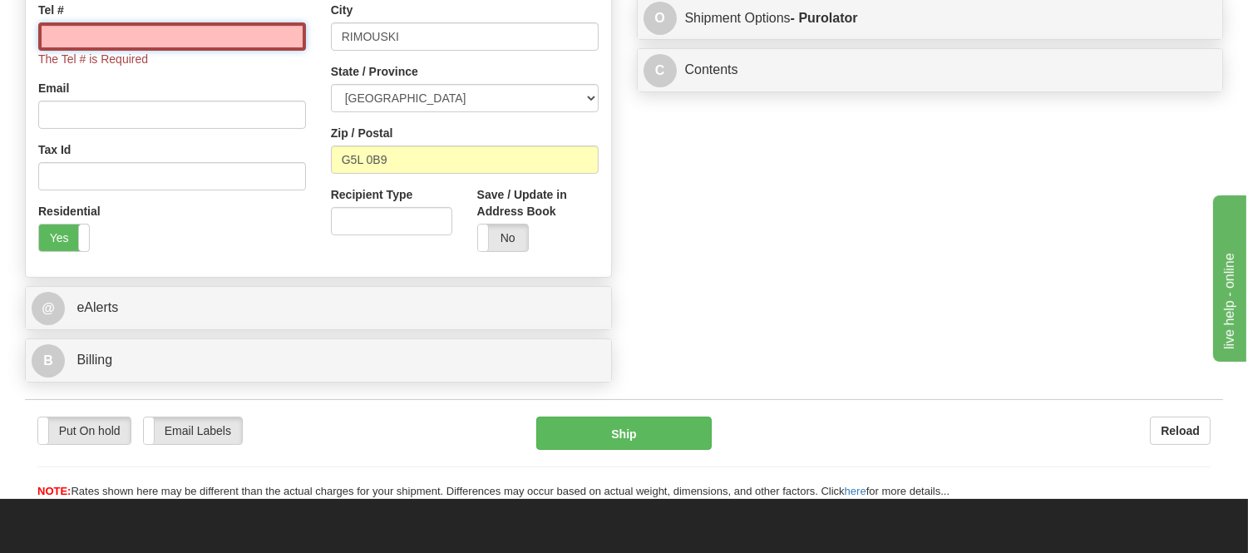
type input "416-406-6900"
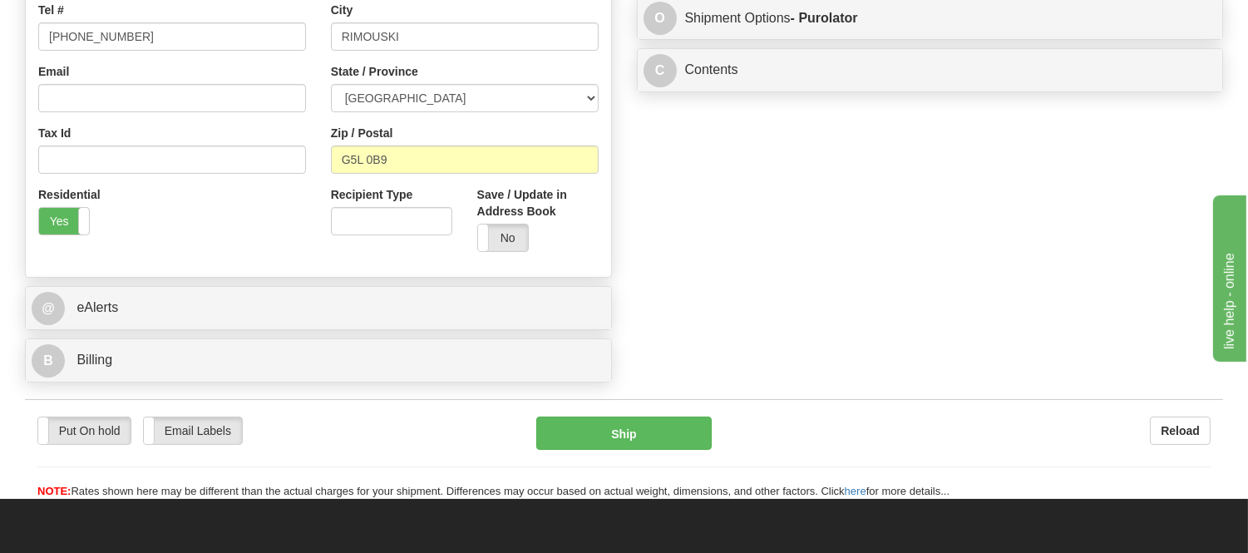
click at [600, 417] on div "Put On hold Put On hold Email Labels Email Labels Edit Reload Ship Reload" at bounding box center [624, 449] width 1198 height 101
click at [604, 433] on button "Ship" at bounding box center [623, 433] width 175 height 33
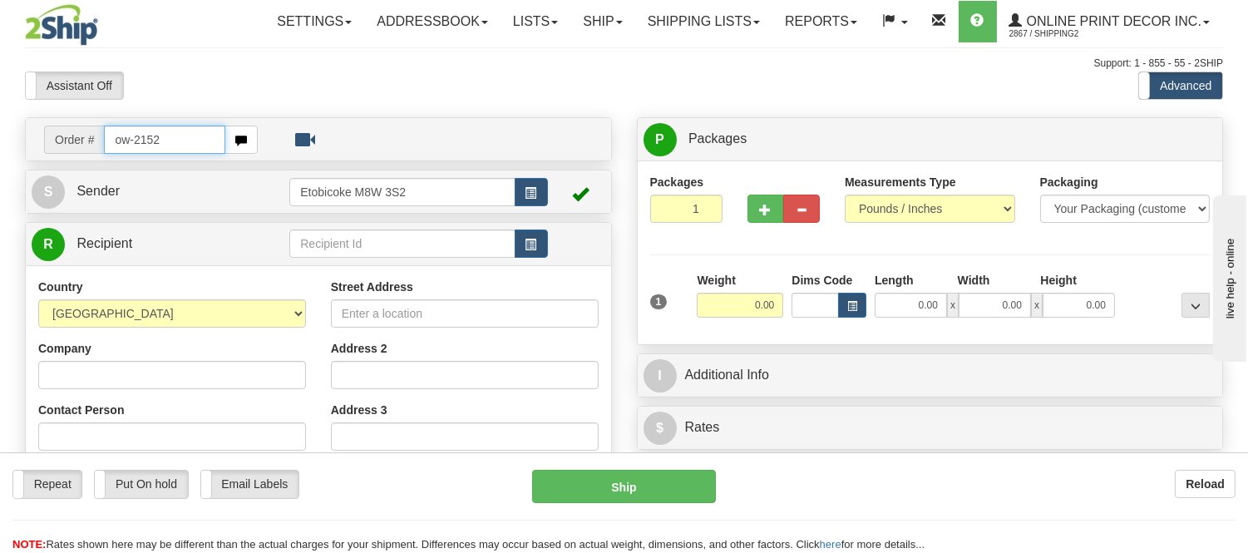
type input "ow-2152"
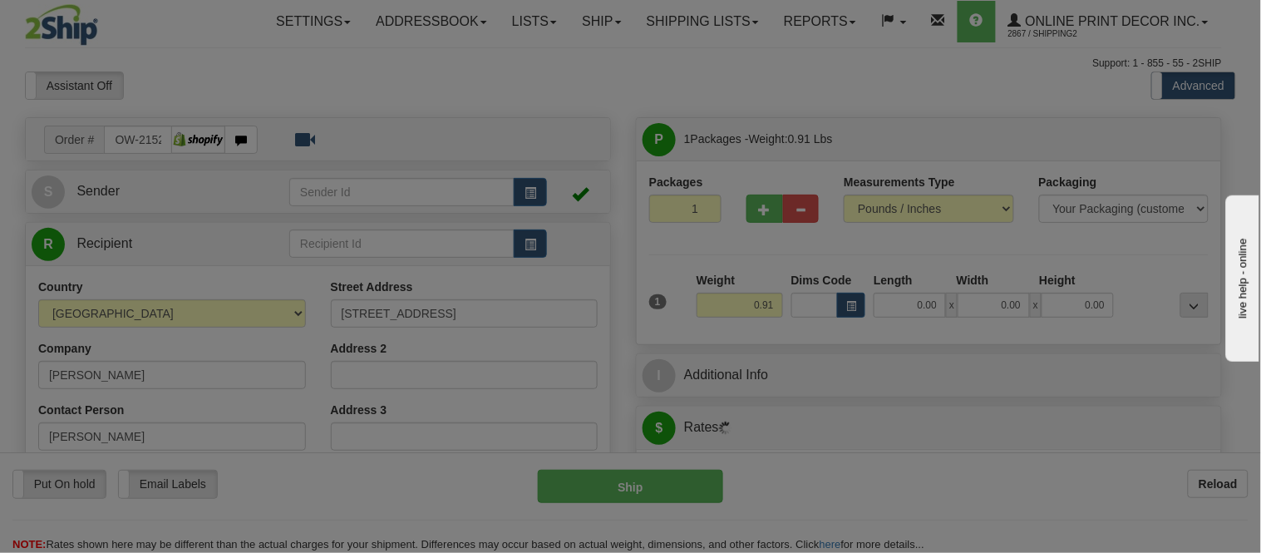
type input "KINDERSLEY"
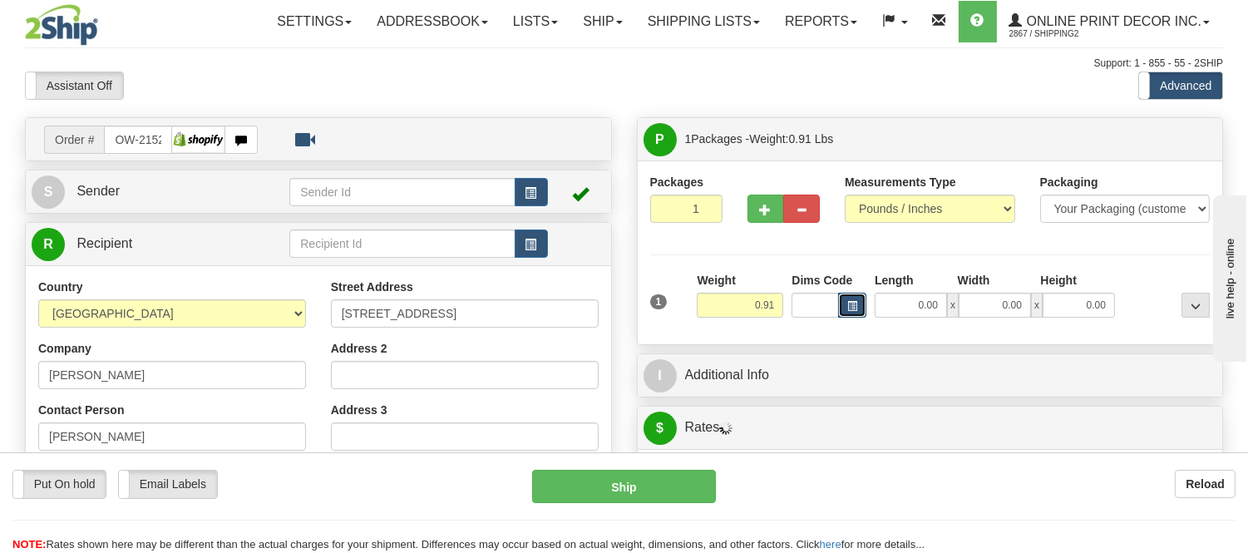
click at [851, 309] on span "button" at bounding box center [852, 306] width 10 height 9
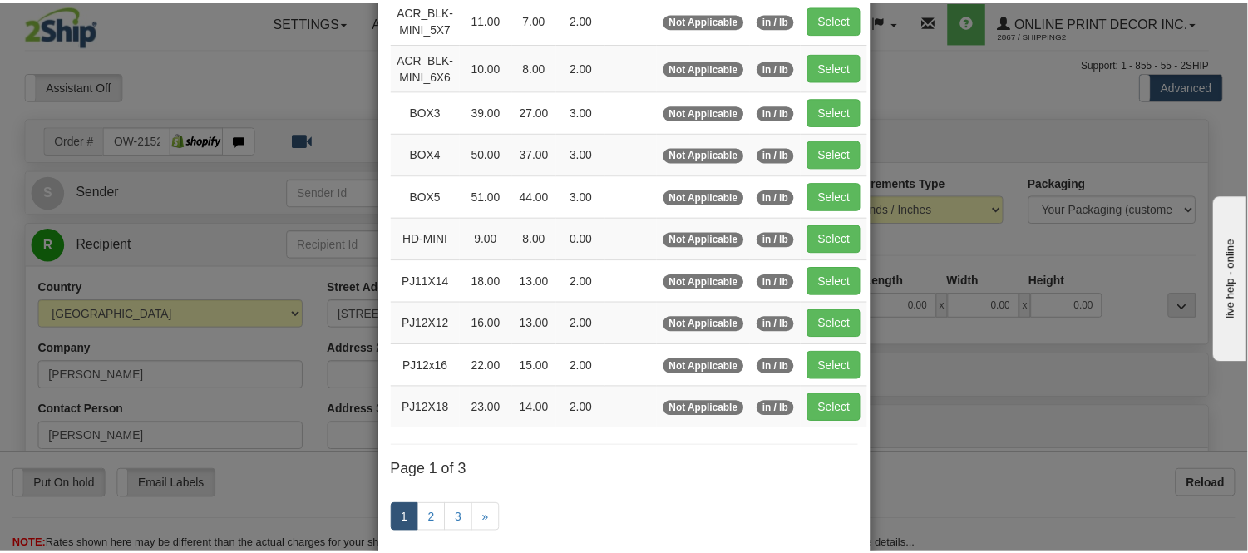
scroll to position [185, 0]
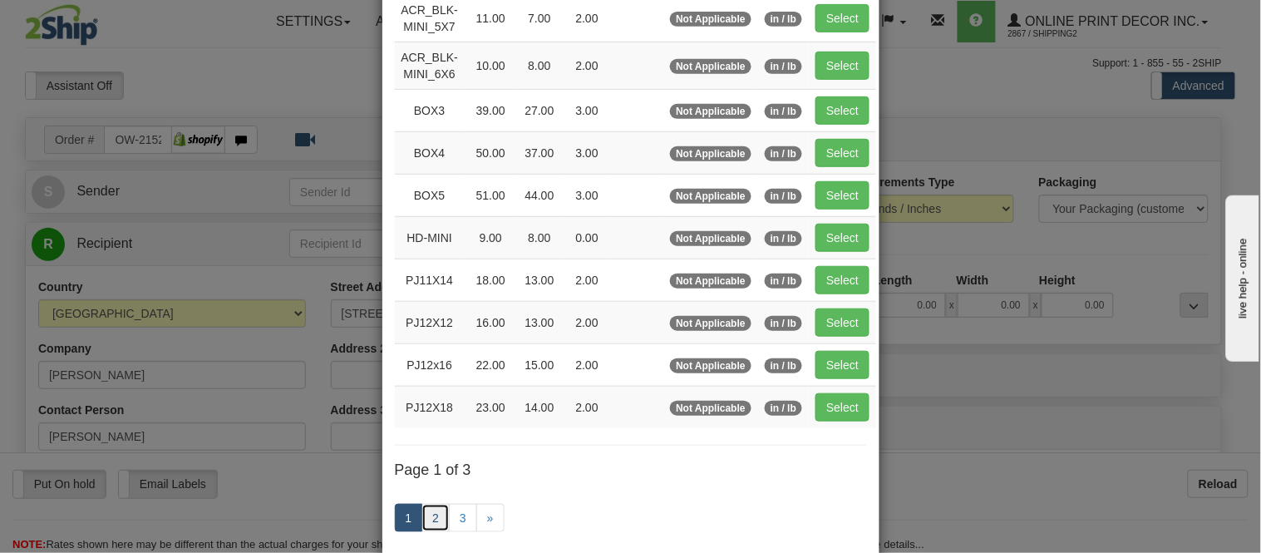
click at [425, 522] on link "2" at bounding box center [436, 518] width 28 height 28
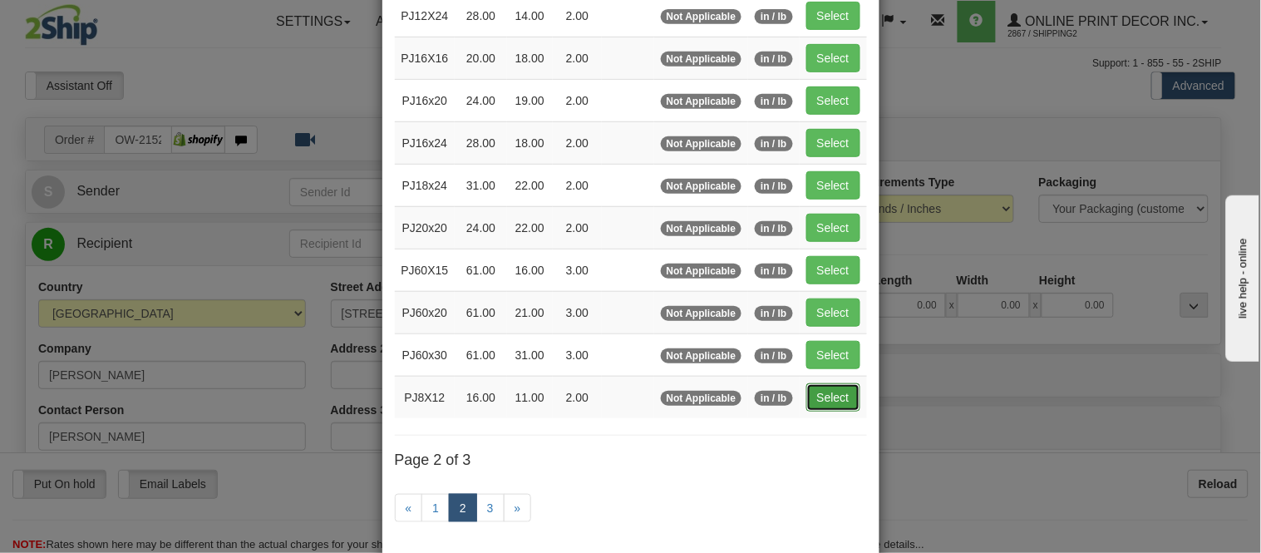
click at [813, 404] on button "Select" at bounding box center [834, 397] width 54 height 28
type input "PJ8X12"
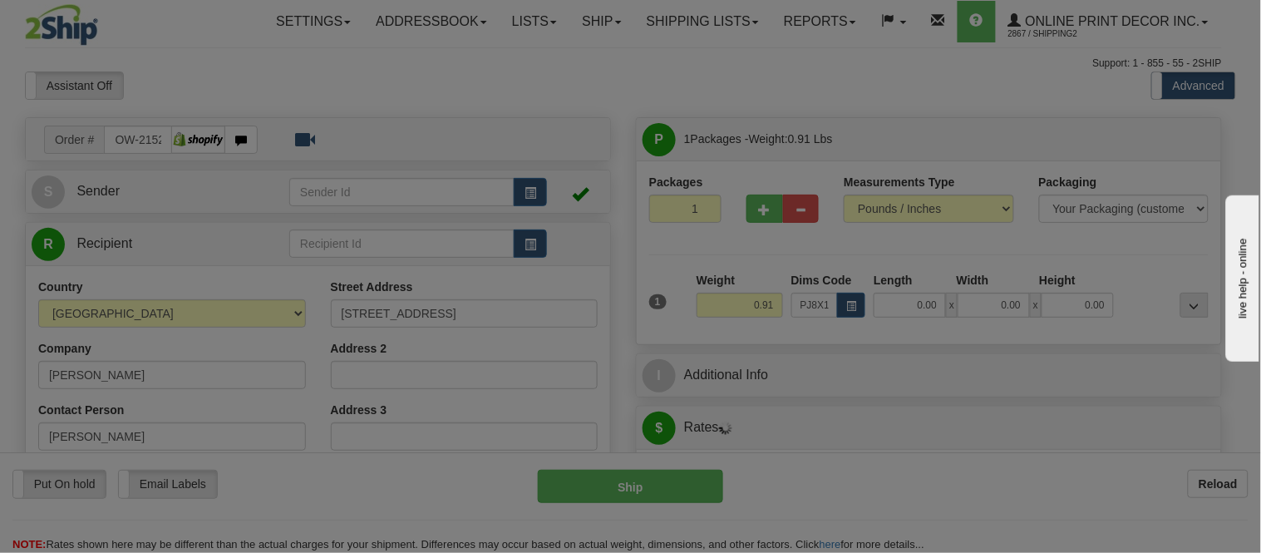
type input "16.00"
type input "11.00"
type input "2.00"
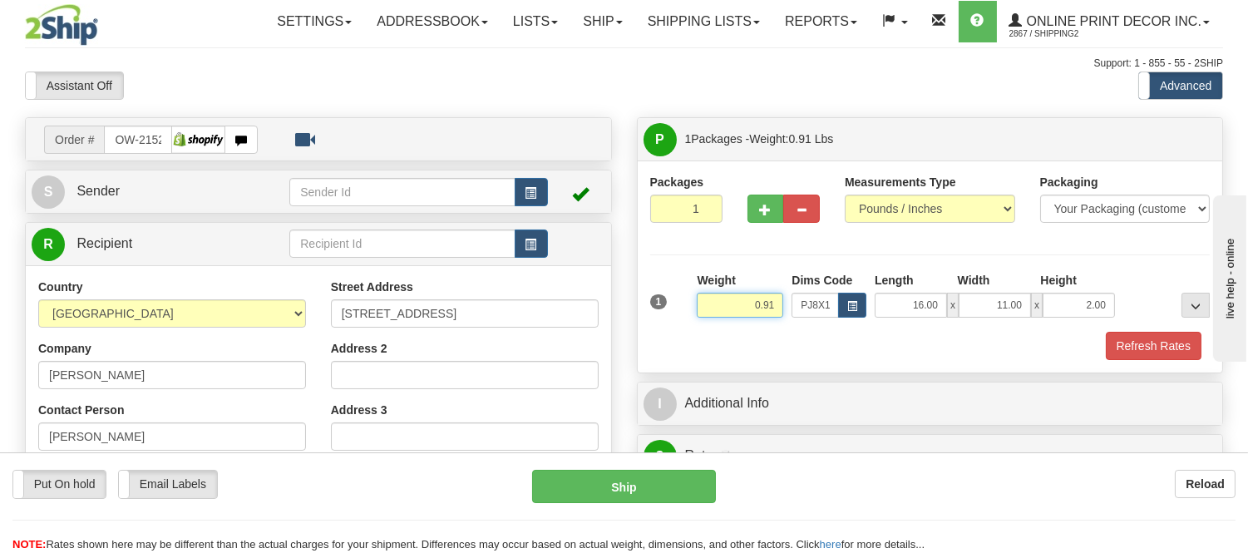
drag, startPoint x: 775, startPoint y: 300, endPoint x: 708, endPoint y: 327, distance: 72.4
click at [708, 327] on div "Weight 0.91" at bounding box center [740, 301] width 95 height 58
type input "1.20"
click at [1142, 342] on button "Refresh Rates" at bounding box center [1154, 346] width 96 height 28
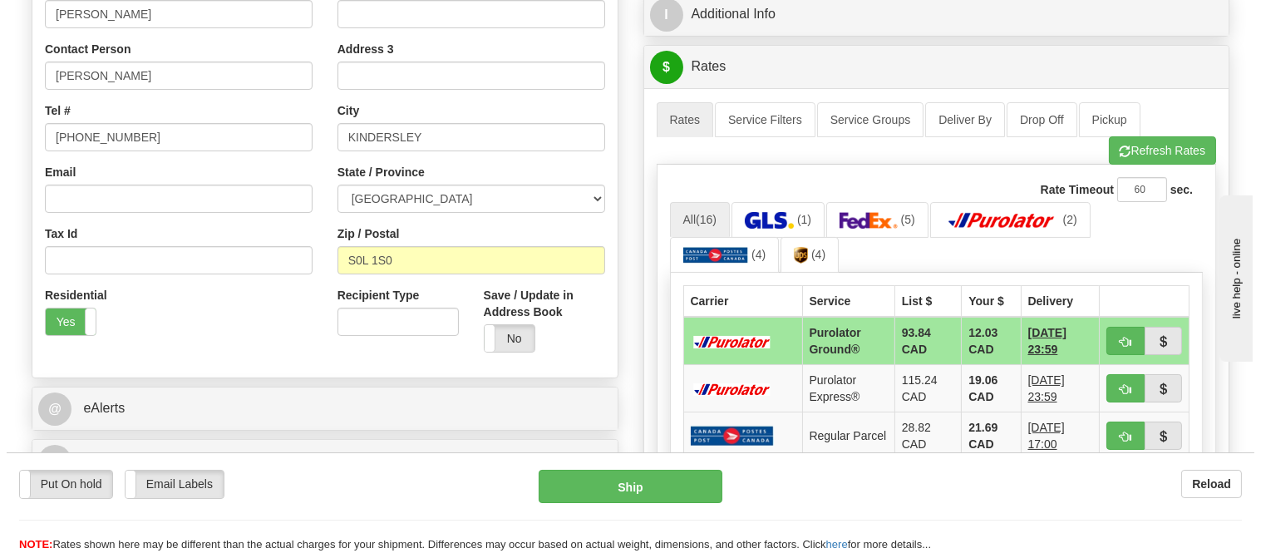
scroll to position [369, 0]
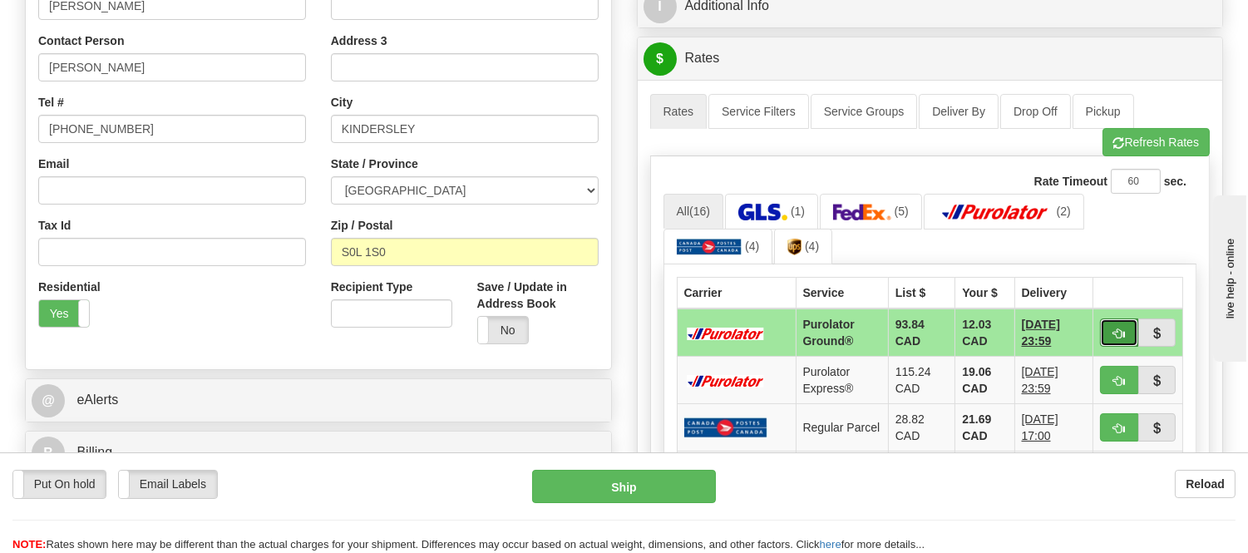
click at [1126, 334] on button "button" at bounding box center [1119, 332] width 38 height 28
type input "260"
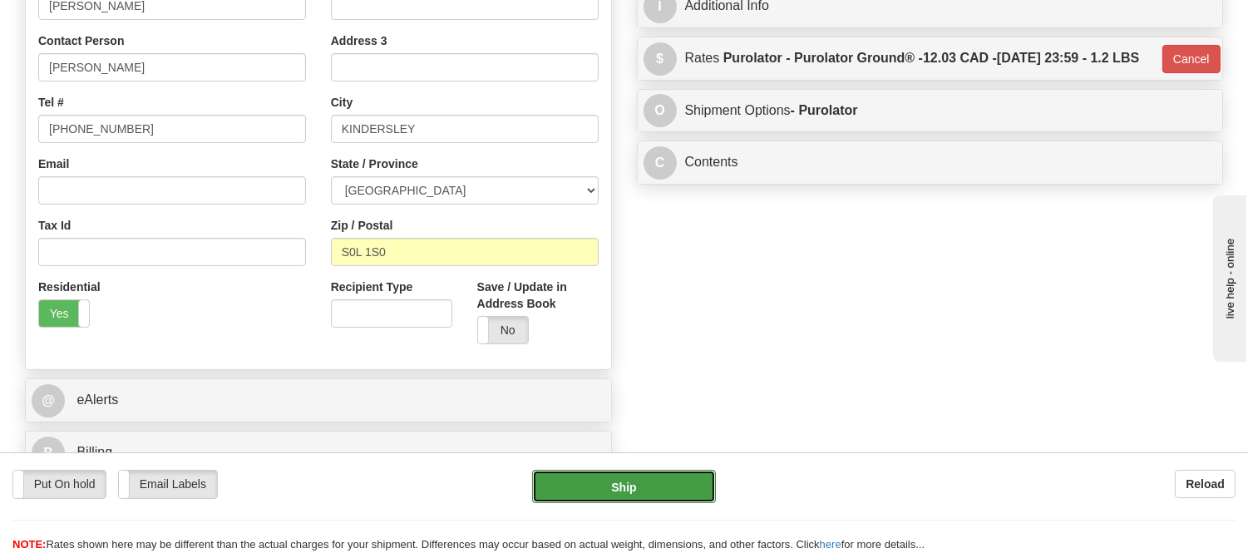
click at [694, 483] on button "Ship" at bounding box center [623, 486] width 183 height 33
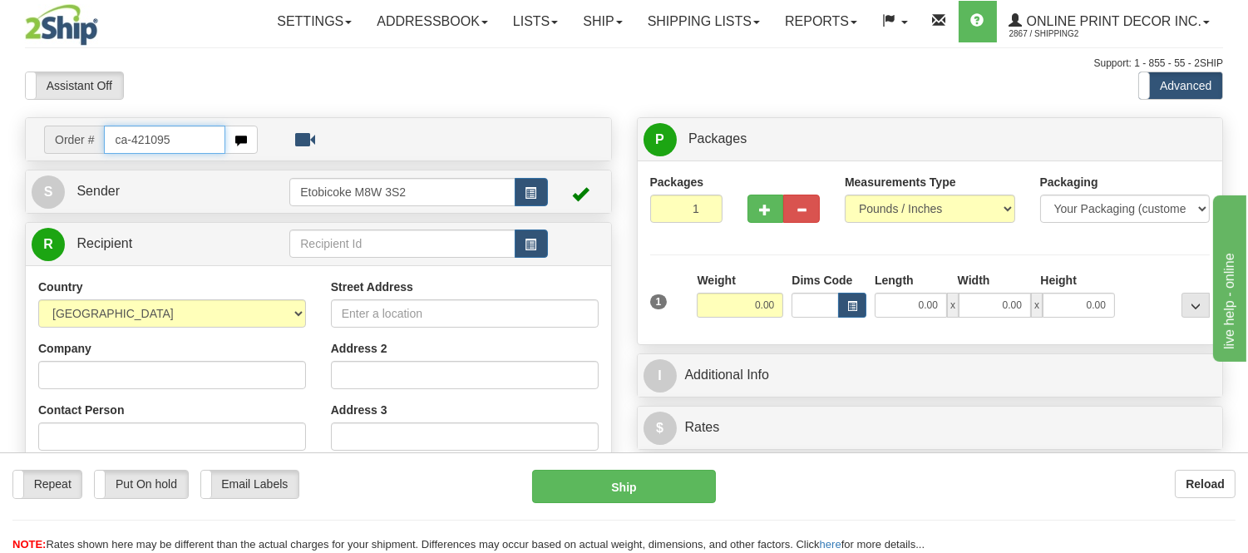
type input "ca-421095"
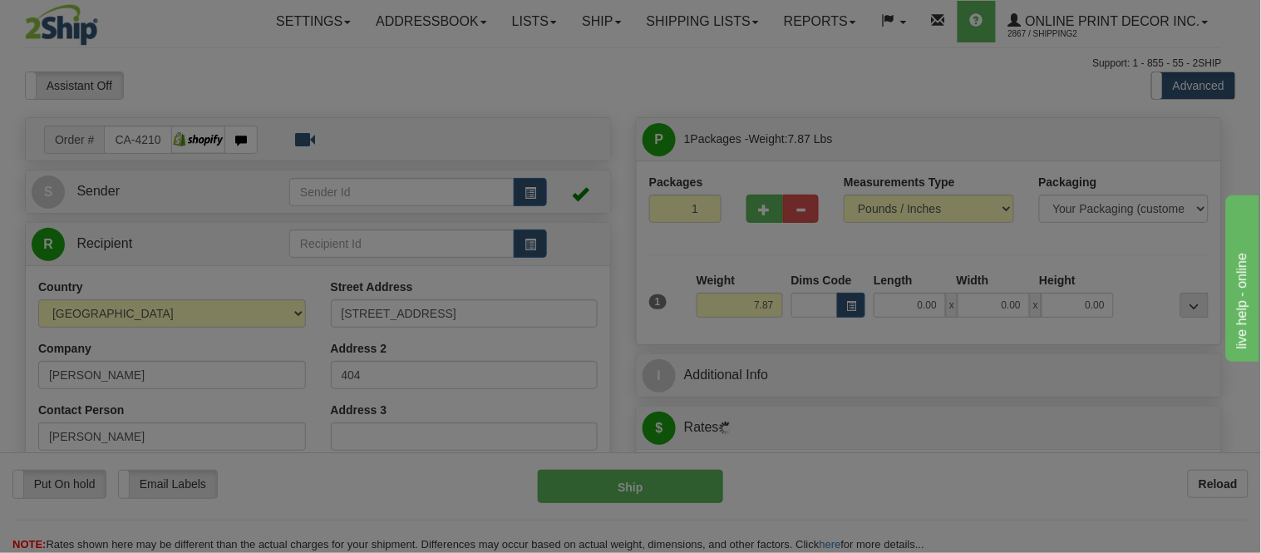
type input "OAKVILLE"
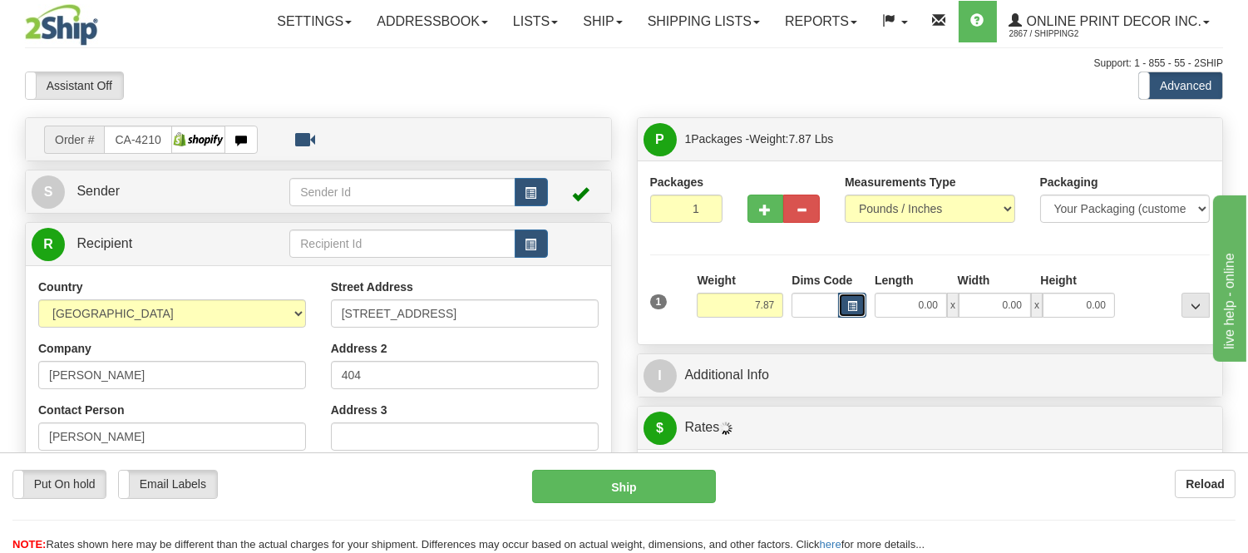
click at [852, 308] on span "button" at bounding box center [852, 306] width 10 height 9
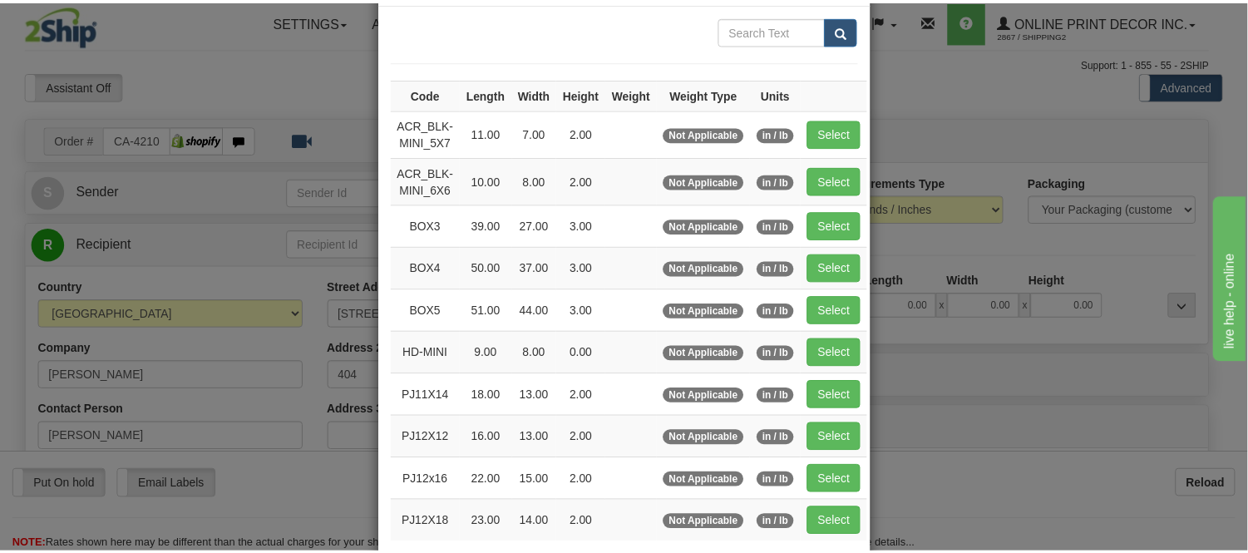
scroll to position [277, 0]
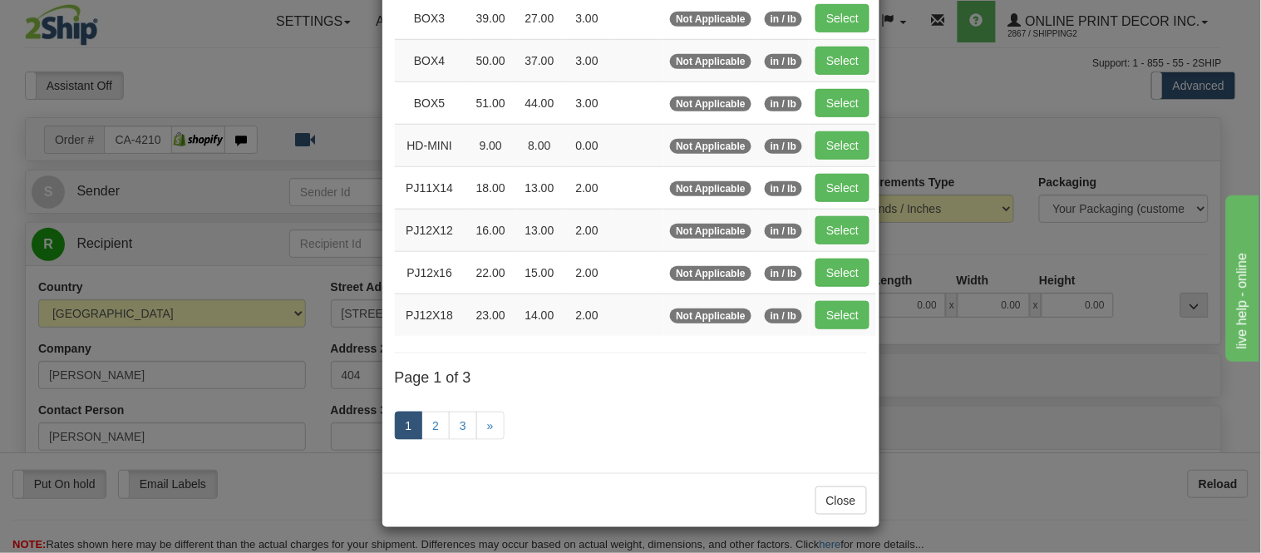
click at [848, 343] on div "Code Length Width Height Weight Weight Type Units ACR_BLK-MINI_5X7 11.00 7.00 2…" at bounding box center [631, 134] width 497 height 677
click at [834, 317] on button "Select" at bounding box center [843, 315] width 54 height 28
type input "PJ12X18"
type input "23.00"
type input "14.00"
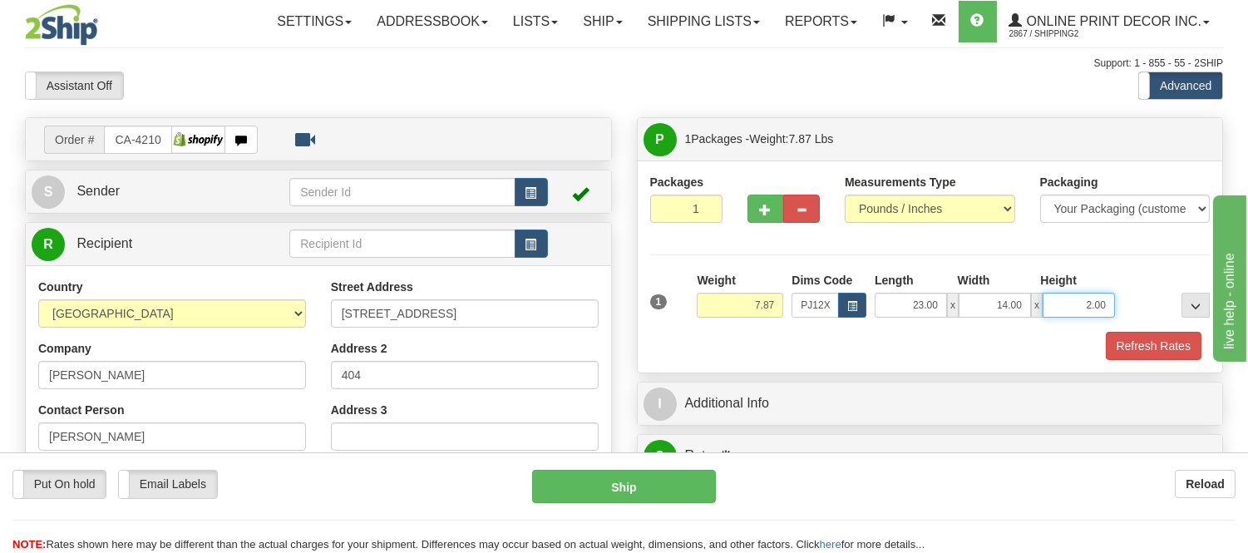
drag, startPoint x: 1108, startPoint y: 299, endPoint x: 1058, endPoint y: 314, distance: 52.1
click at [1058, 314] on input "2.00" at bounding box center [1079, 305] width 72 height 25
click button "Delete" at bounding box center [0, 0] width 0 height 0
type input "4.00"
click at [1151, 345] on button "Refresh Rates" at bounding box center [1154, 346] width 96 height 28
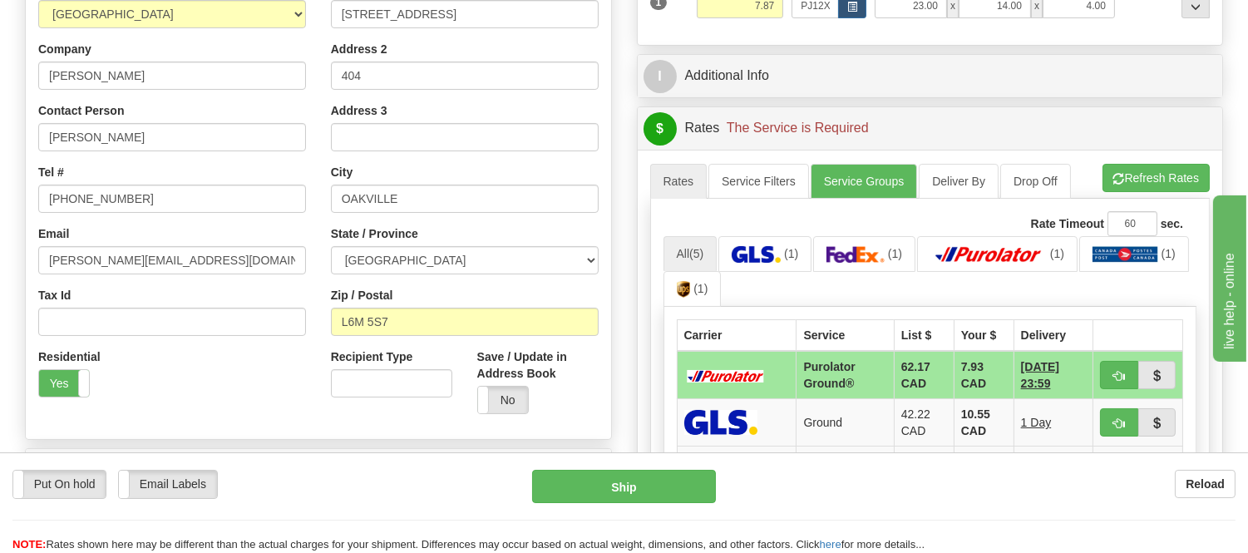
scroll to position [369, 0]
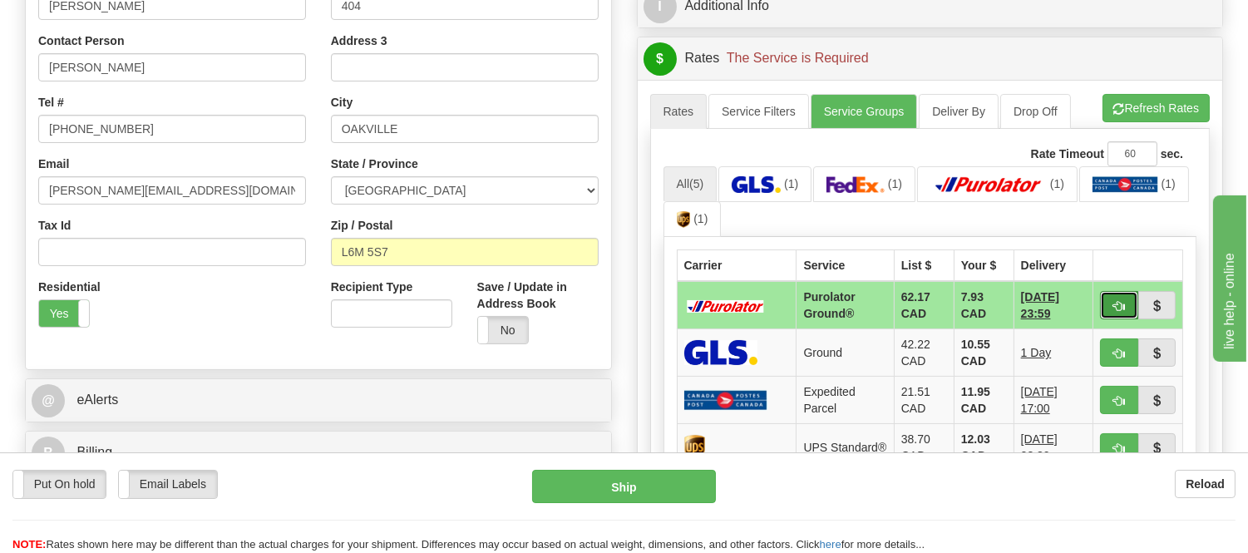
click at [1118, 294] on button "button" at bounding box center [1119, 305] width 38 height 28
type input "260"
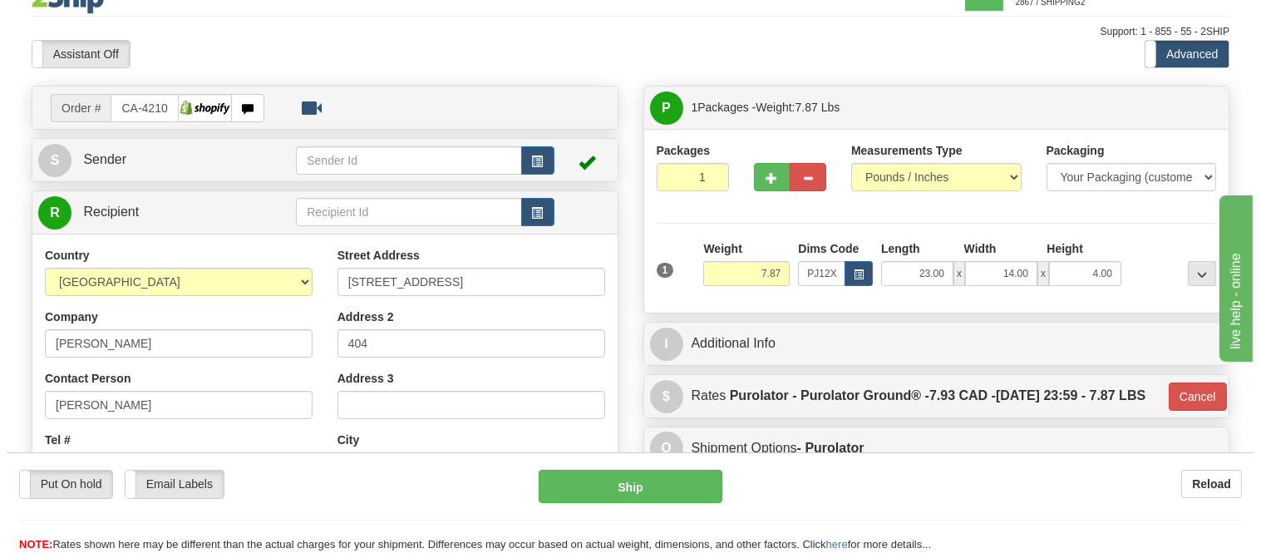
scroll to position [0, 0]
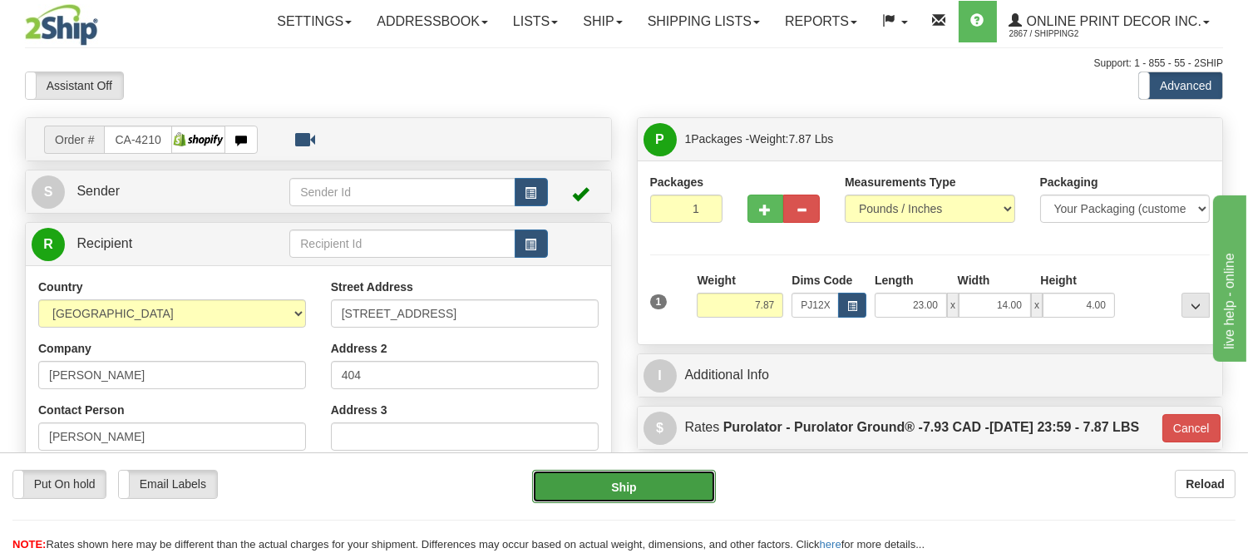
click at [657, 483] on button "Ship" at bounding box center [623, 486] width 183 height 33
